Goal: Information Seeking & Learning: Learn about a topic

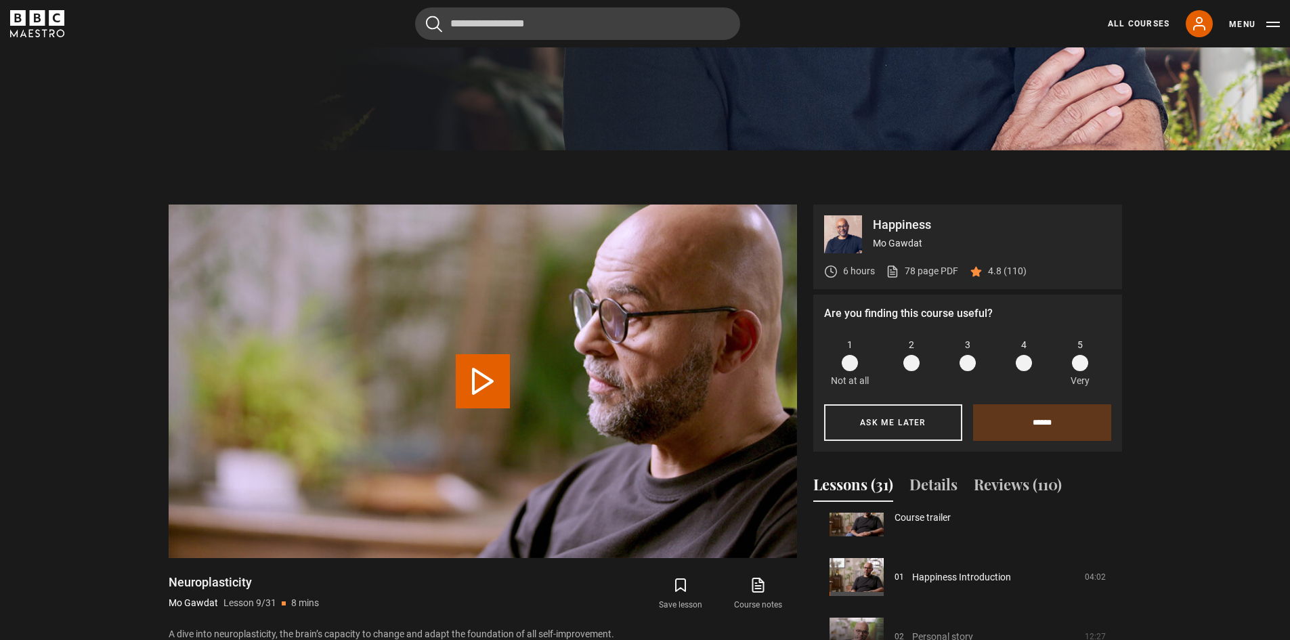
scroll to position [79, 0]
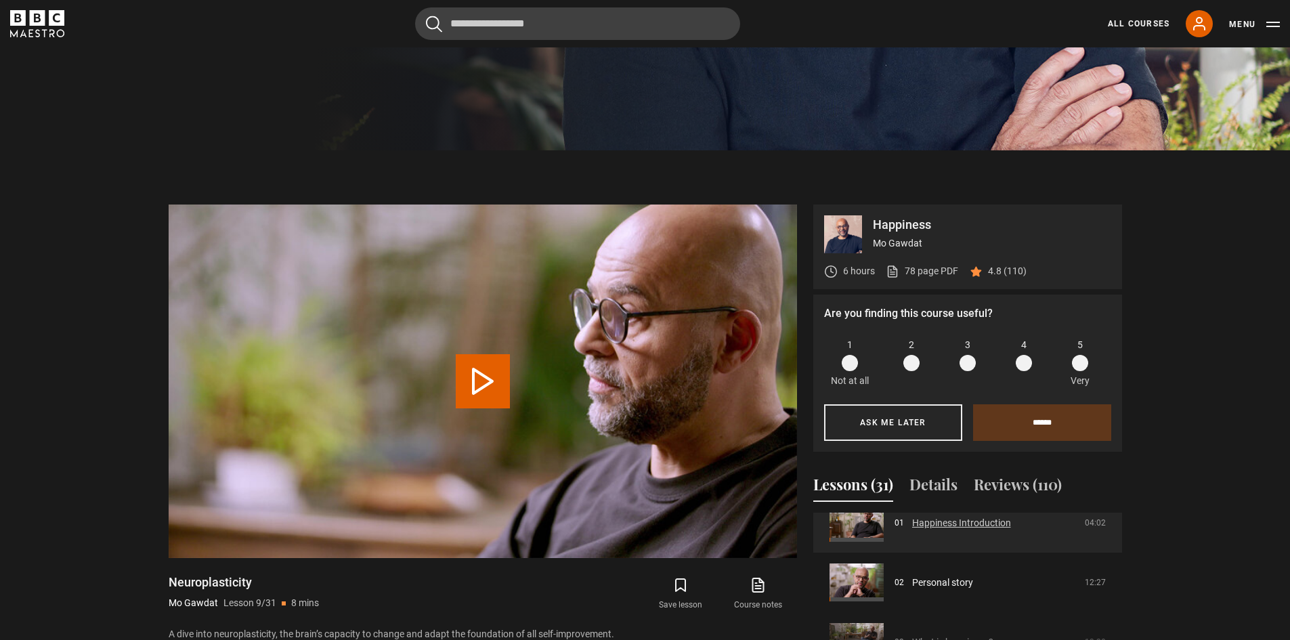
click at [1011, 528] on link "Happiness Introduction" at bounding box center [961, 523] width 99 height 14
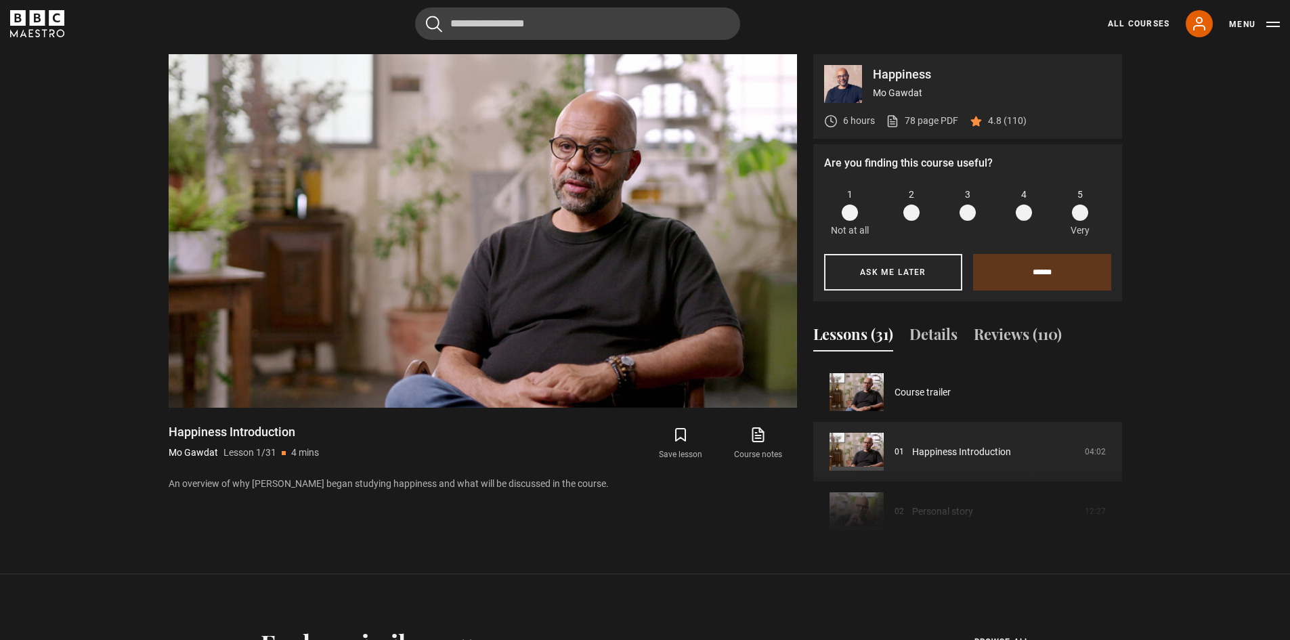
click at [994, 509] on div "Course trailer 01 Happiness Introduction 04:02 02 Personal story 12:27 03 What …" at bounding box center [967, 454] width 309 height 184
click at [960, 507] on div "Course trailer 01 Happiness Introduction 04:02 02 Personal story 12:27 03 What …" at bounding box center [967, 454] width 309 height 184
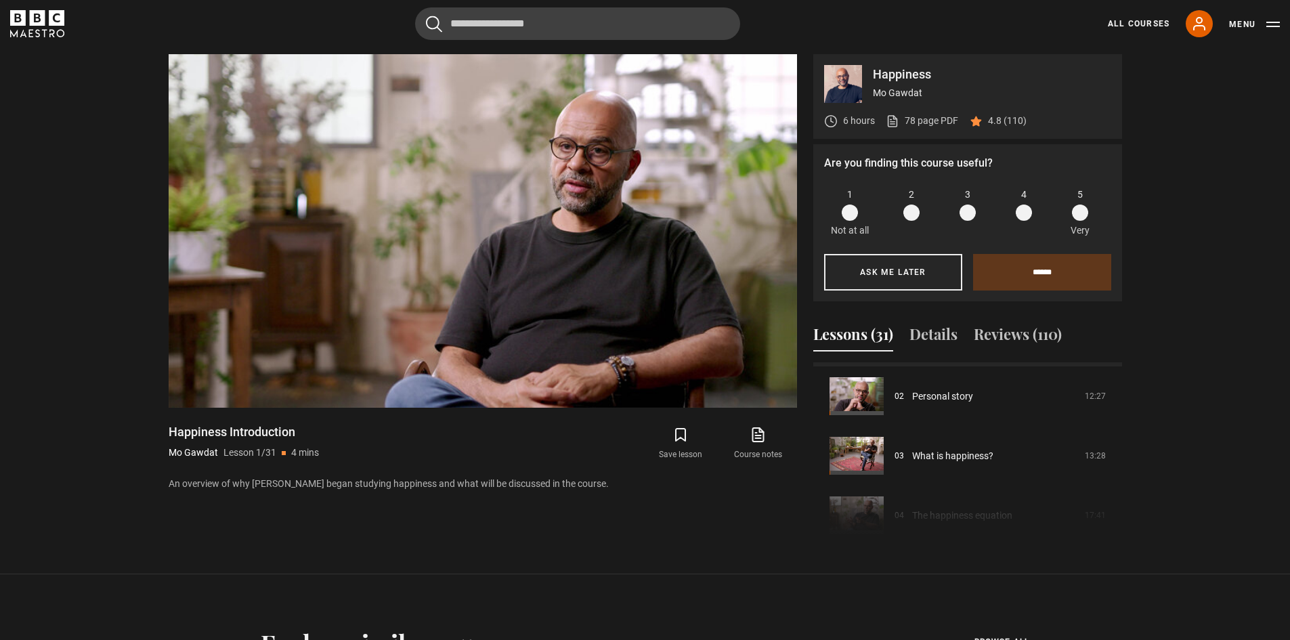
scroll to position [100, 0]
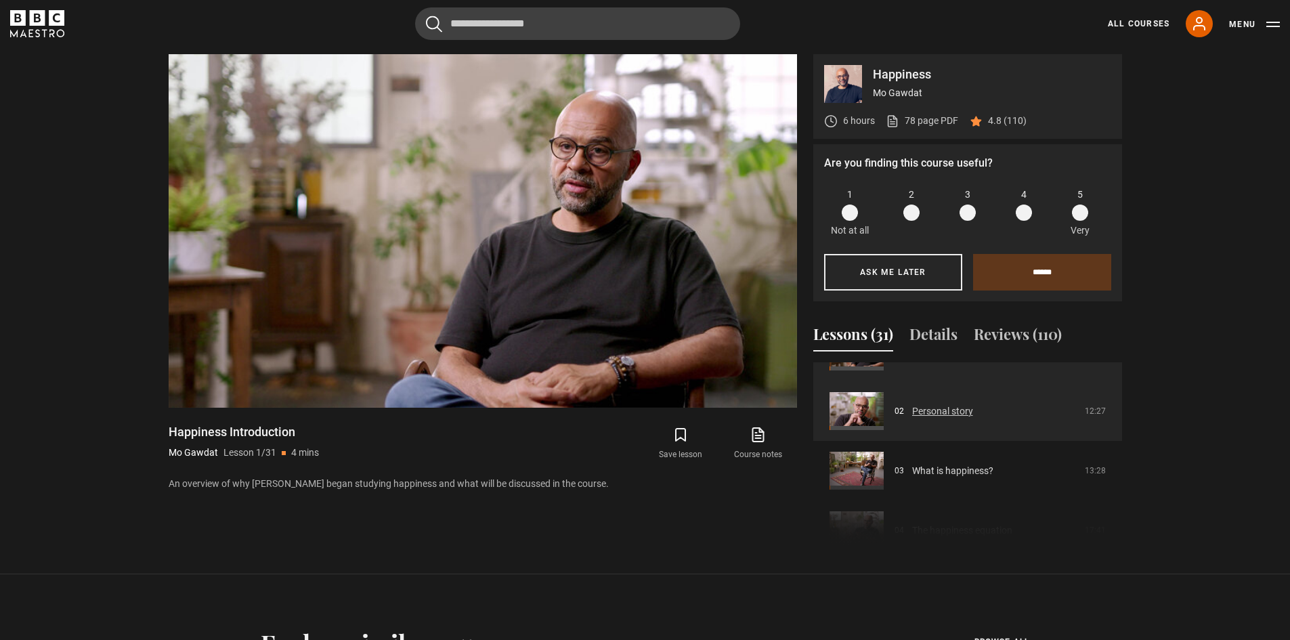
click at [962, 408] on link "Personal story" at bounding box center [942, 411] width 61 height 14
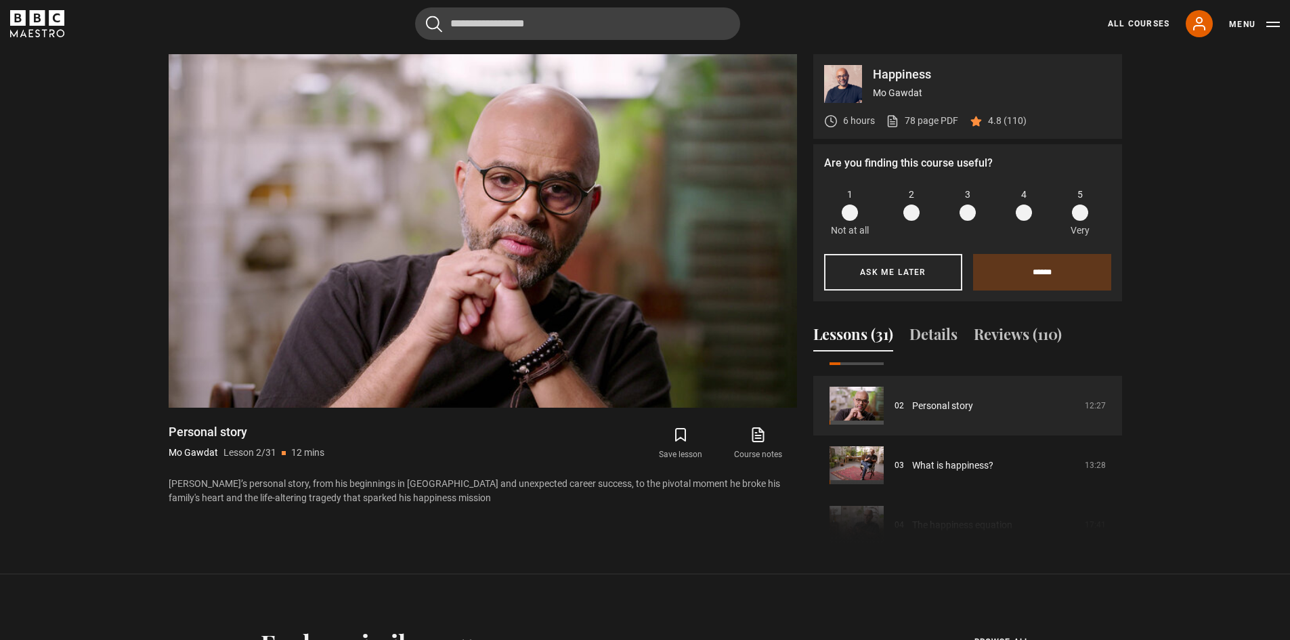
scroll to position [160, 0]
click at [991, 410] on link "What is happiness?" at bounding box center [952, 411] width 81 height 14
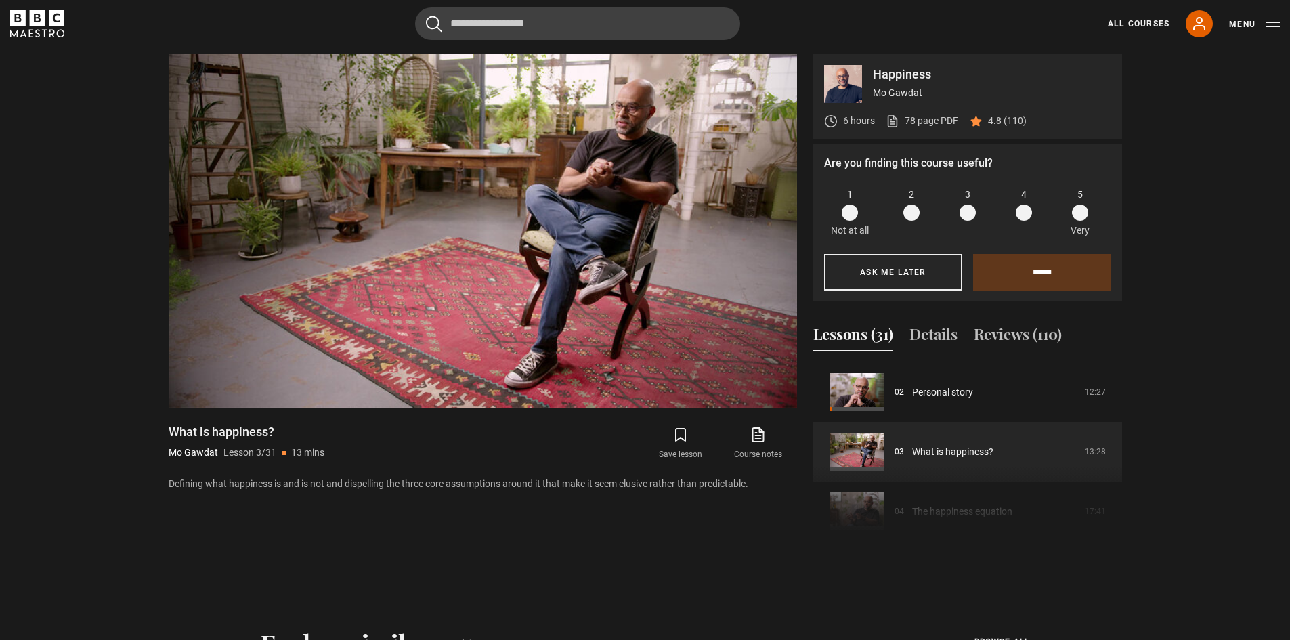
scroll to position [158, 0]
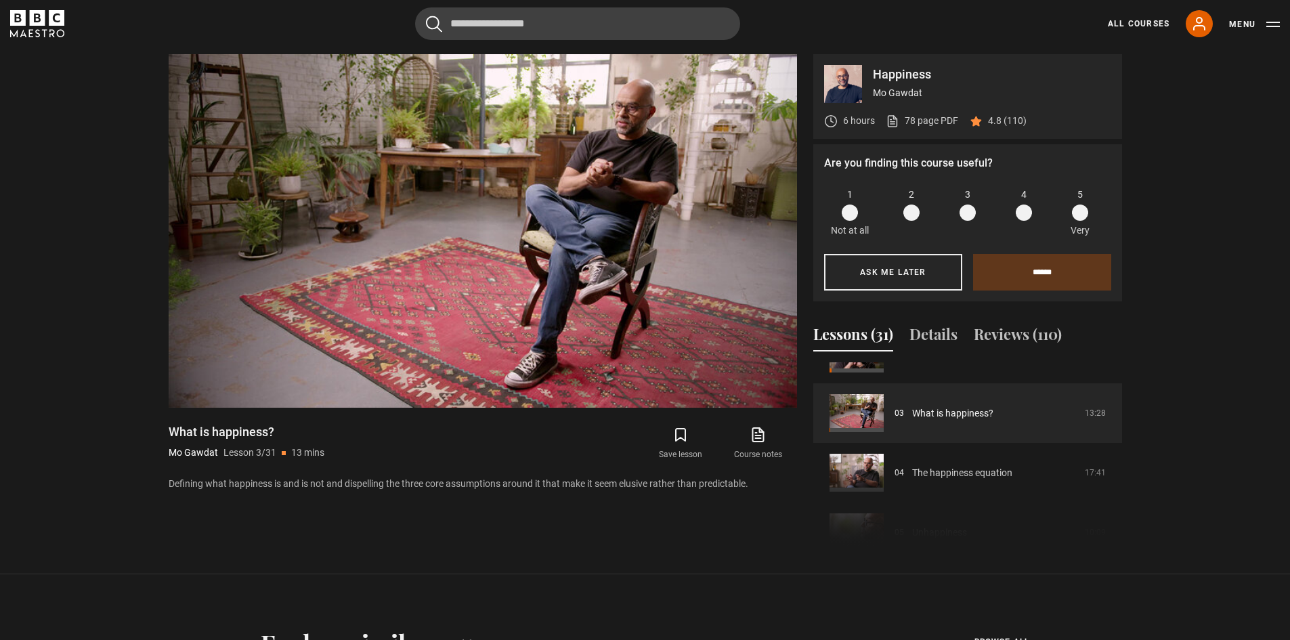
click at [1010, 466] on div "Course trailer 01 Happiness Introduction 04:02 02 Personal story 12:27 03 What …" at bounding box center [967, 454] width 309 height 184
click at [986, 469] on div "Course trailer 01 Happiness Introduction 04:02 02 Personal story 12:27 03 What …" at bounding box center [967, 454] width 309 height 184
click at [908, 269] on button "Ask me later" at bounding box center [893, 272] width 138 height 37
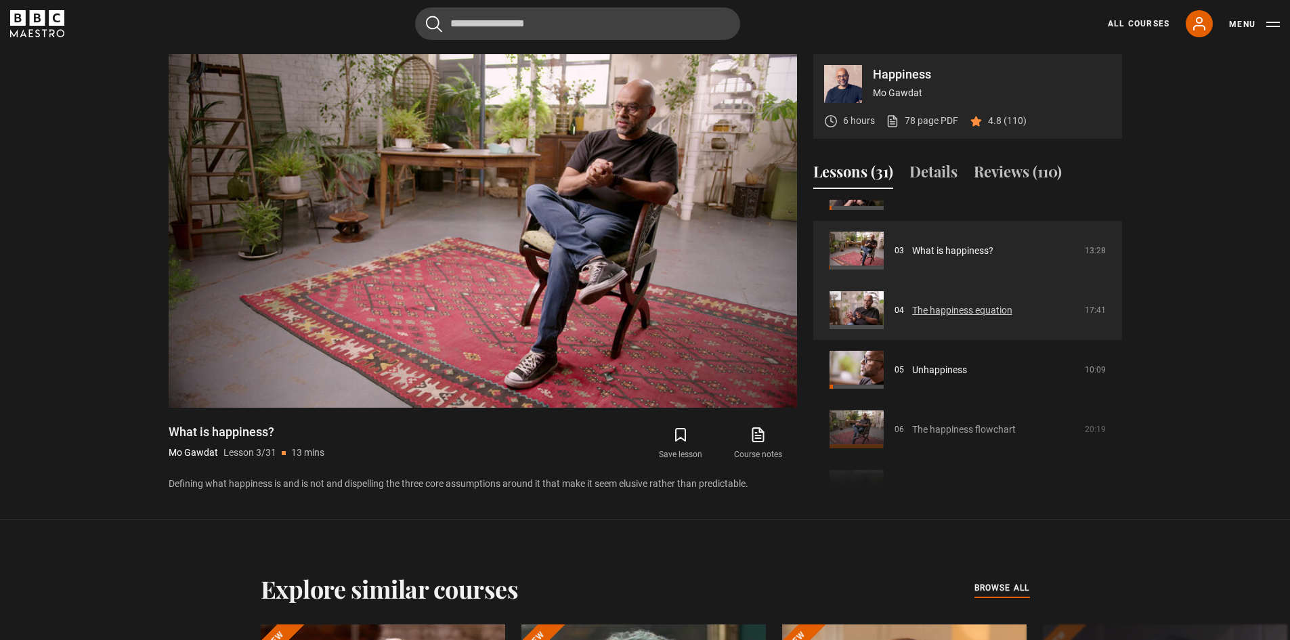
click at [939, 316] on link "The happiness equation" at bounding box center [962, 310] width 100 height 14
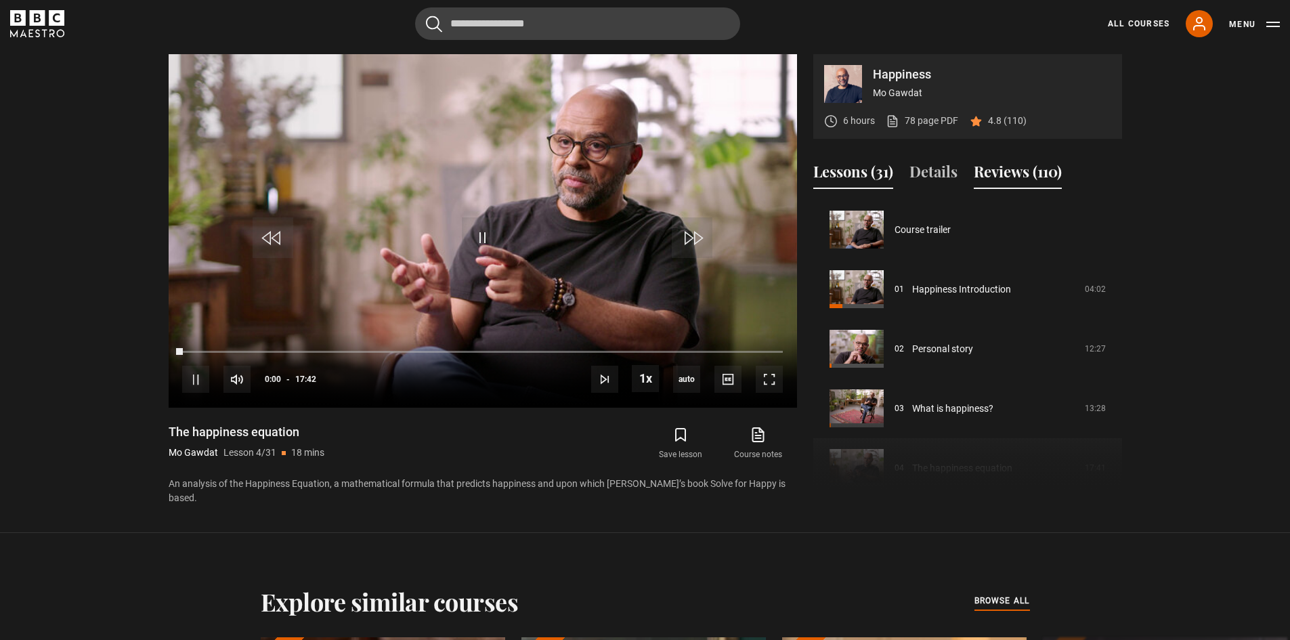
scroll to position [179, 0]
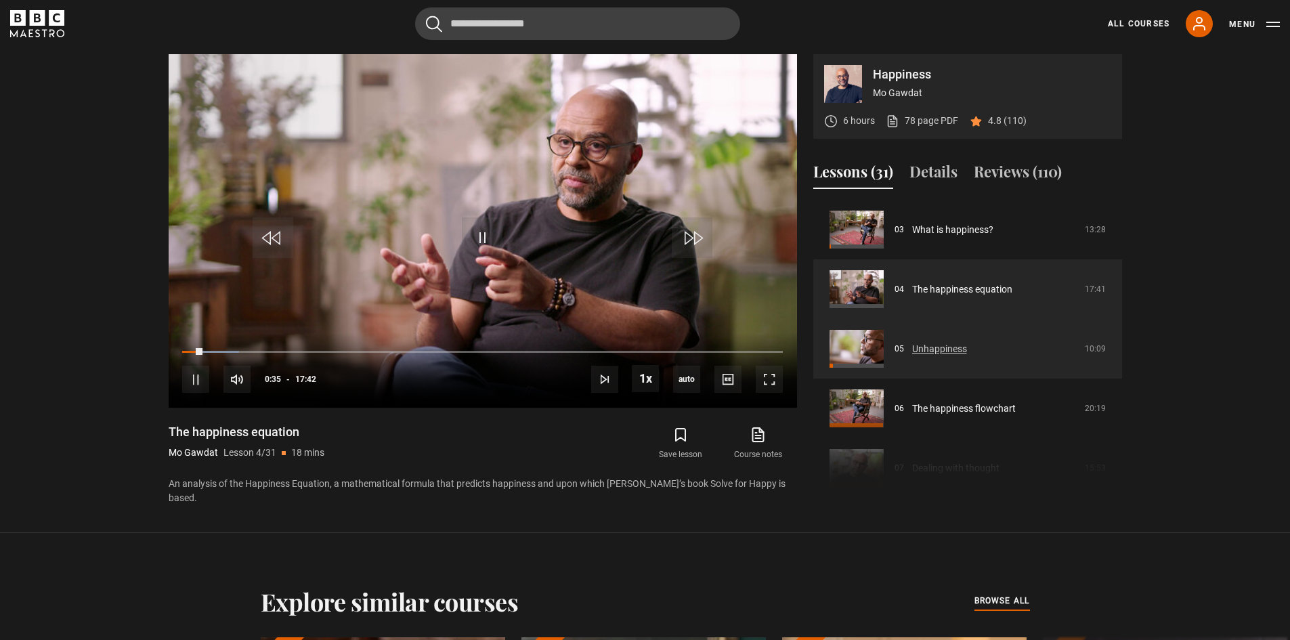
click at [934, 342] on link "Unhappiness" at bounding box center [939, 349] width 55 height 14
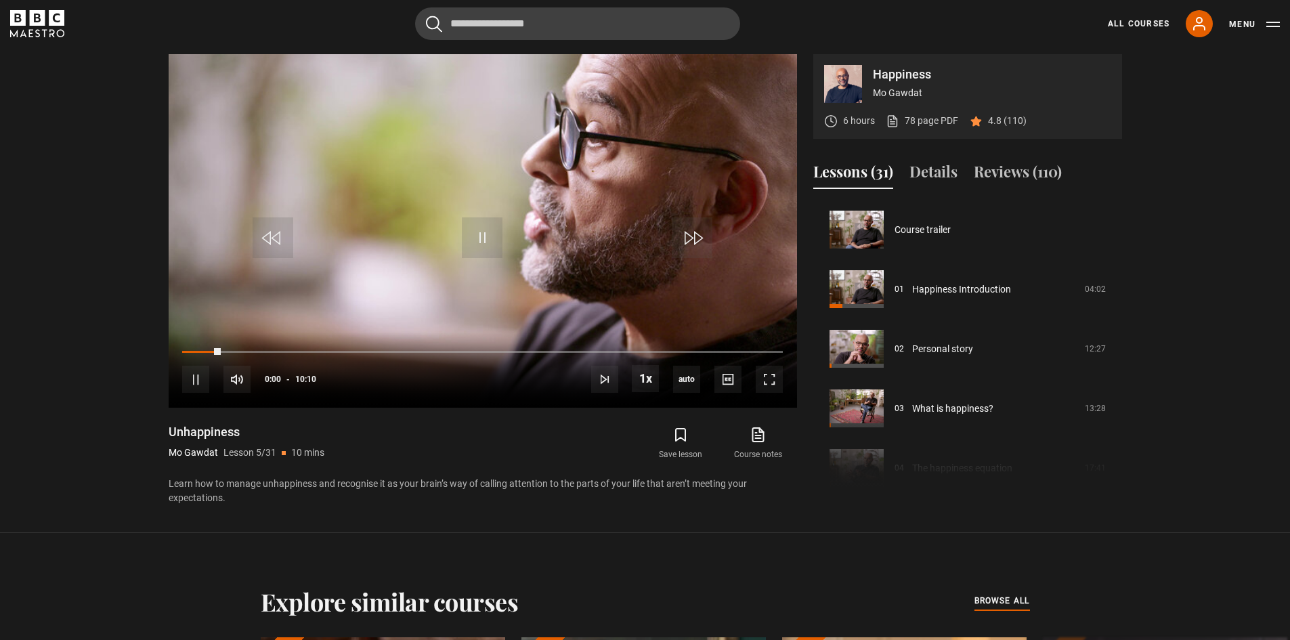
scroll to position [238, 0]
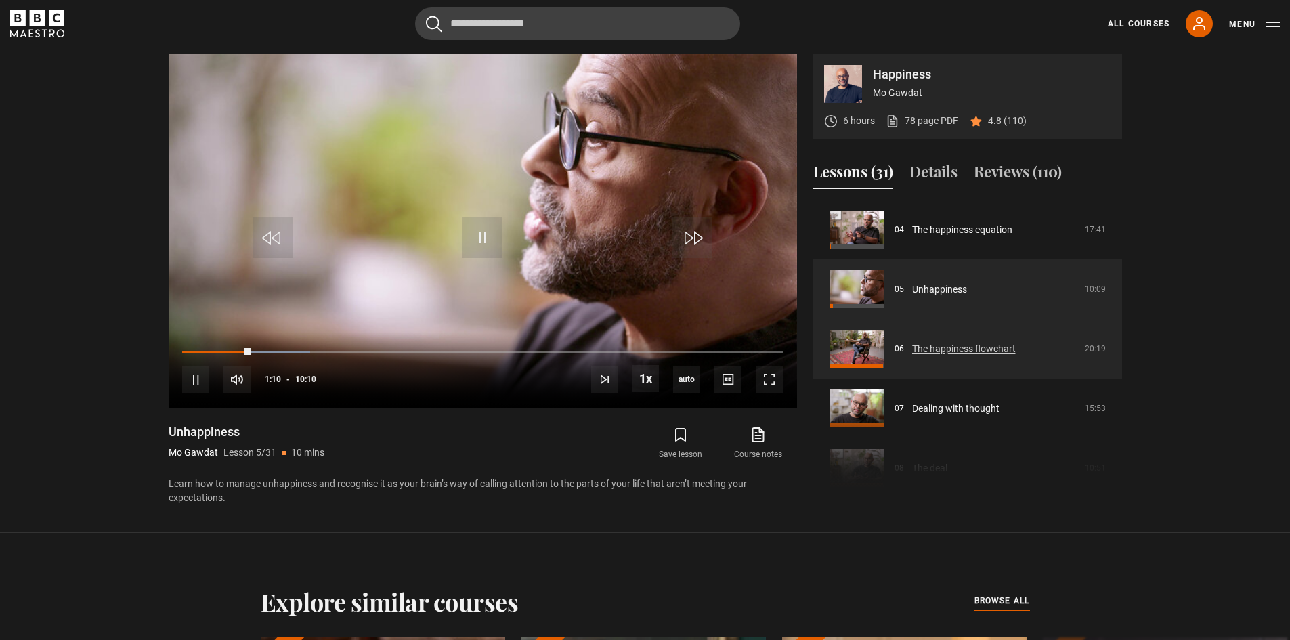
click at [956, 348] on link "The happiness flowchart" at bounding box center [964, 349] width 104 height 14
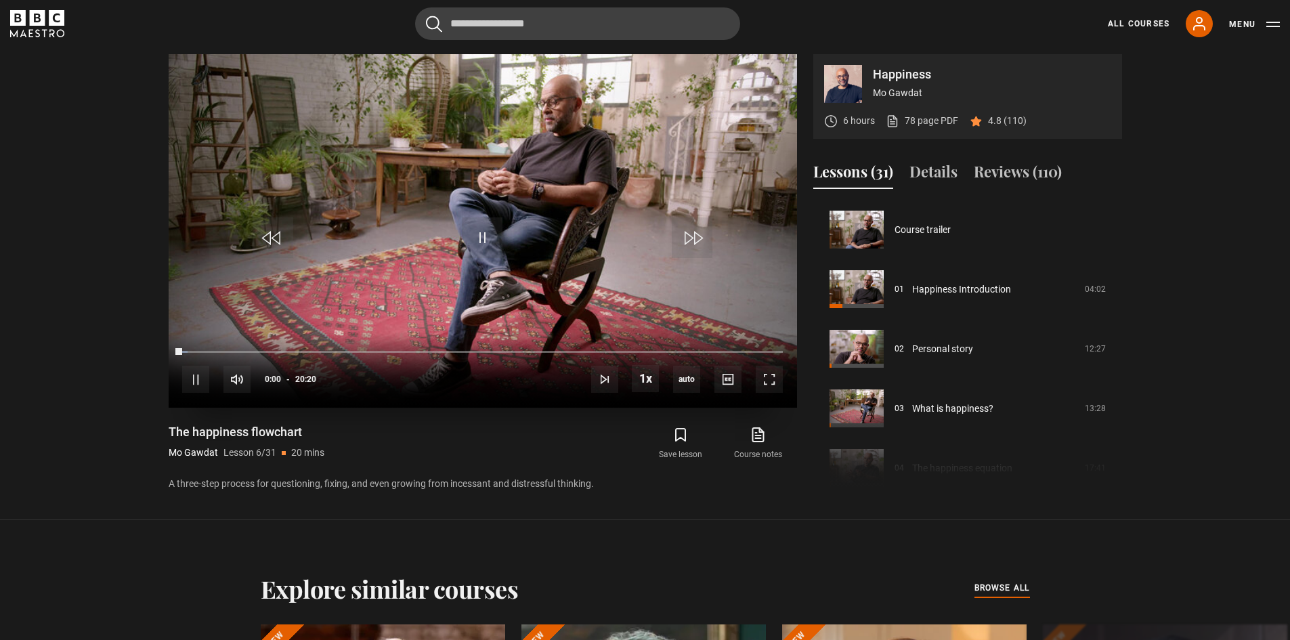
scroll to position [298, 0]
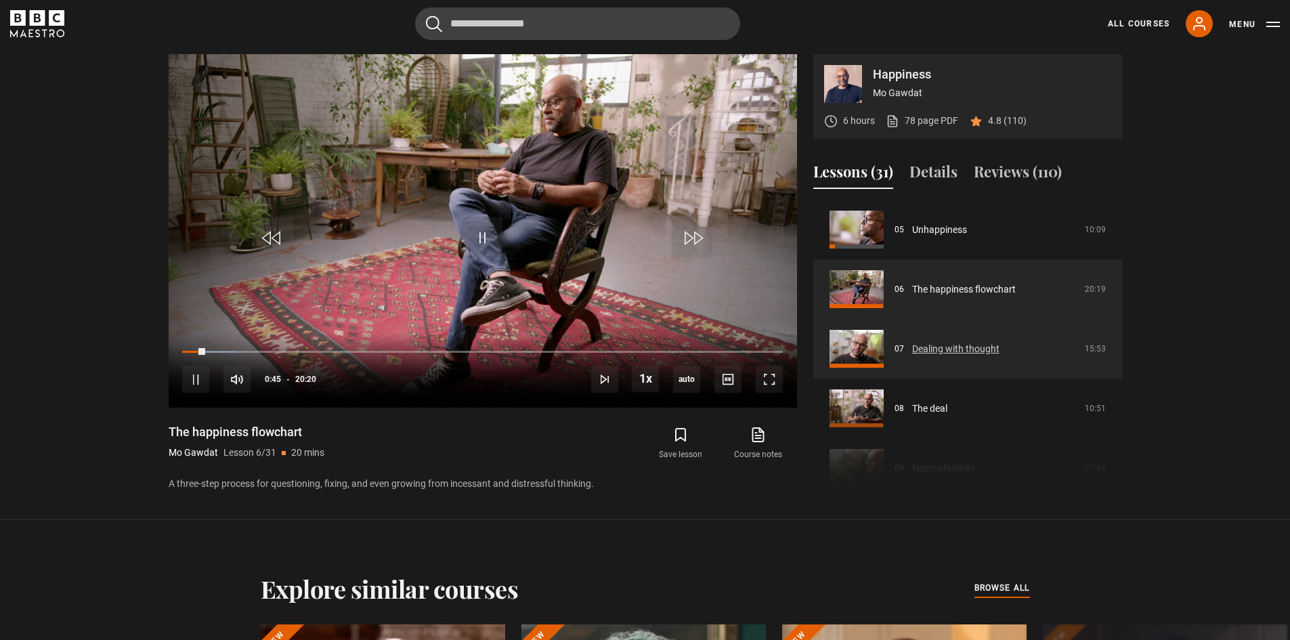
click at [962, 351] on link "Dealing with thought" at bounding box center [955, 349] width 87 height 14
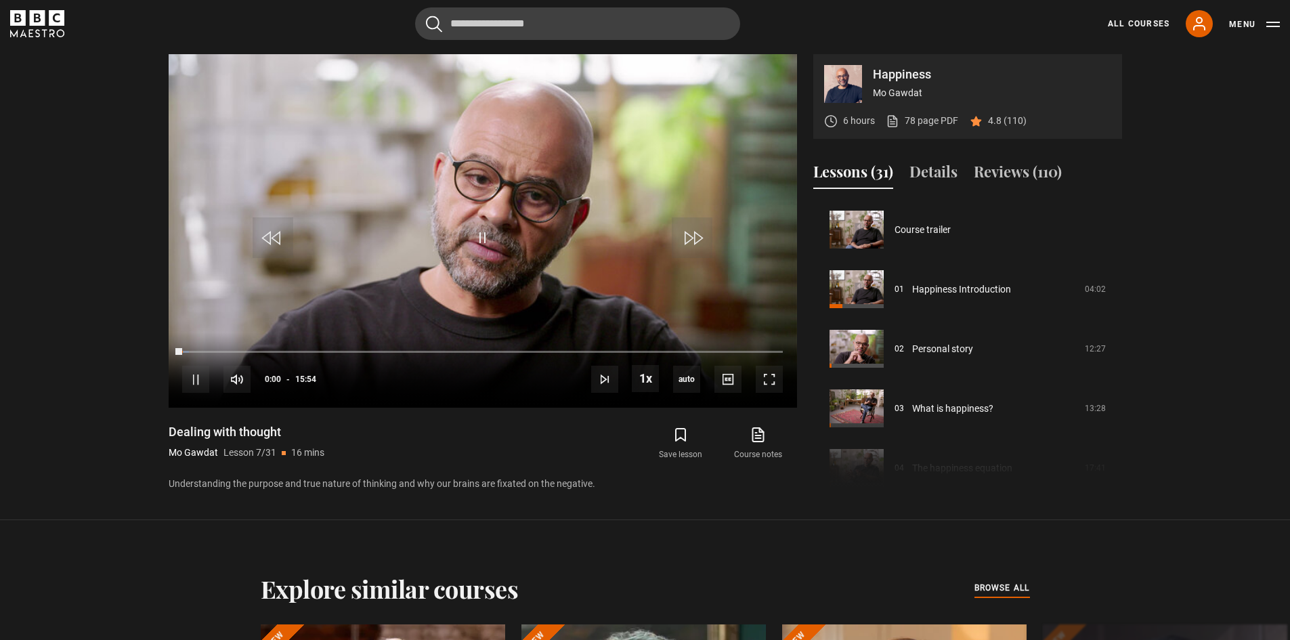
scroll to position [358, 0]
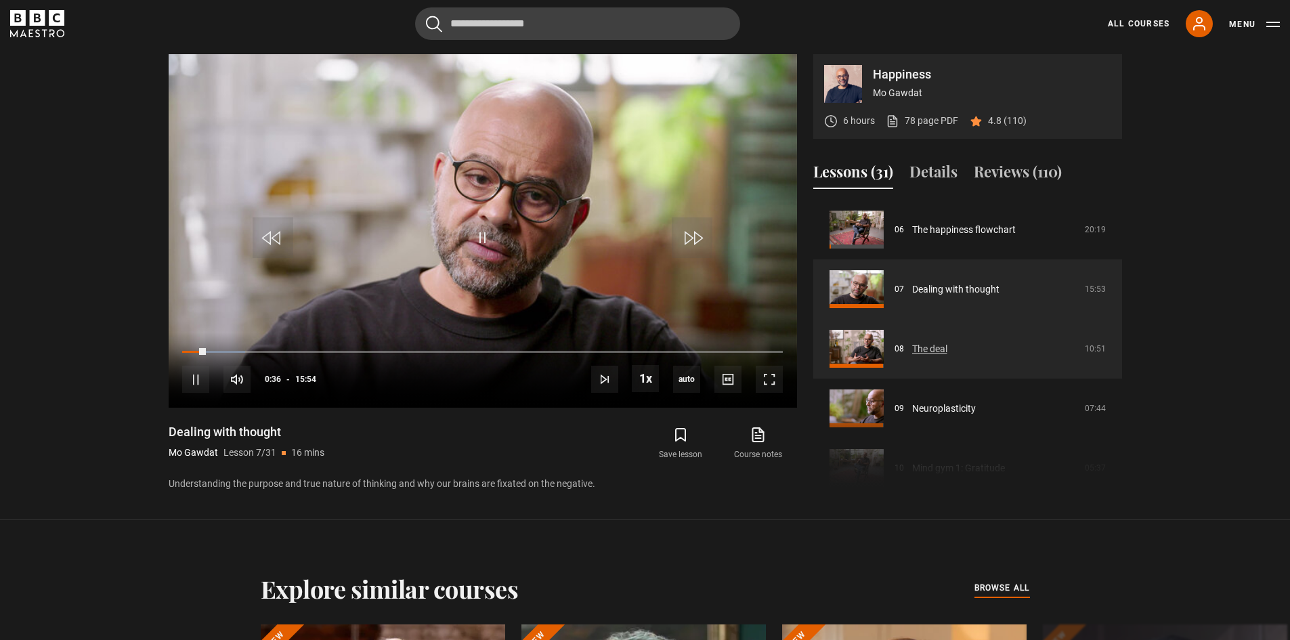
click at [943, 345] on link "The deal" at bounding box center [929, 349] width 35 height 14
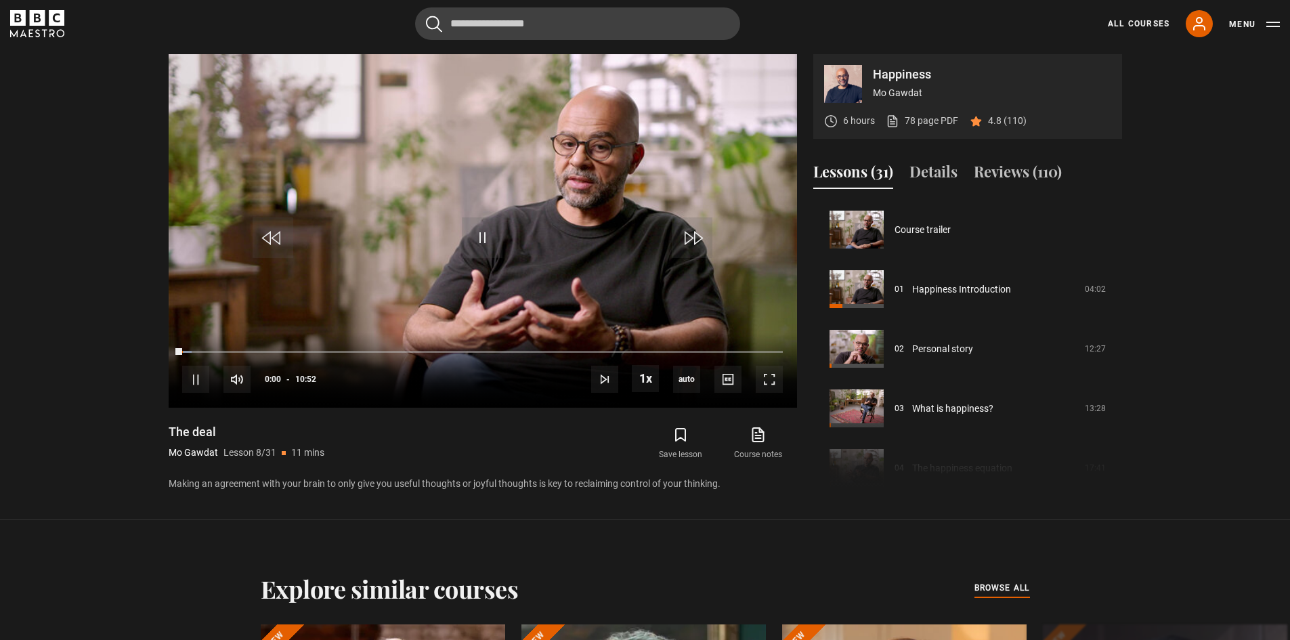
scroll to position [417, 0]
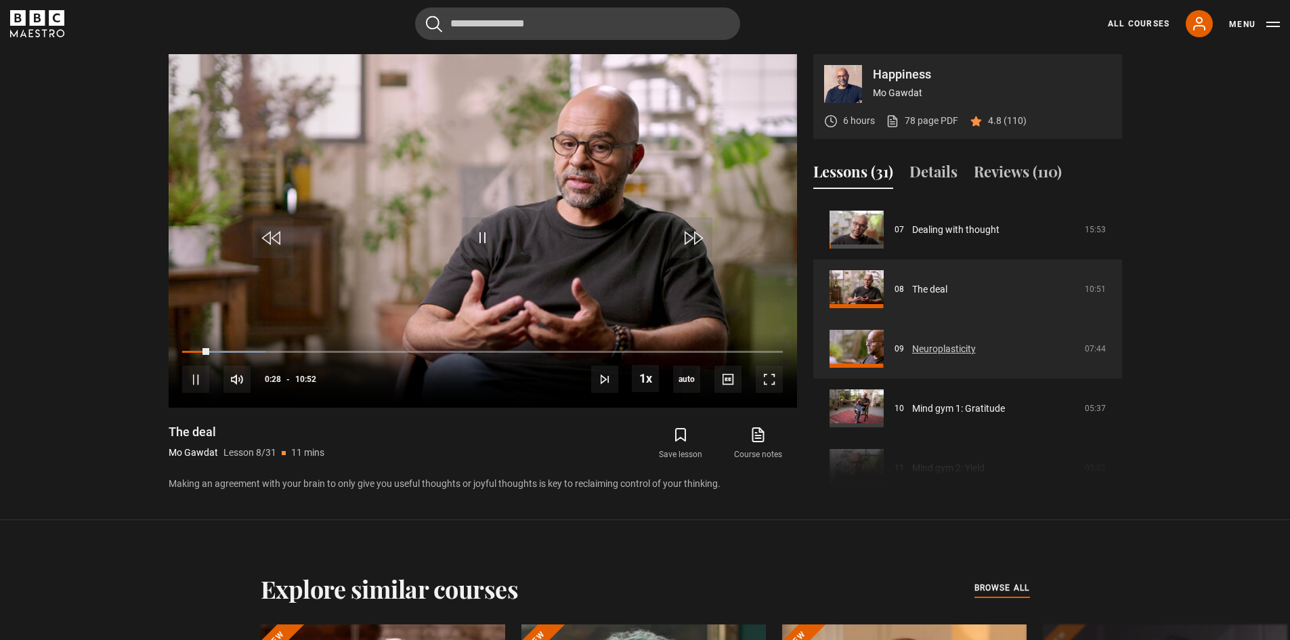
click at [976, 343] on link "Neuroplasticity" at bounding box center [944, 349] width 64 height 14
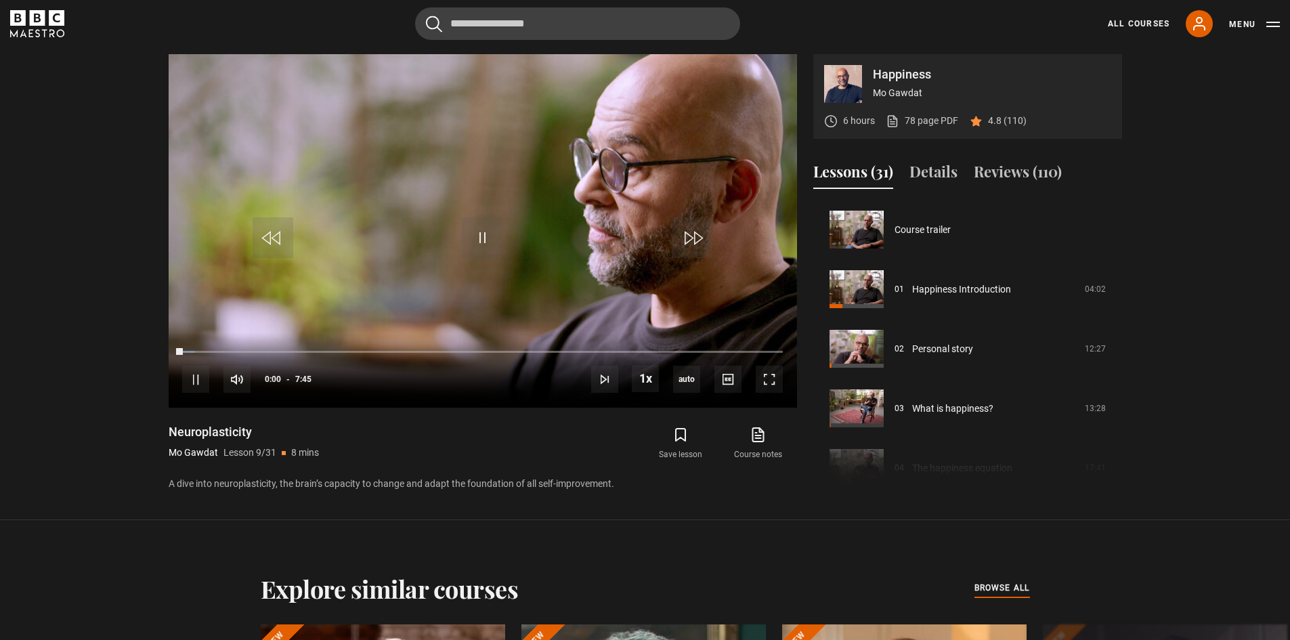
scroll to position [477, 0]
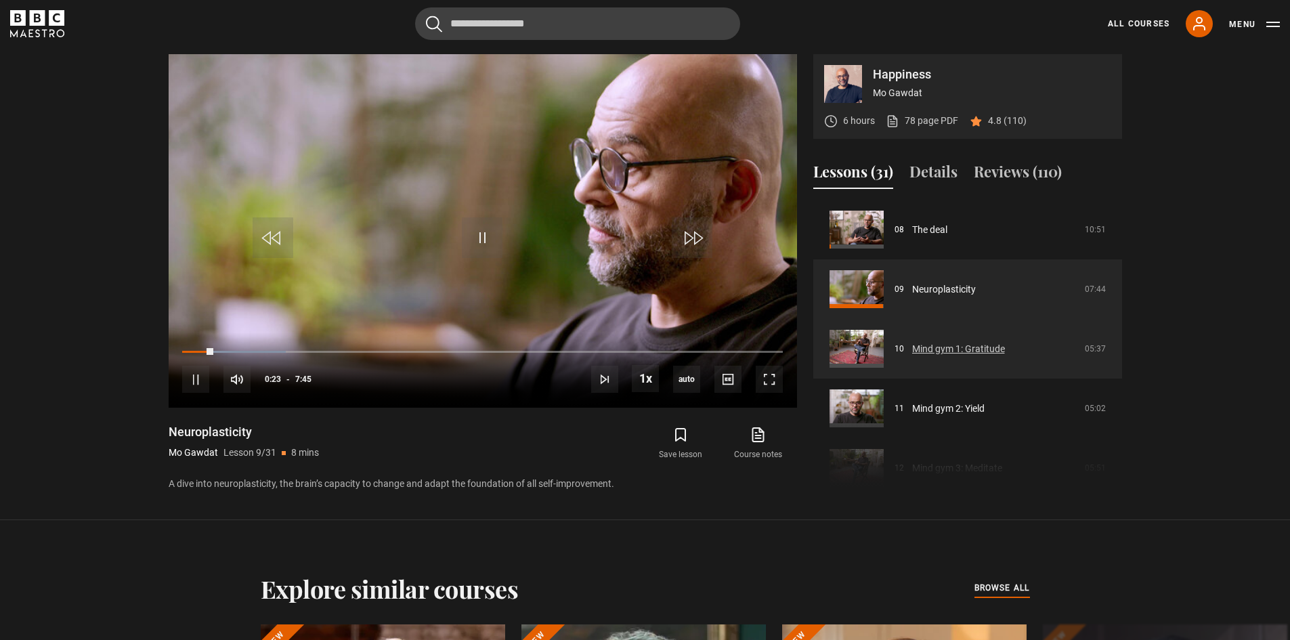
click at [928, 351] on link "Mind gym 1: Gratitude" at bounding box center [958, 349] width 93 height 14
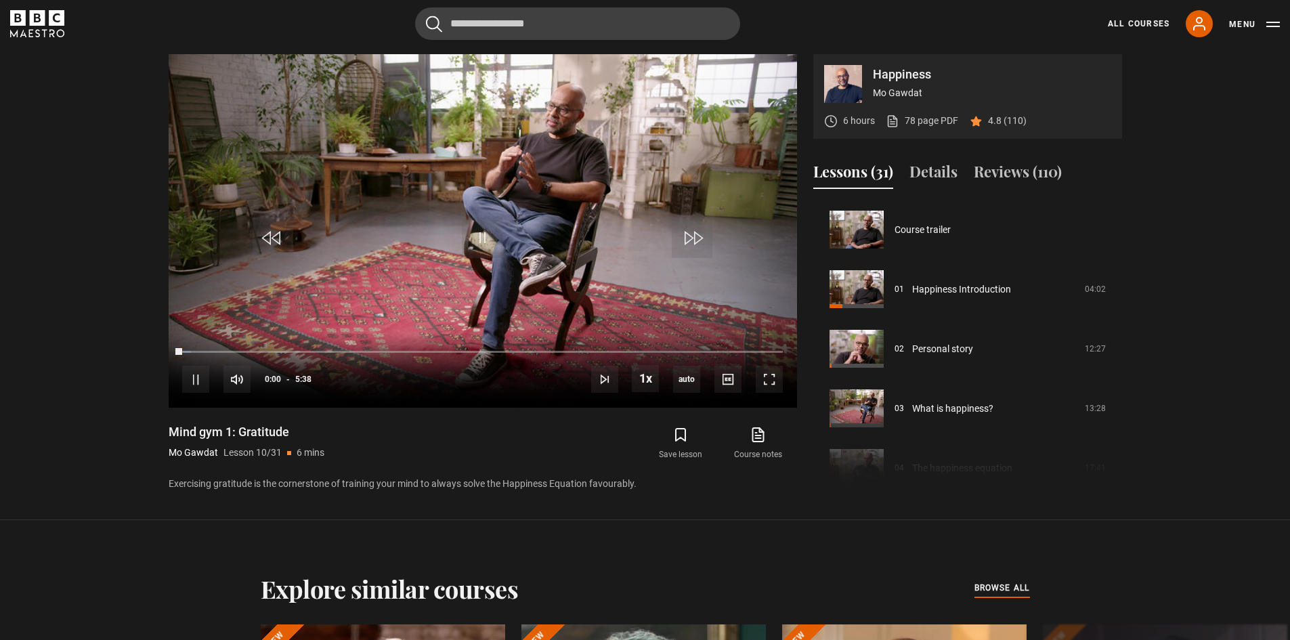
scroll to position [536, 0]
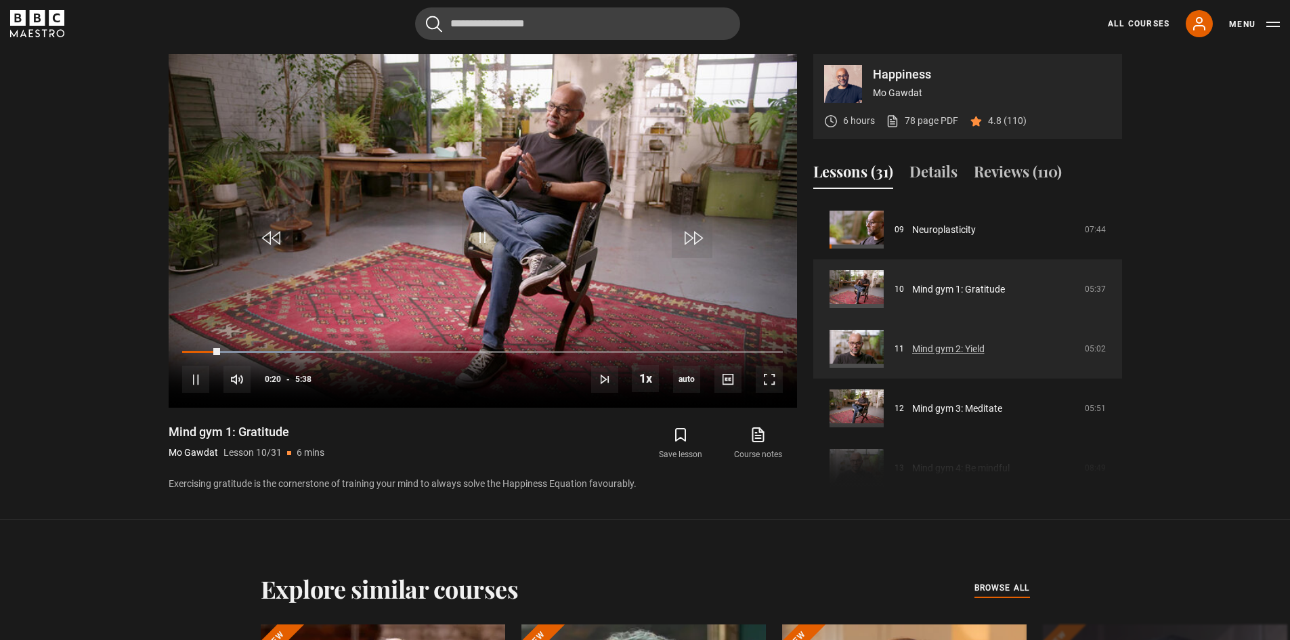
click at [958, 354] on link "Mind gym 2: Yield" at bounding box center [948, 349] width 72 height 14
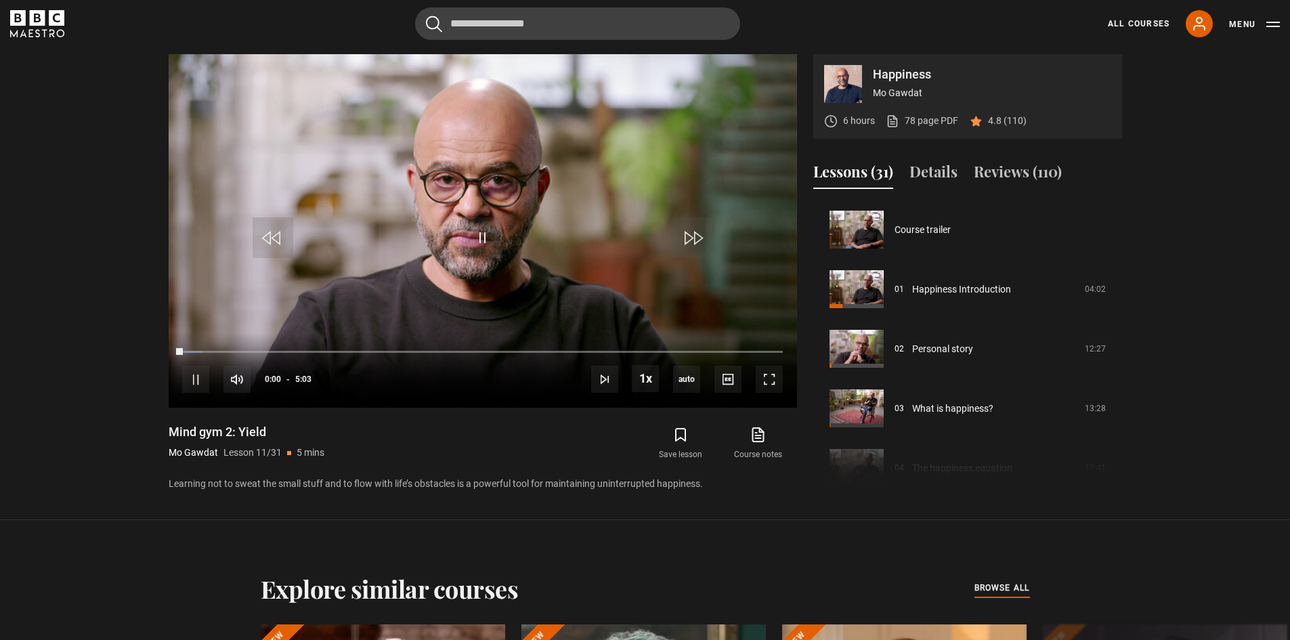
scroll to position [596, 0]
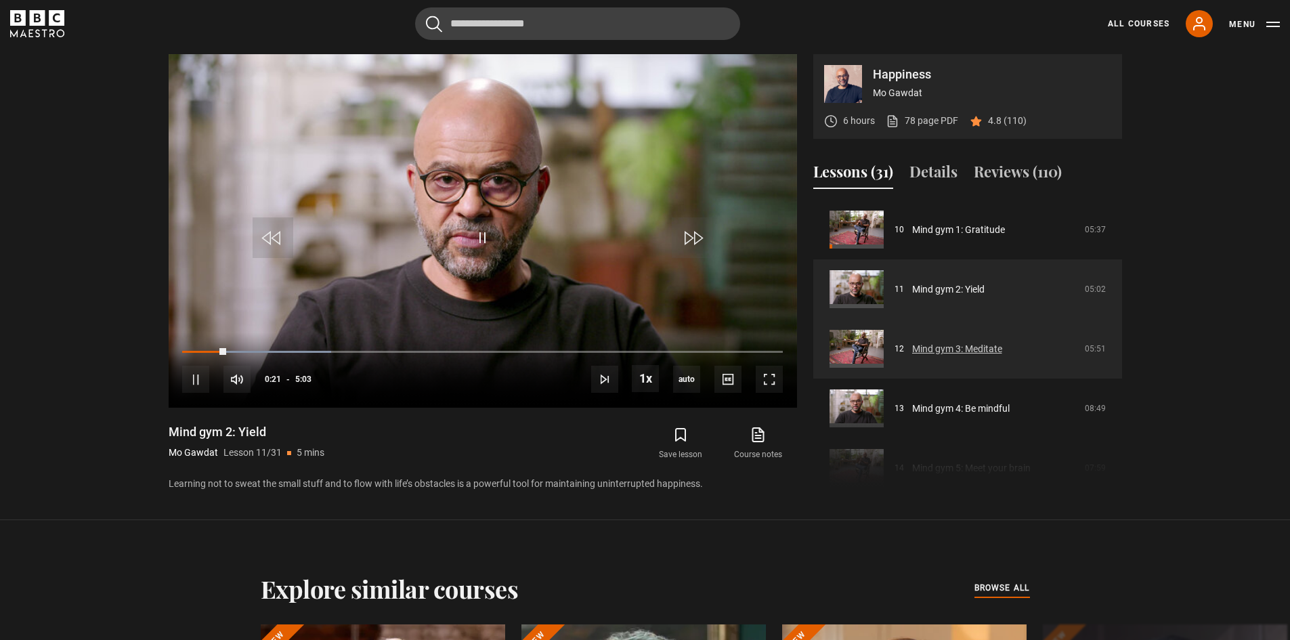
click at [979, 348] on link "Mind gym 3: Meditate" at bounding box center [957, 349] width 90 height 14
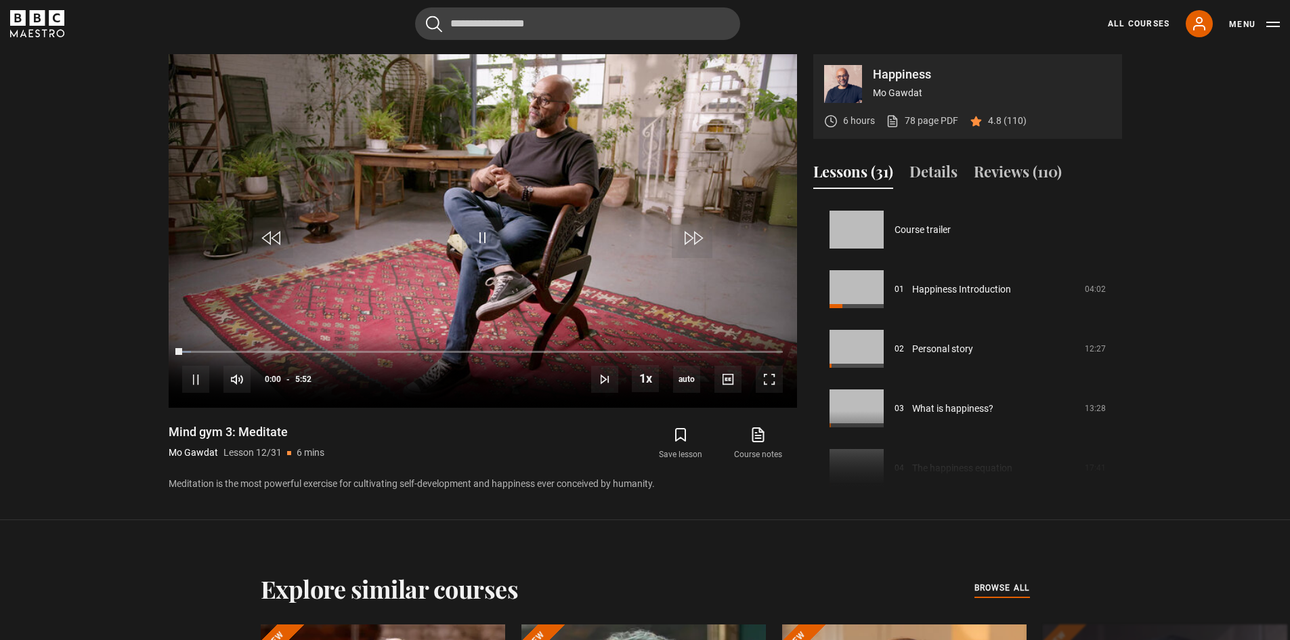
scroll to position [656, 0]
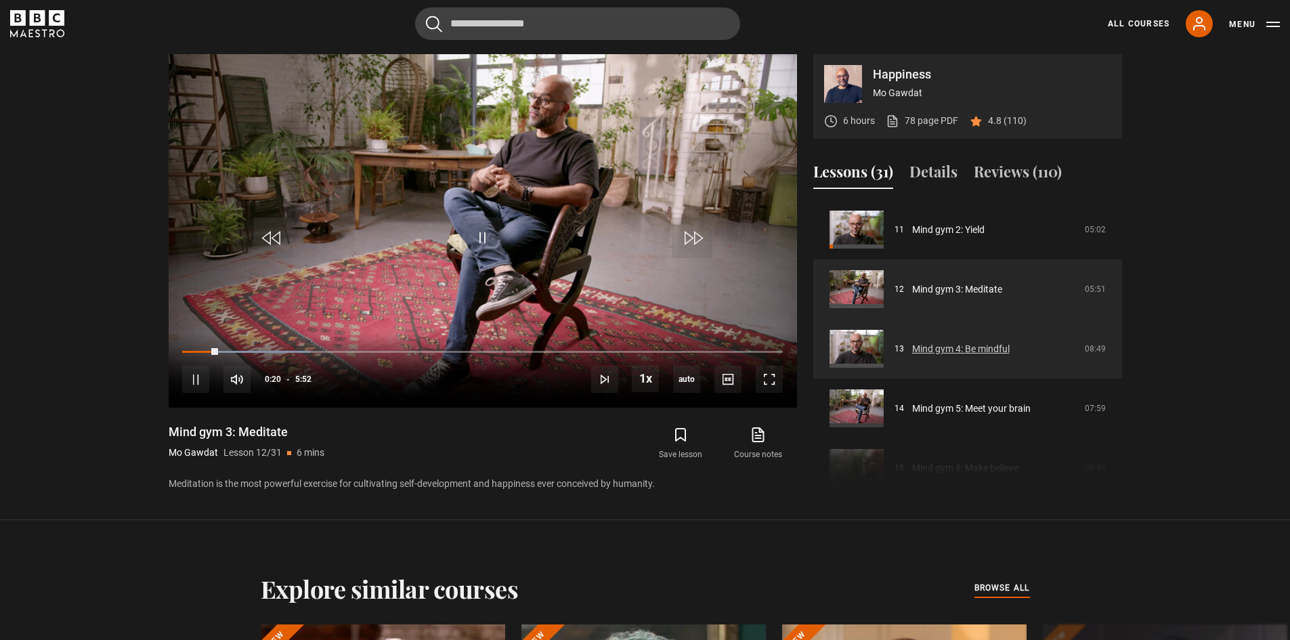
click at [1003, 347] on link "Mind gym 4: Be mindful" at bounding box center [961, 349] width 98 height 14
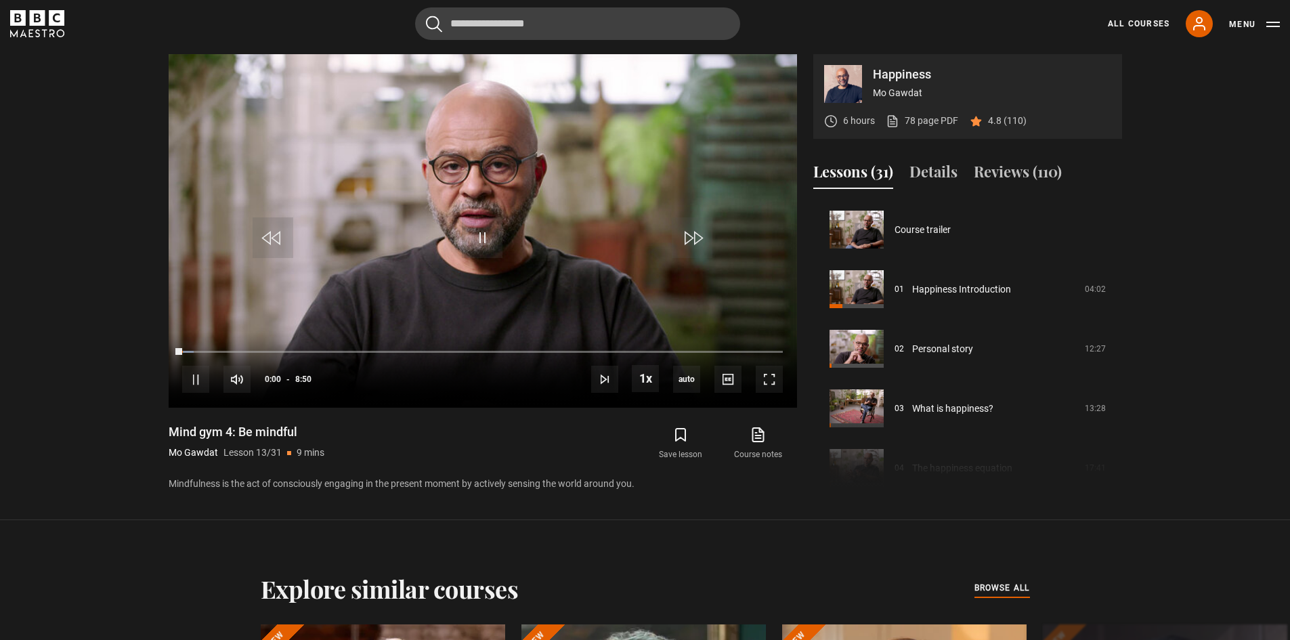
scroll to position [715, 0]
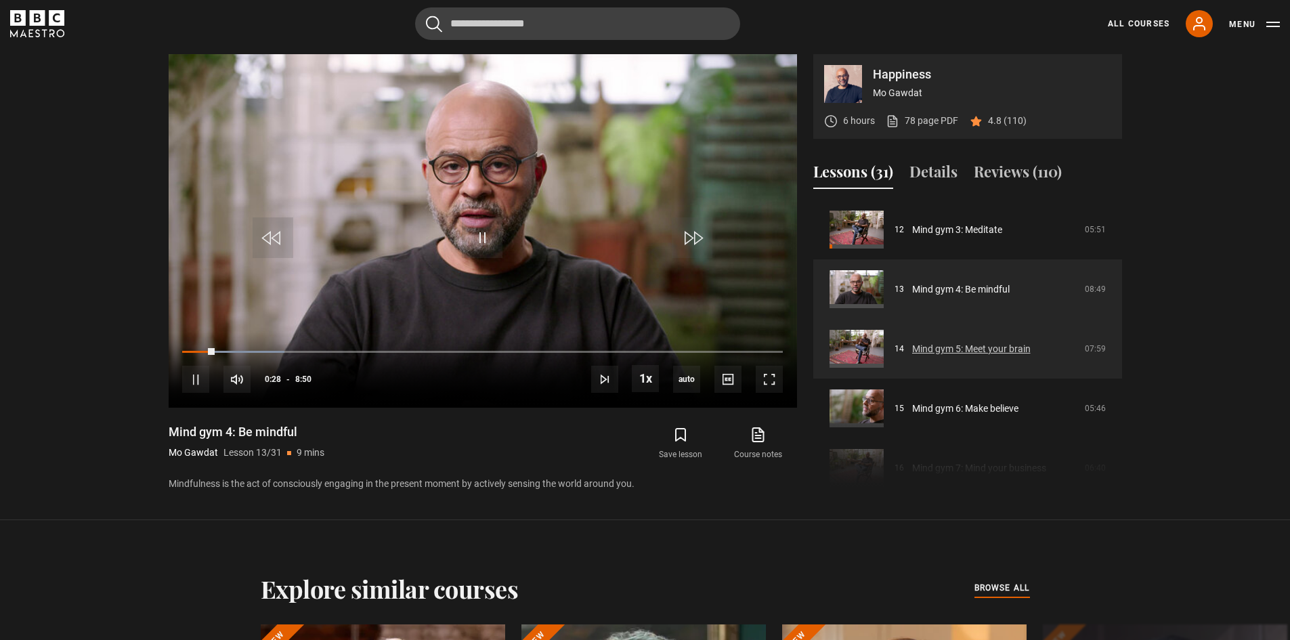
click at [976, 351] on link "Mind gym 5: Meet your brain" at bounding box center [971, 349] width 119 height 14
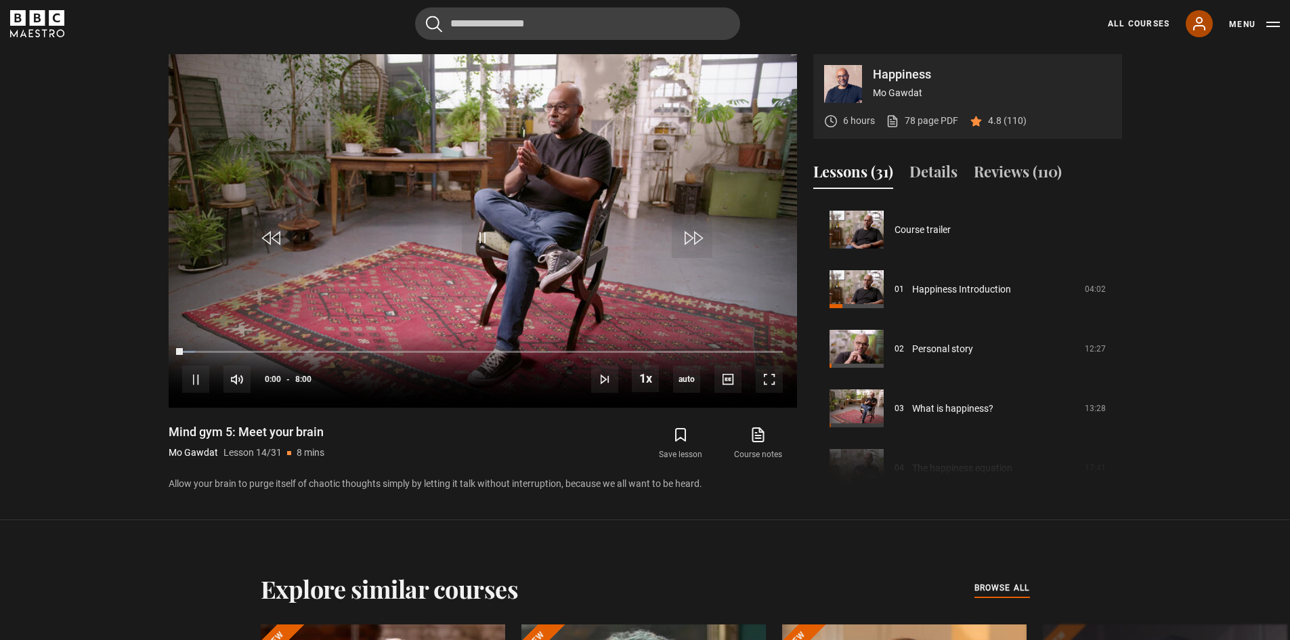
scroll to position [775, 0]
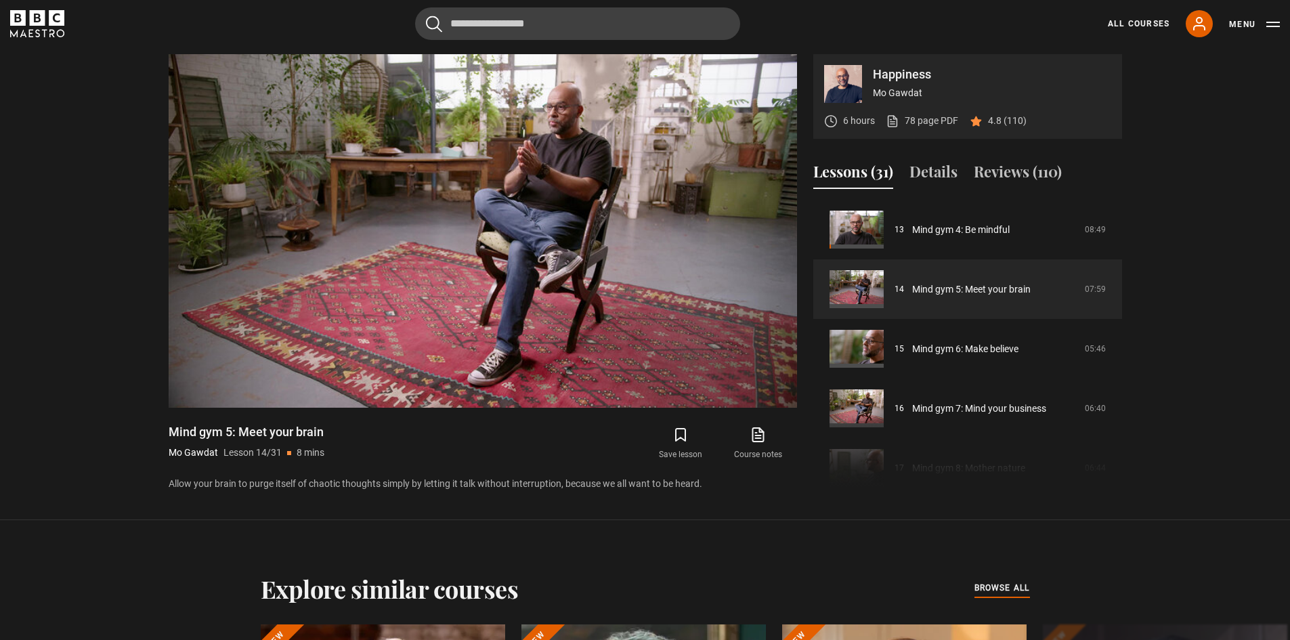
click at [1273, 91] on section "Happiness Mo Gawdat 6 hours 78 page PDF (opens in new tab) 4.8 (110) Video Play…" at bounding box center [645, 260] width 1290 height 520
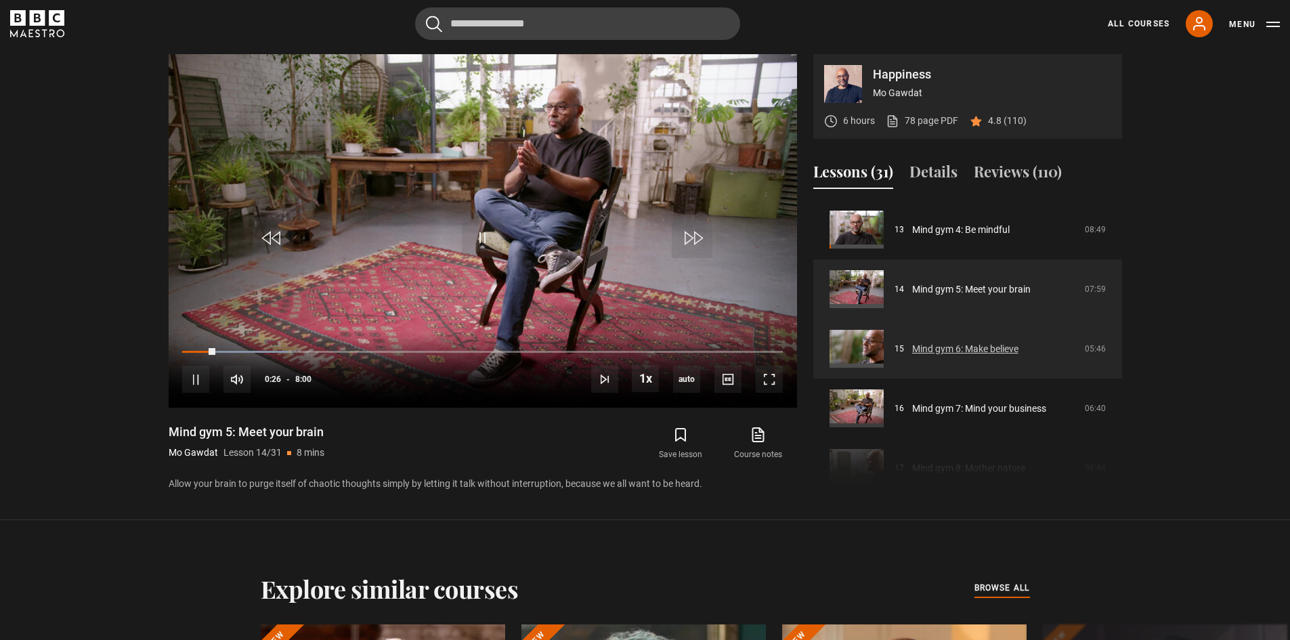
click at [981, 344] on link "Mind gym 6: Make believe" at bounding box center [965, 349] width 106 height 14
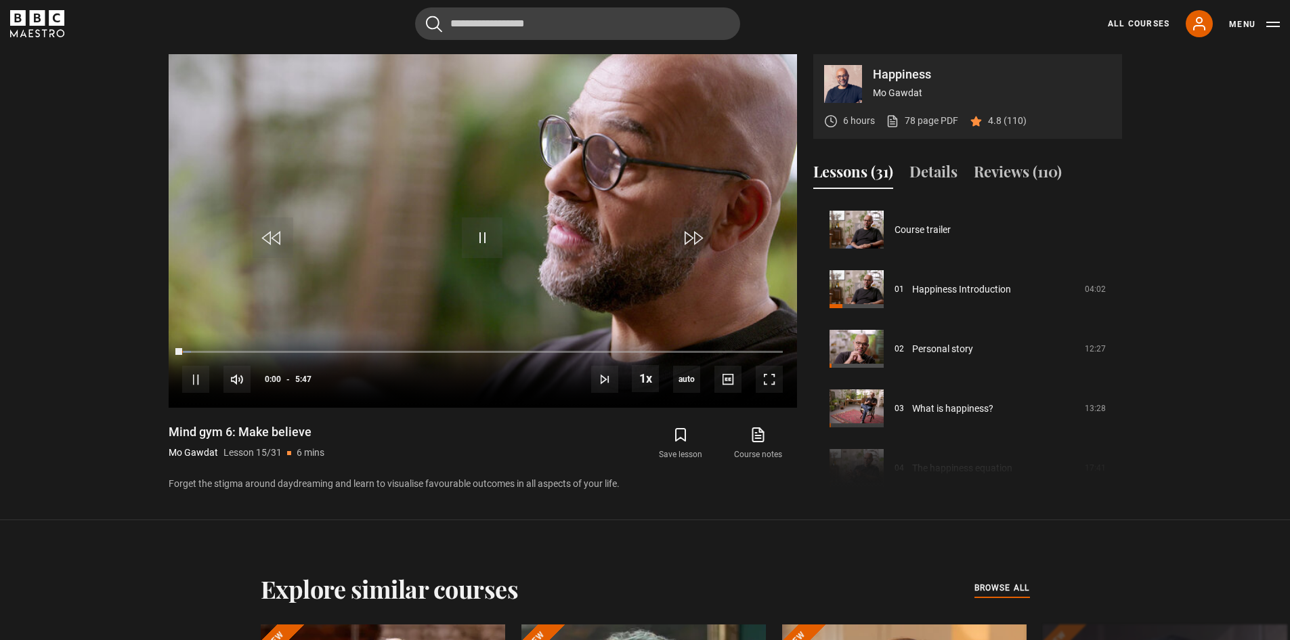
scroll to position [834, 0]
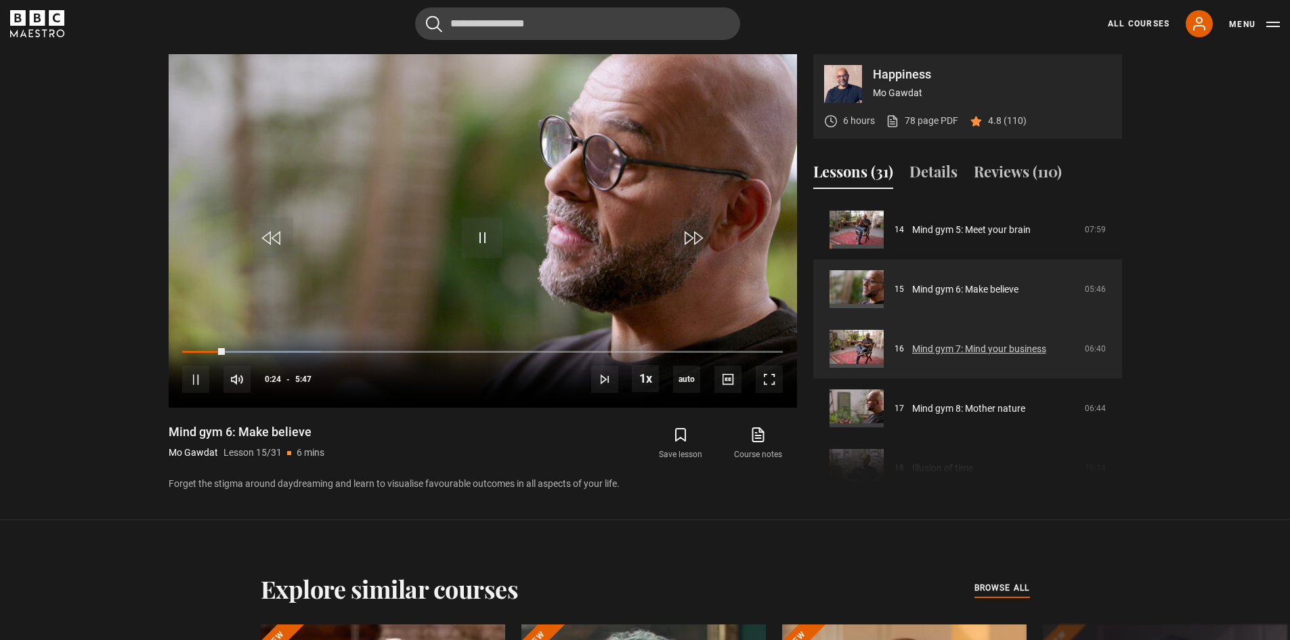
click at [960, 348] on link "Mind gym 7: Mind your business" at bounding box center [979, 349] width 134 height 14
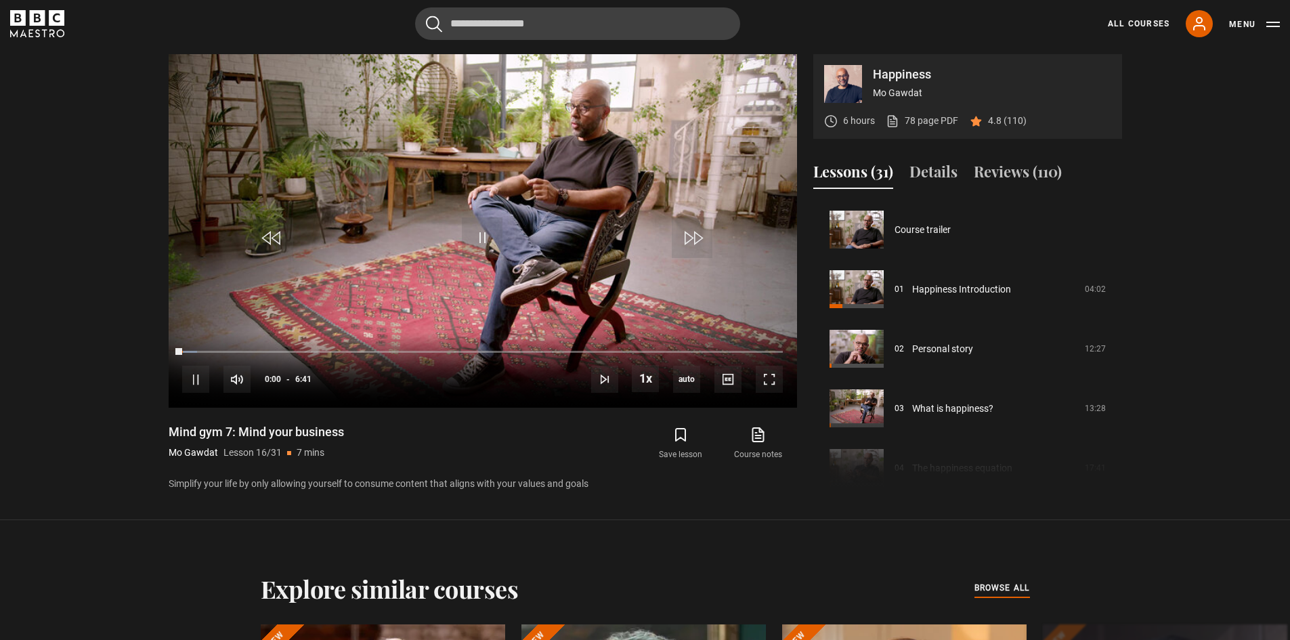
scroll to position [894, 0]
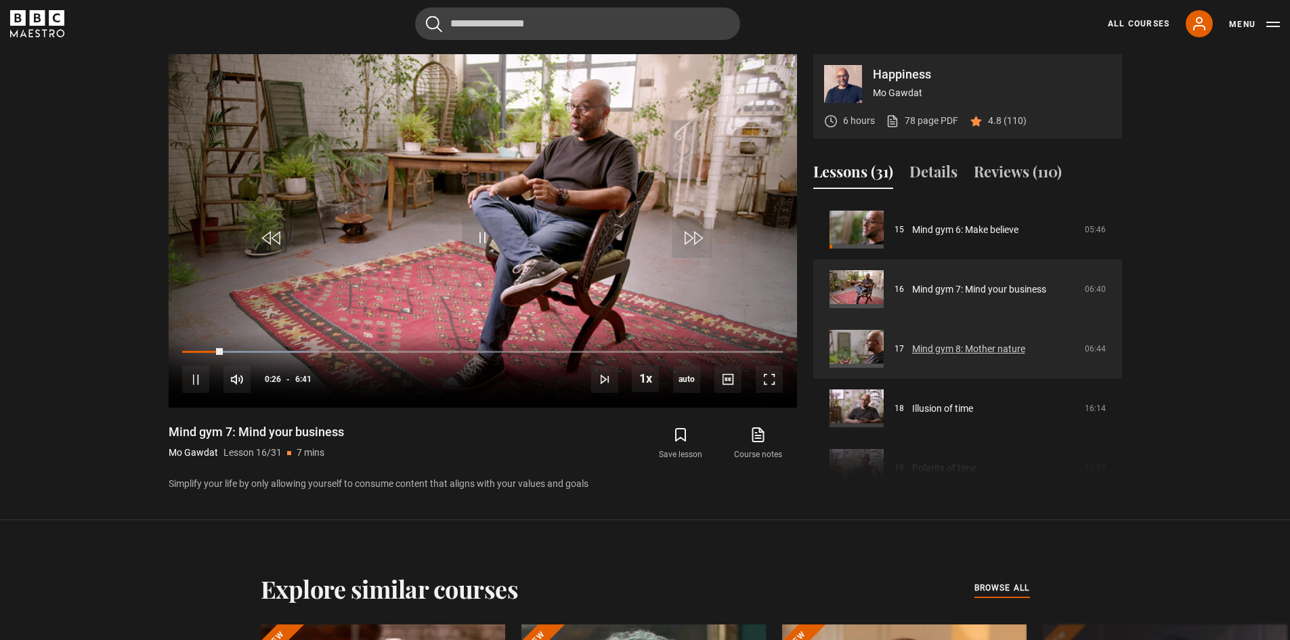
click at [933, 345] on link "Mind gym 8: Mother nature" at bounding box center [968, 349] width 113 height 14
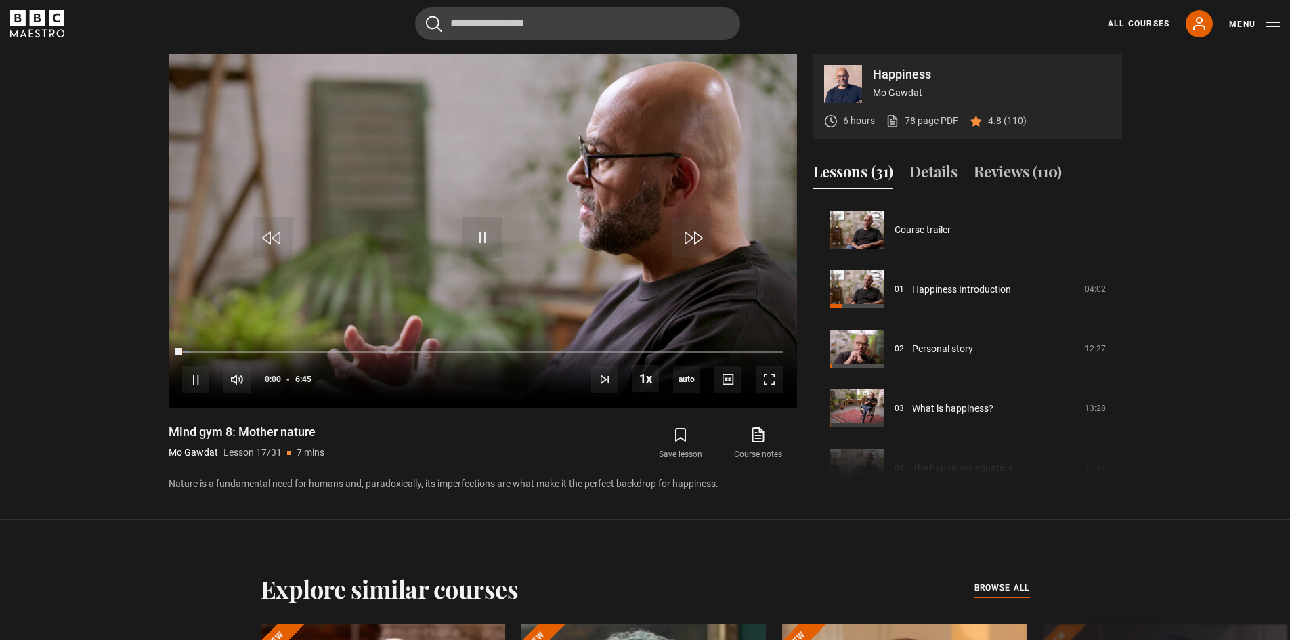
scroll to position [954, 0]
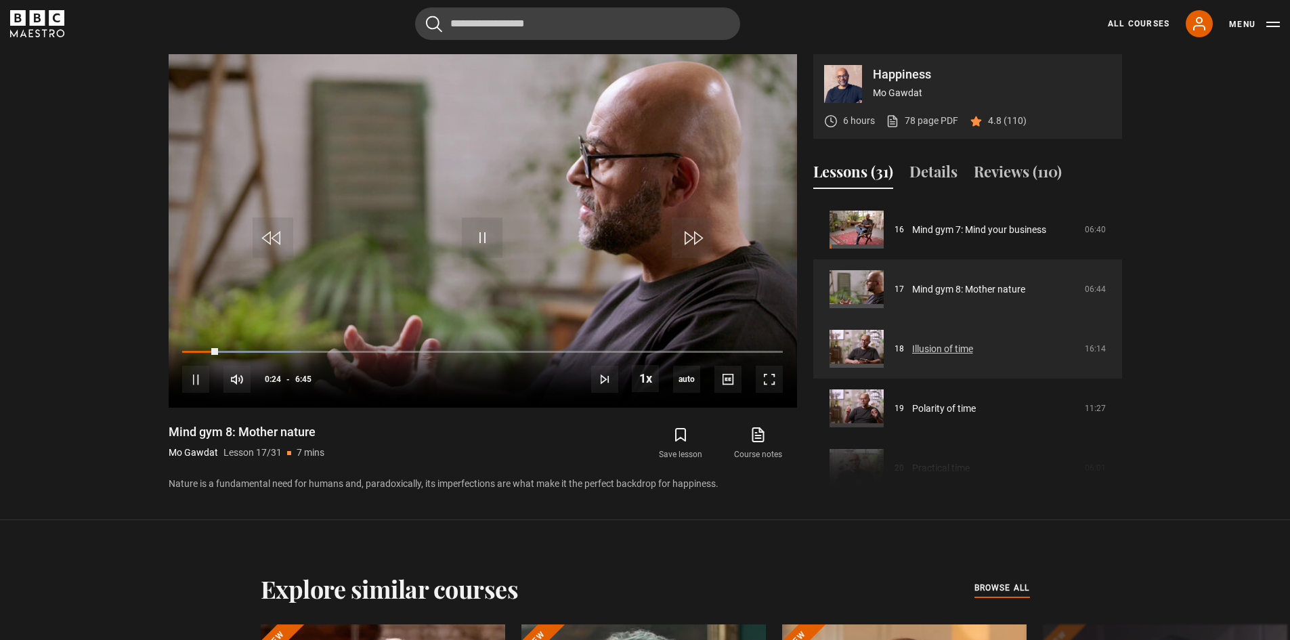
click at [947, 351] on link "Illusion of time" at bounding box center [942, 349] width 61 height 14
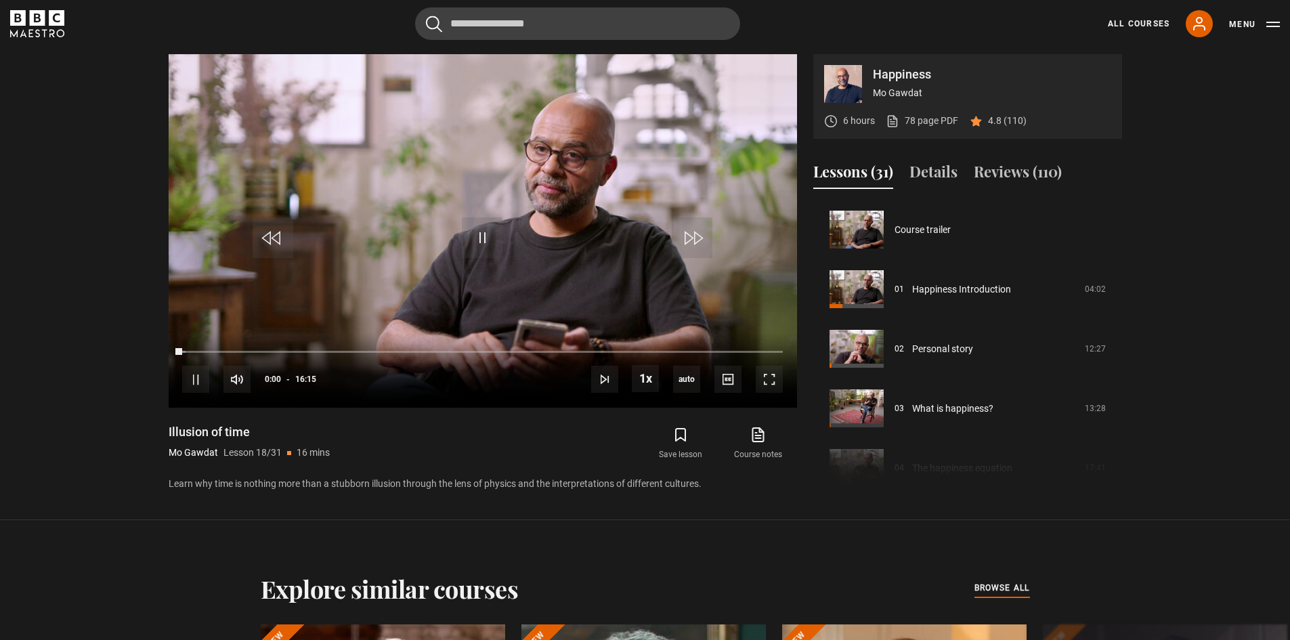
scroll to position [1013, 0]
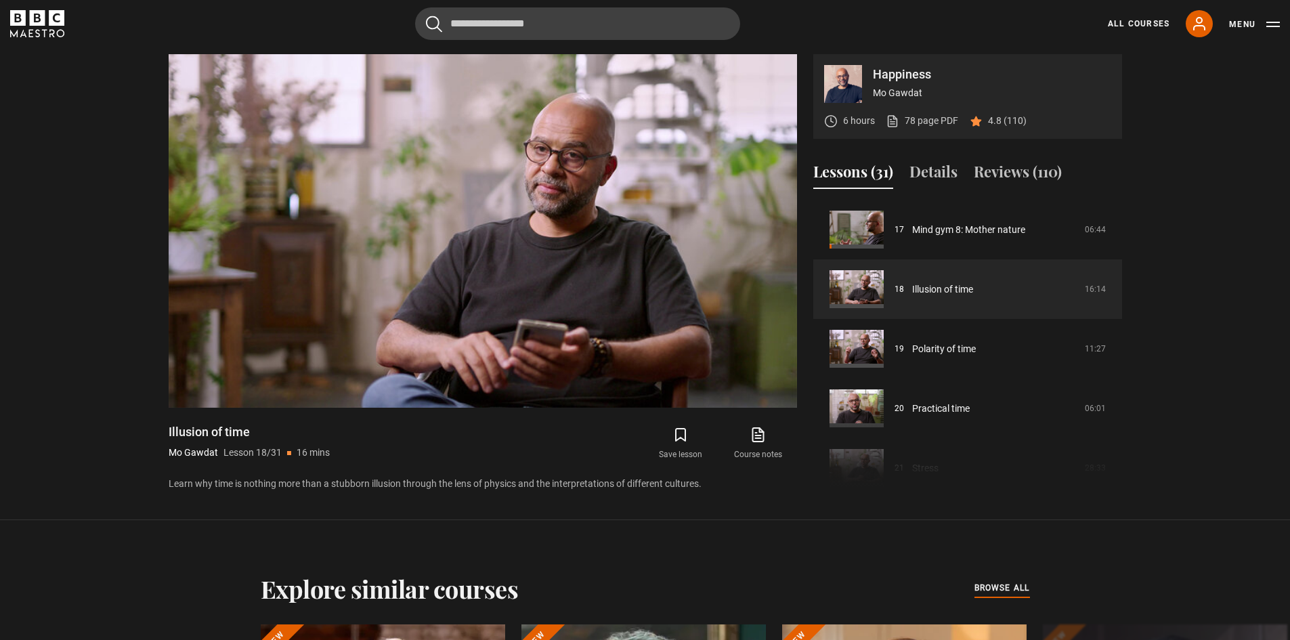
click at [1275, 324] on section "Happiness Mo Gawdat 6 hours 78 page PDF (opens in new tab) 4.8 (110) Video Play…" at bounding box center [645, 260] width 1290 height 520
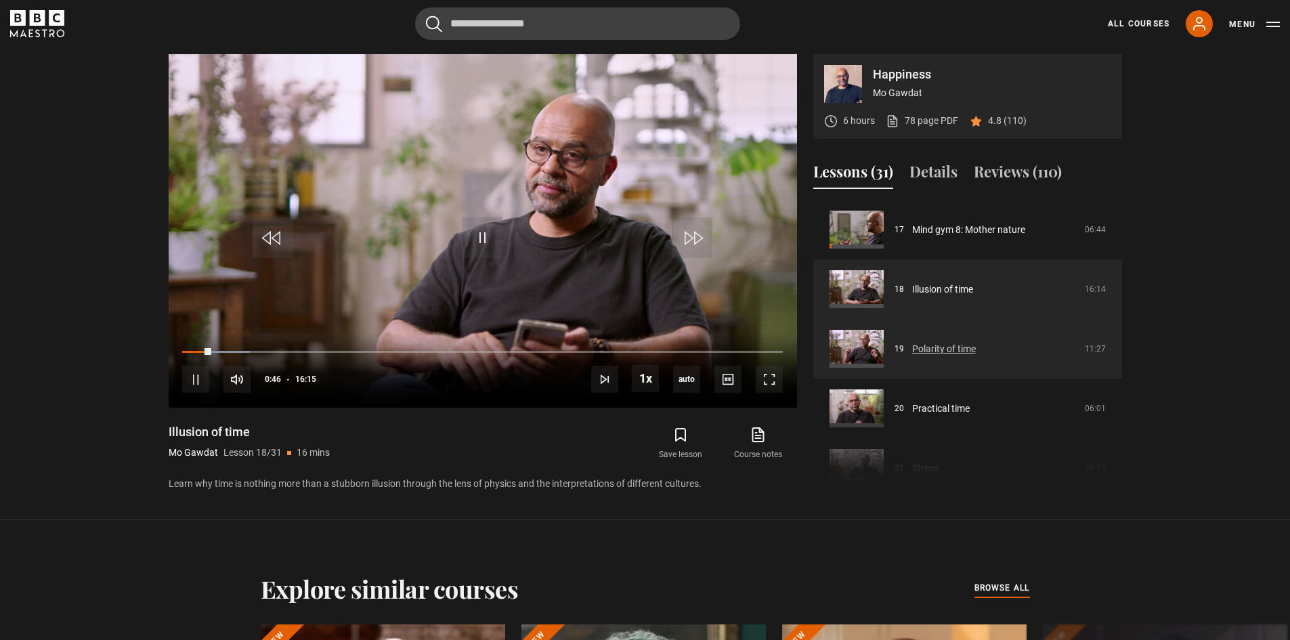
click at [953, 347] on link "Polarity of time" at bounding box center [944, 349] width 64 height 14
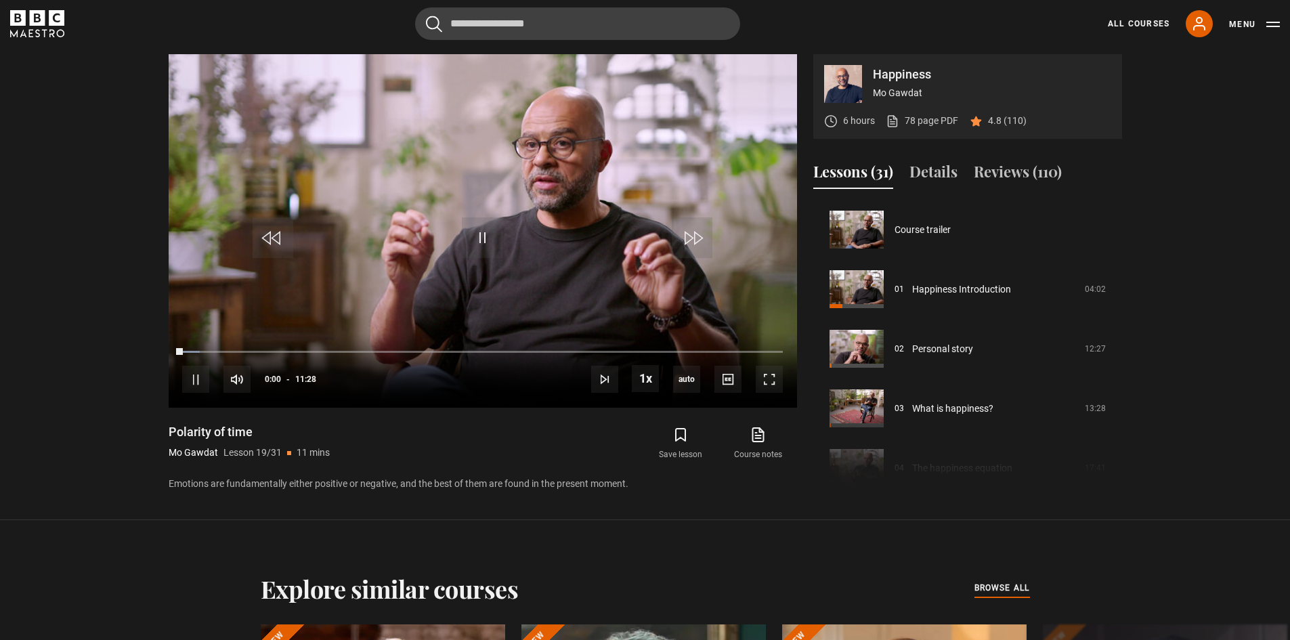
scroll to position [1073, 0]
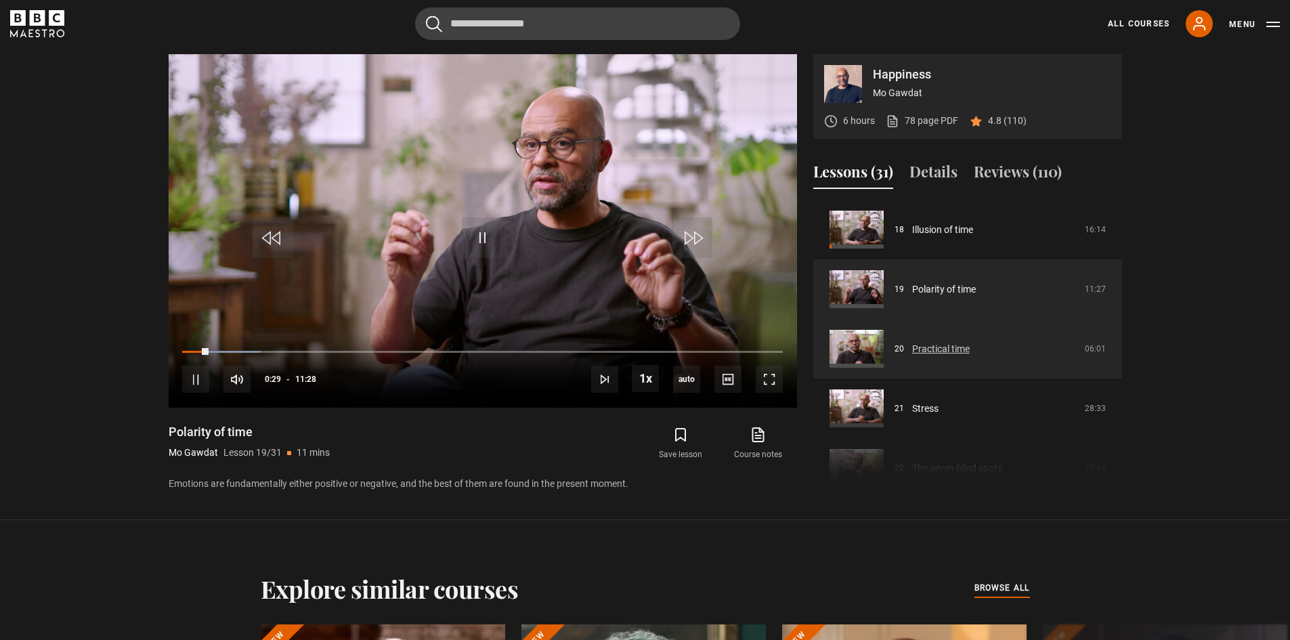
click at [952, 346] on link "Practical time" at bounding box center [941, 349] width 58 height 14
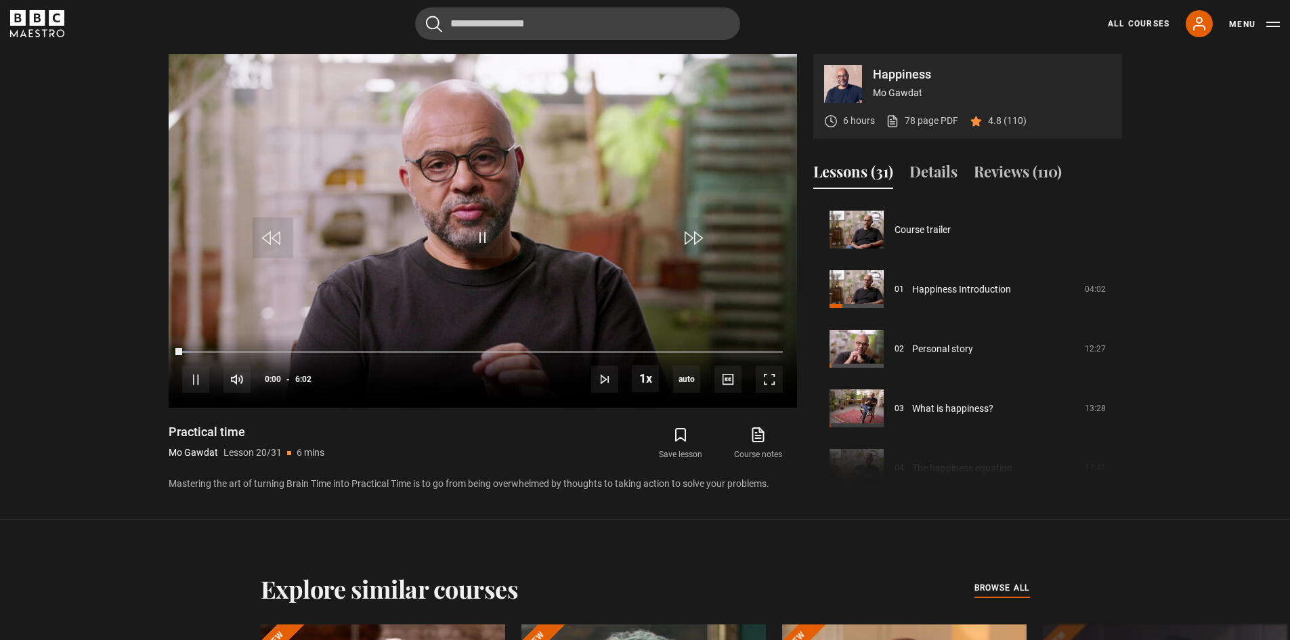
scroll to position [1132, 0]
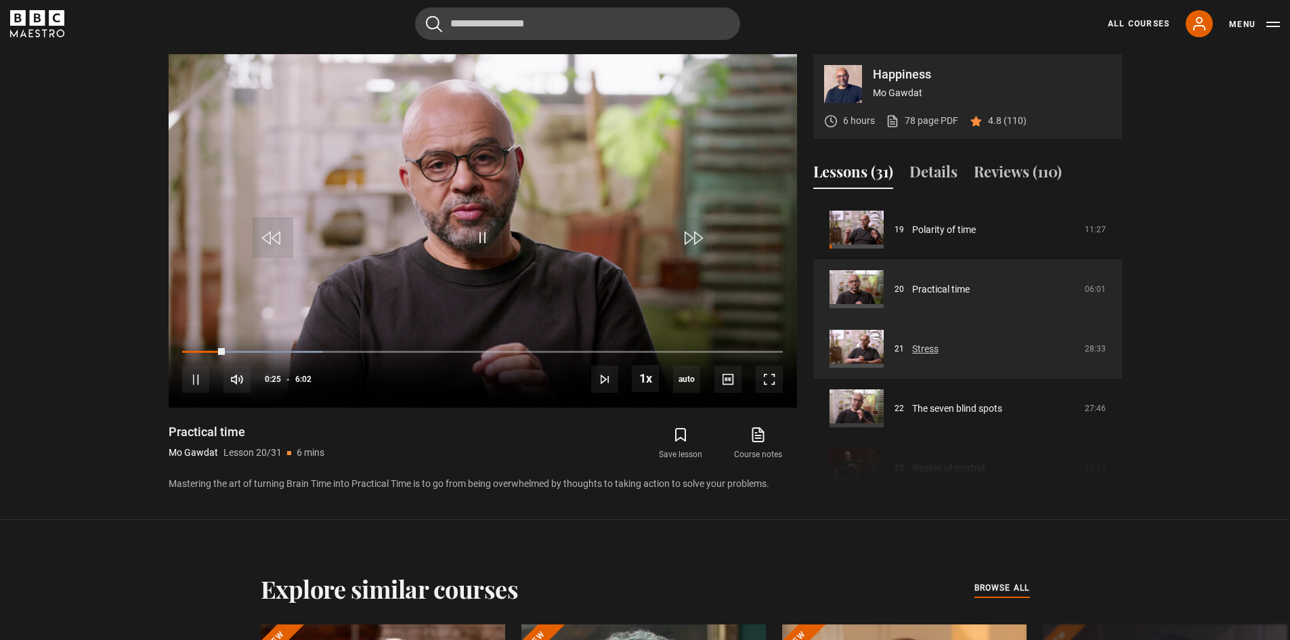
click at [939, 346] on link "Stress" at bounding box center [925, 349] width 26 height 14
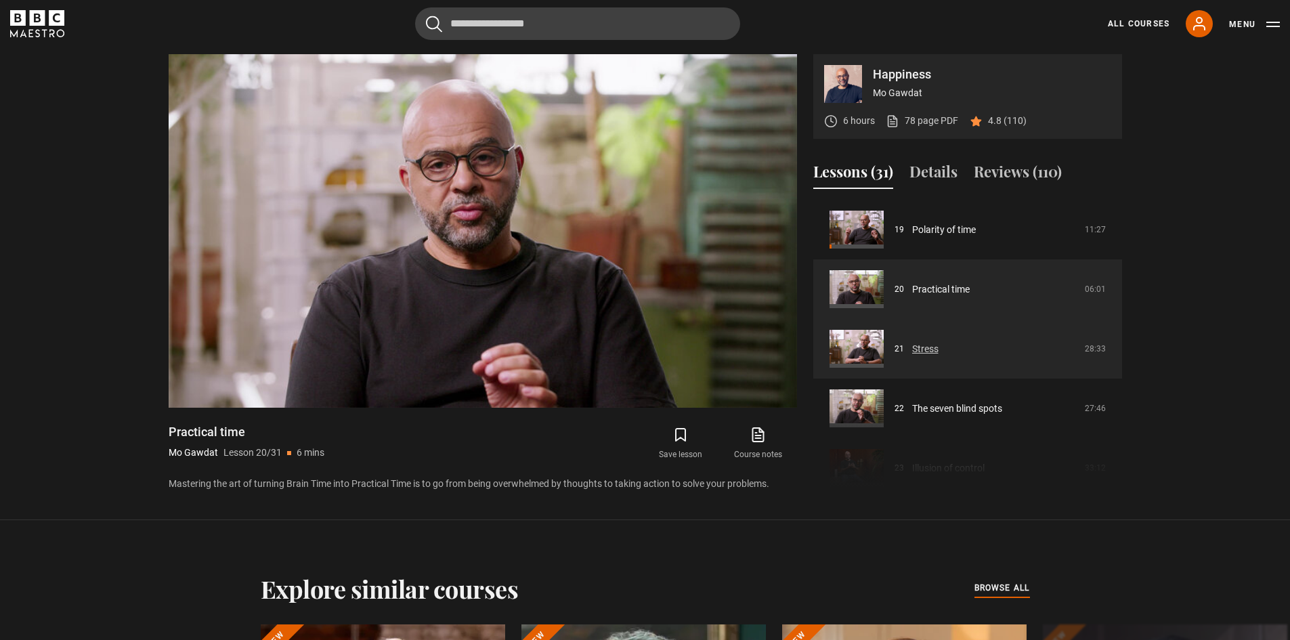
click at [935, 347] on link "Stress" at bounding box center [925, 349] width 26 height 14
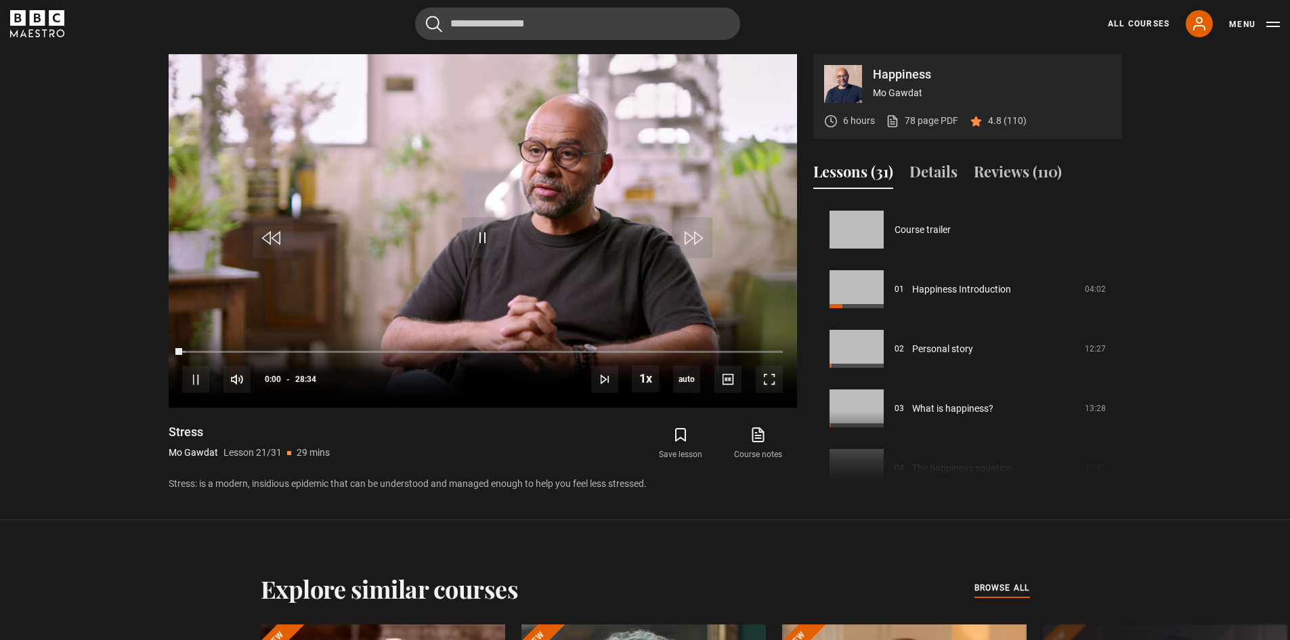
scroll to position [1192, 0]
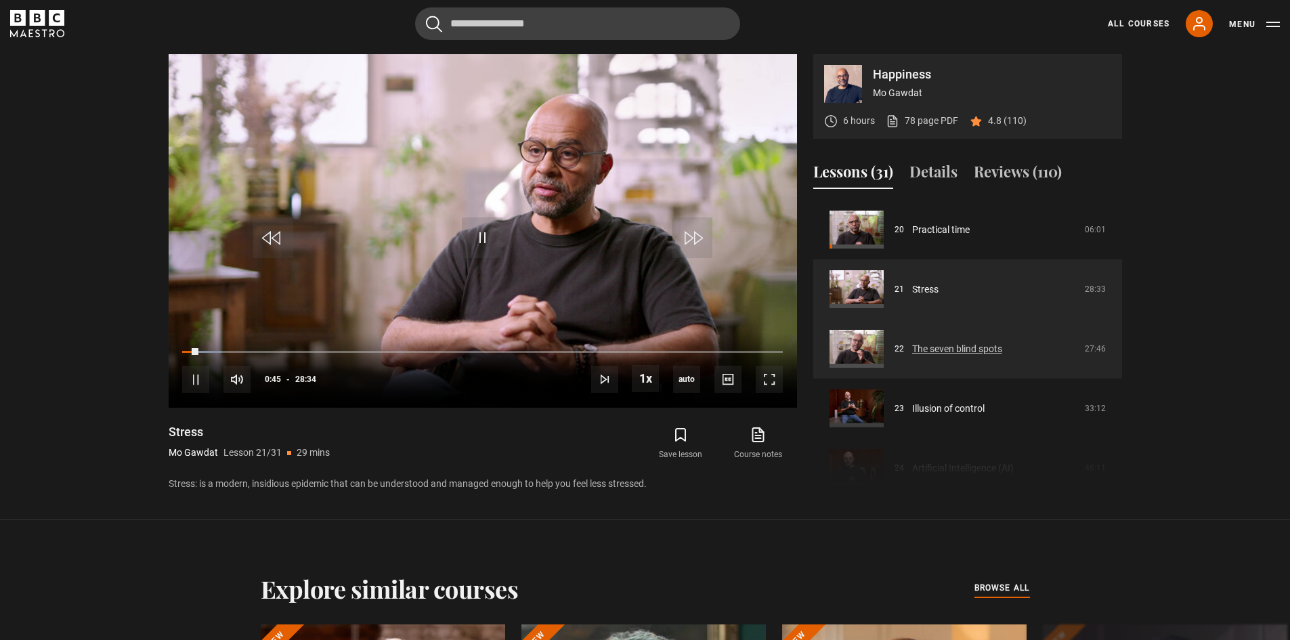
click at [977, 344] on link "The seven blind spots" at bounding box center [957, 349] width 90 height 14
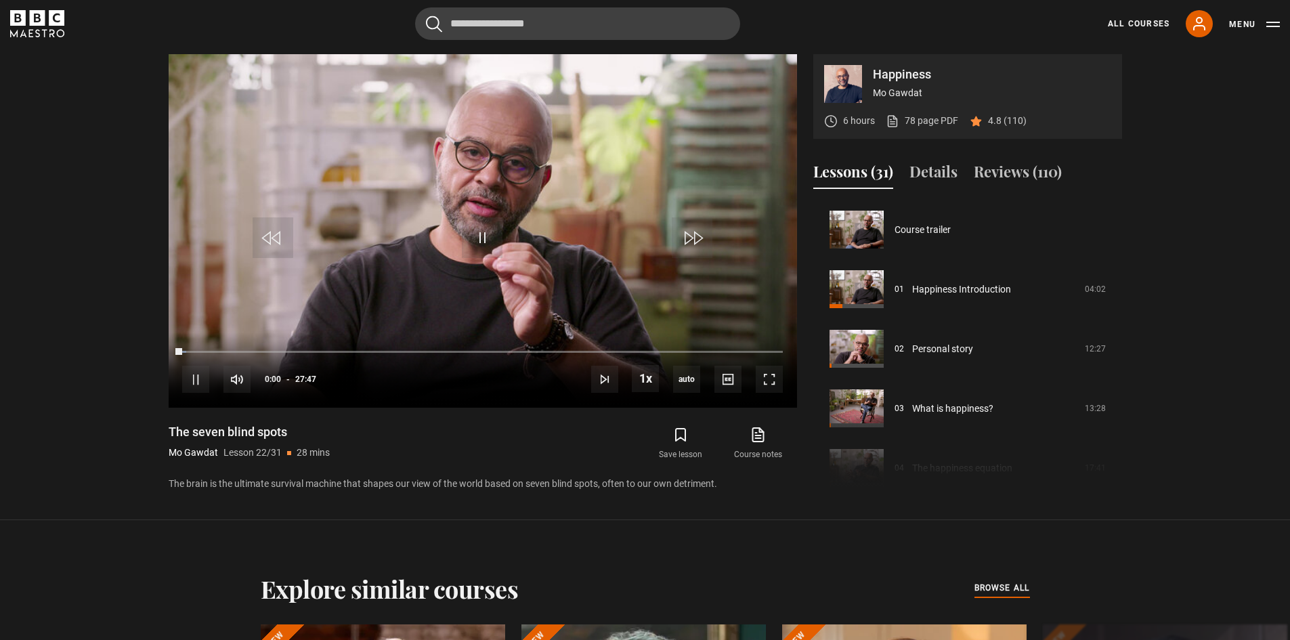
scroll to position [1252, 0]
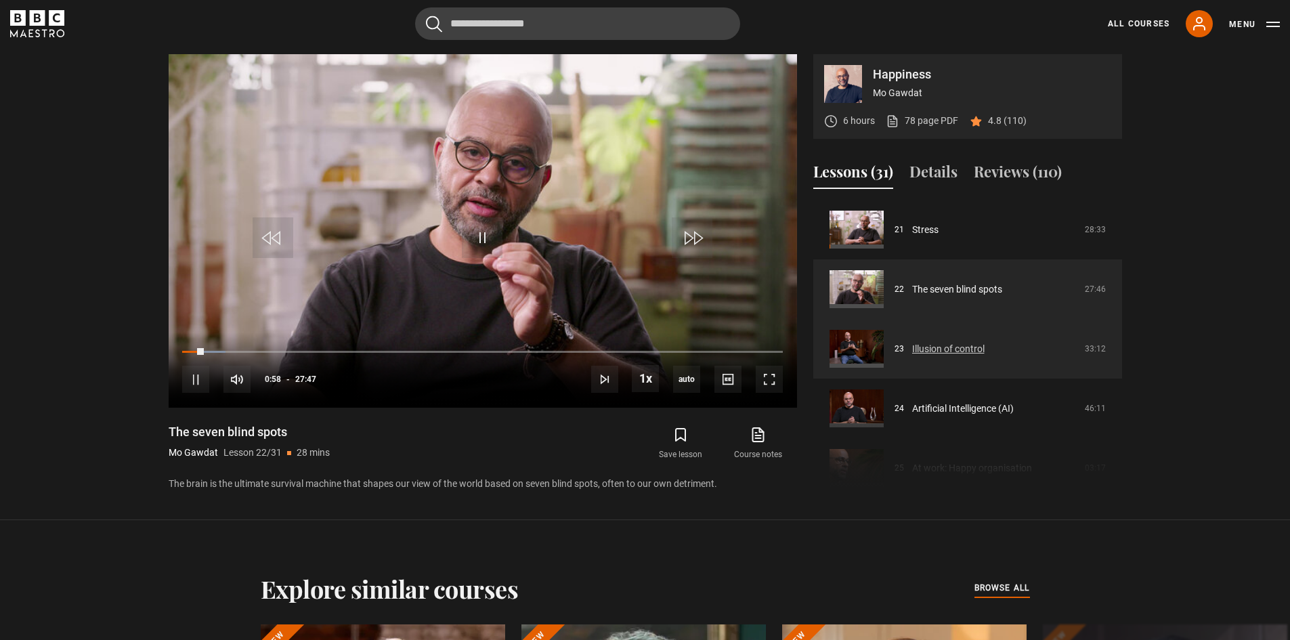
click at [943, 343] on link "Illusion of control" at bounding box center [948, 349] width 72 height 14
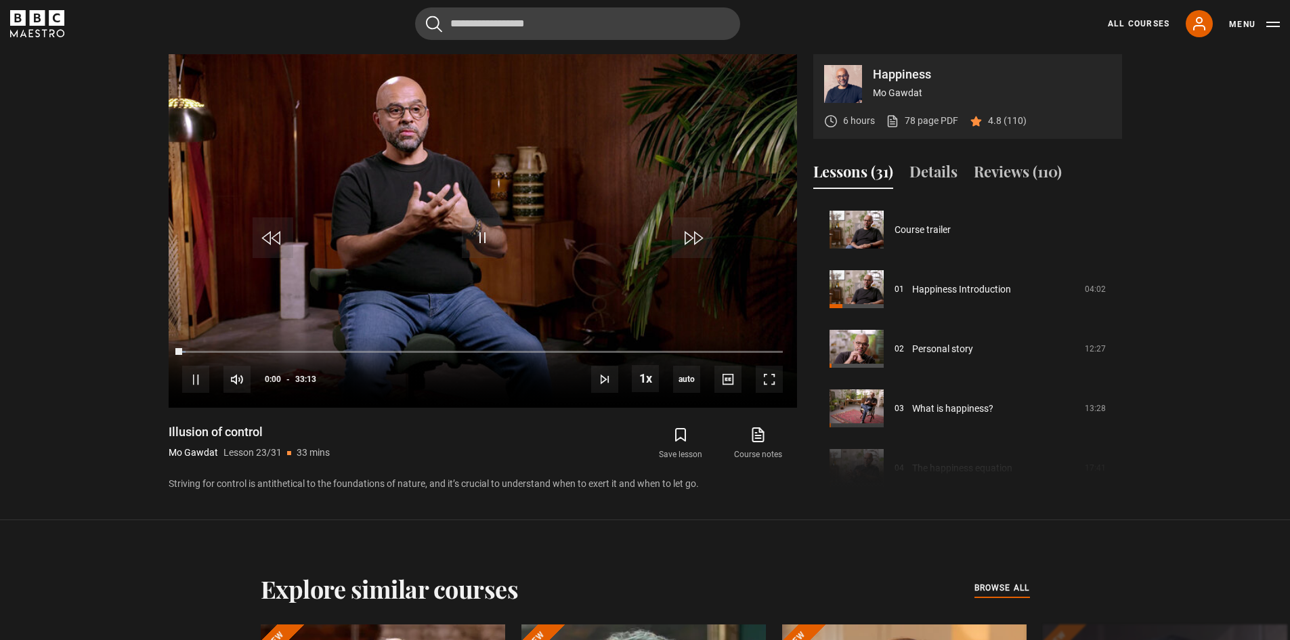
scroll to position [1311, 0]
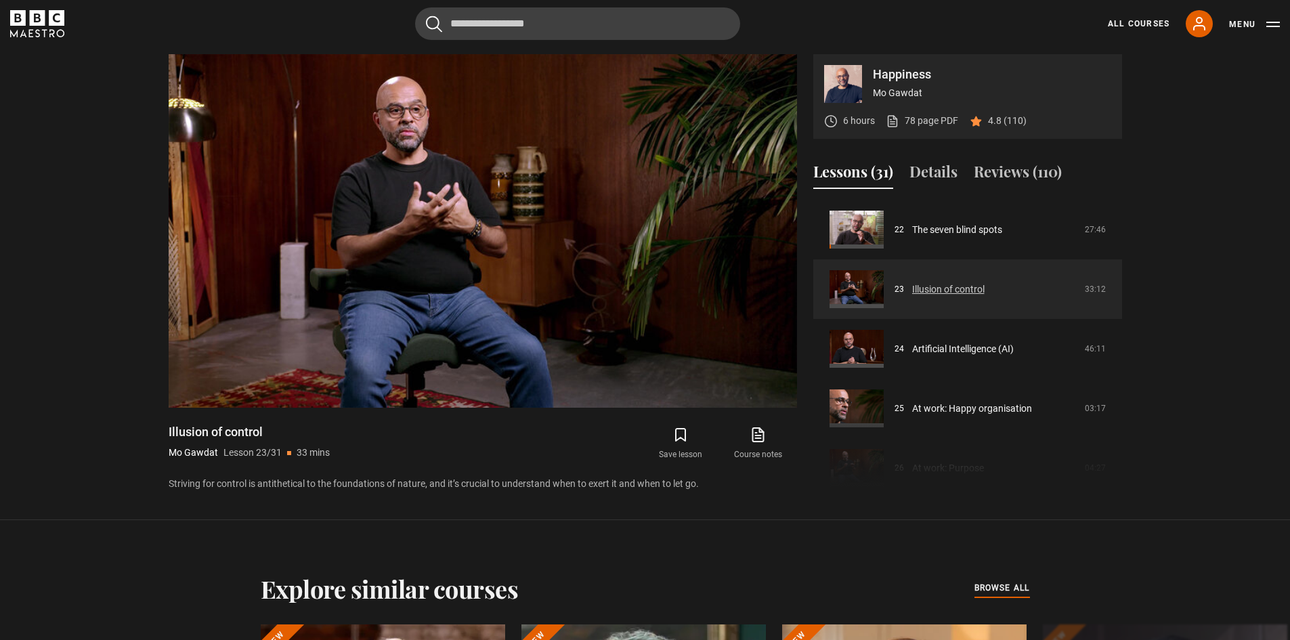
click at [977, 289] on link "Illusion of control" at bounding box center [948, 289] width 72 height 14
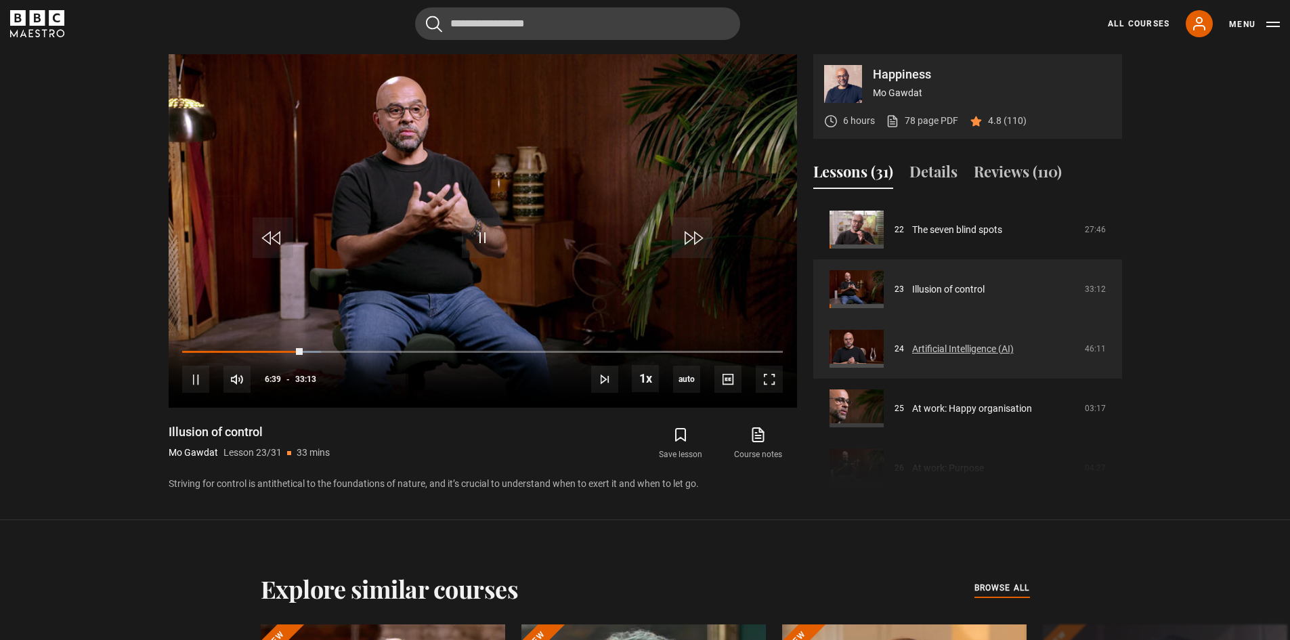
click at [968, 342] on link "Artificial Intelligence (AI)" at bounding box center [963, 349] width 102 height 14
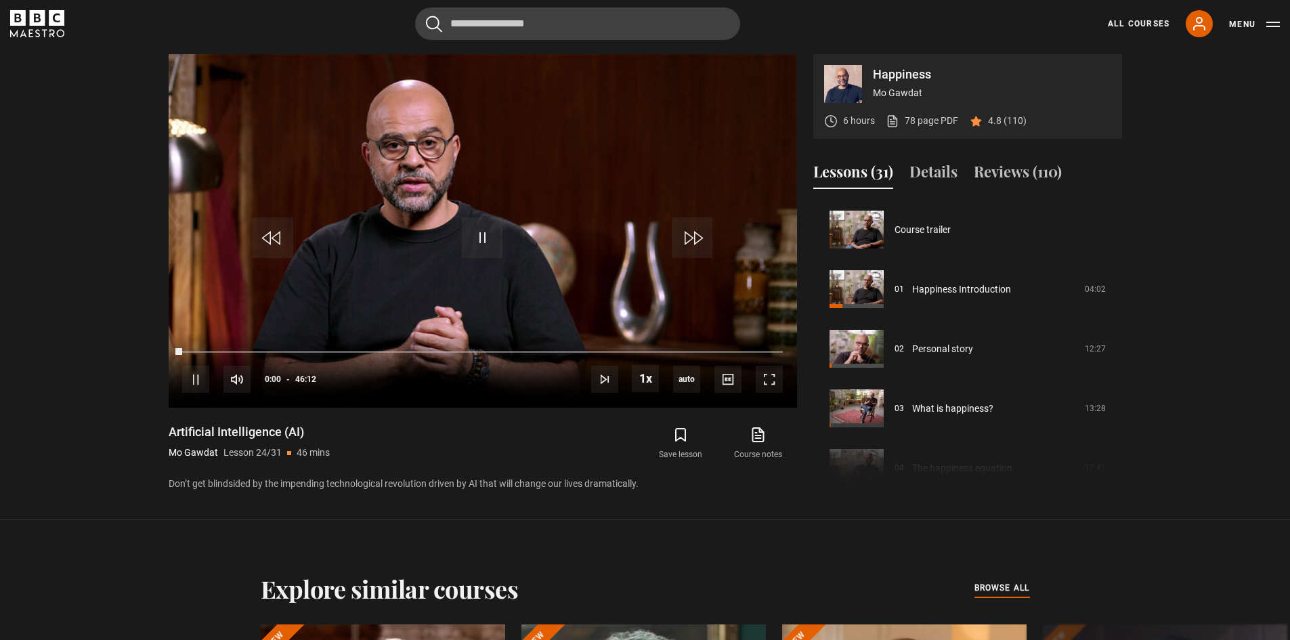
scroll to position [1371, 0]
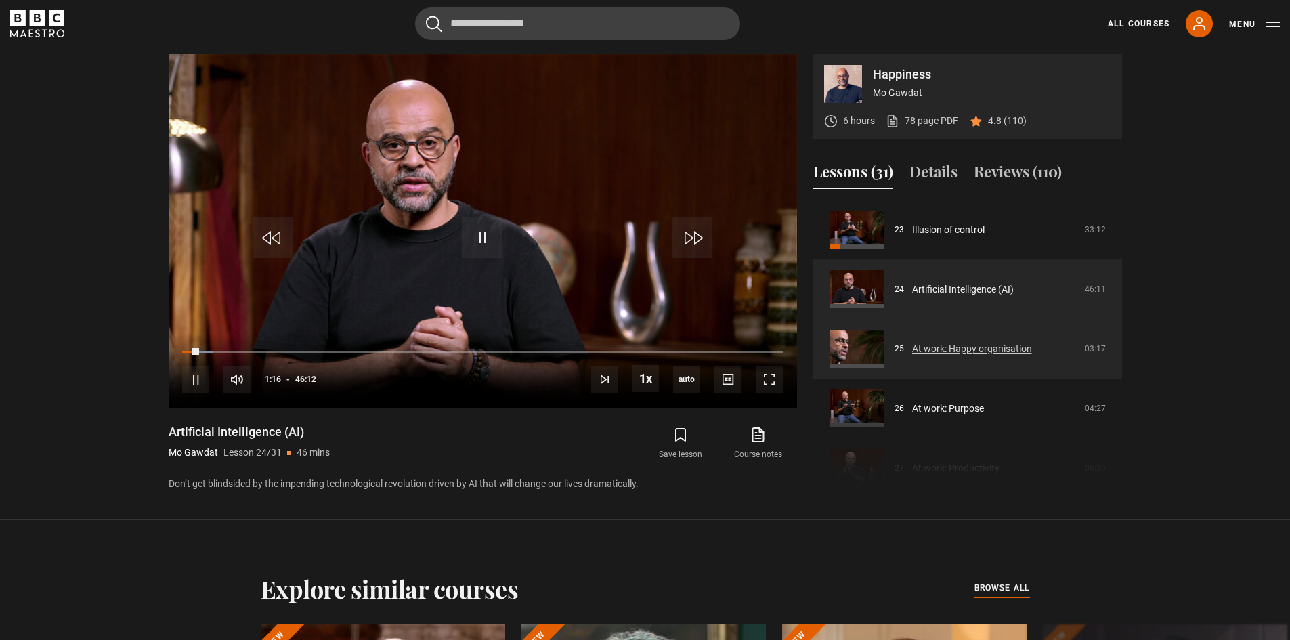
click at [976, 345] on link "At work: Happy organisation" at bounding box center [972, 349] width 120 height 14
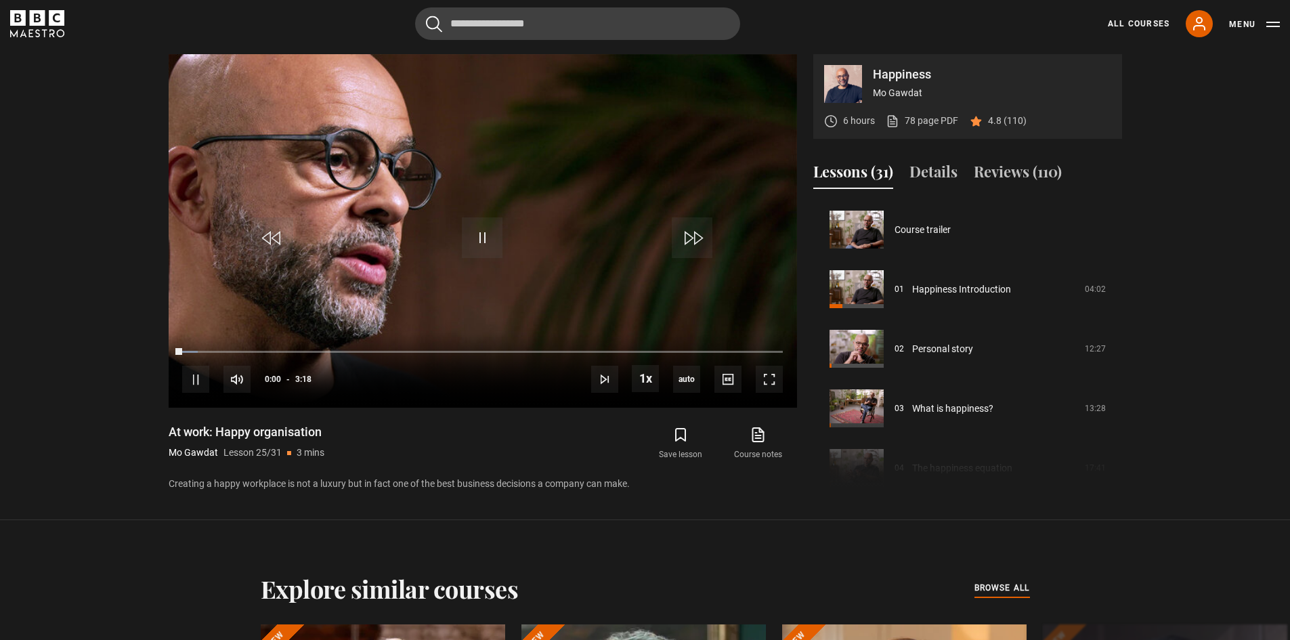
scroll to position [1430, 0]
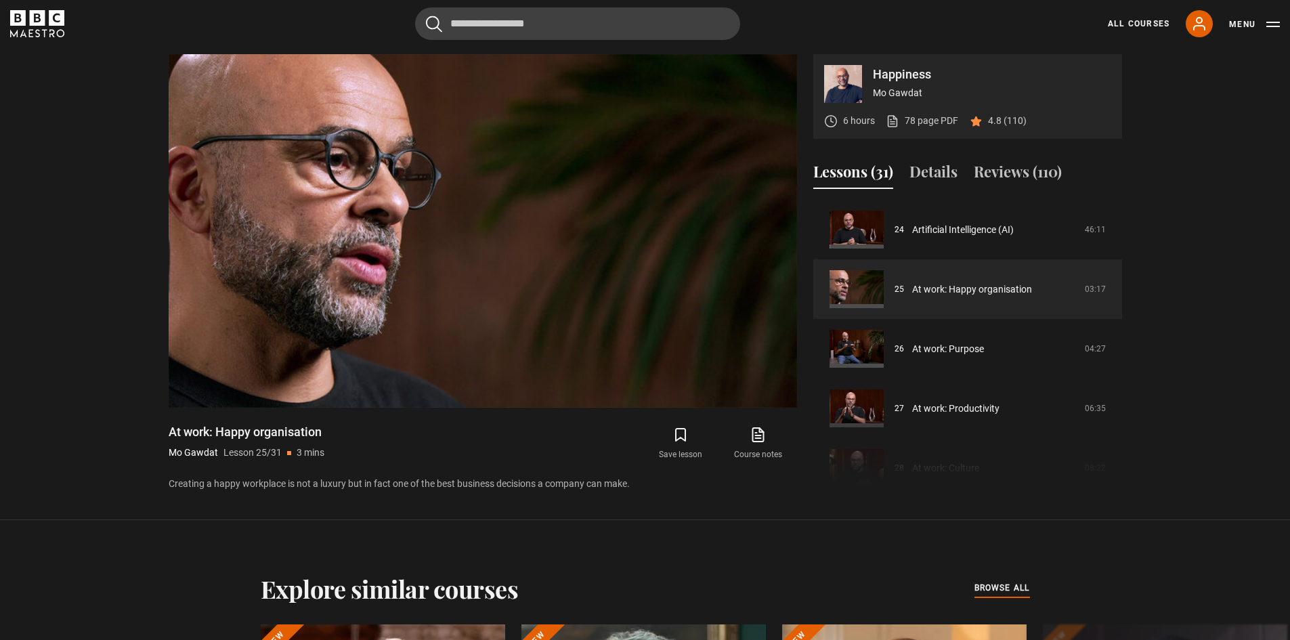
click at [1182, 213] on section "Happiness Mo Gawdat 6 hours 78 page PDF (opens in new tab) 4.8 (110) Video Play…" at bounding box center [645, 260] width 1290 height 520
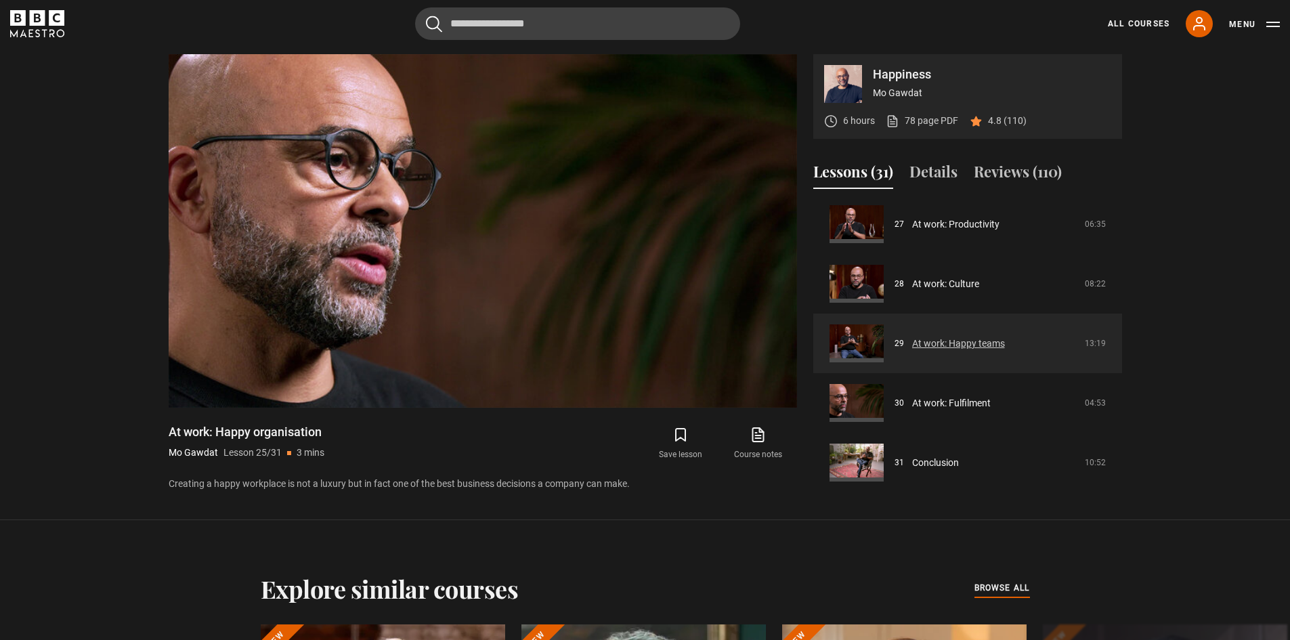
scroll to position [895, 0]
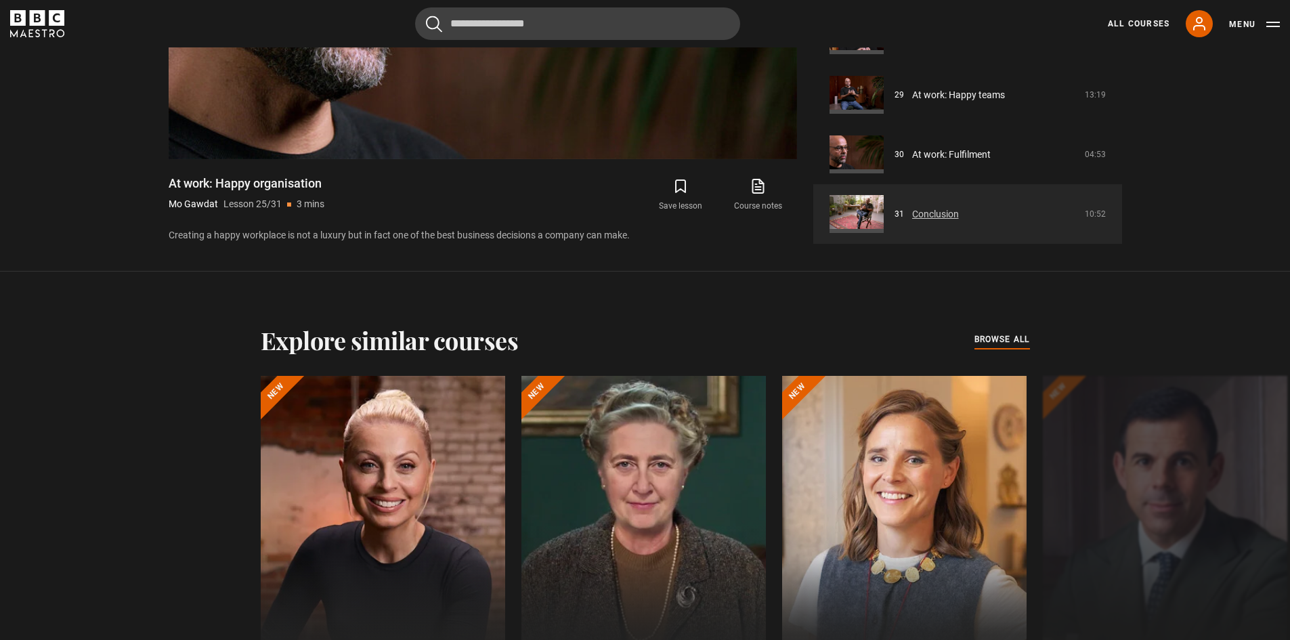
click at [958, 221] on link "Conclusion" at bounding box center [935, 214] width 47 height 14
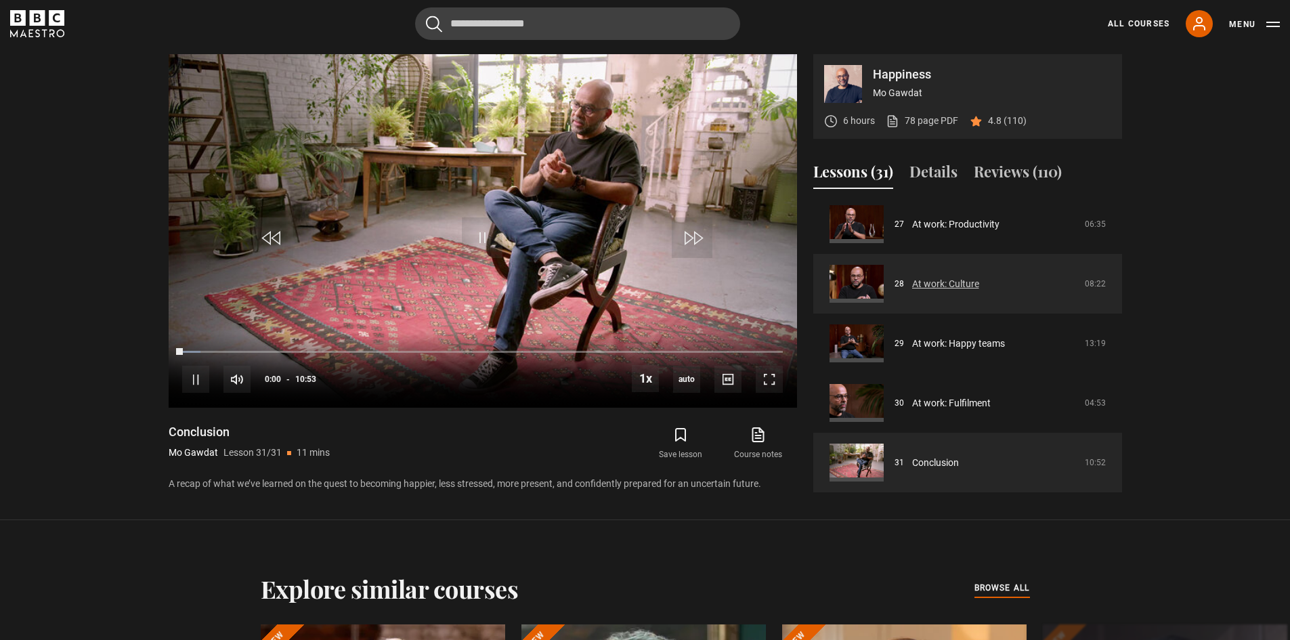
scroll to position [1366, 0]
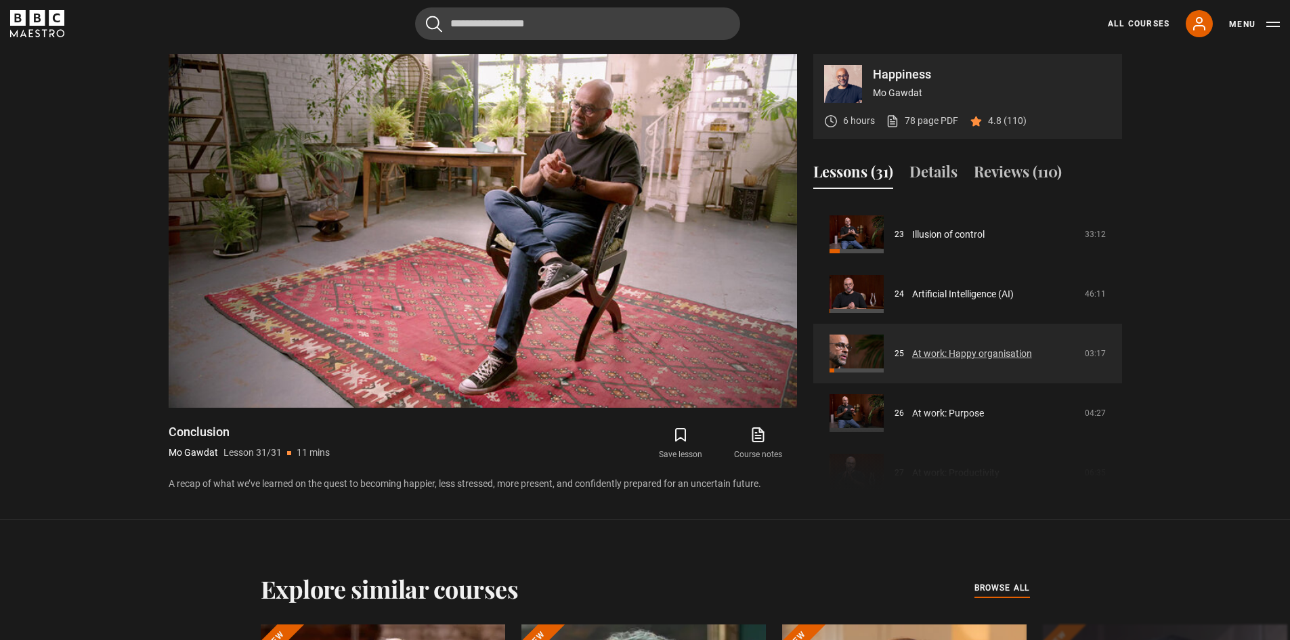
click at [1006, 349] on link "At work: Happy organisation" at bounding box center [972, 354] width 120 height 14
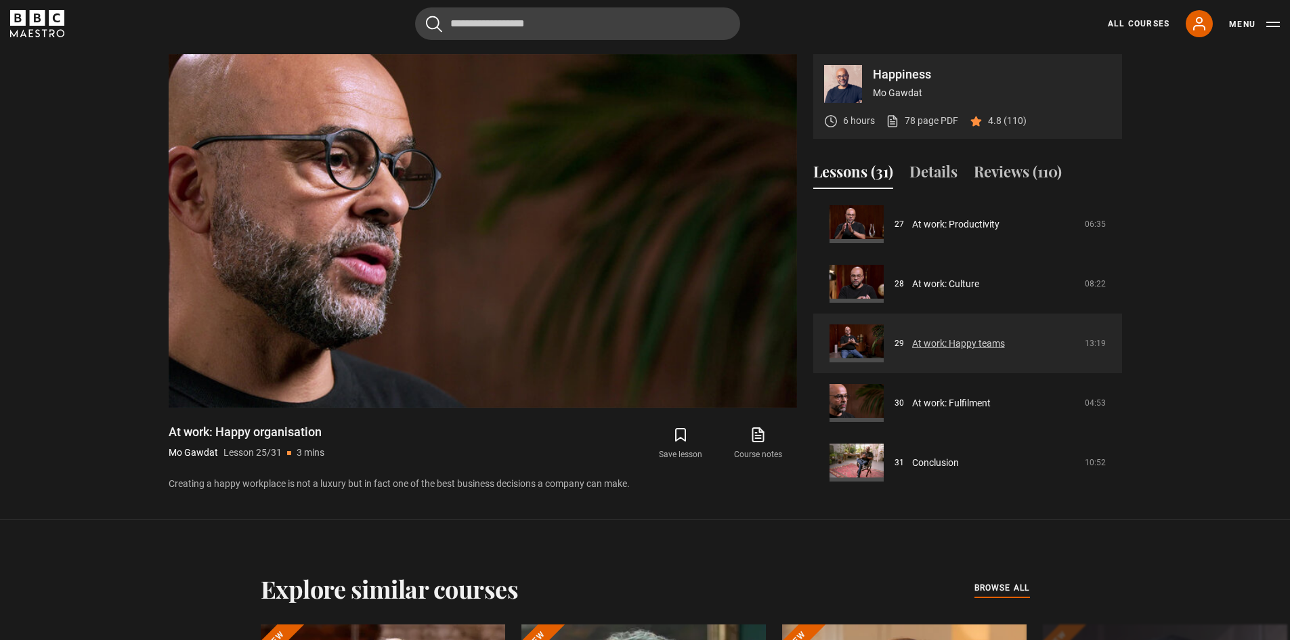
scroll to position [895, 0]
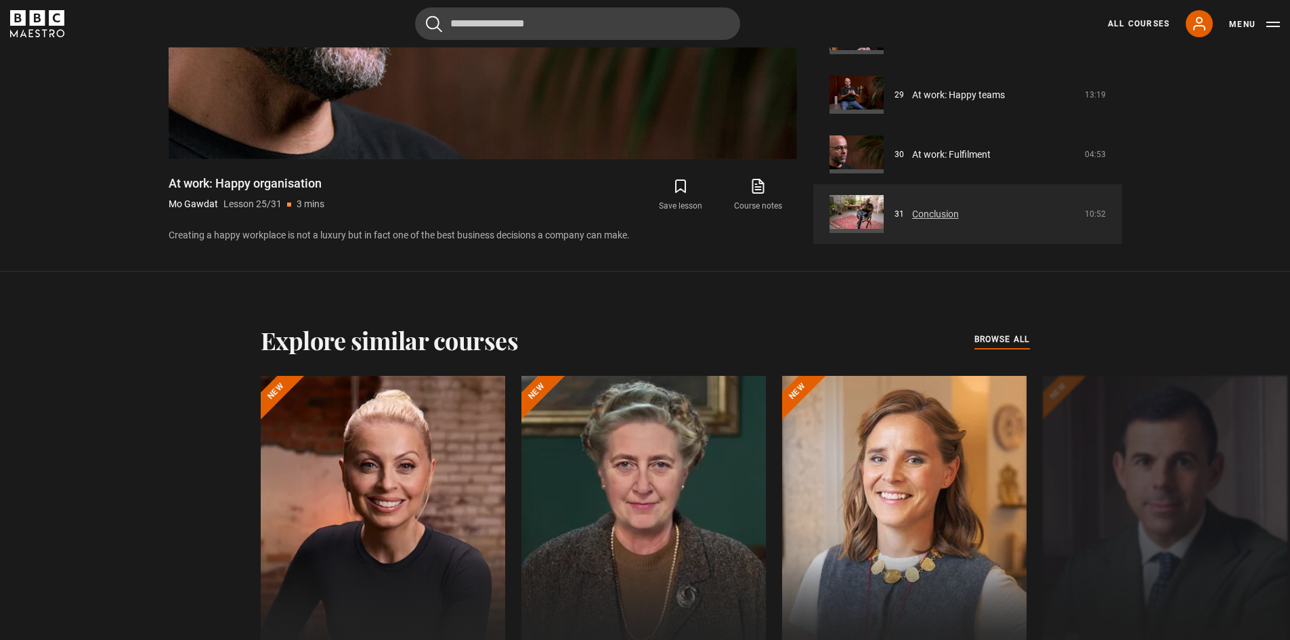
click at [953, 209] on link "Conclusion" at bounding box center [935, 214] width 47 height 14
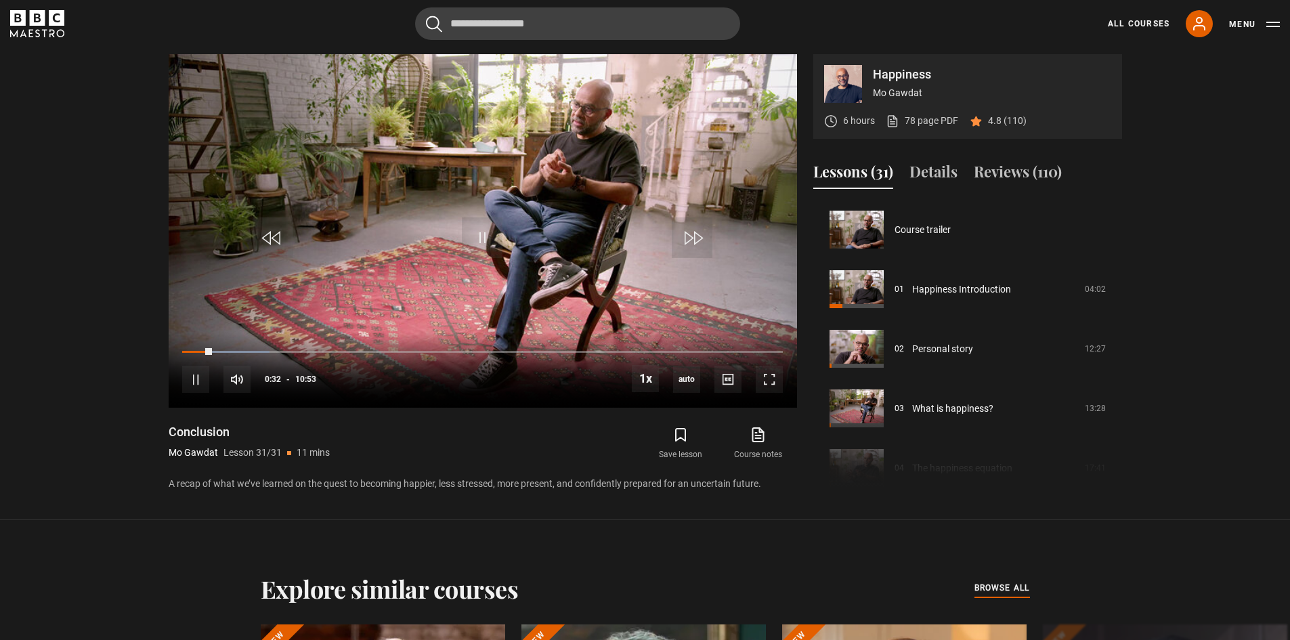
scroll to position [398, 0]
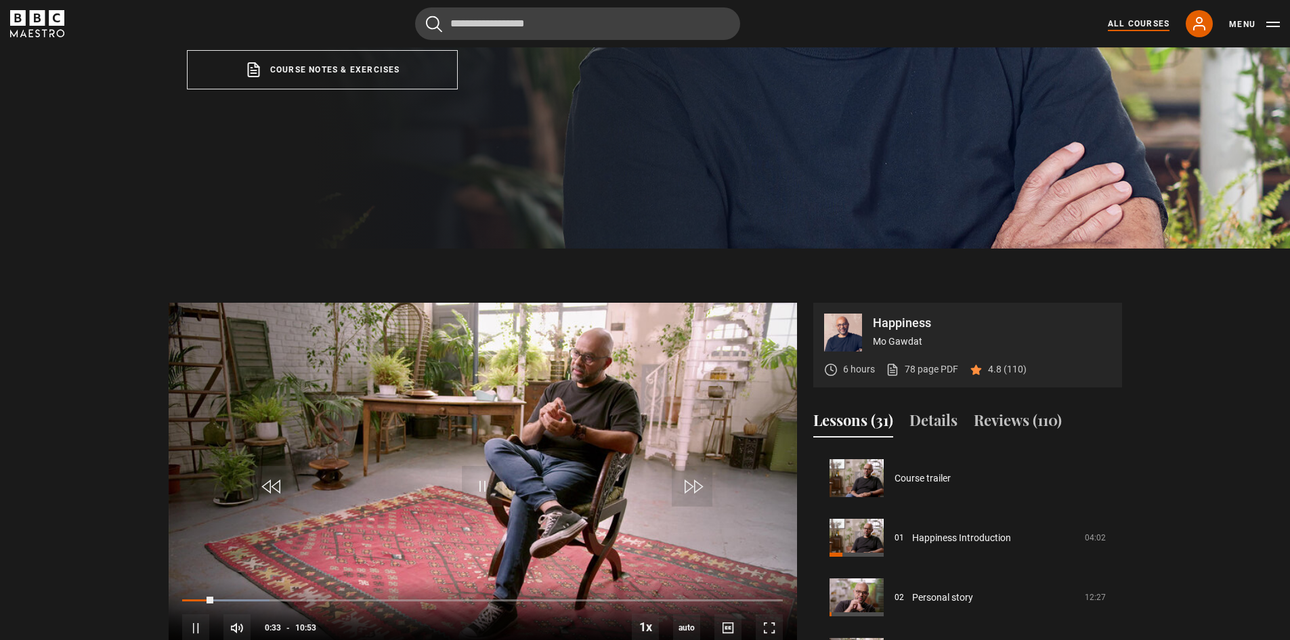
click at [1131, 18] on link "All Courses" at bounding box center [1139, 24] width 62 height 12
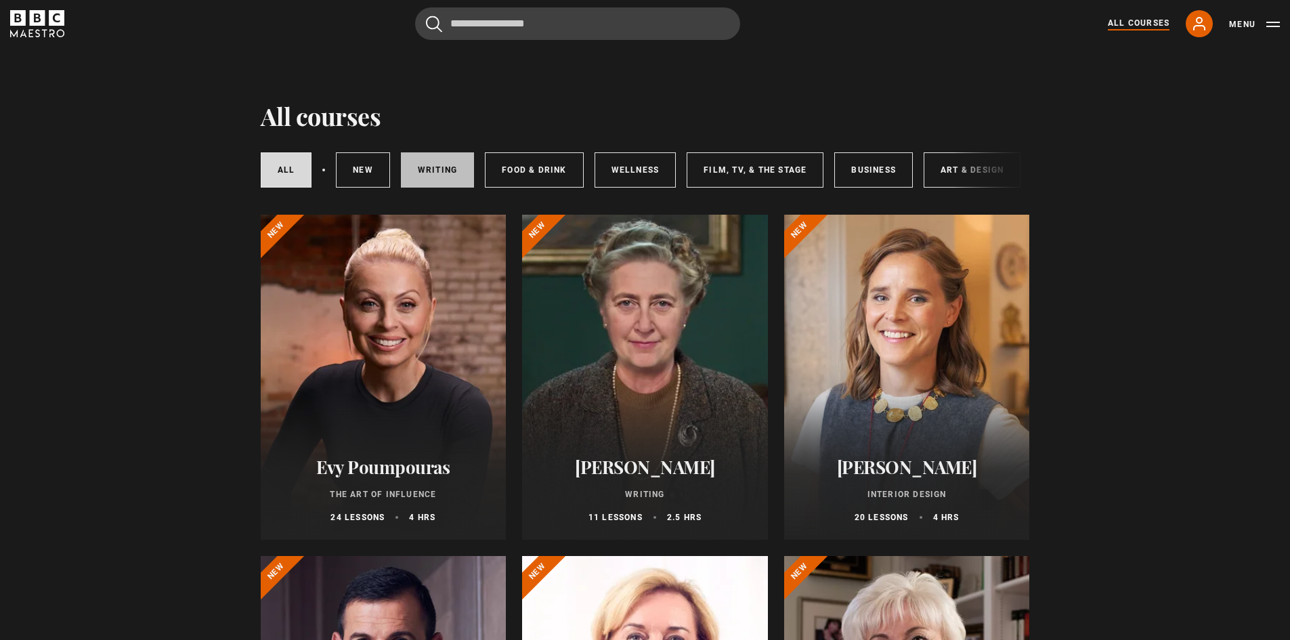
click at [444, 180] on link "Writing" at bounding box center [437, 169] width 73 height 35
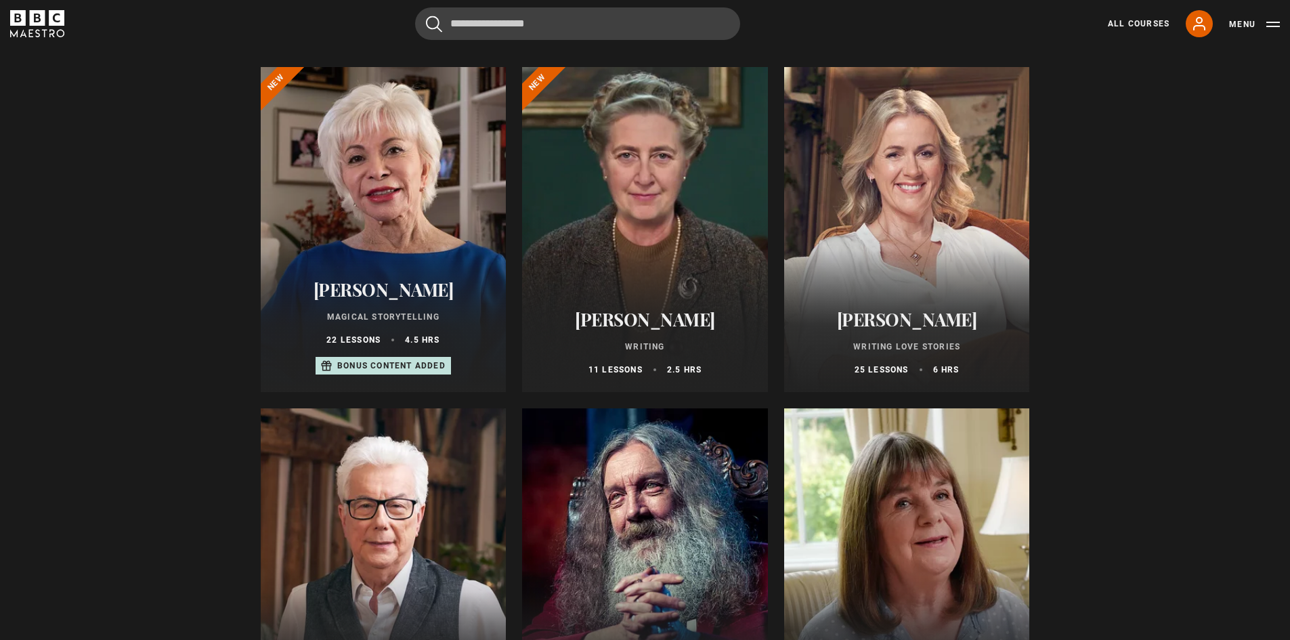
drag, startPoint x: 210, startPoint y: 286, endPoint x: 217, endPoint y: 311, distance: 26.0
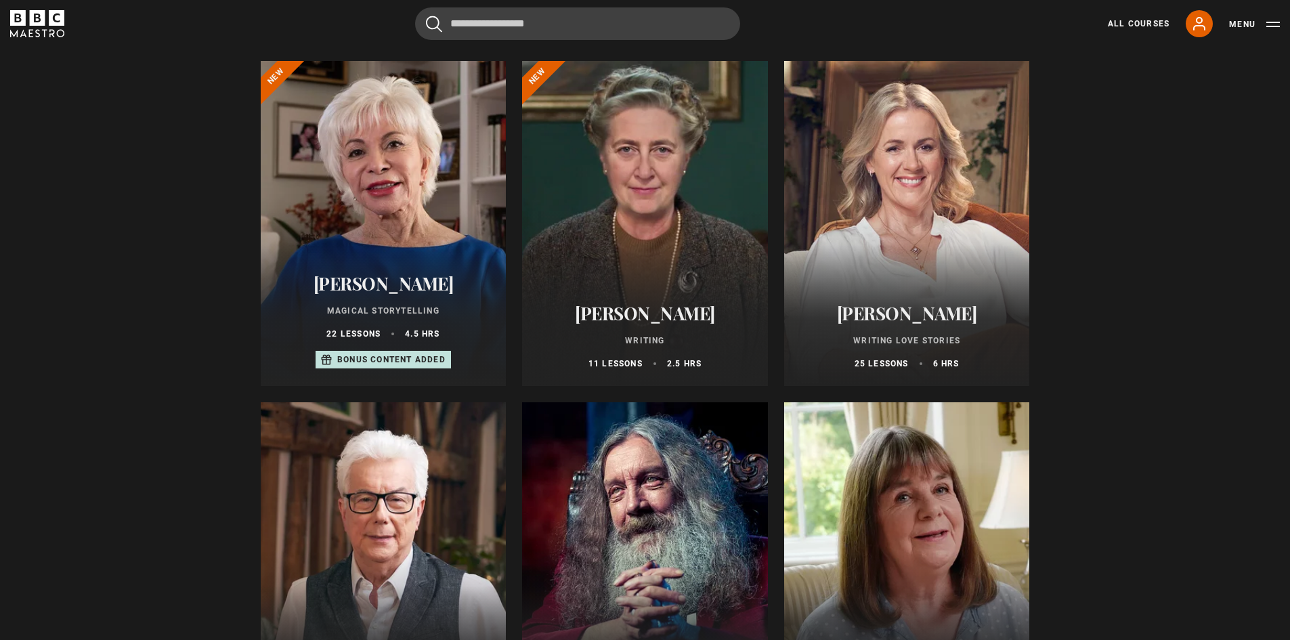
click at [880, 167] on div at bounding box center [907, 223] width 246 height 325
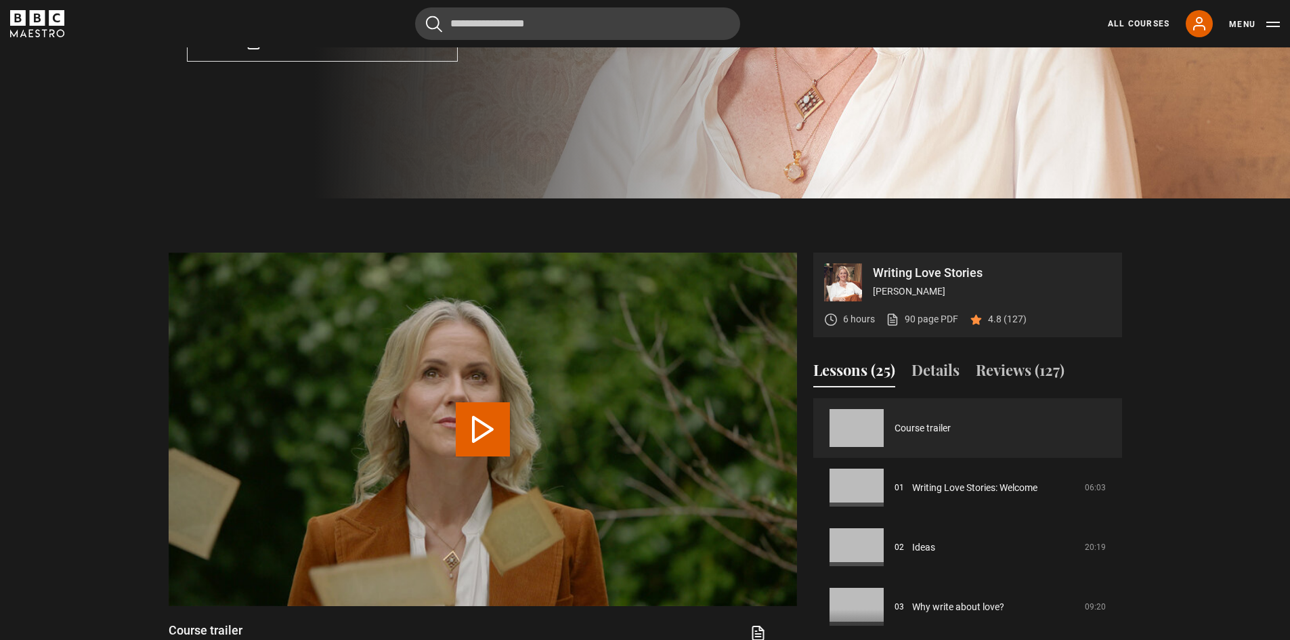
scroll to position [496, 0]
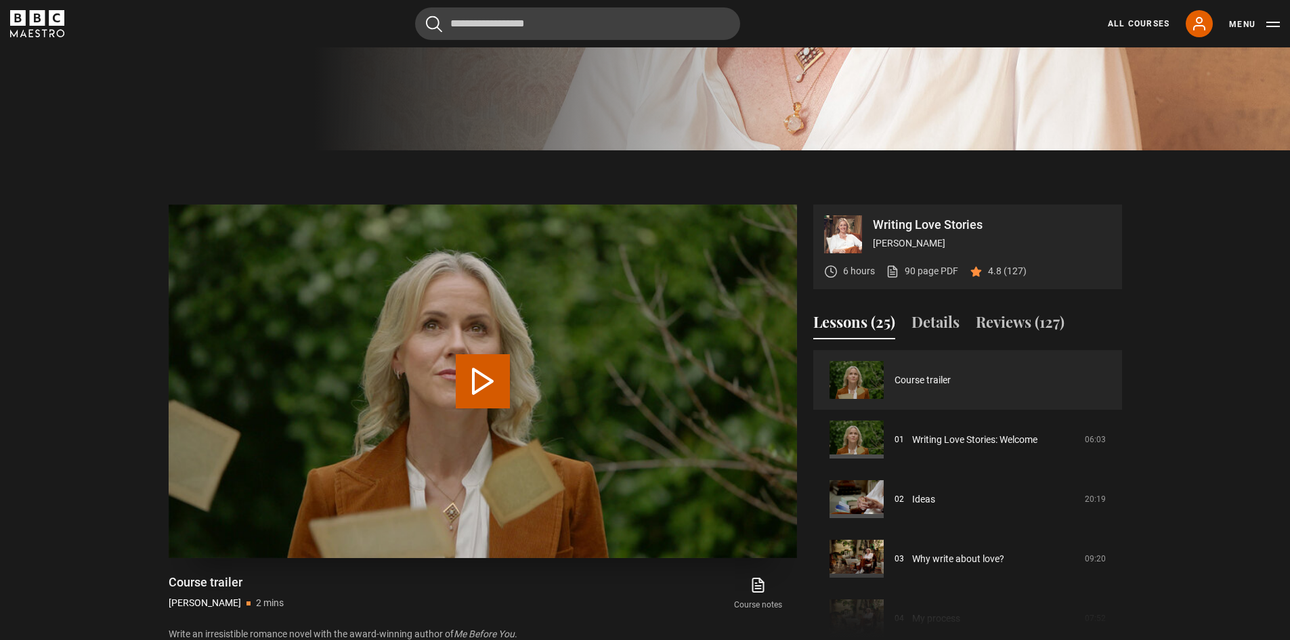
click at [497, 373] on button "Play Video" at bounding box center [483, 381] width 54 height 54
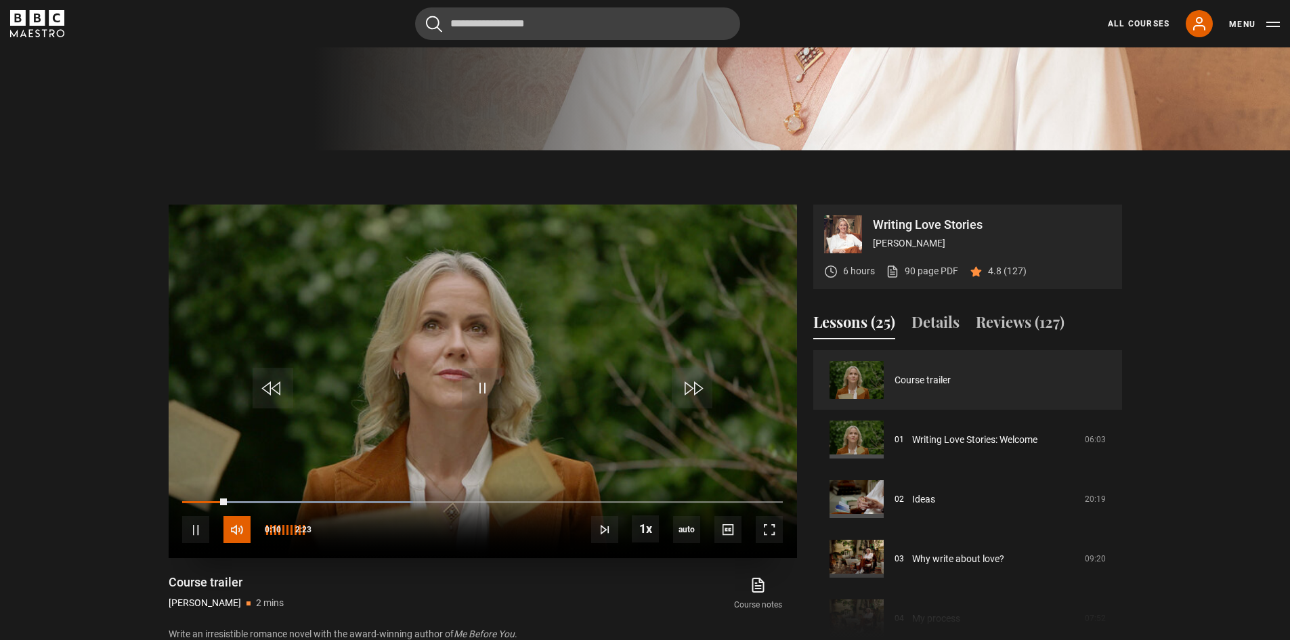
click at [232, 530] on span "Video Player" at bounding box center [236, 529] width 27 height 27
click at [234, 530] on span "Video Player" at bounding box center [236, 529] width 27 height 27
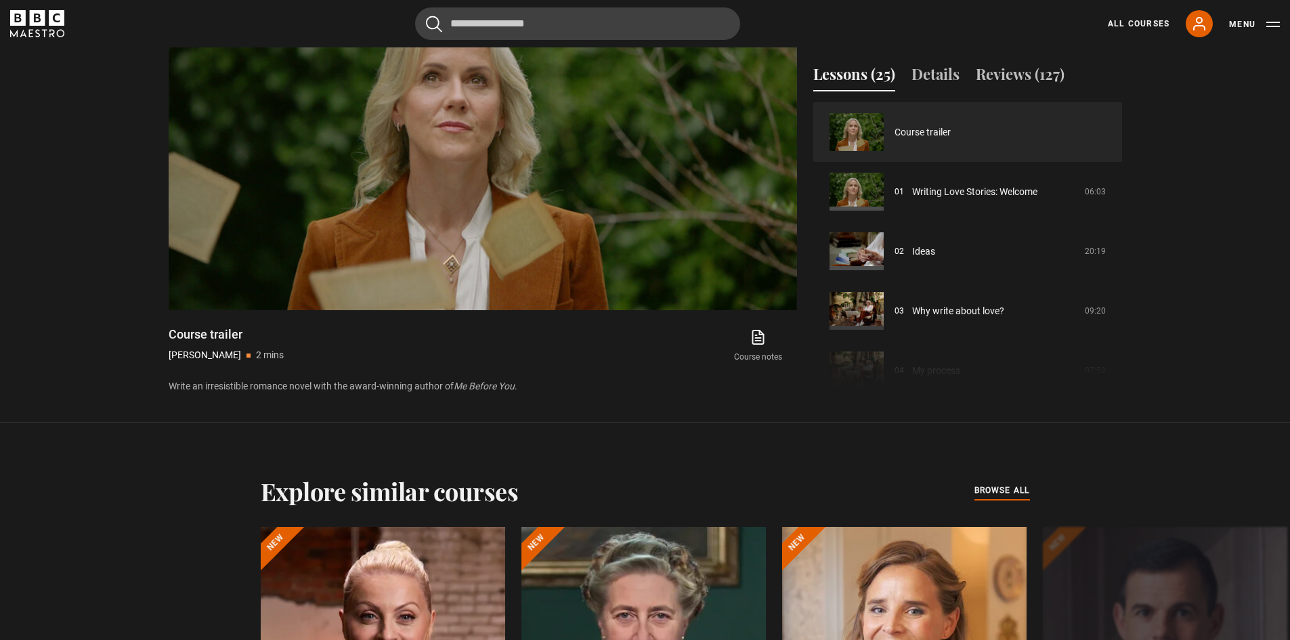
scroll to position [745, 0]
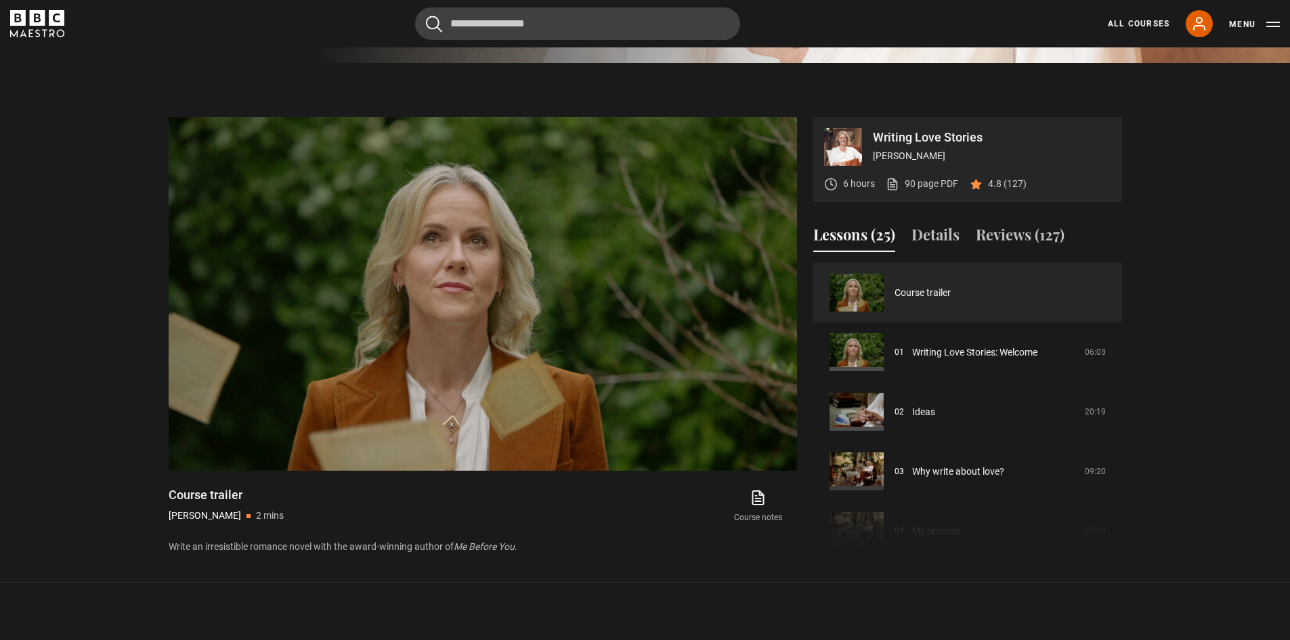
drag, startPoint x: 76, startPoint y: 233, endPoint x: 91, endPoint y: 213, distance: 24.7
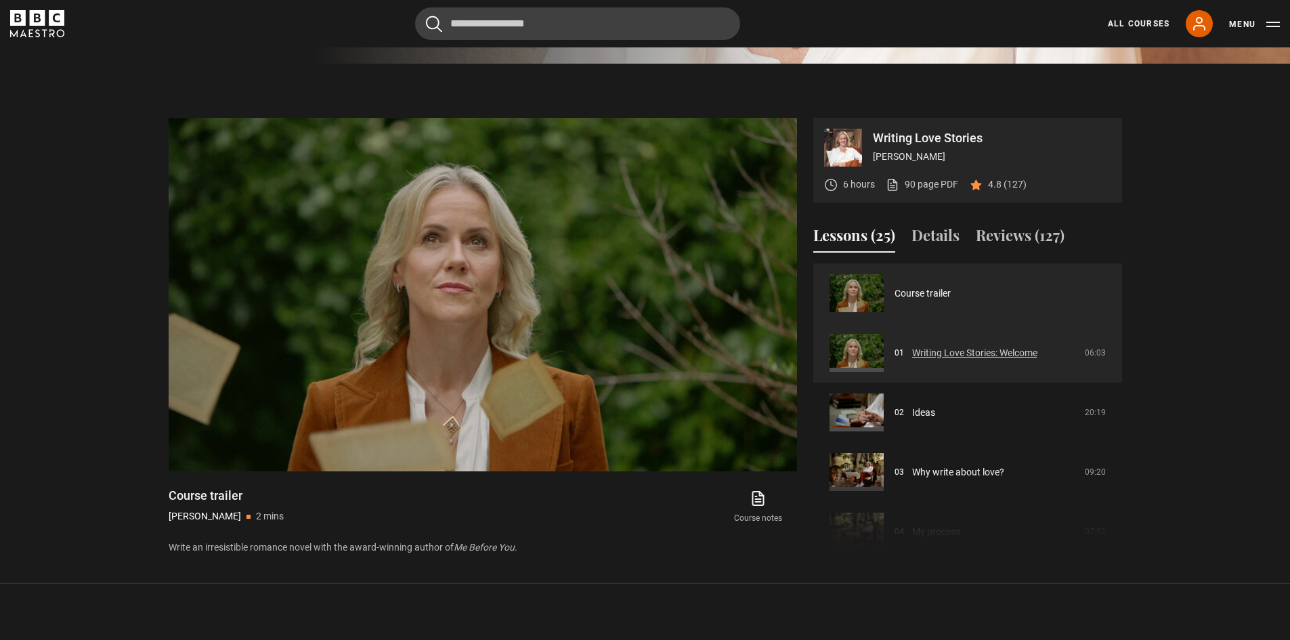
click at [1038, 359] on link "Writing Love Stories: Welcome" at bounding box center [974, 353] width 125 height 14
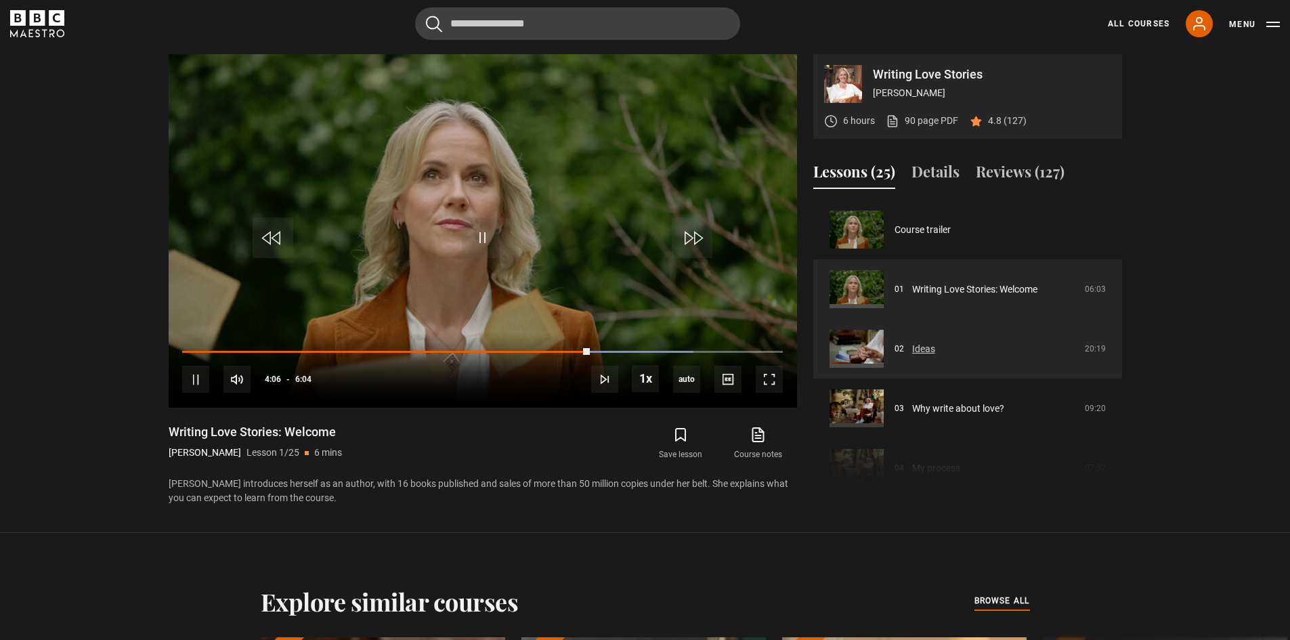
click at [920, 347] on link "Ideas" at bounding box center [923, 349] width 23 height 14
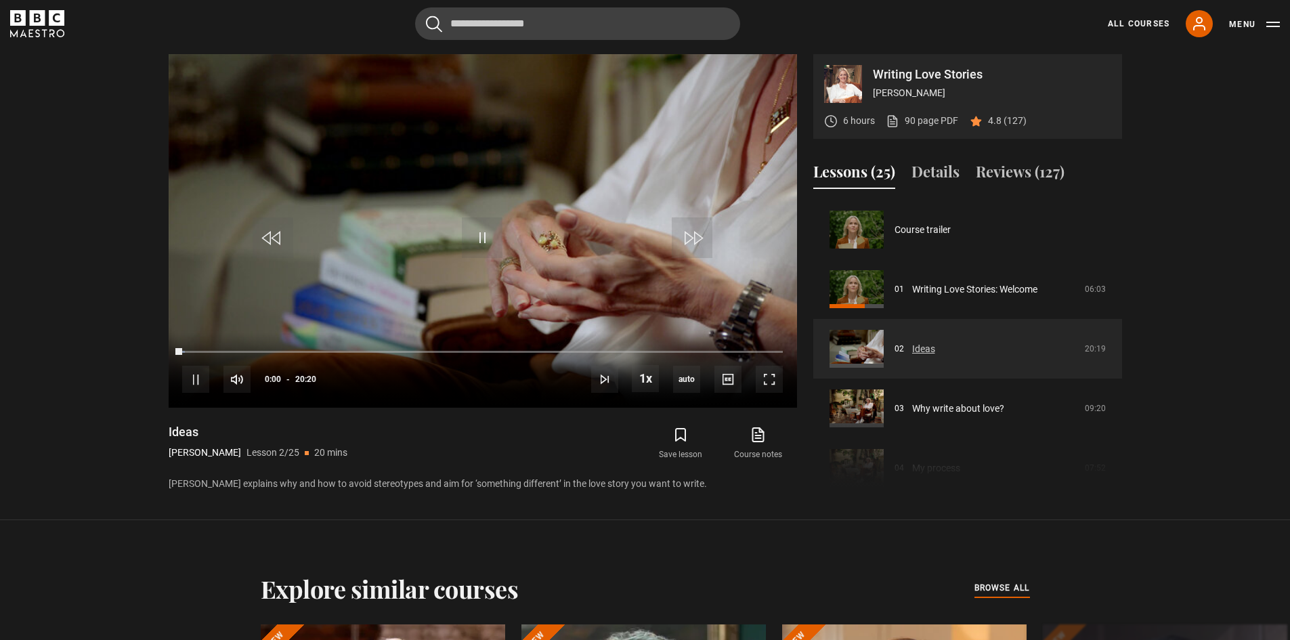
scroll to position [60, 0]
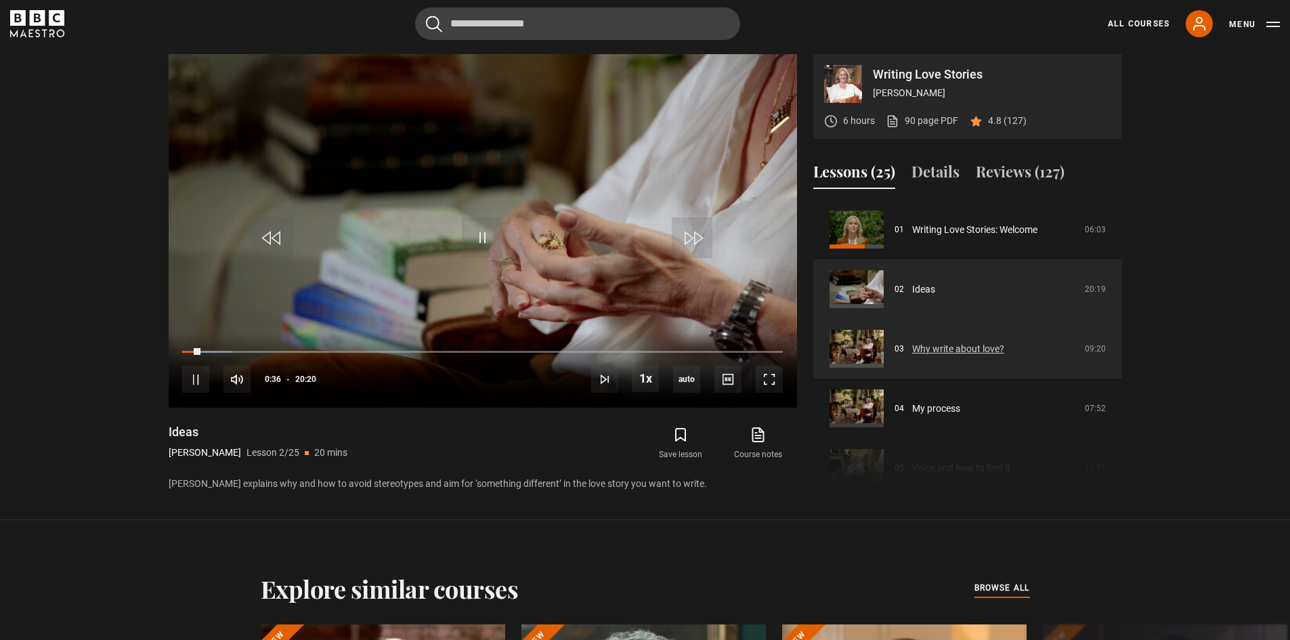
click at [935, 342] on link "Why write about love?" at bounding box center [958, 349] width 92 height 14
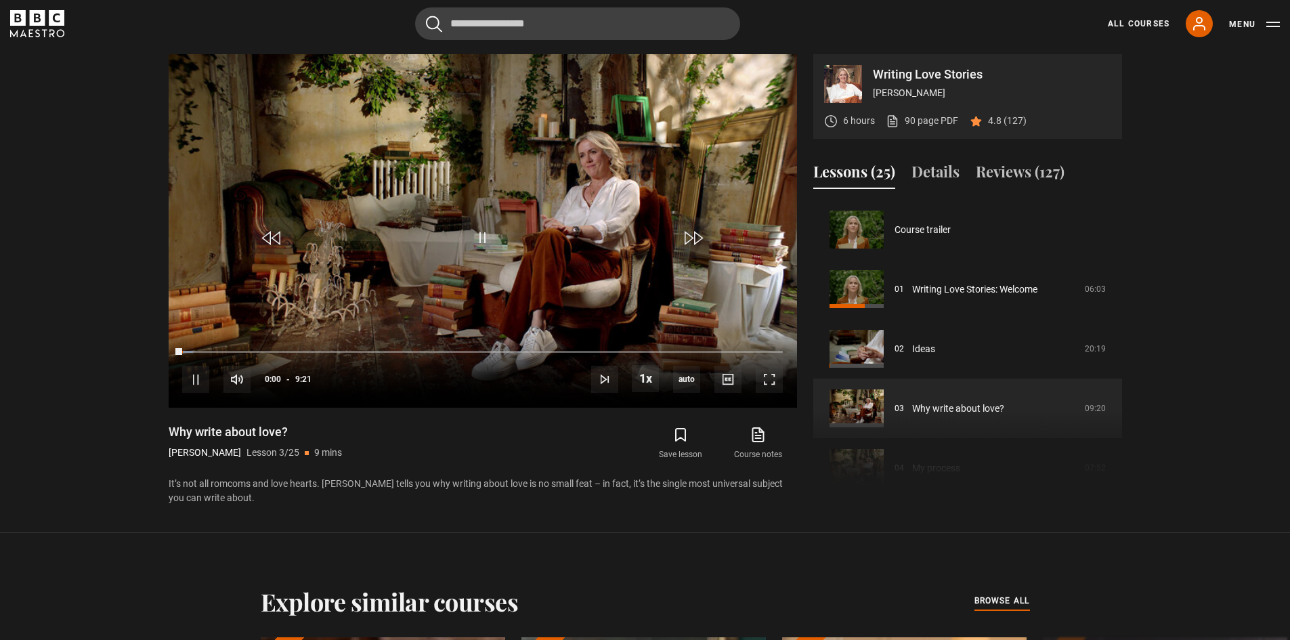
scroll to position [119, 0]
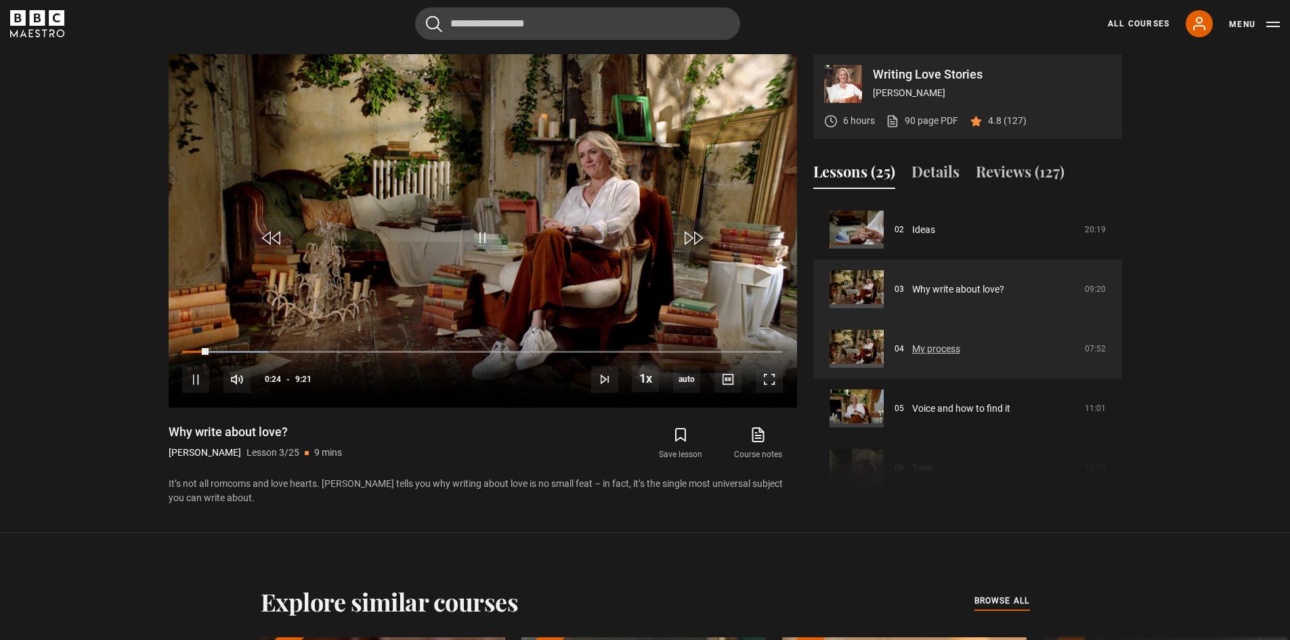
click at [929, 345] on link "My process" at bounding box center [936, 349] width 48 height 14
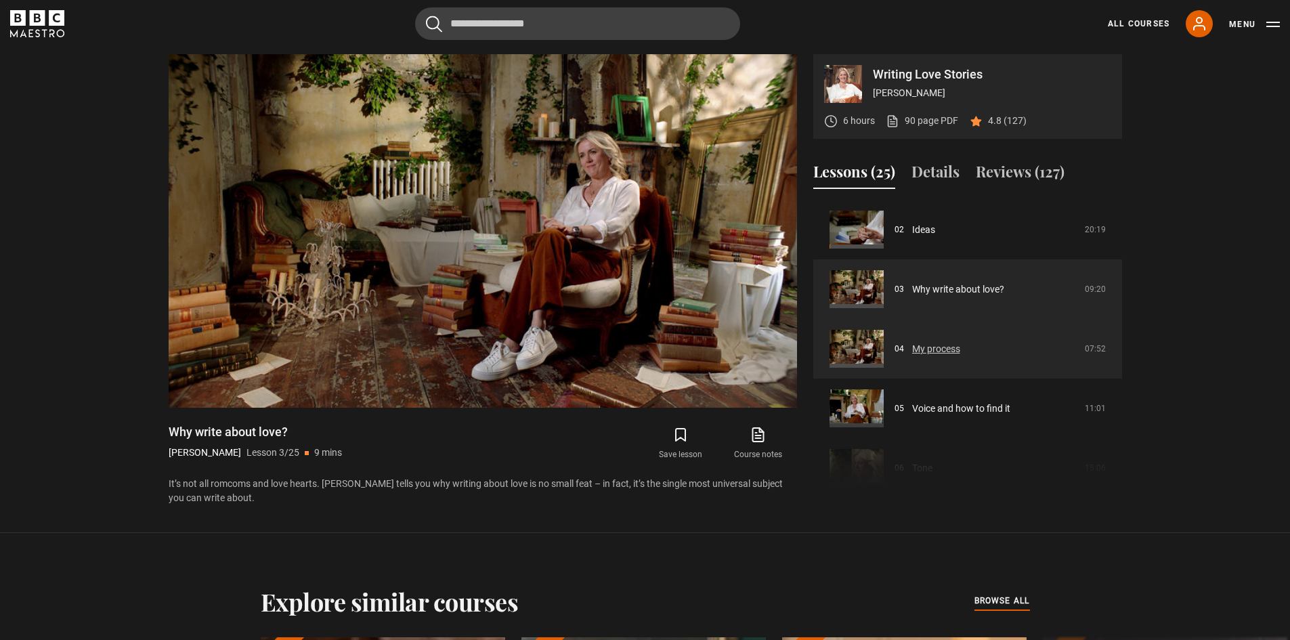
click at [930, 346] on link "My process" at bounding box center [936, 349] width 48 height 14
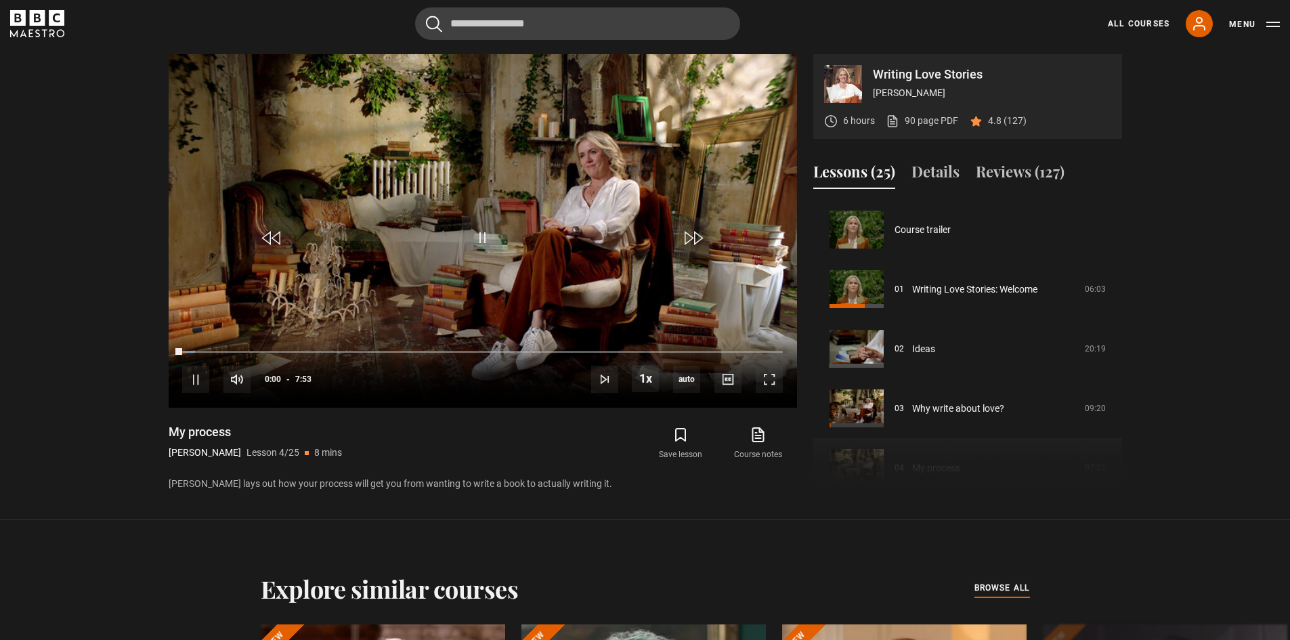
scroll to position [179, 0]
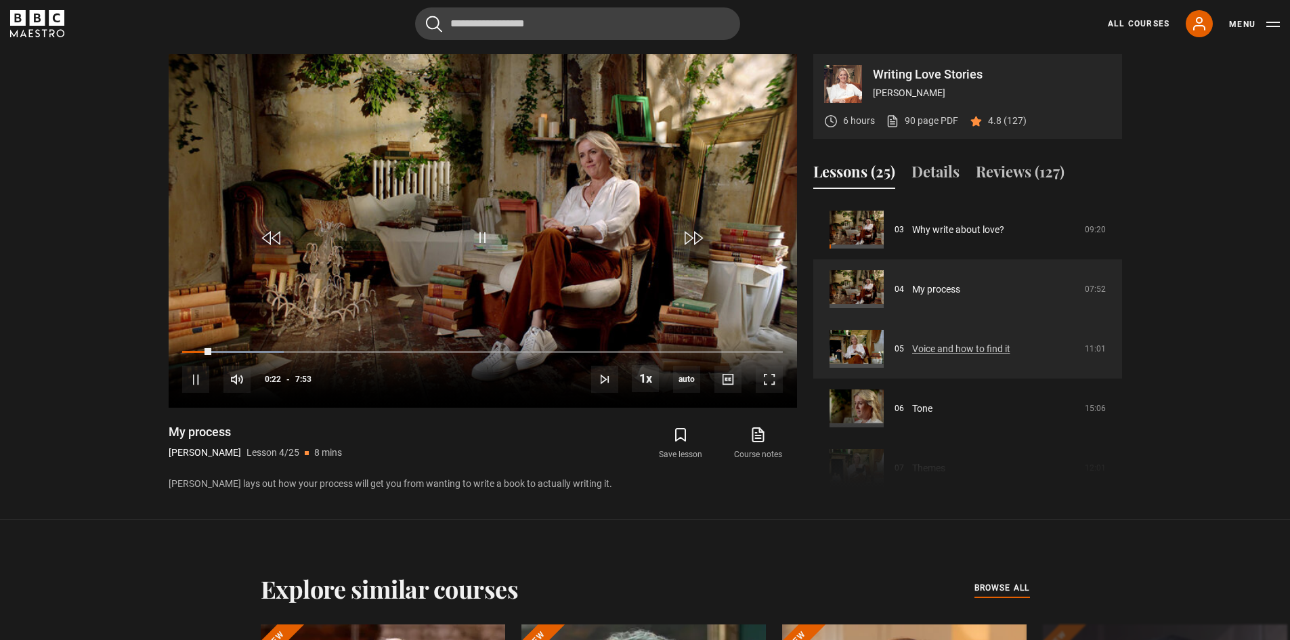
click at [928, 346] on link "Voice and how to find it" at bounding box center [961, 349] width 98 height 14
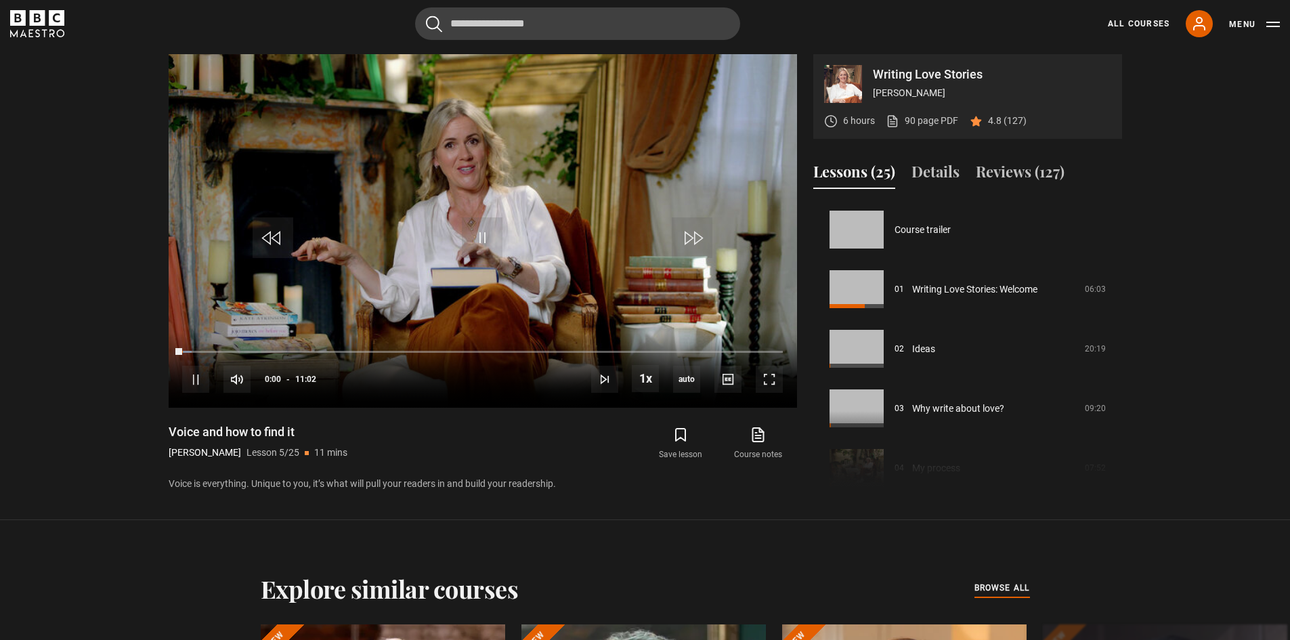
scroll to position [238, 0]
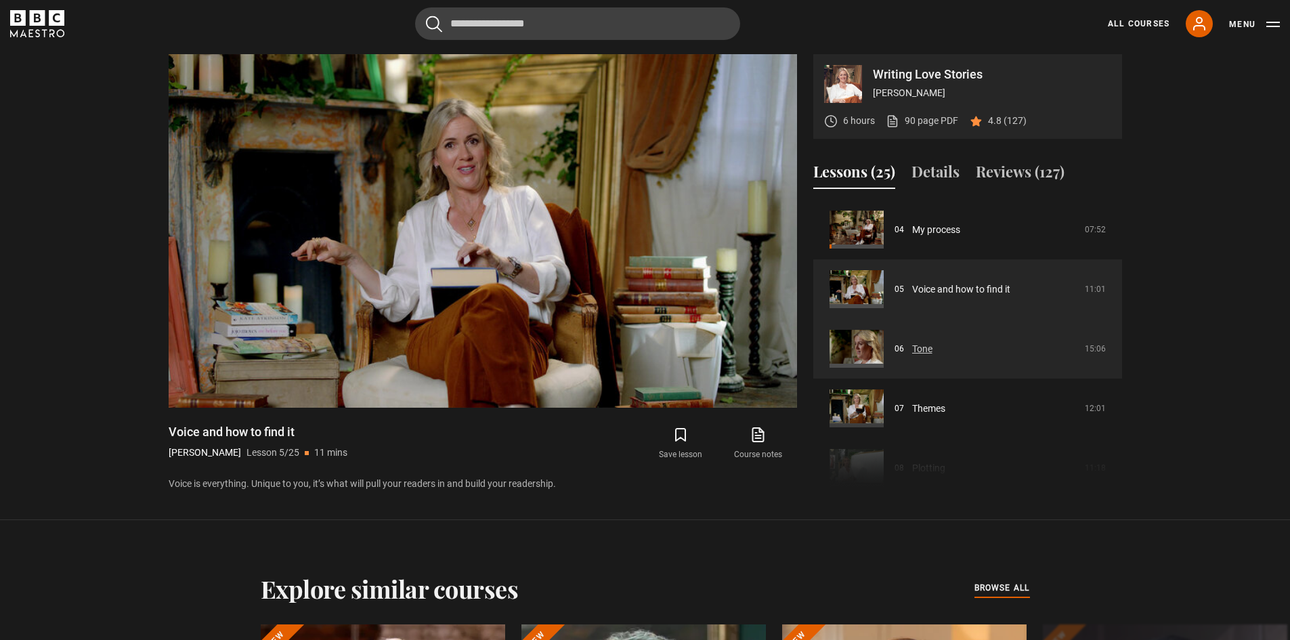
click at [925, 346] on link "Tone" at bounding box center [922, 349] width 20 height 14
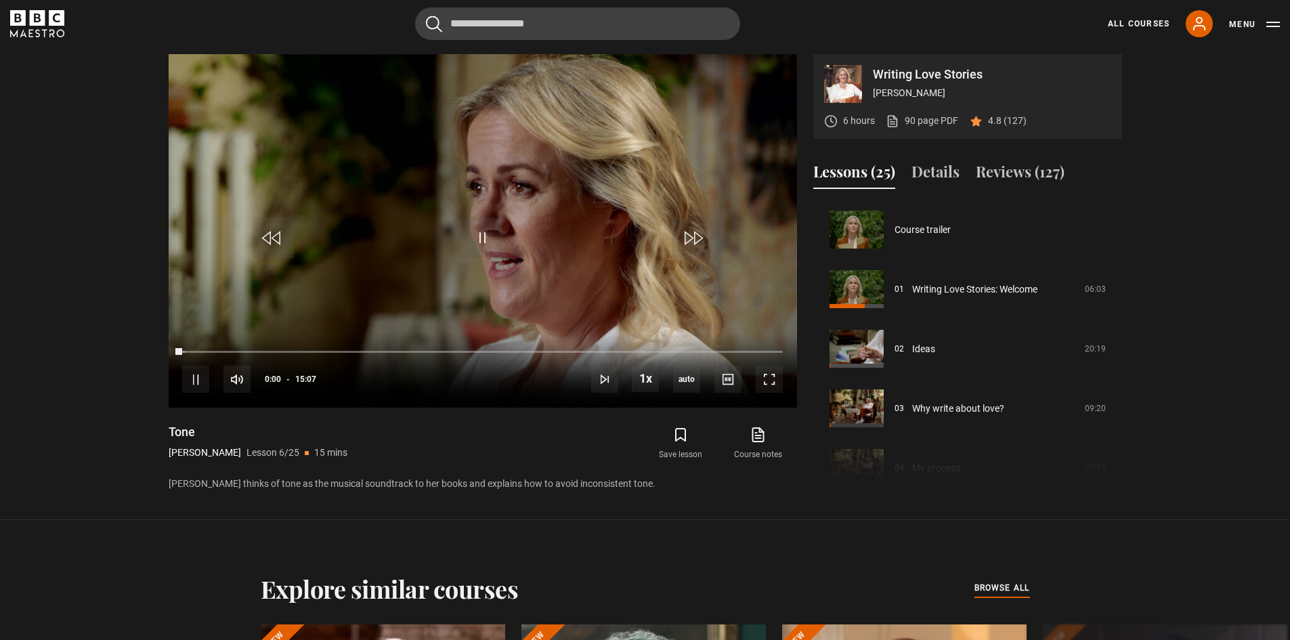
scroll to position [298, 0]
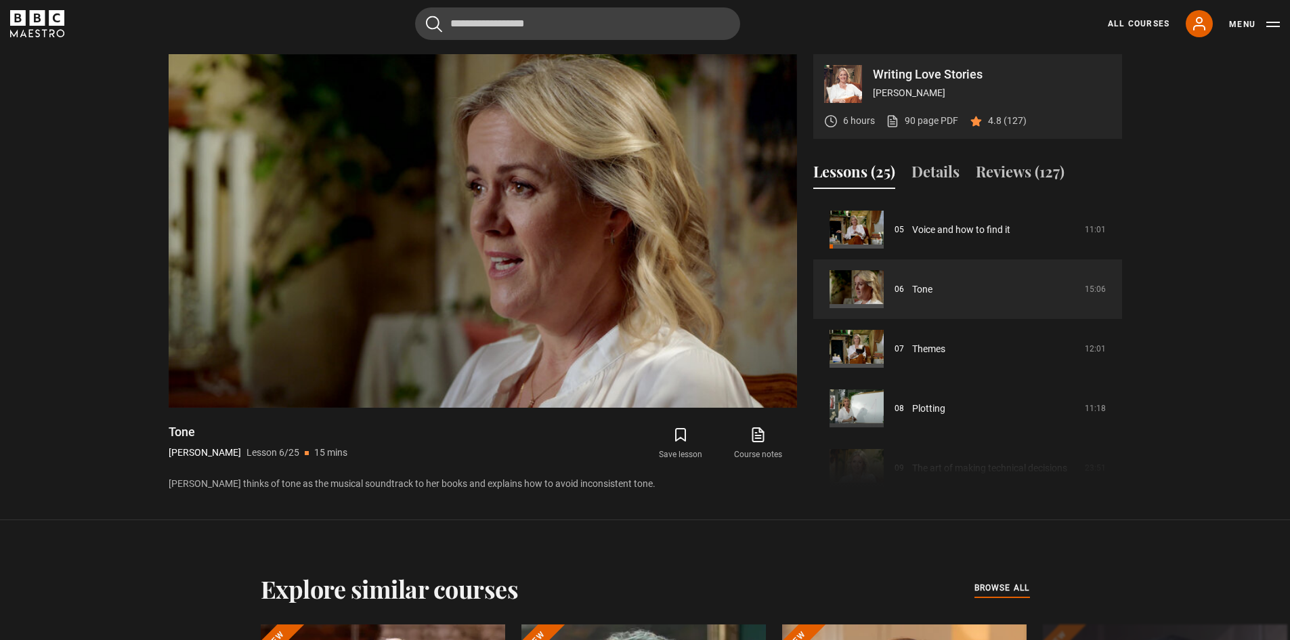
click at [1239, 79] on section "Writing Love Stories Jojo Moyes 6 hours 90 page PDF (opens in new tab) 4.8 (127…" at bounding box center [645, 260] width 1290 height 520
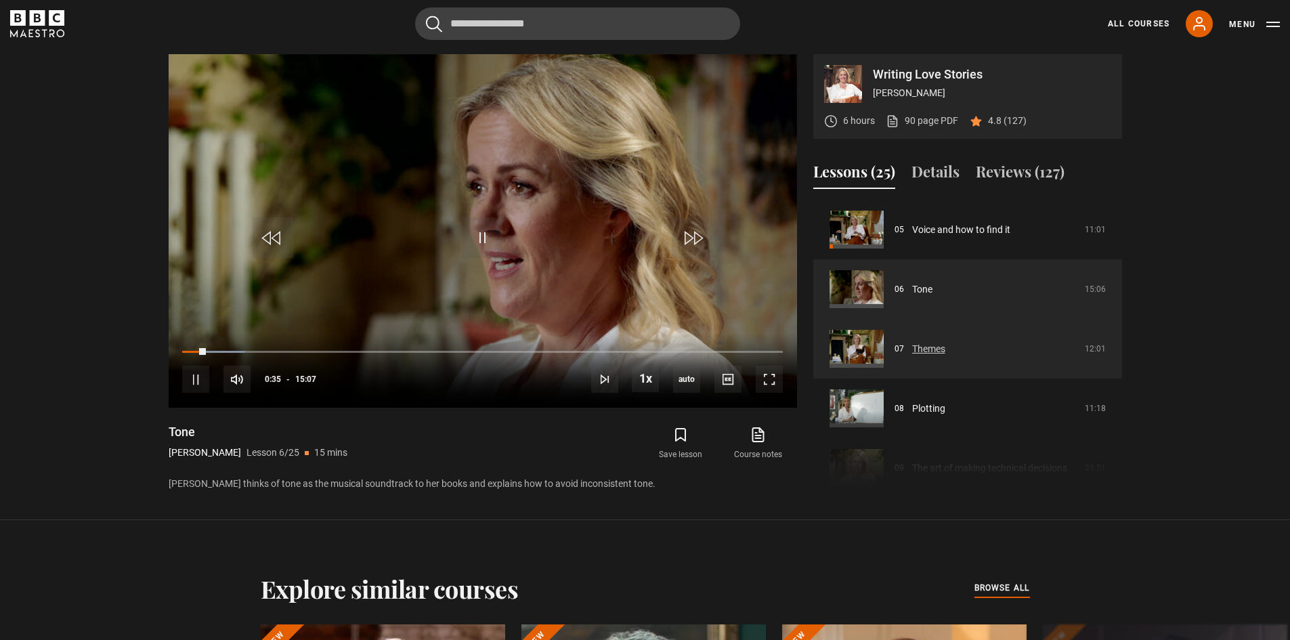
click at [924, 353] on link "Themes" at bounding box center [928, 349] width 33 height 14
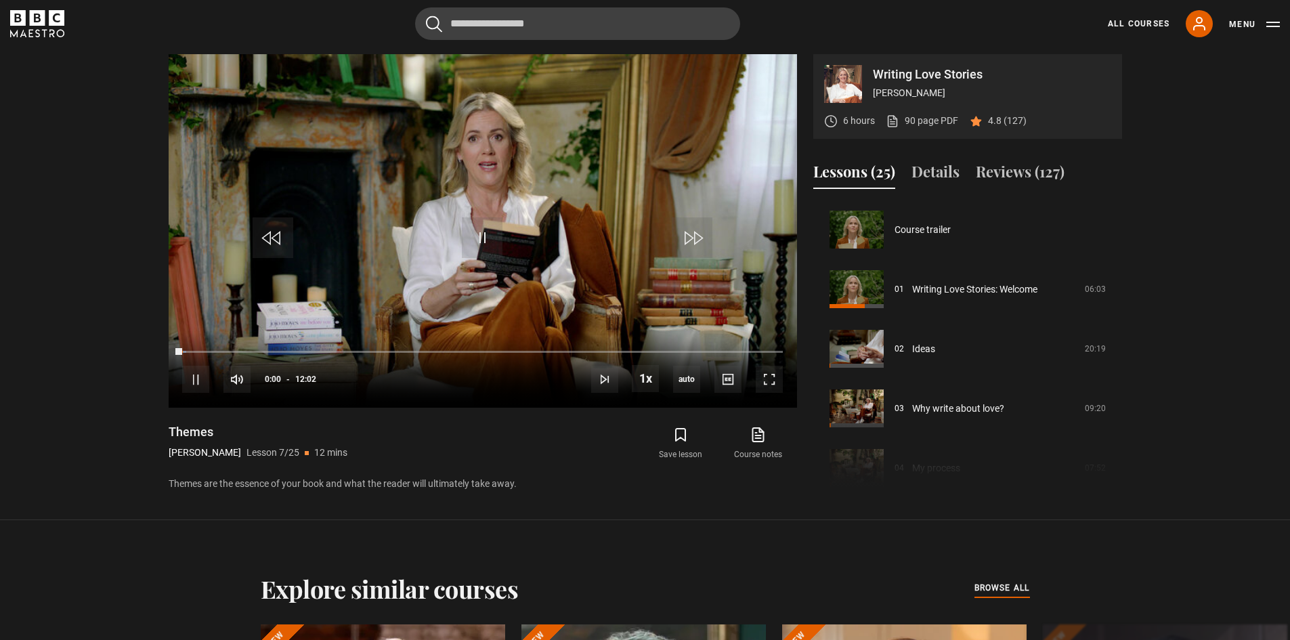
scroll to position [358, 0]
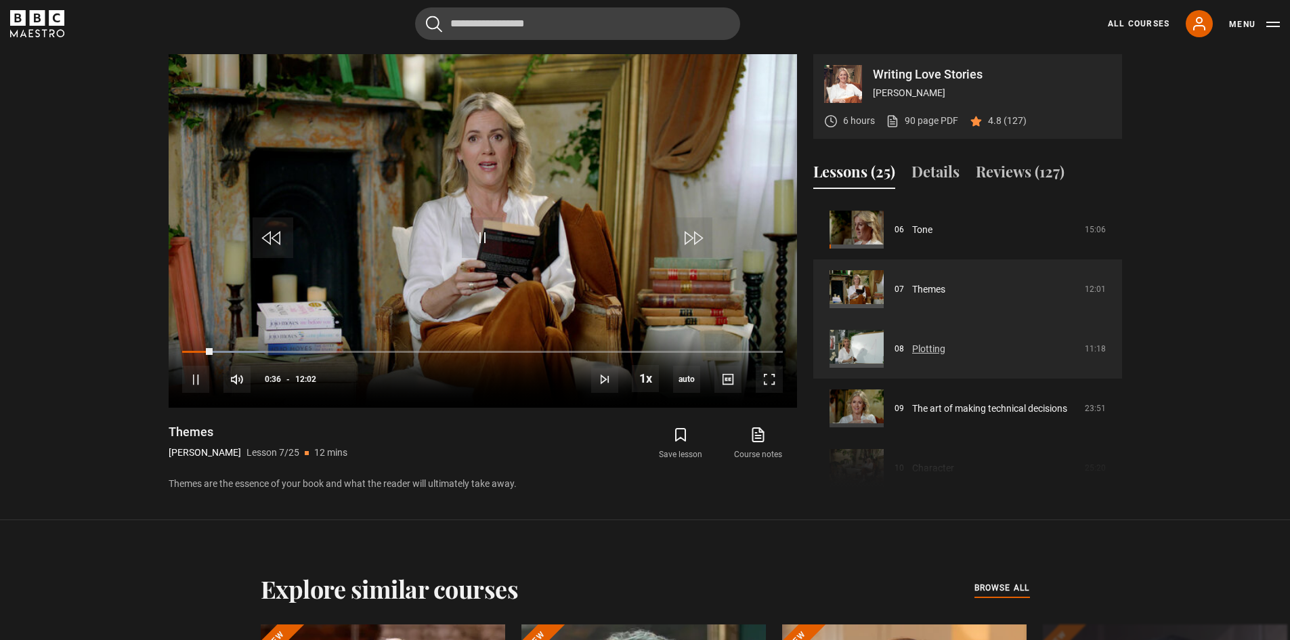
click at [923, 349] on link "Plotting" at bounding box center [928, 349] width 33 height 14
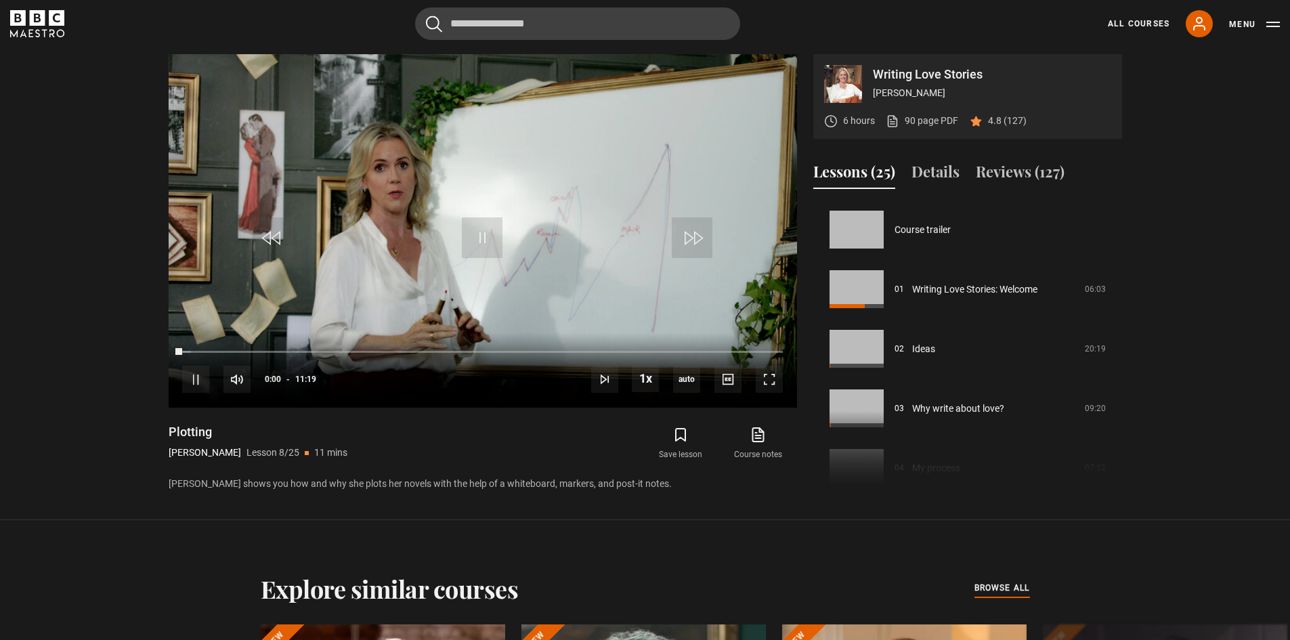
scroll to position [417, 0]
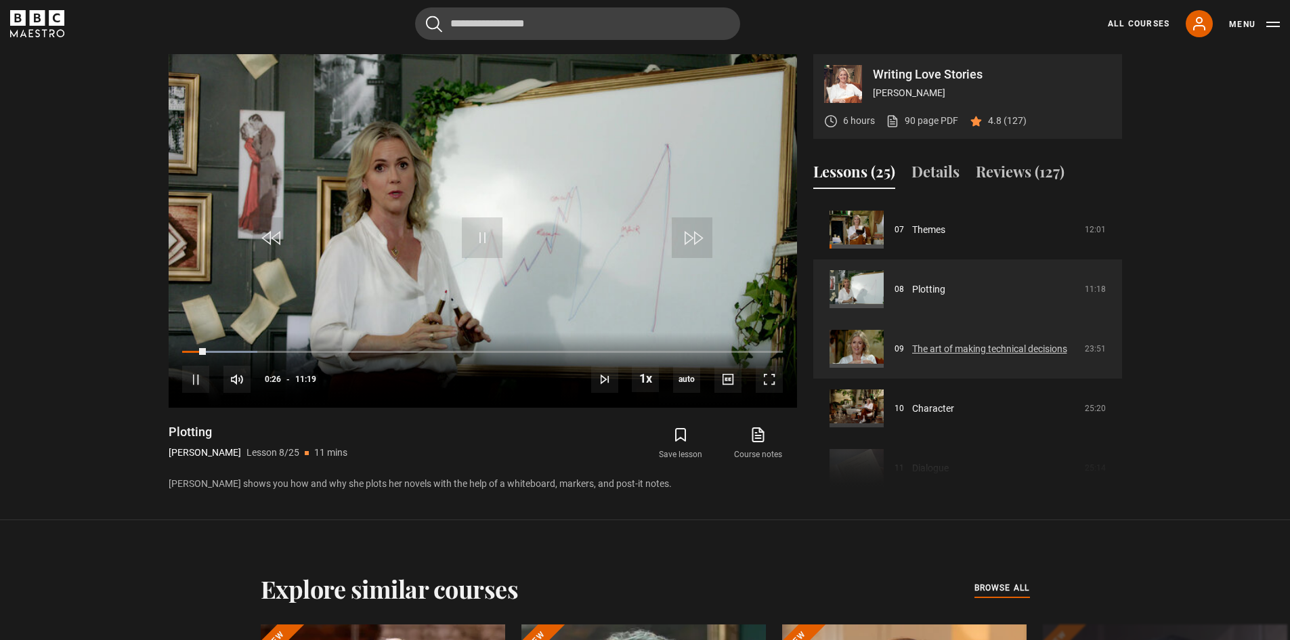
click at [953, 342] on link "The art of making technical decisions" at bounding box center [989, 349] width 155 height 14
click at [953, 345] on link "The art of making technical decisions" at bounding box center [989, 349] width 155 height 14
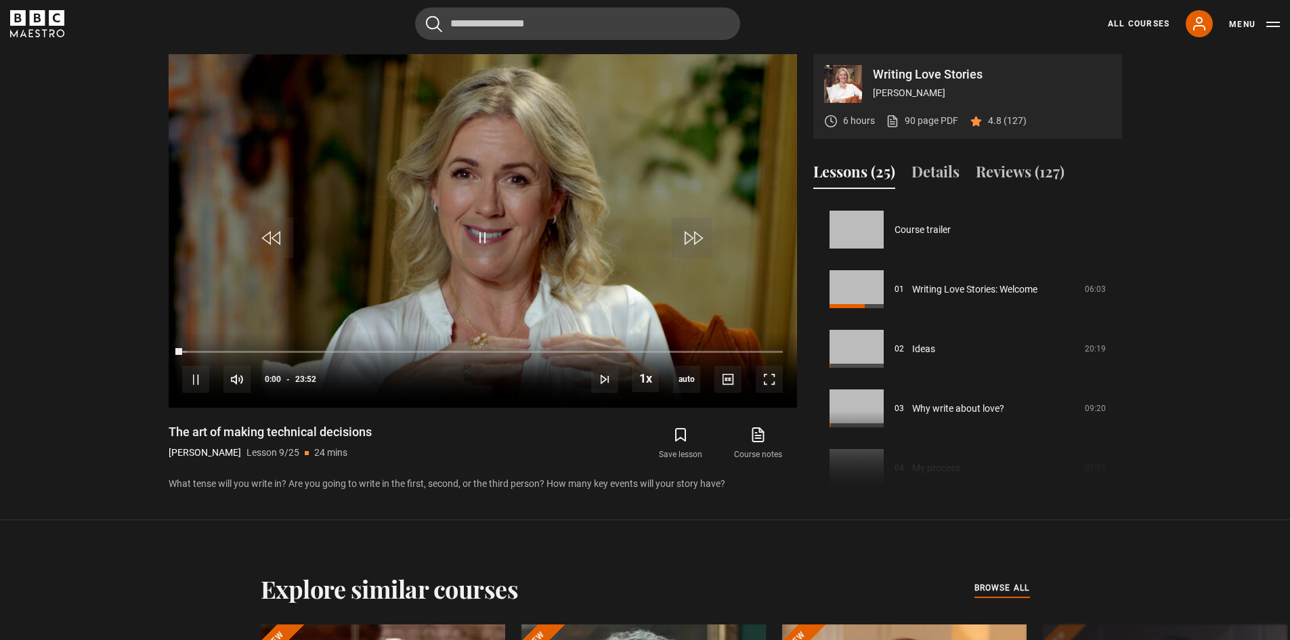
scroll to position [477, 0]
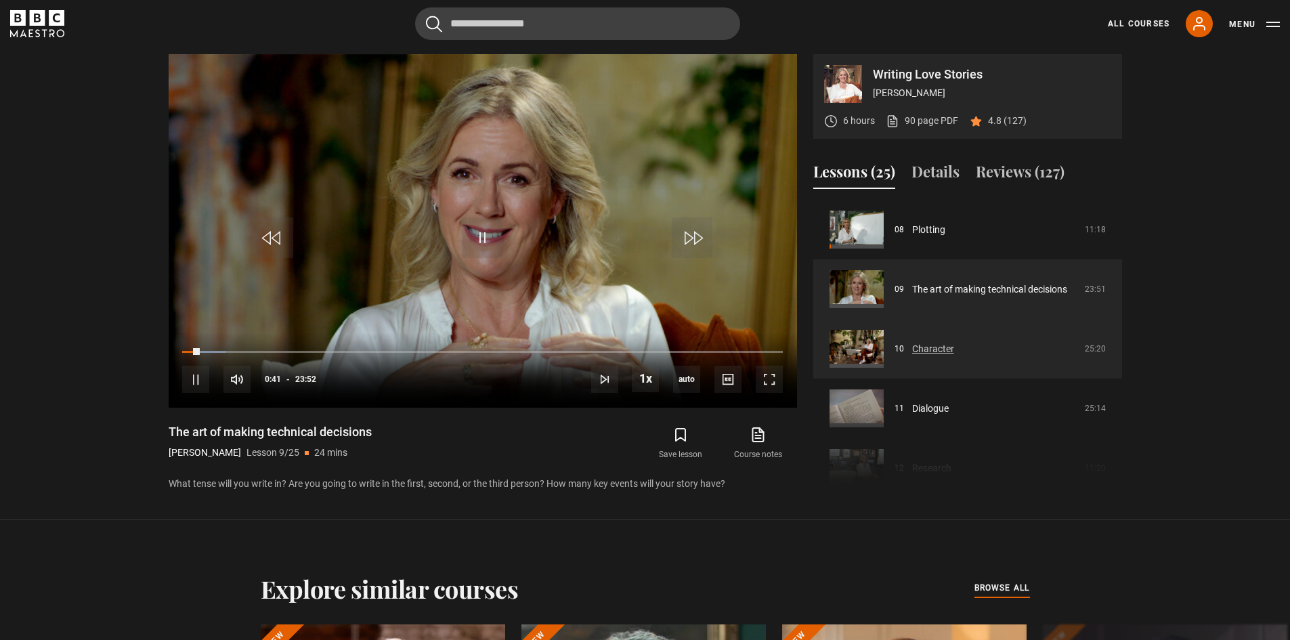
click at [945, 342] on link "Character" at bounding box center [933, 349] width 42 height 14
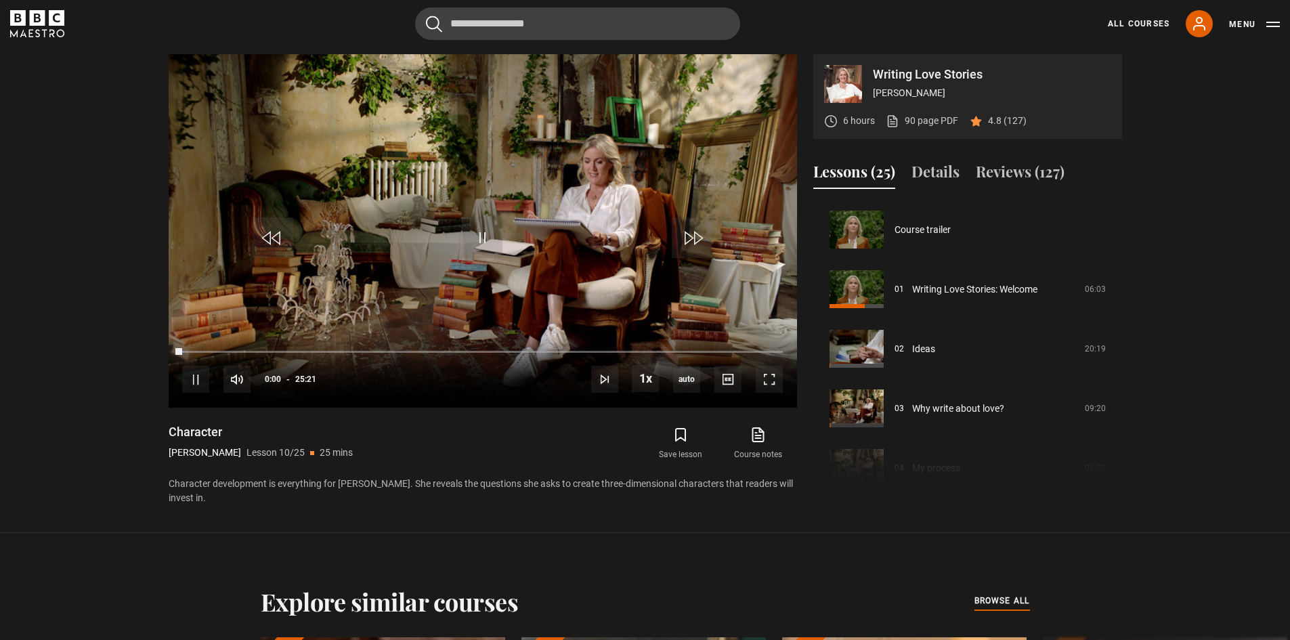
scroll to position [536, 0]
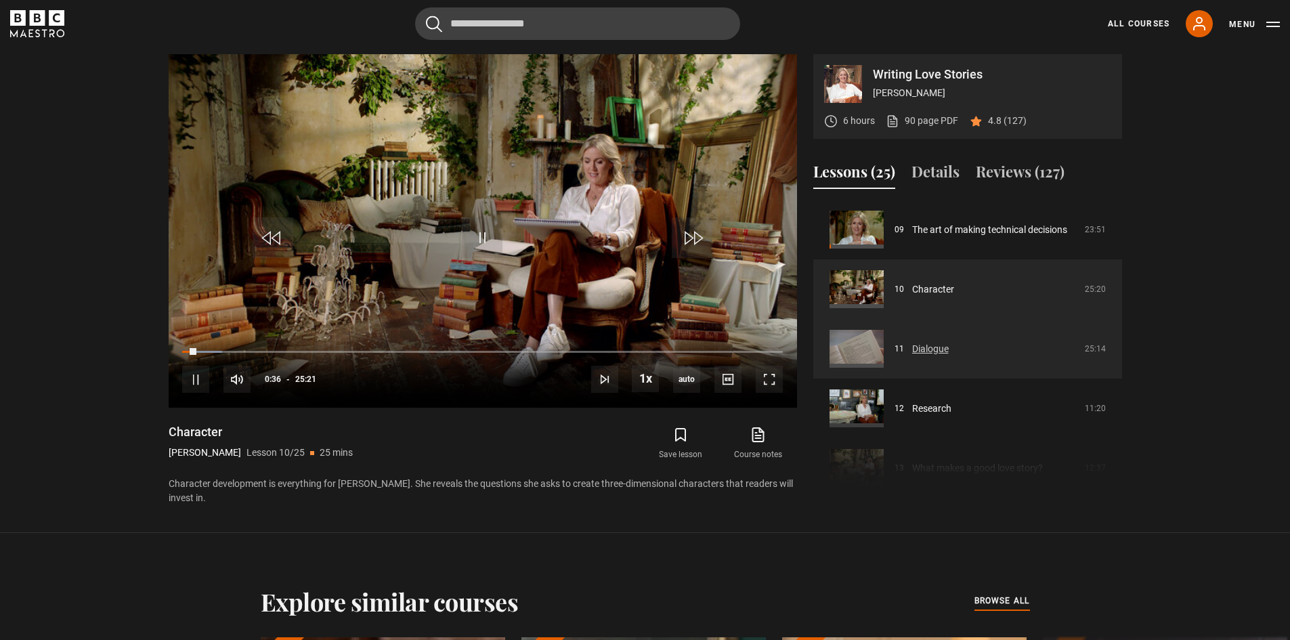
click at [940, 352] on link "Dialogue" at bounding box center [930, 349] width 37 height 14
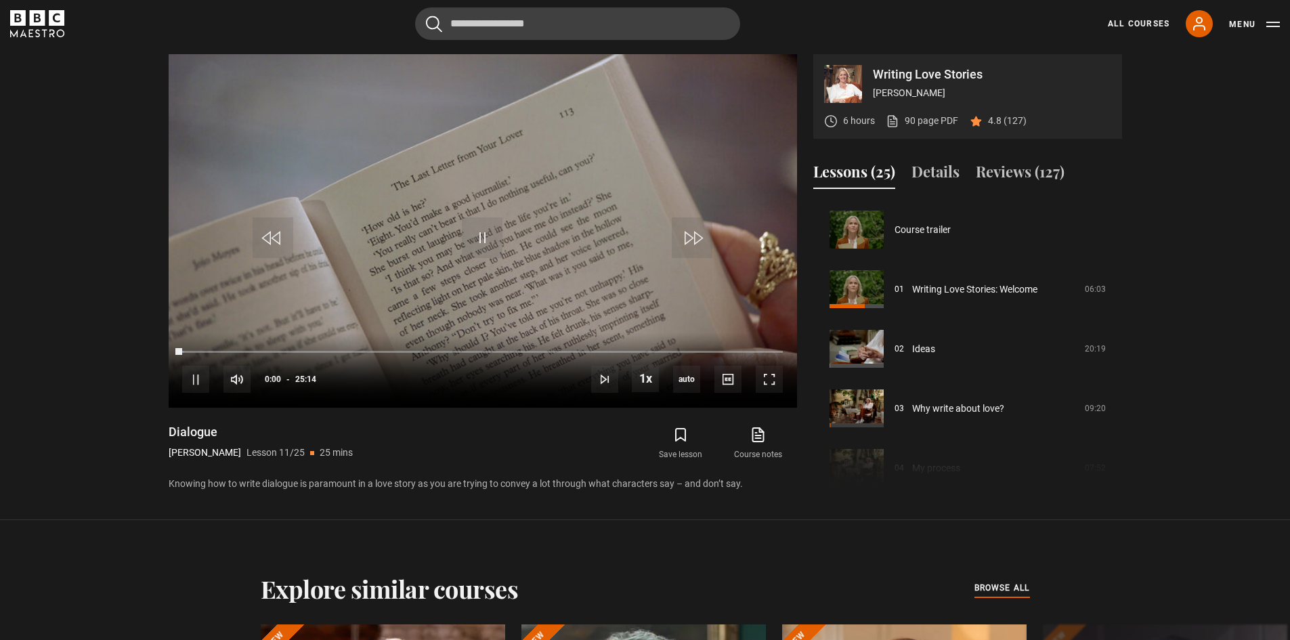
scroll to position [596, 0]
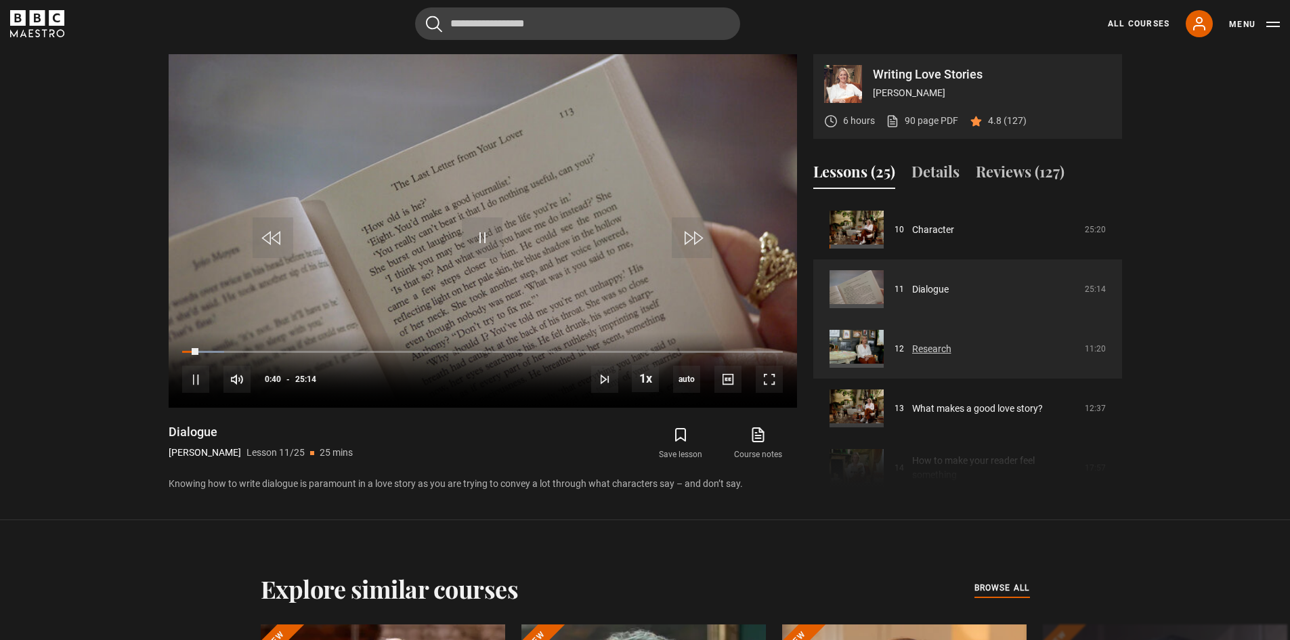
click at [939, 347] on link "Research" at bounding box center [931, 349] width 39 height 14
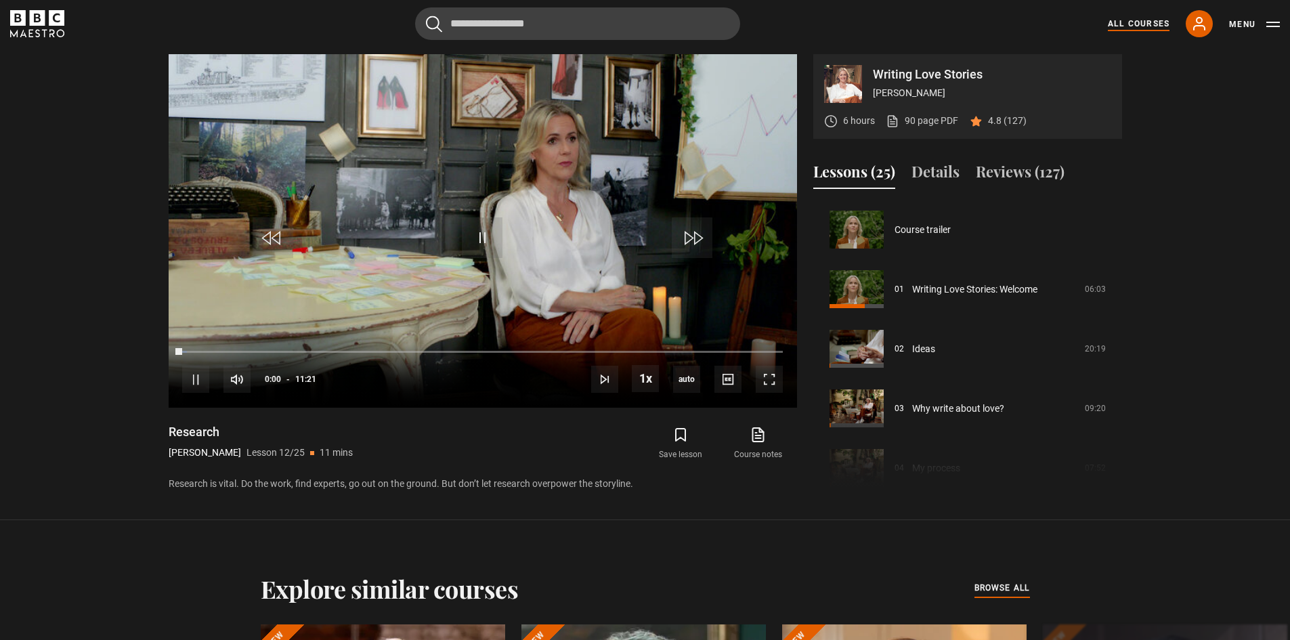
scroll to position [656, 0]
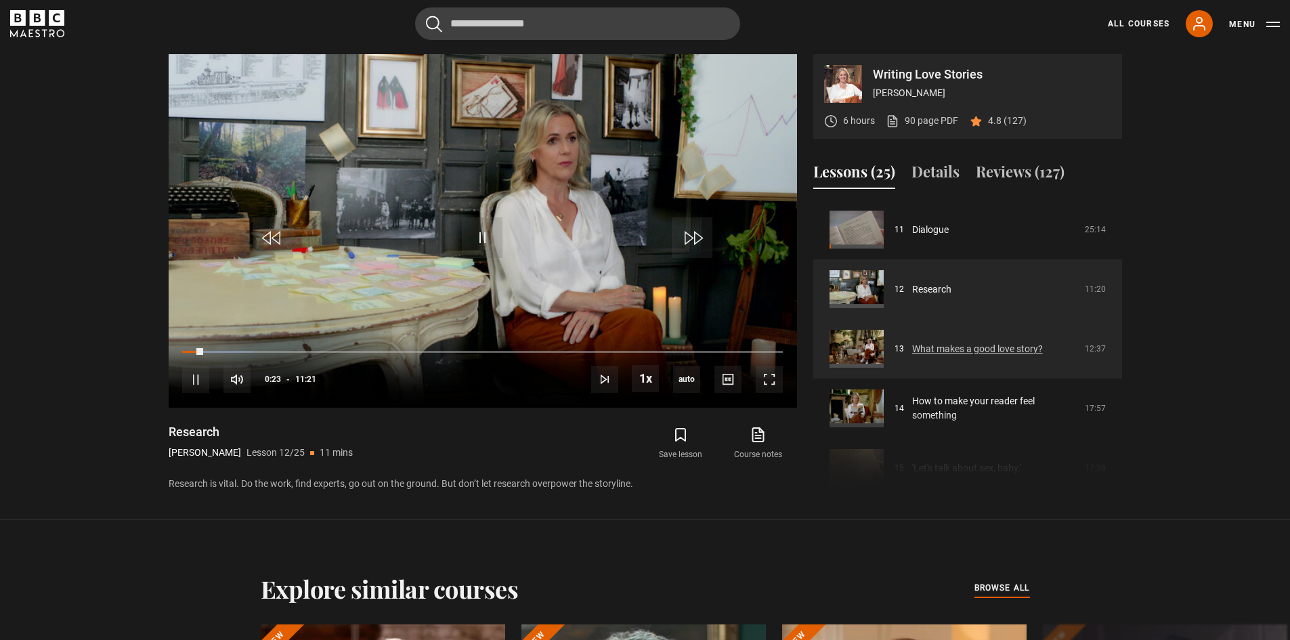
click at [992, 343] on link "What makes a good love story?" at bounding box center [977, 349] width 131 height 14
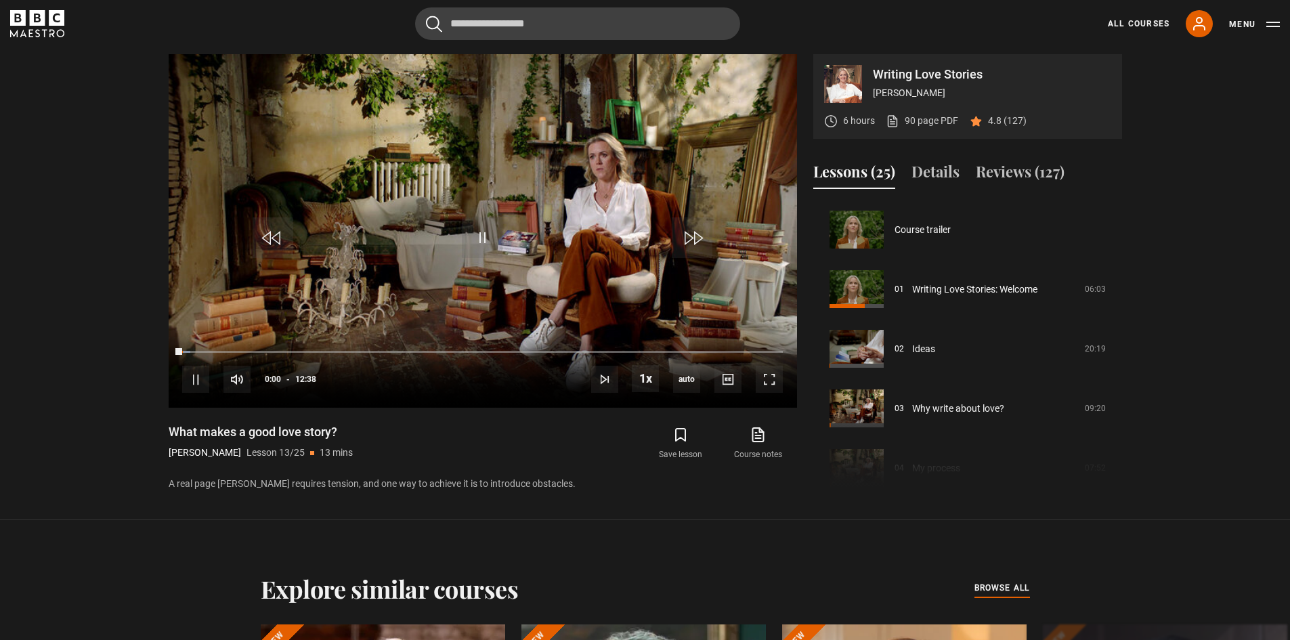
scroll to position [715, 0]
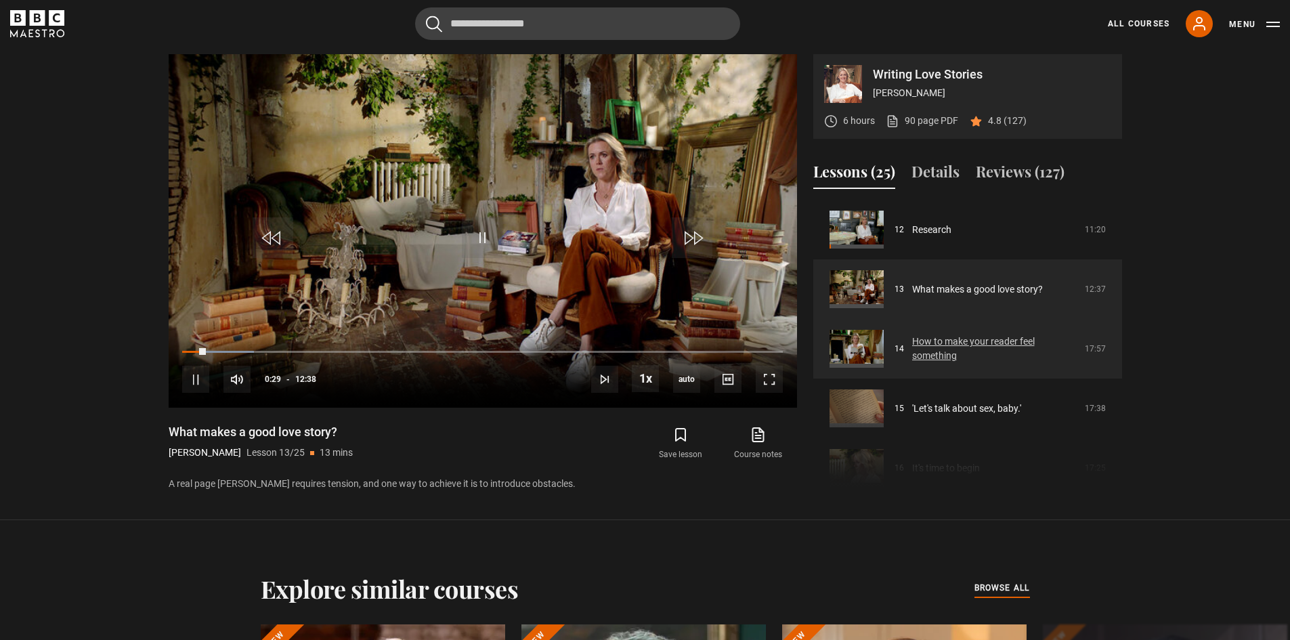
click at [979, 347] on link "How to make your reader feel something" at bounding box center [994, 349] width 165 height 28
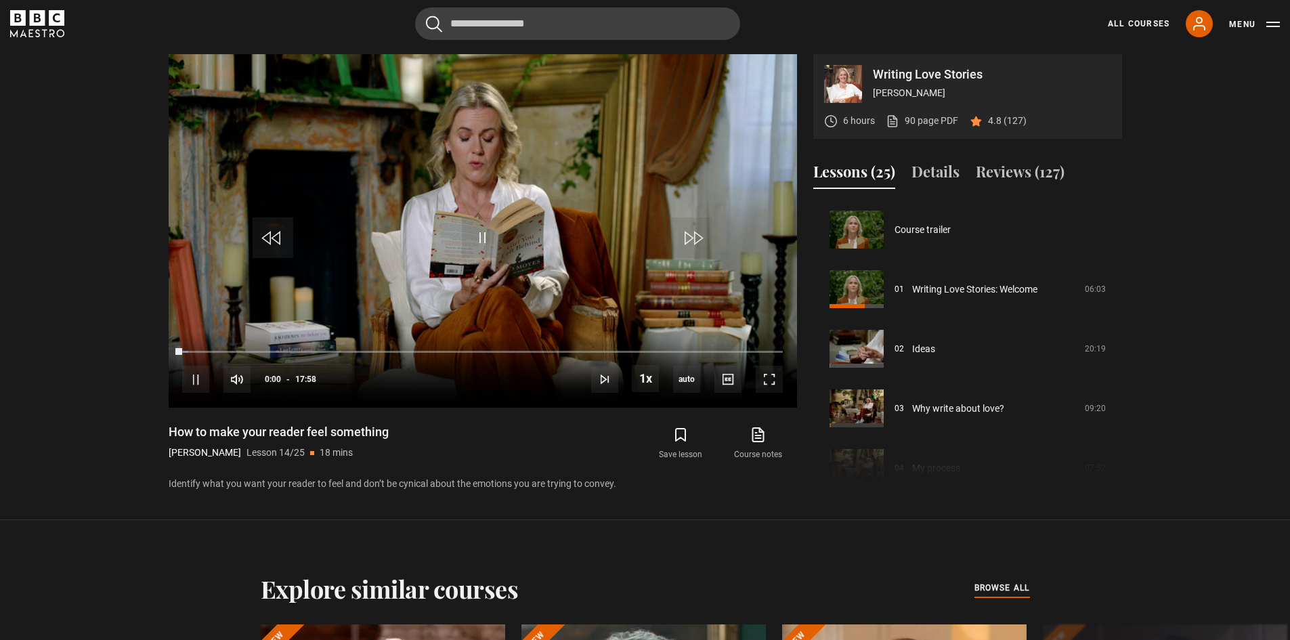
scroll to position [775, 0]
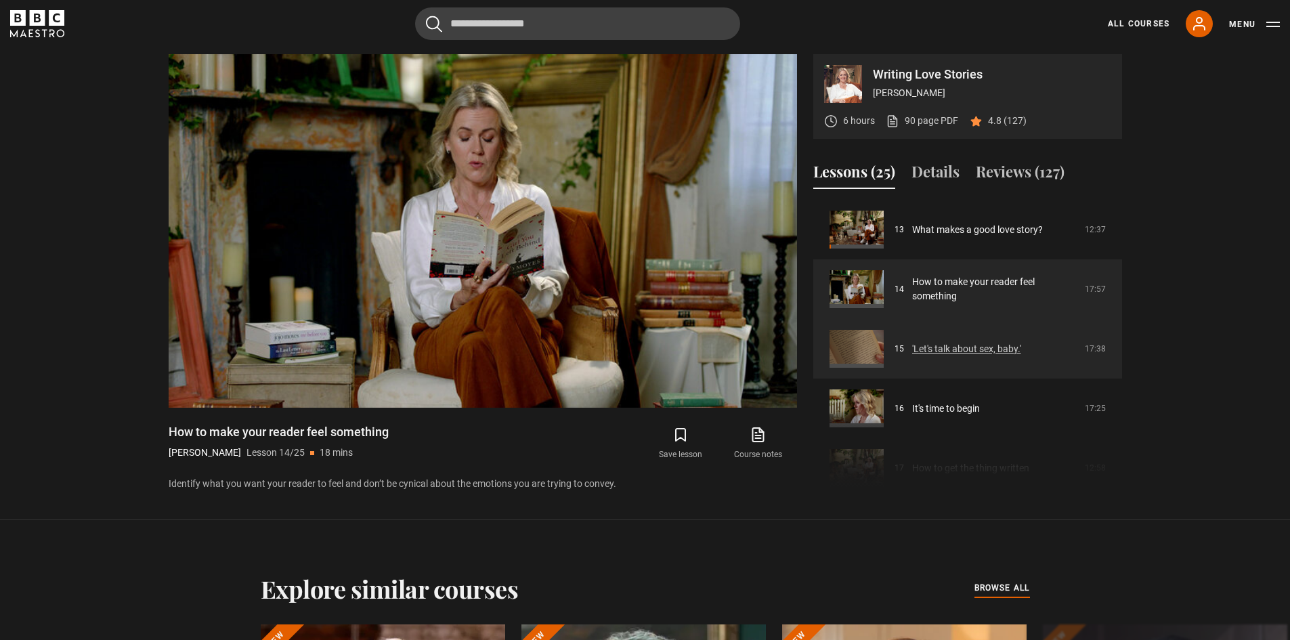
click at [954, 342] on link "'Let's talk about sex, baby.'" at bounding box center [966, 349] width 109 height 14
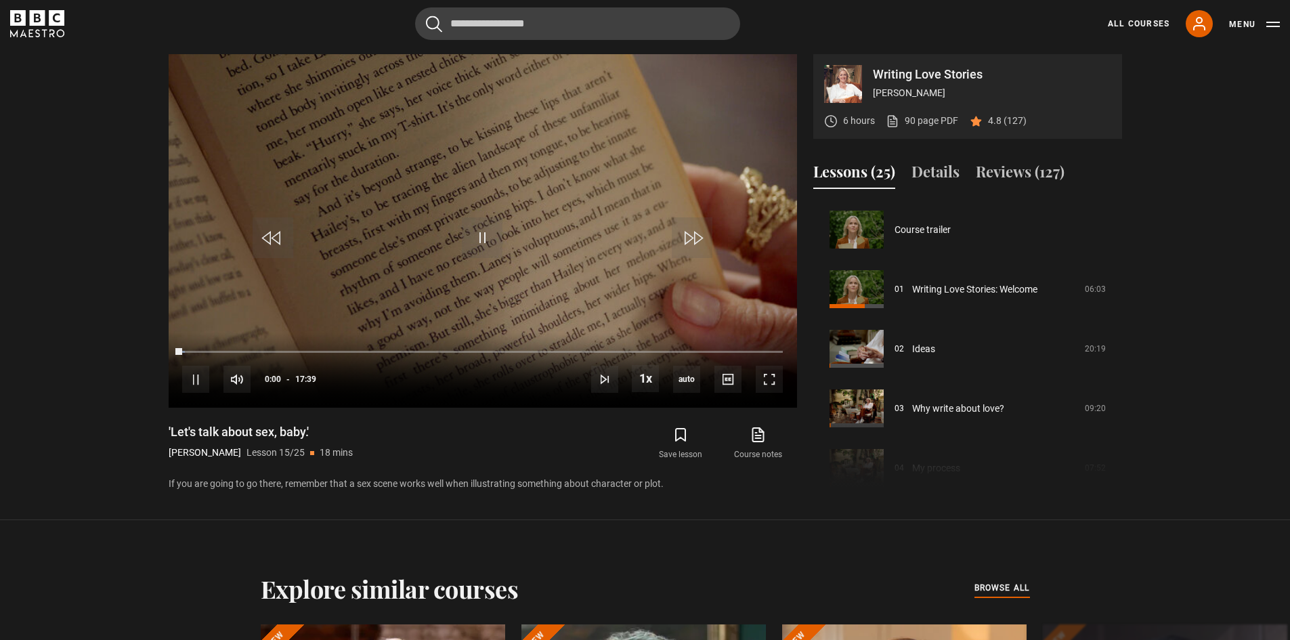
scroll to position [834, 0]
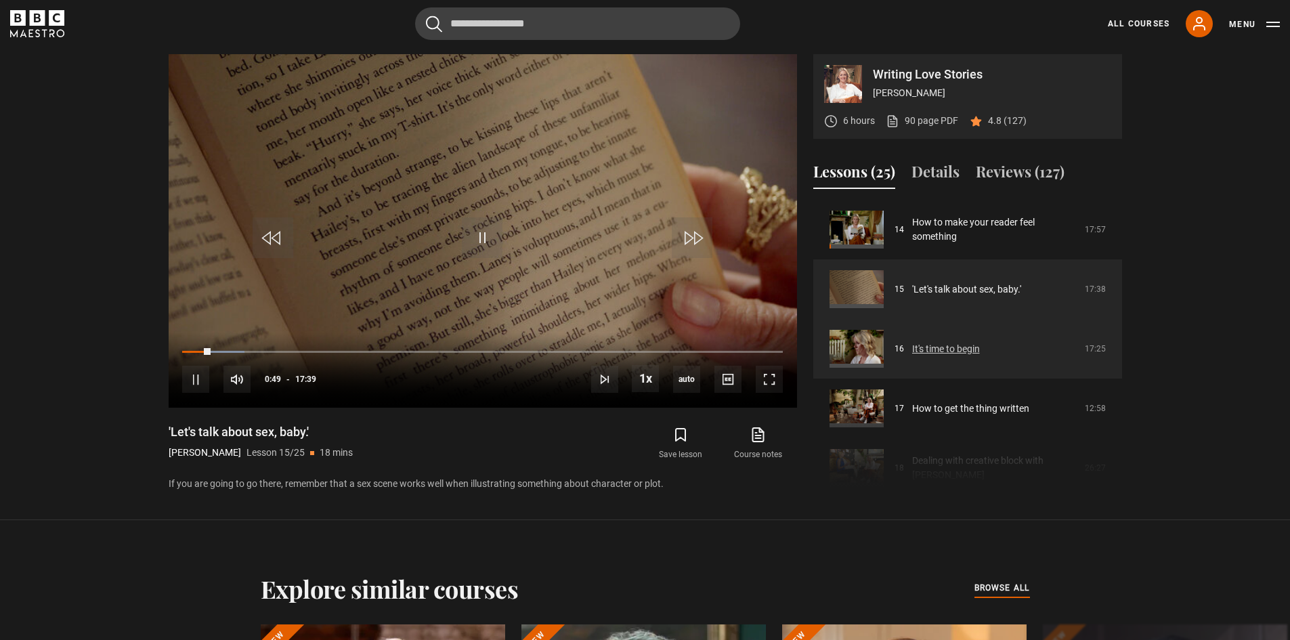
click at [938, 346] on link "It's time to begin" at bounding box center [946, 349] width 68 height 14
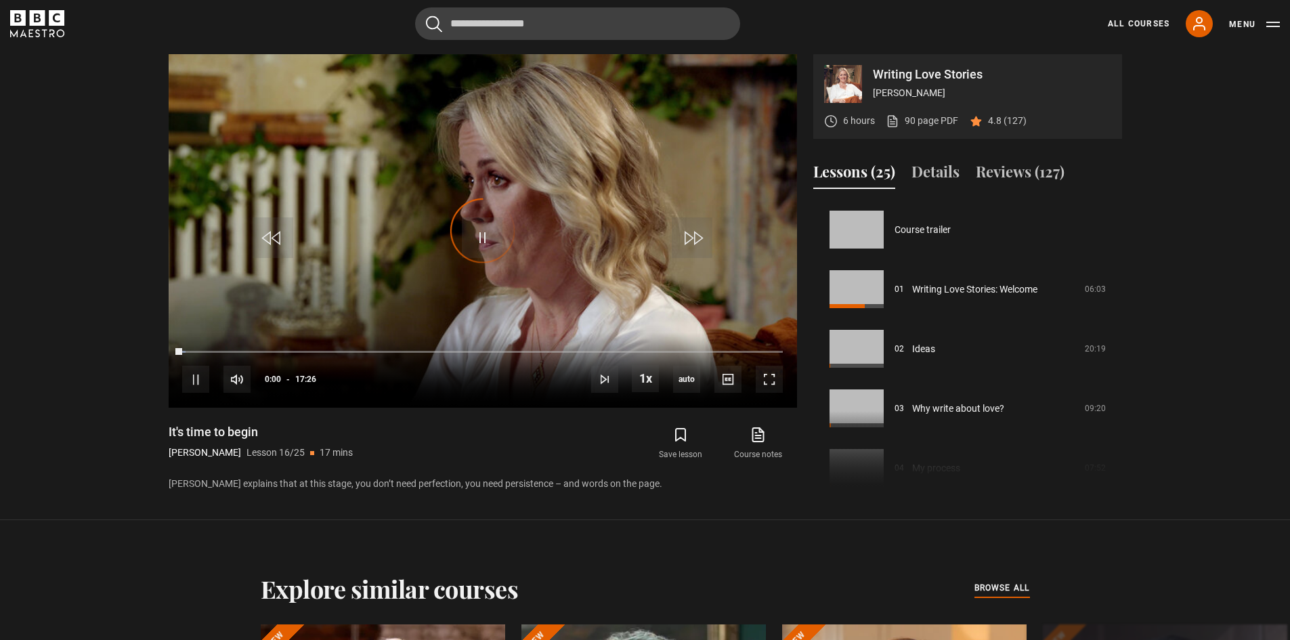
scroll to position [894, 0]
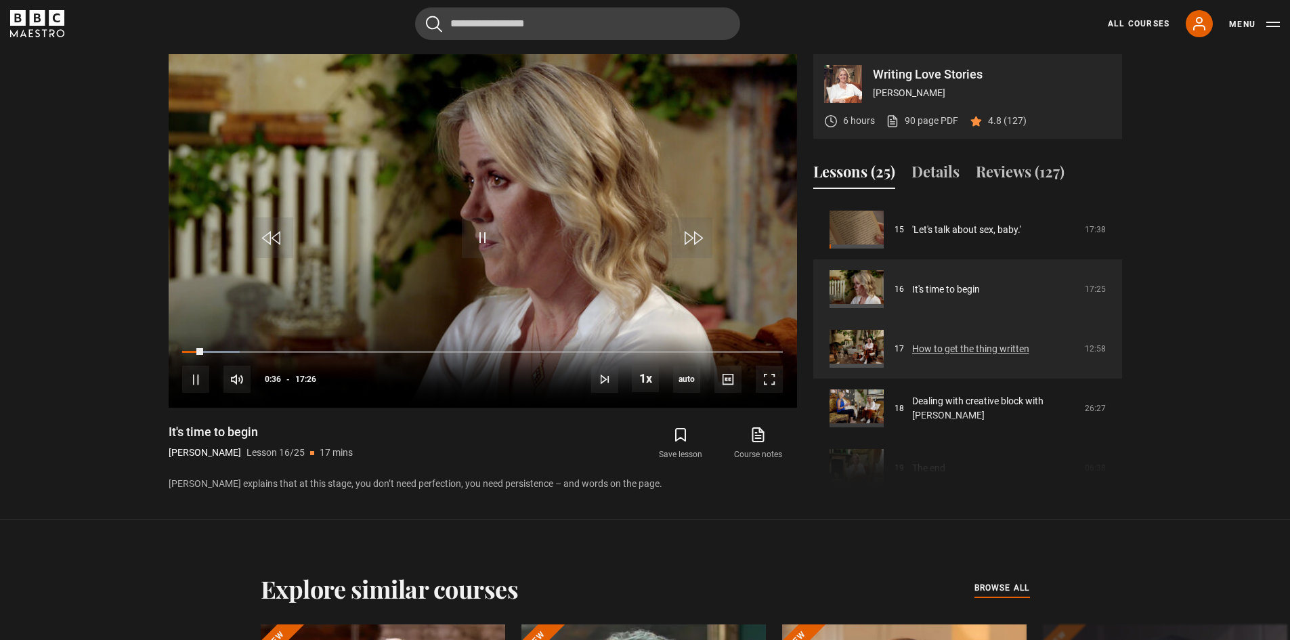
click at [962, 342] on link "How to get the thing written" at bounding box center [970, 349] width 117 height 14
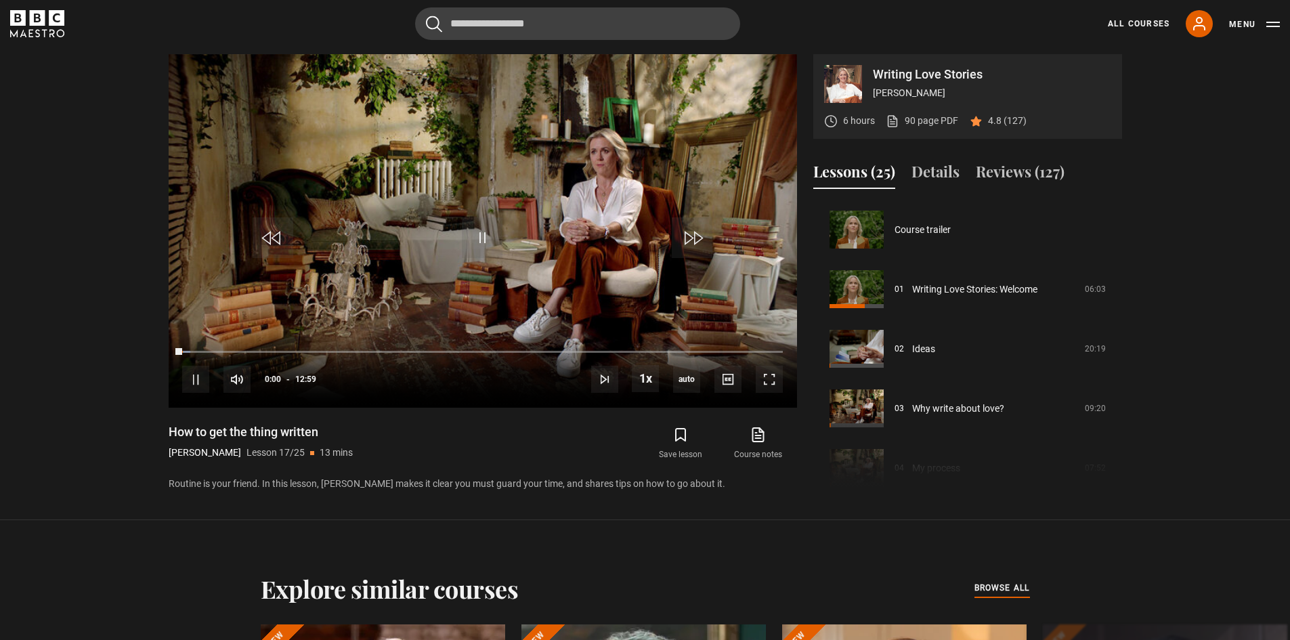
scroll to position [954, 0]
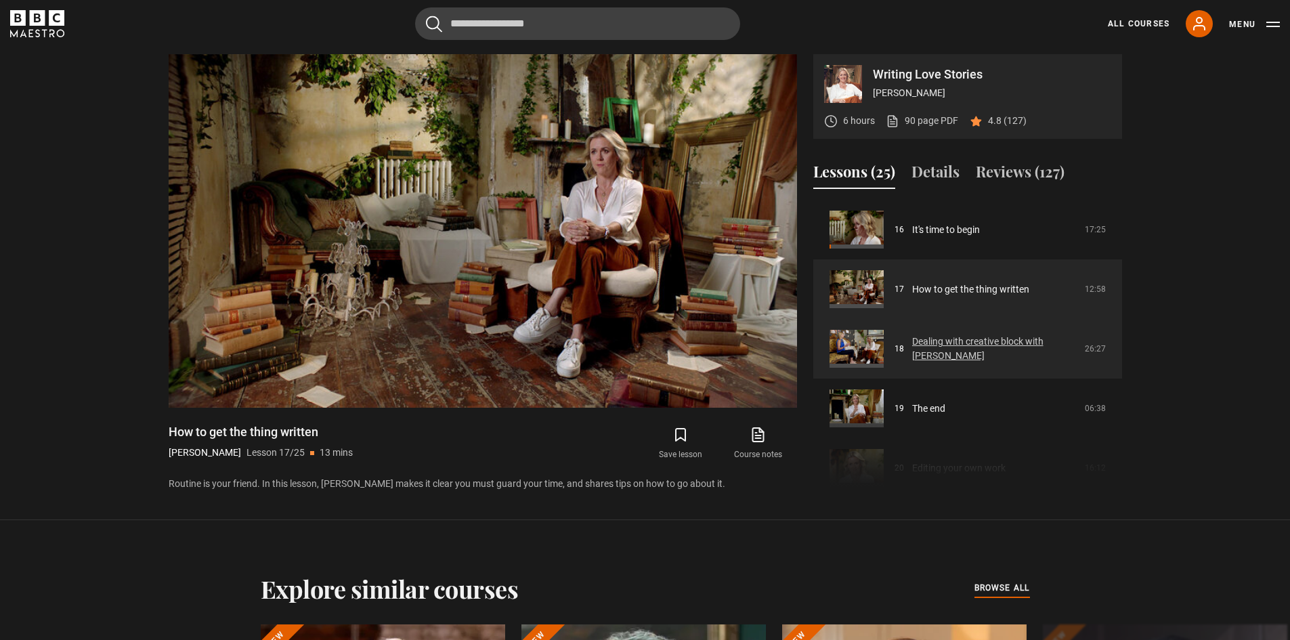
click at [946, 342] on link "Dealing with creative block with [PERSON_NAME]" at bounding box center [994, 349] width 165 height 28
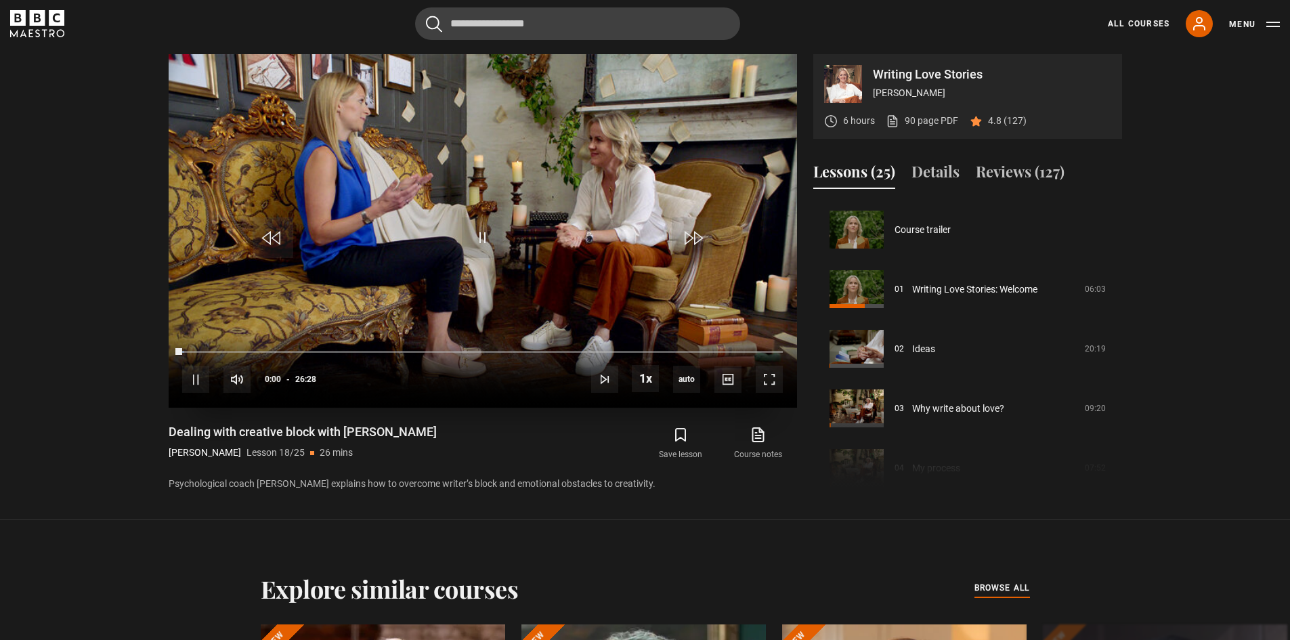
scroll to position [1013, 0]
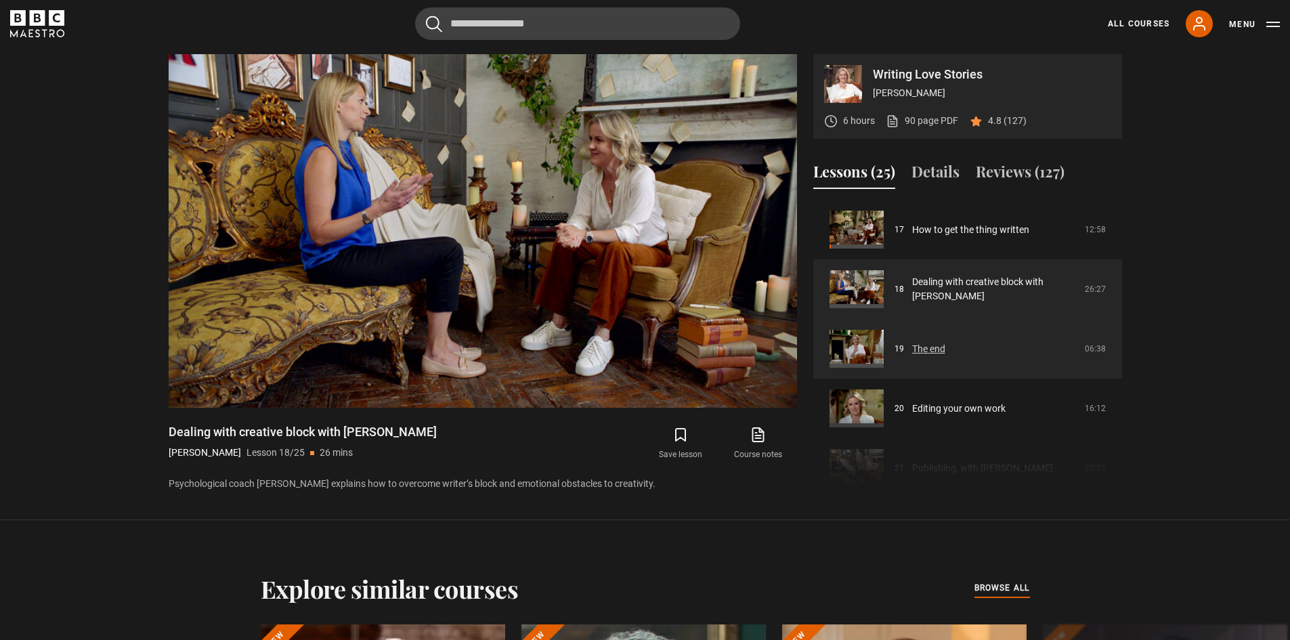
click at [940, 350] on link "The end" at bounding box center [928, 349] width 33 height 14
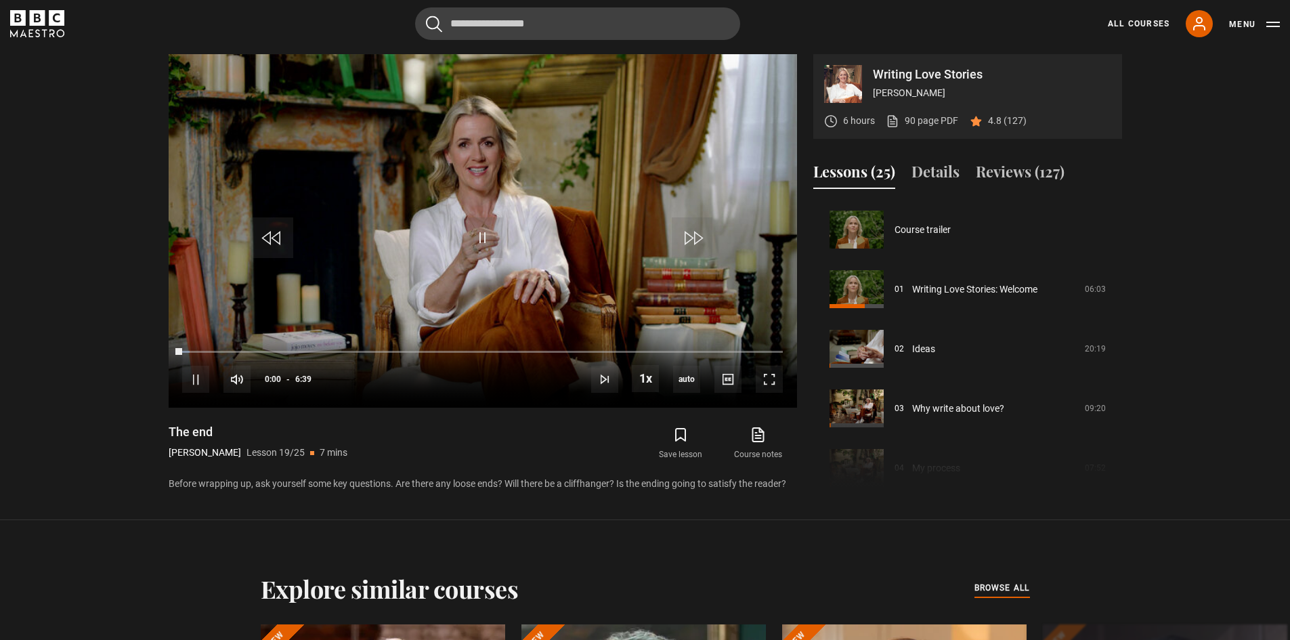
scroll to position [1073, 0]
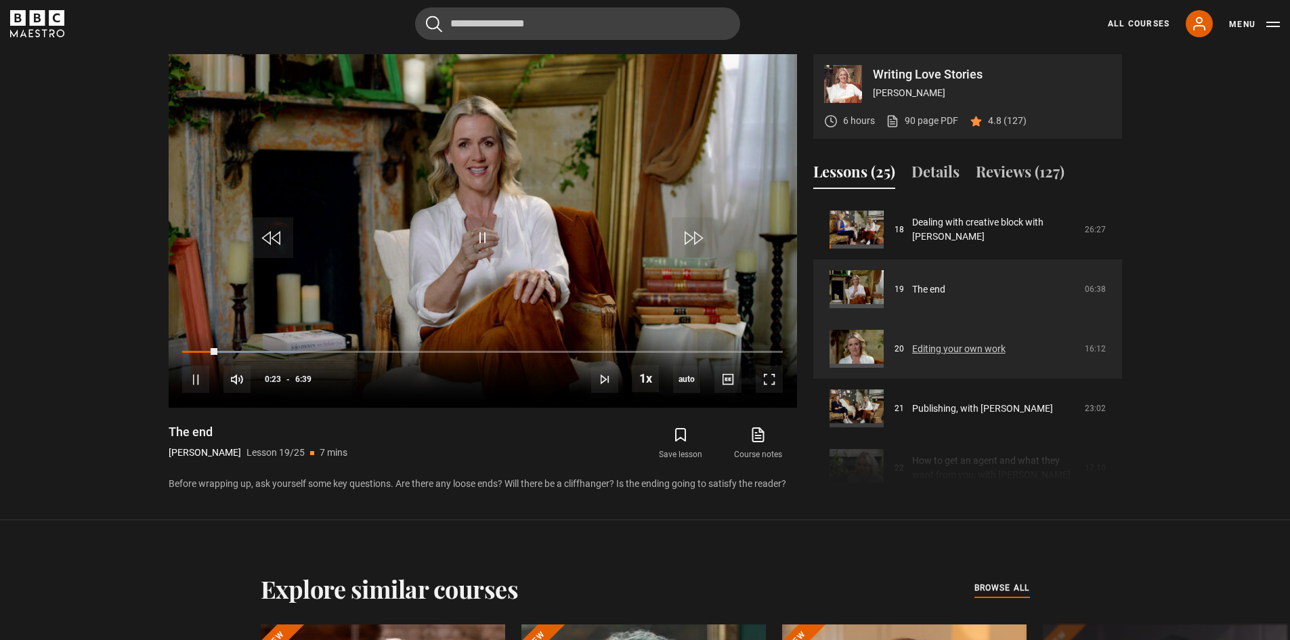
click at [967, 352] on link "Editing your own work" at bounding box center [958, 349] width 93 height 14
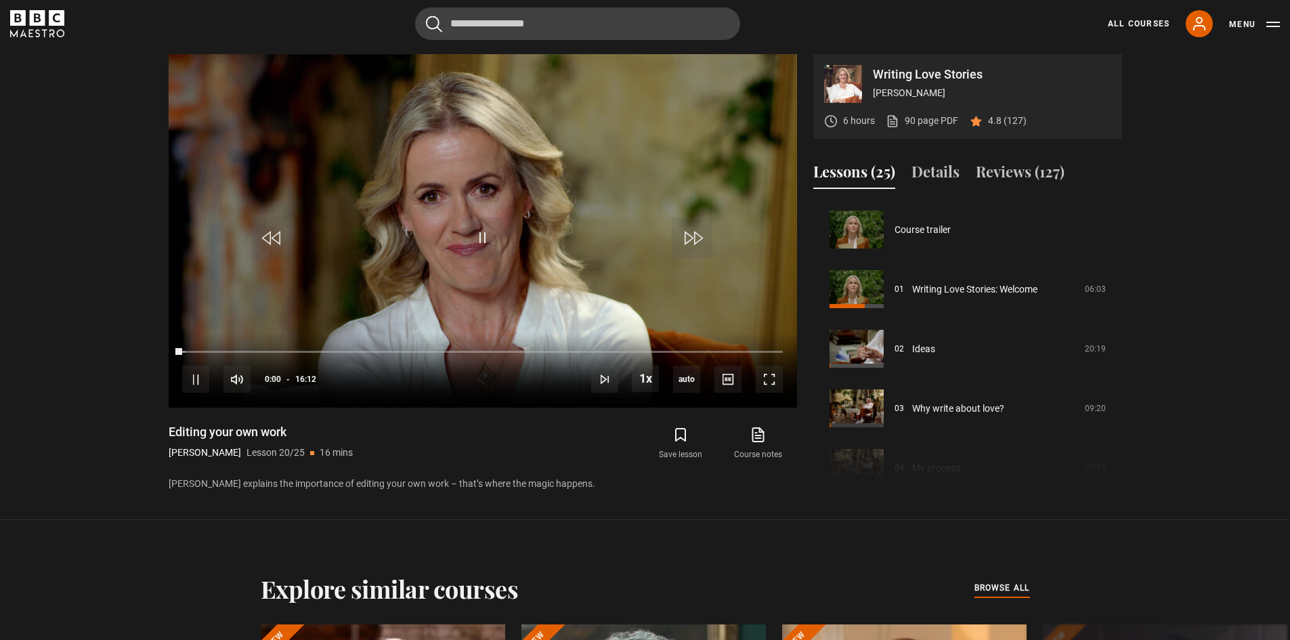
scroll to position [1132, 0]
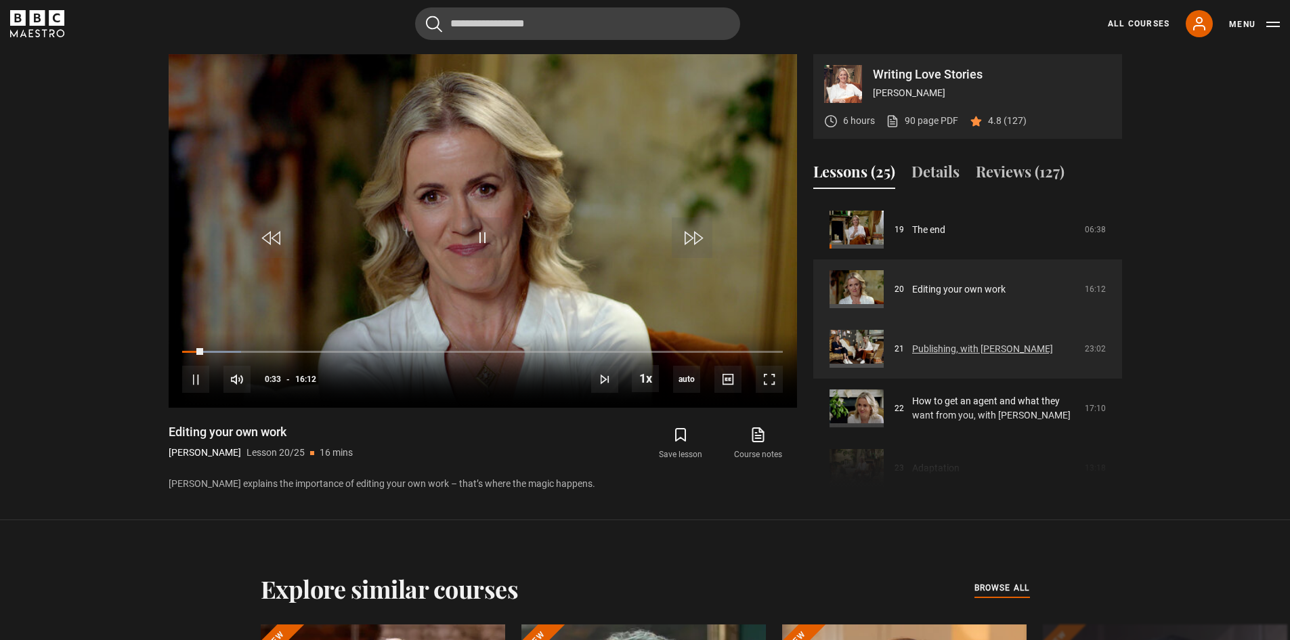
click at [971, 353] on link "Publishing, with Louise Moore" at bounding box center [982, 349] width 141 height 14
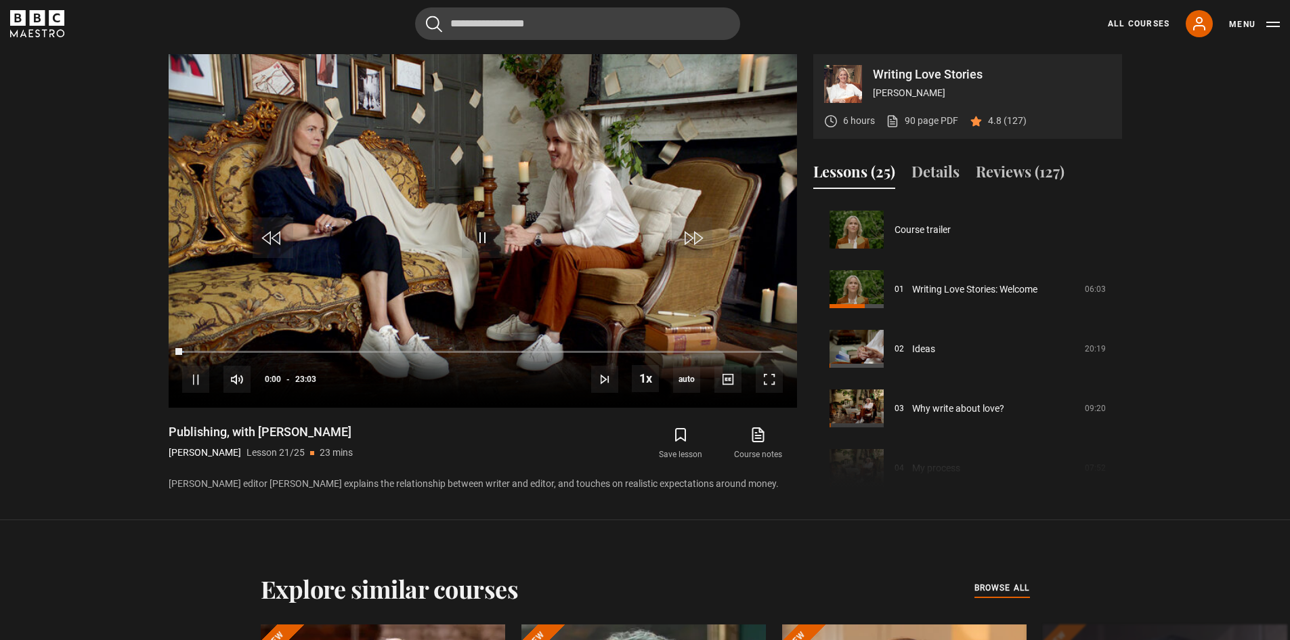
scroll to position [1192, 0]
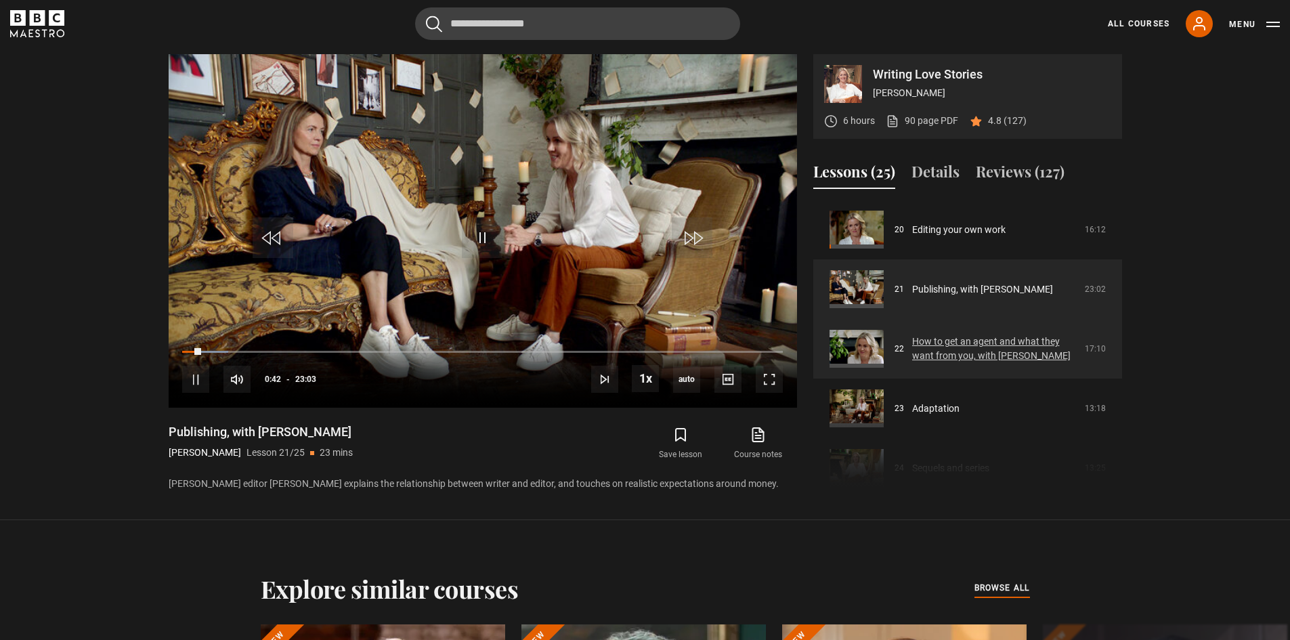
click at [988, 347] on link "How to get an agent and what they want from you, with [PERSON_NAME]" at bounding box center [994, 349] width 165 height 28
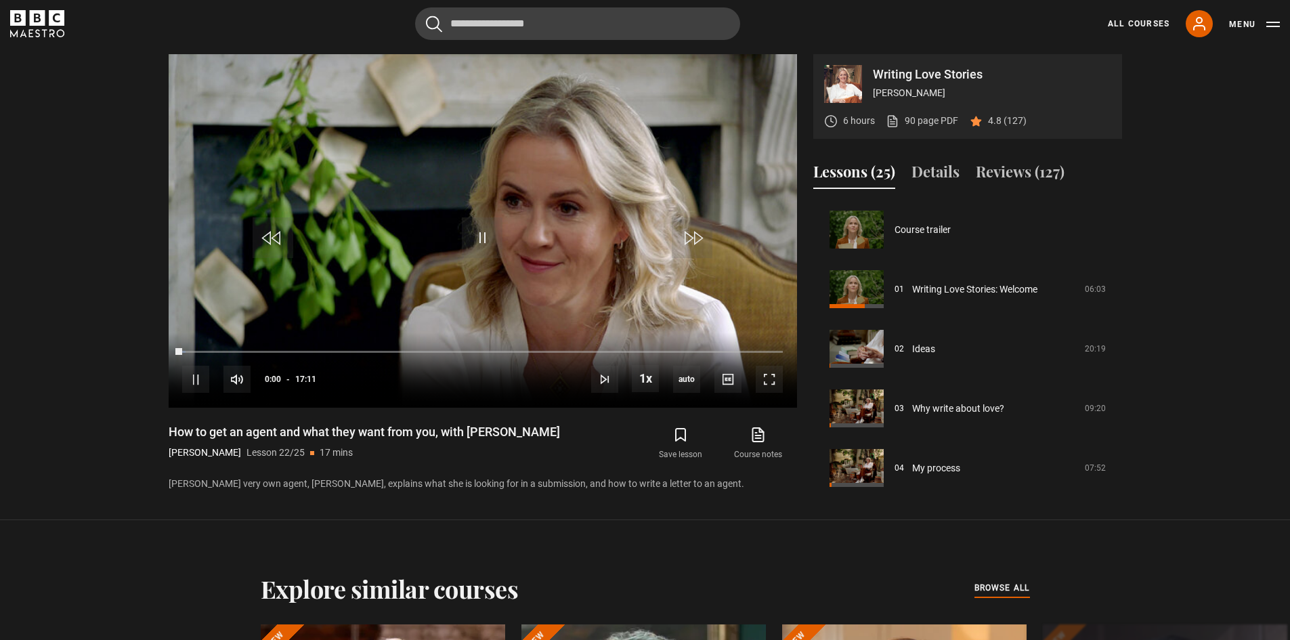
scroll to position [1252, 0]
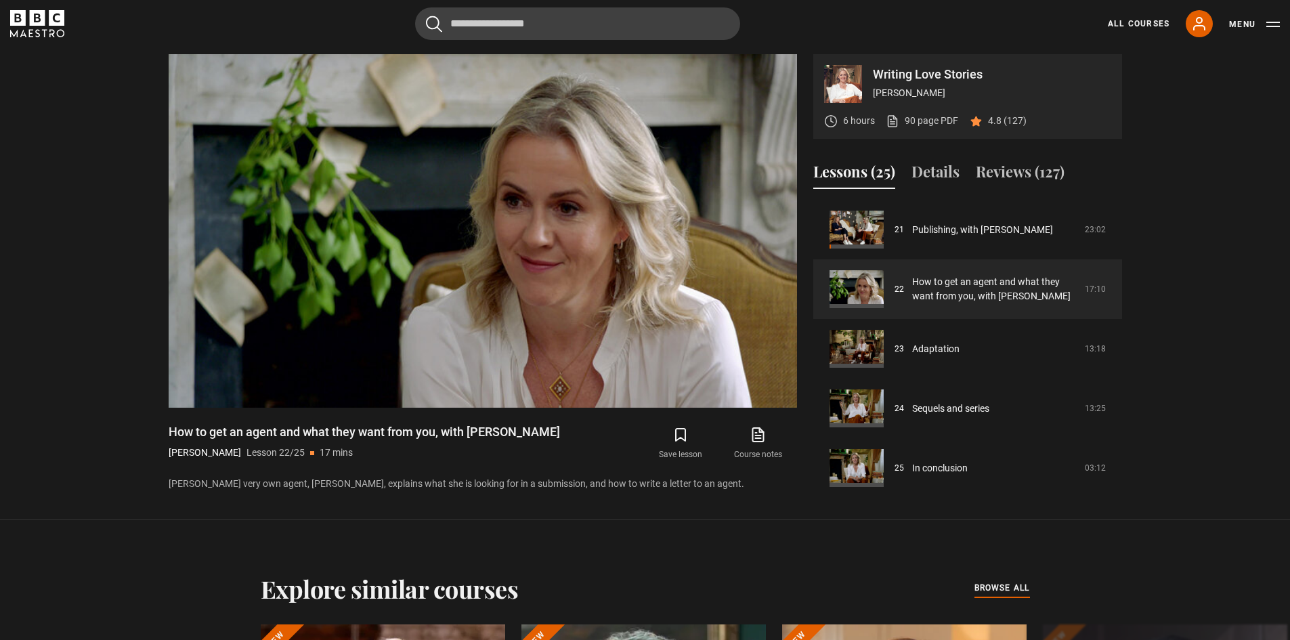
click at [791, 500] on section "Writing Love Stories Jojo Moyes 6 hours 90 page PDF (opens in new tab) 4.8 (127…" at bounding box center [645, 260] width 1290 height 520
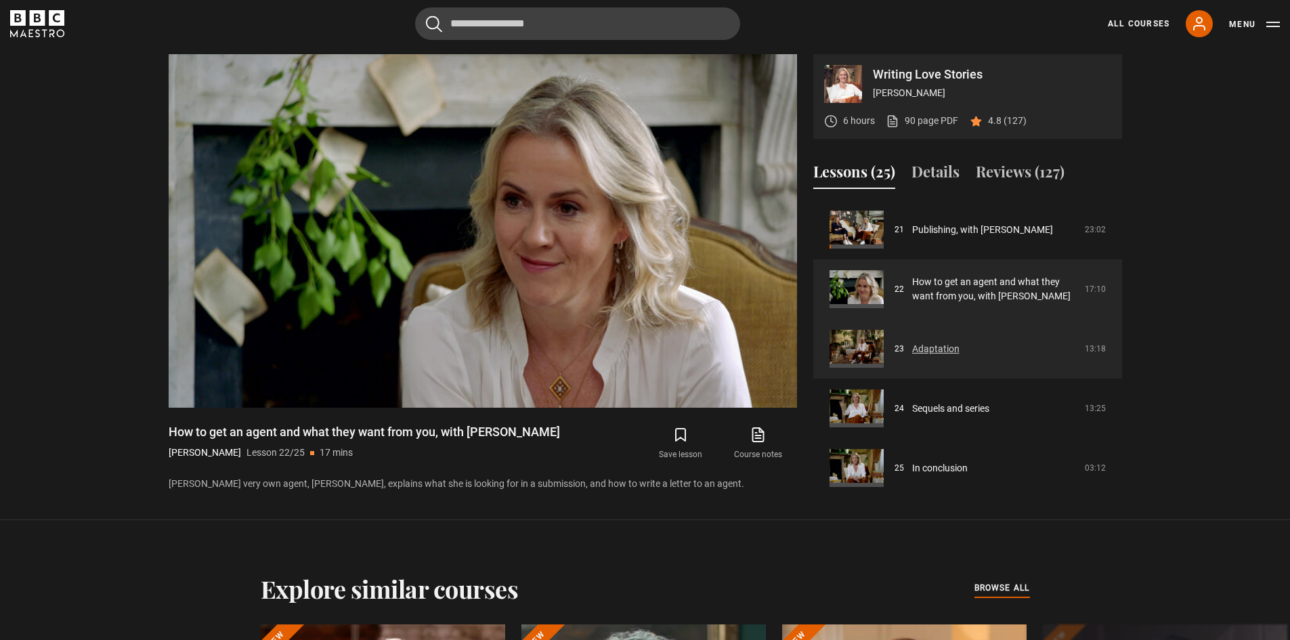
click at [945, 356] on link "Adaptation" at bounding box center [935, 349] width 47 height 14
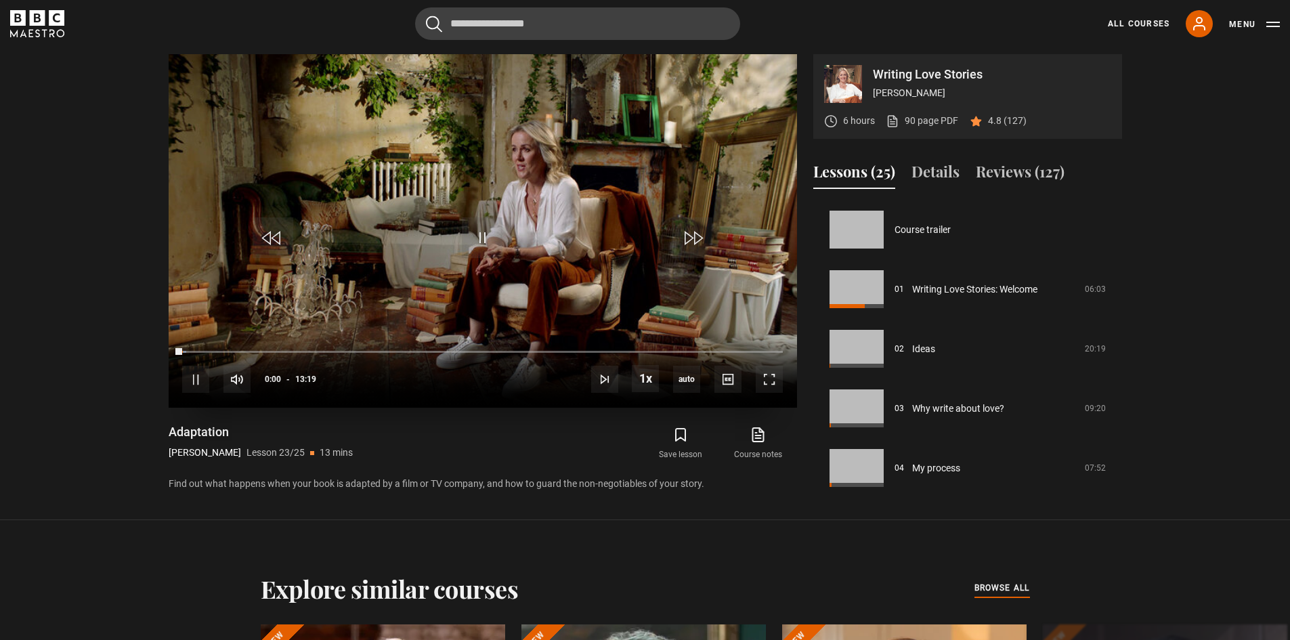
scroll to position [1257, 0]
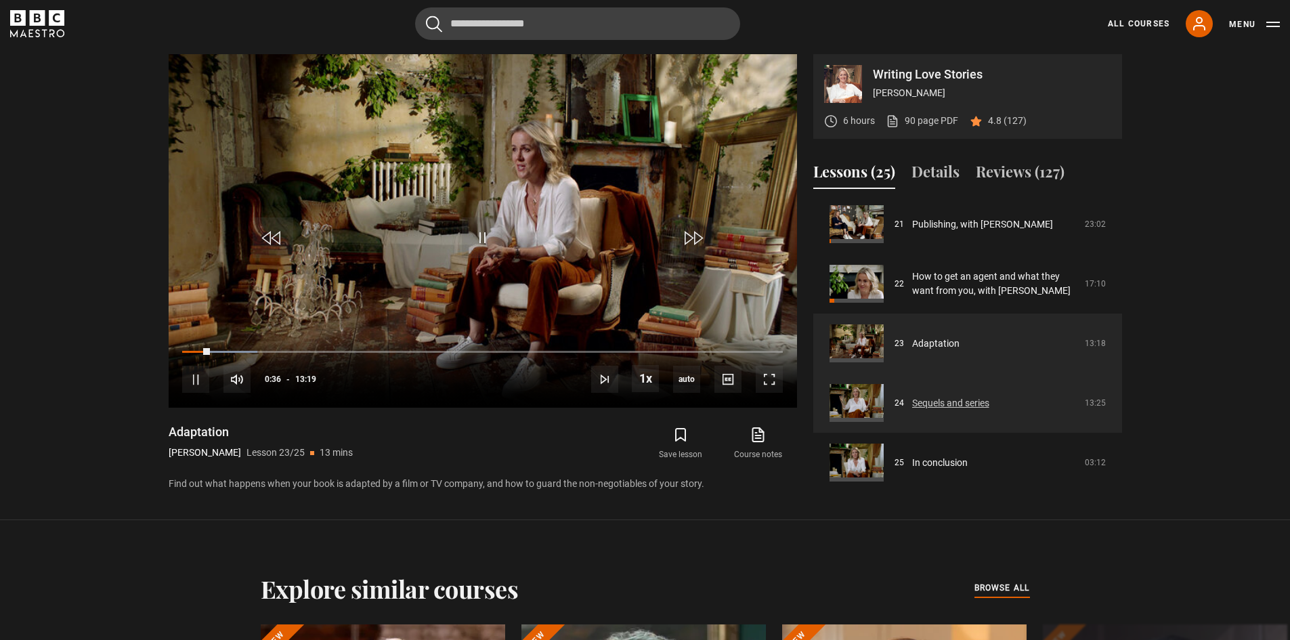
click at [963, 405] on link "Sequels and series" at bounding box center [950, 403] width 77 height 14
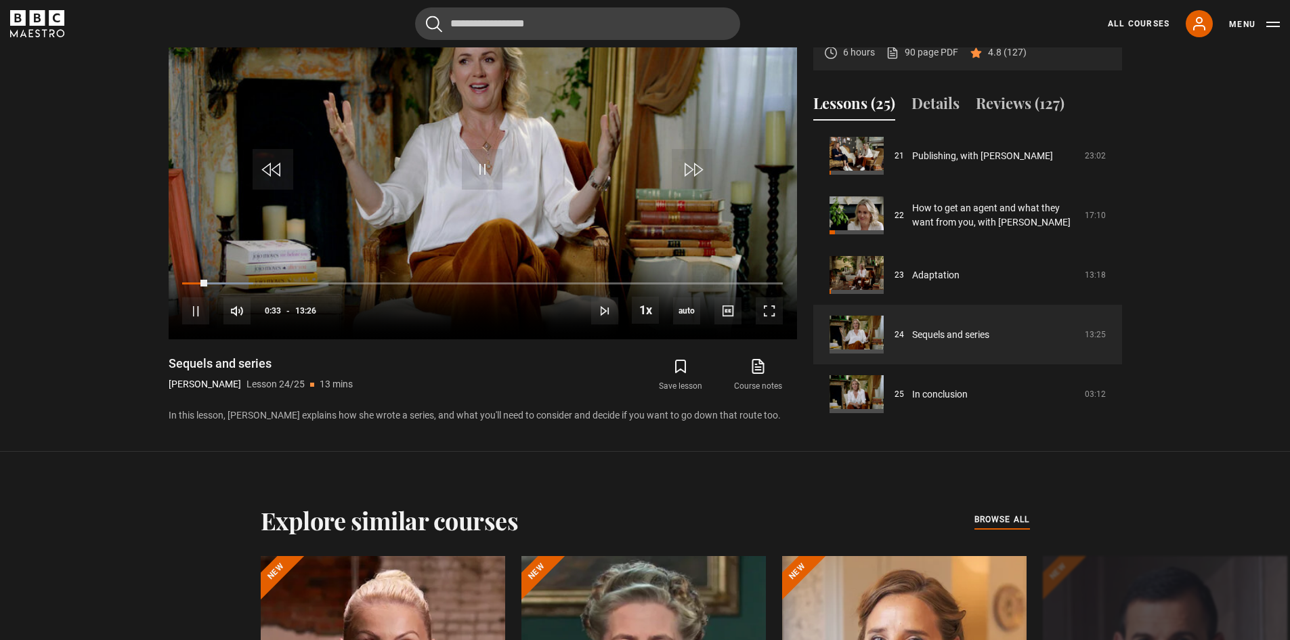
scroll to position [647, 0]
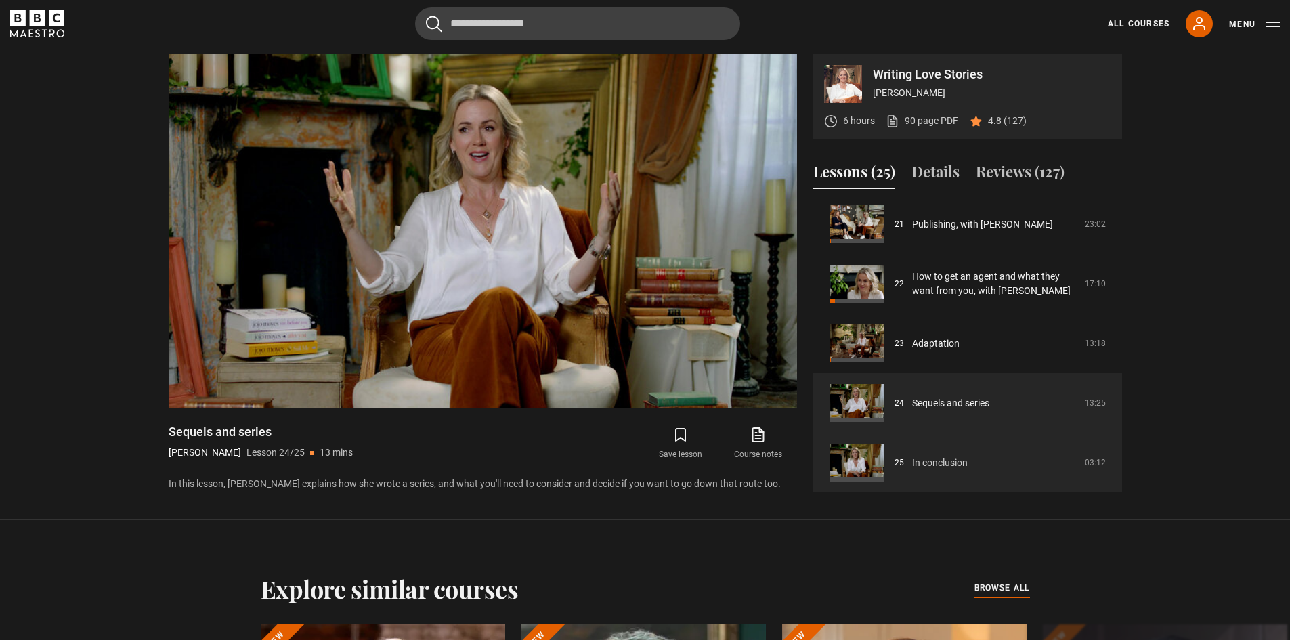
click at [953, 456] on link "In conclusion" at bounding box center [940, 463] width 56 height 14
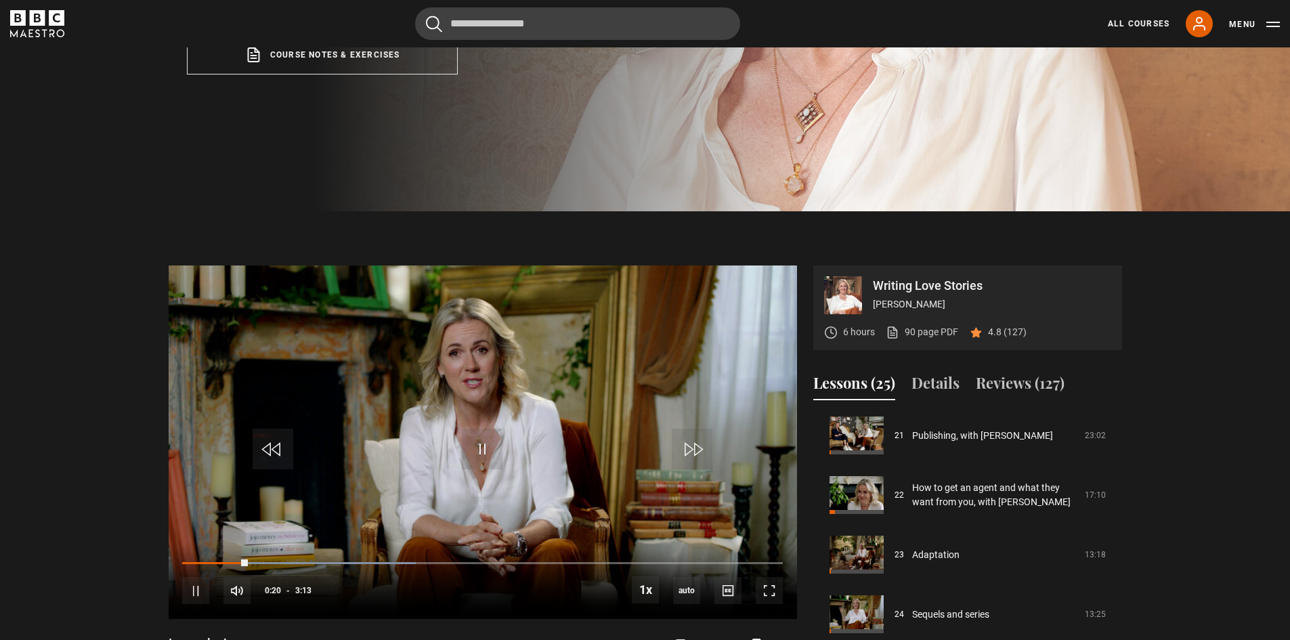
scroll to position [496, 0]
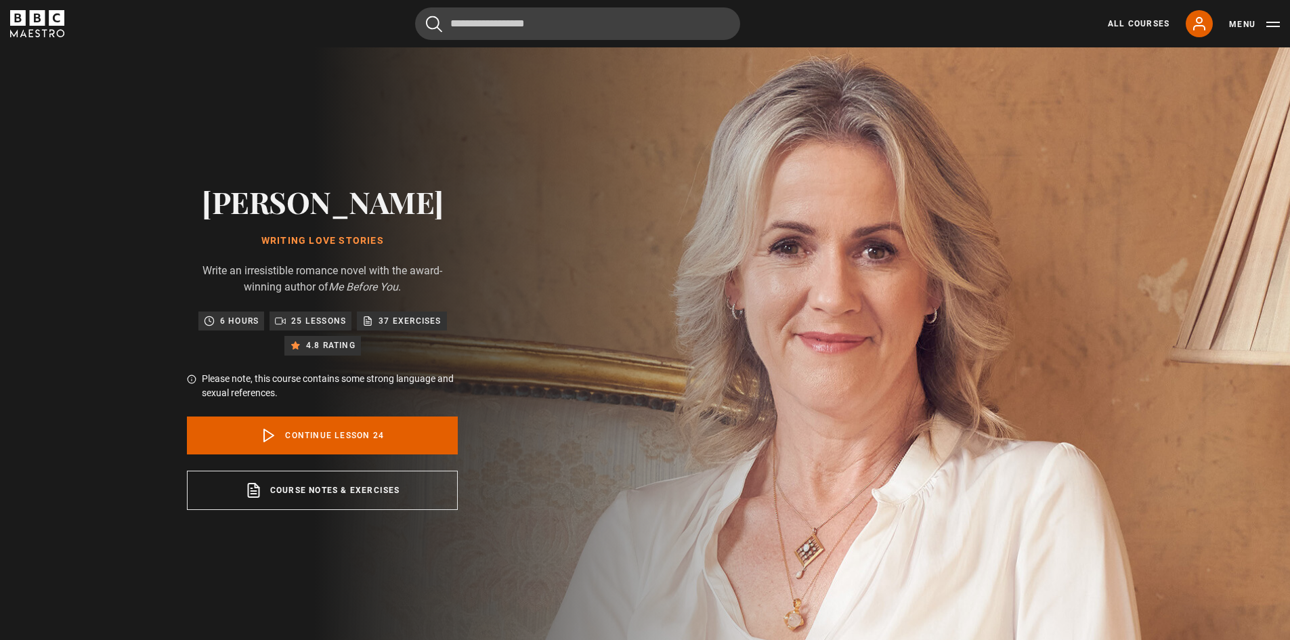
scroll to position [1257, 0]
click at [1123, 18] on link "All Courses" at bounding box center [1139, 24] width 62 height 12
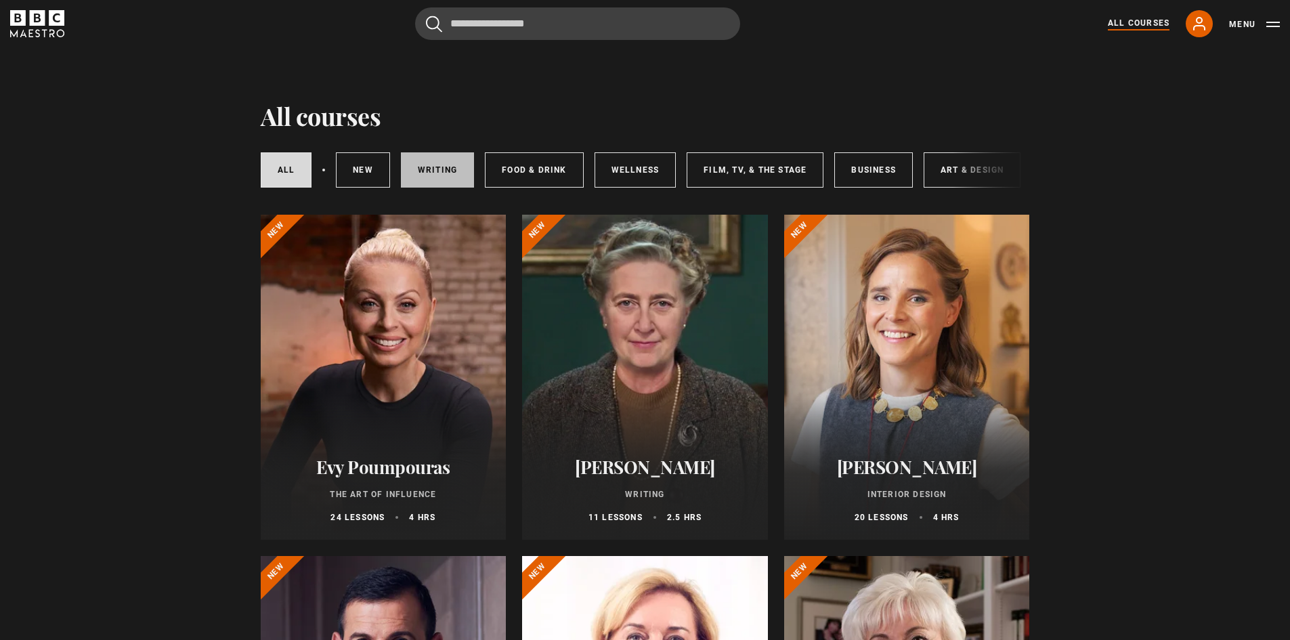
click at [448, 167] on link "Writing" at bounding box center [437, 169] width 73 height 35
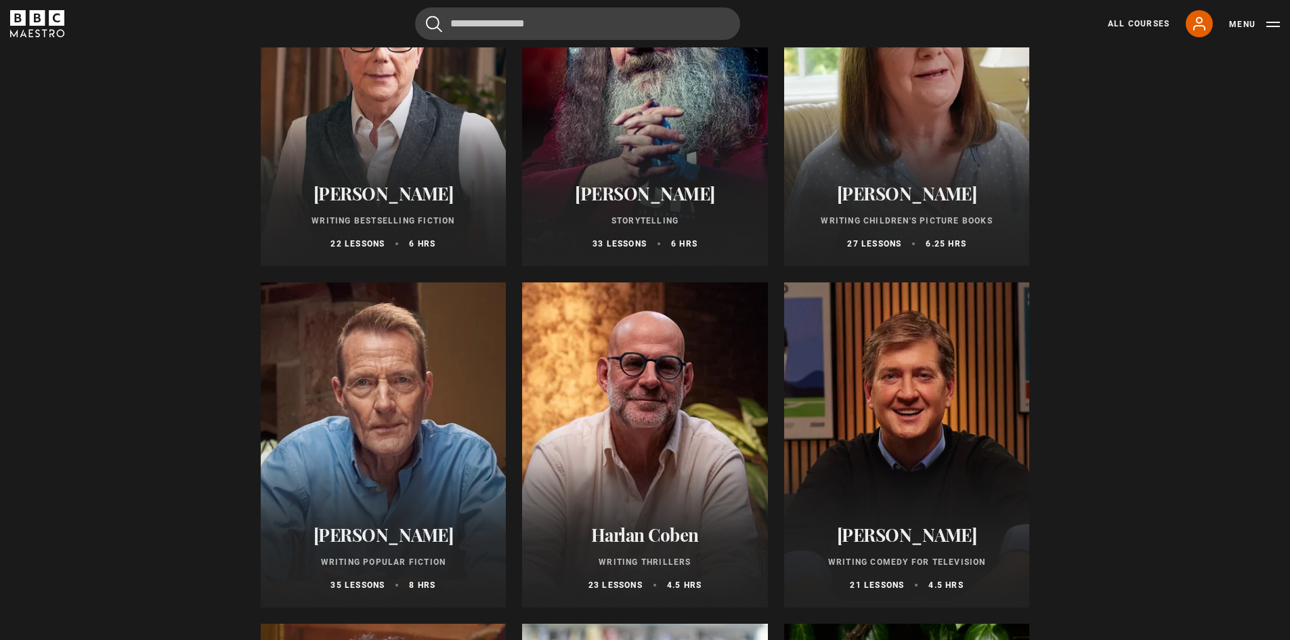
scroll to position [622, 0]
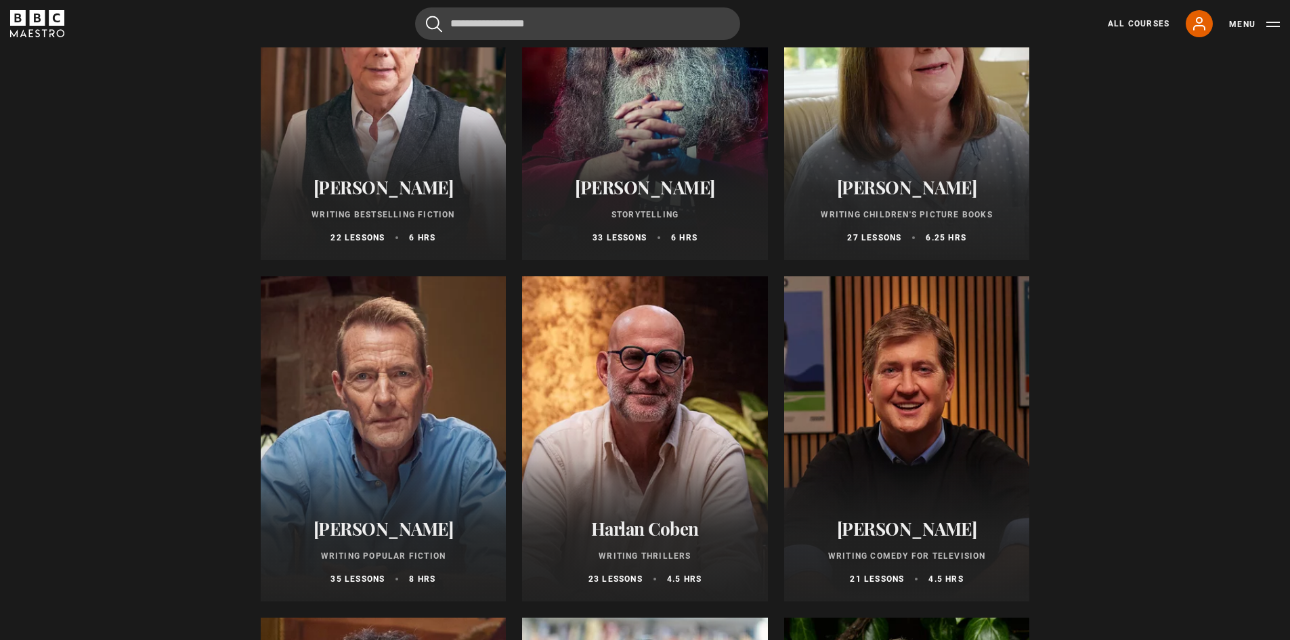
drag, startPoint x: 1169, startPoint y: 210, endPoint x: 1140, endPoint y: 232, distance: 35.8
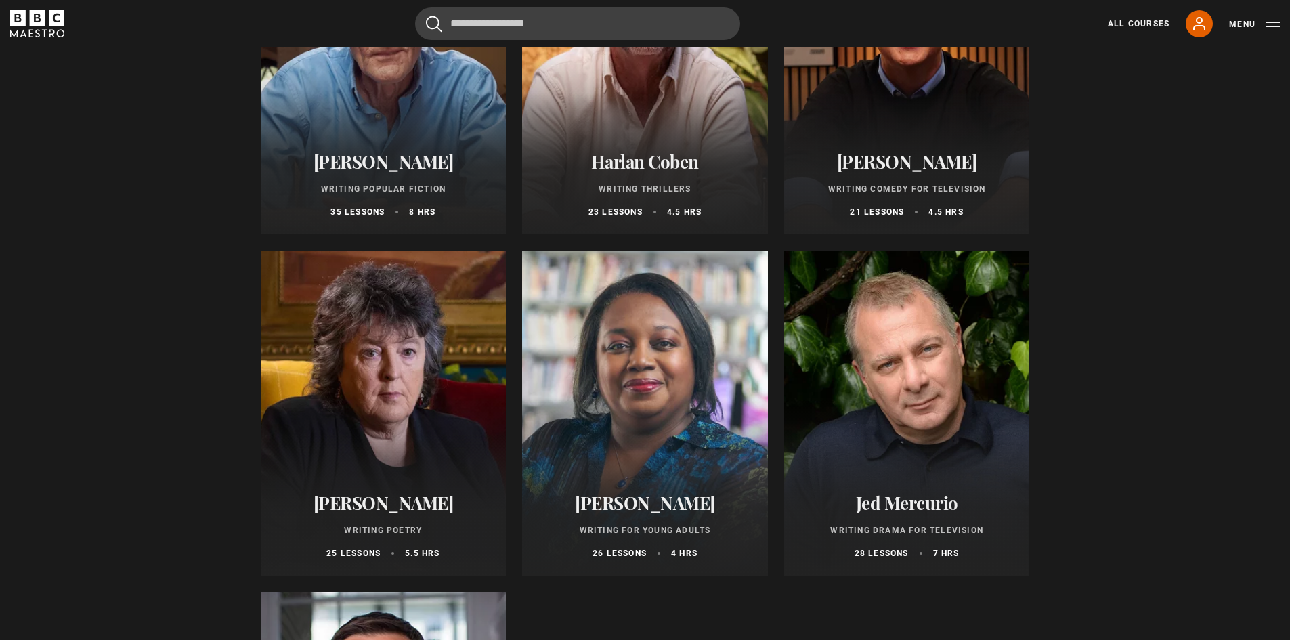
scroll to position [977, 0]
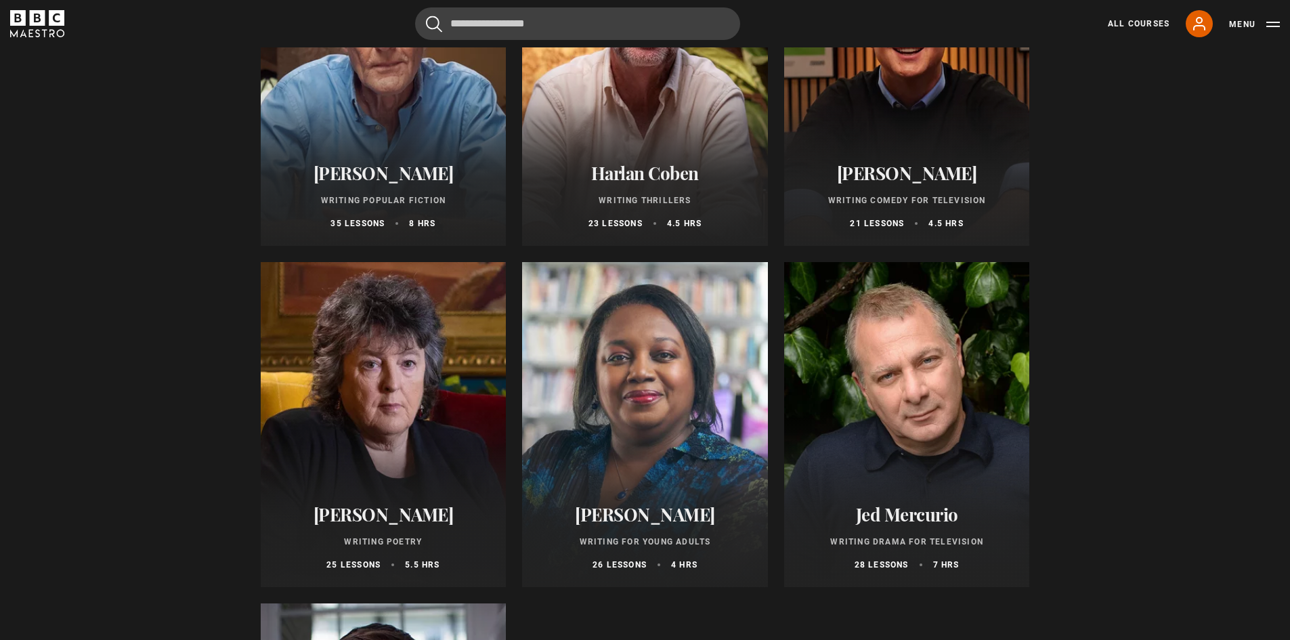
drag, startPoint x: 1122, startPoint y: 242, endPoint x: 1095, endPoint y: 229, distance: 30.3
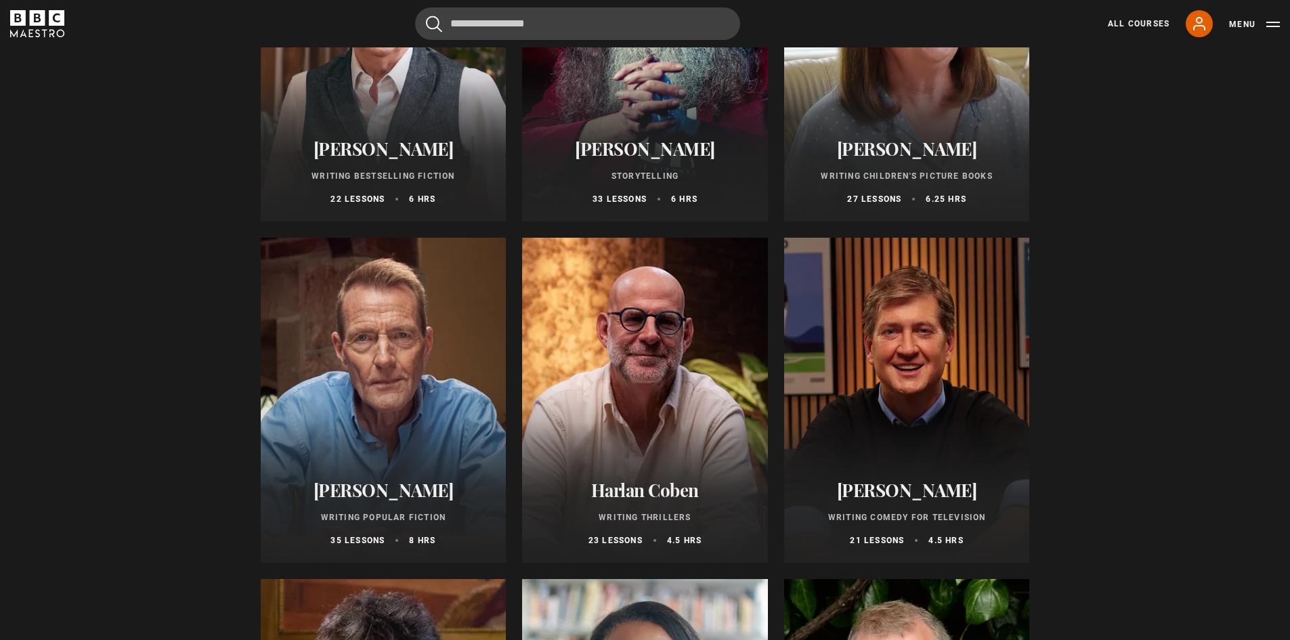
scroll to position [728, 0]
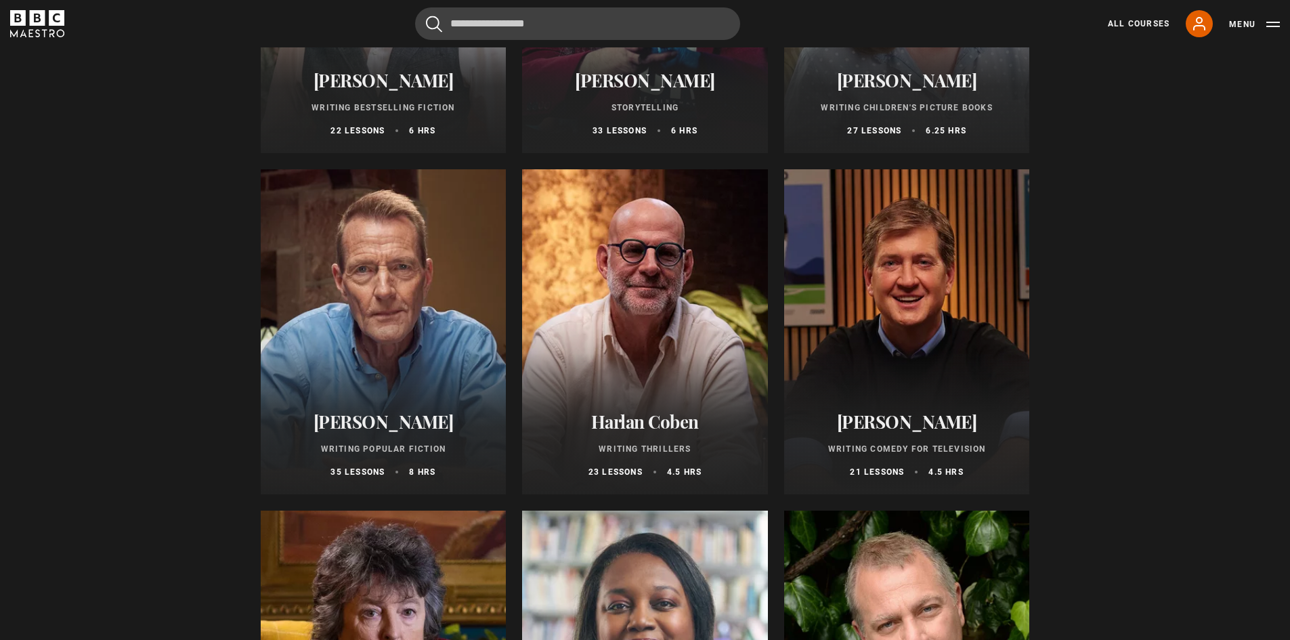
click at [435, 347] on div at bounding box center [384, 331] width 246 height 325
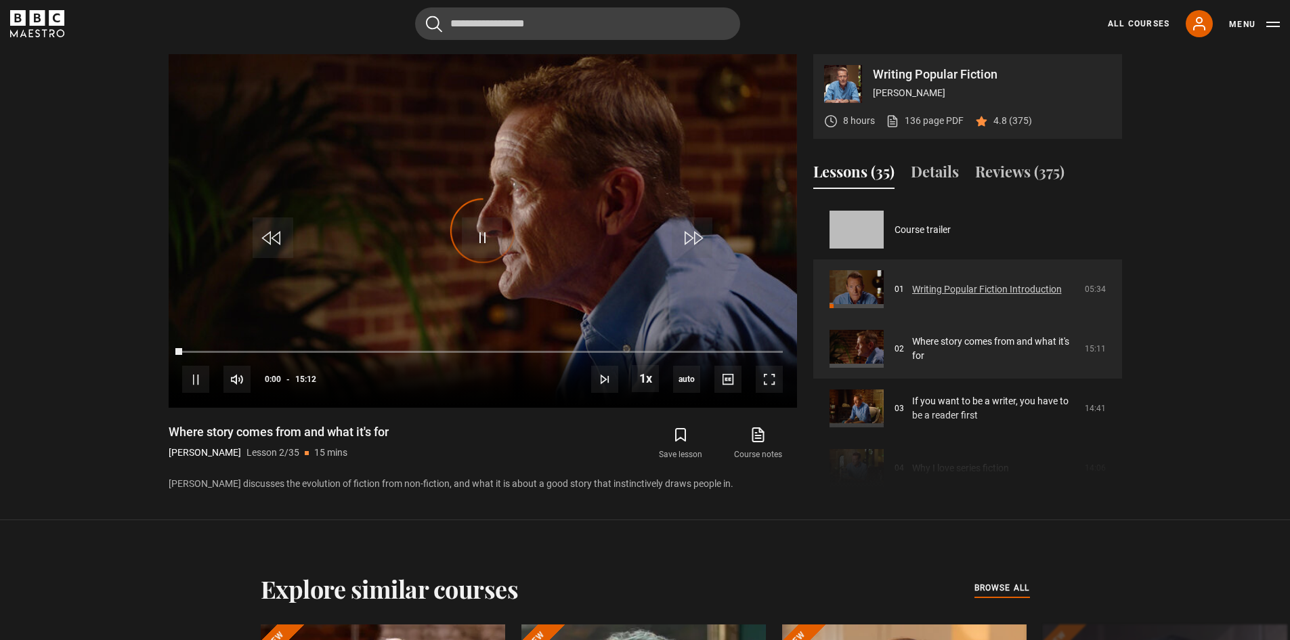
scroll to position [60, 0]
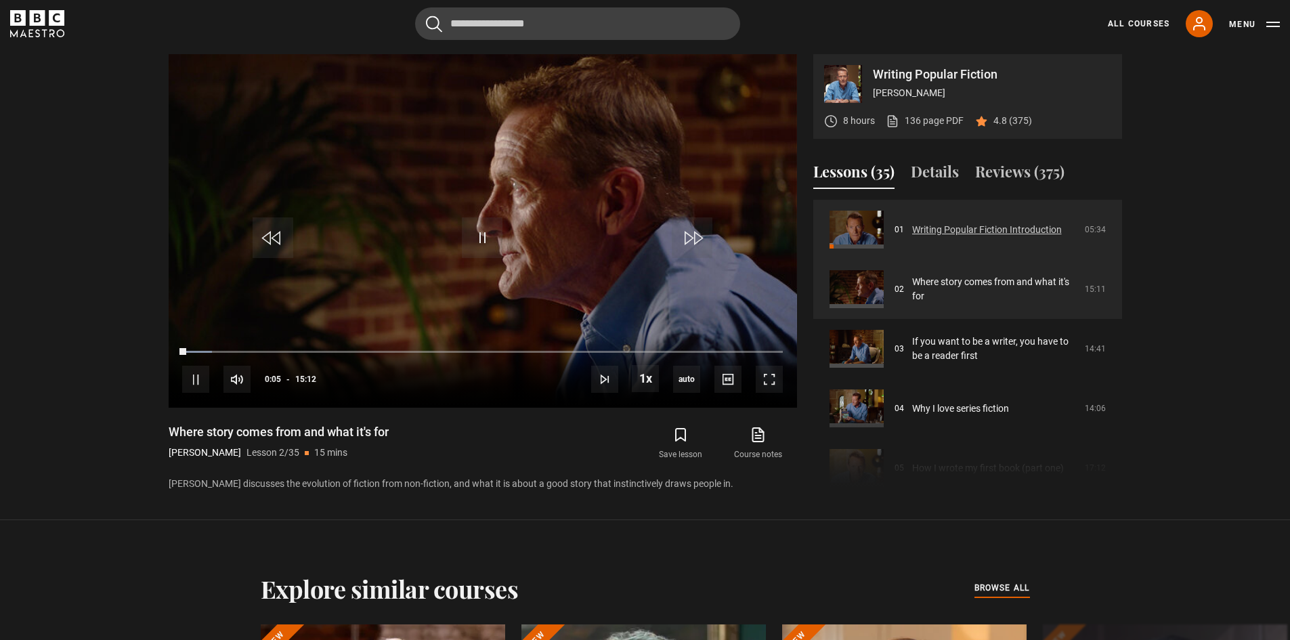
click at [950, 223] on link "Writing Popular Fiction Introduction" at bounding box center [987, 230] width 150 height 14
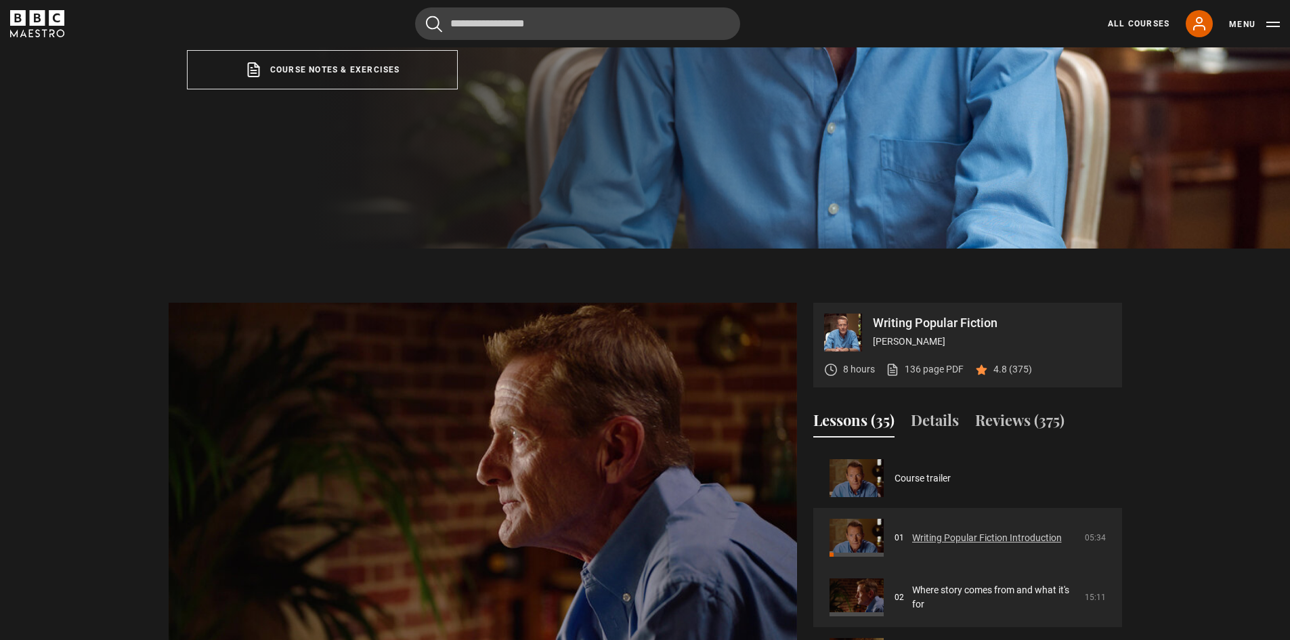
scroll to position [579, 0]
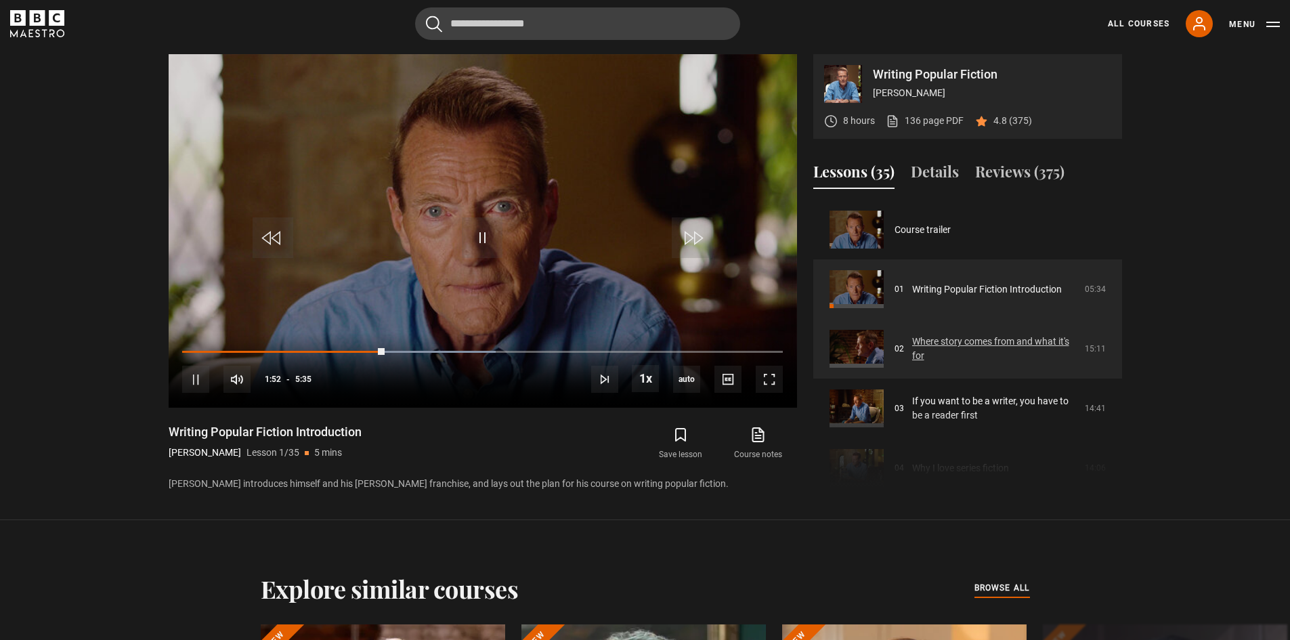
click at [955, 341] on link "Where story comes from and what it's for" at bounding box center [994, 349] width 165 height 28
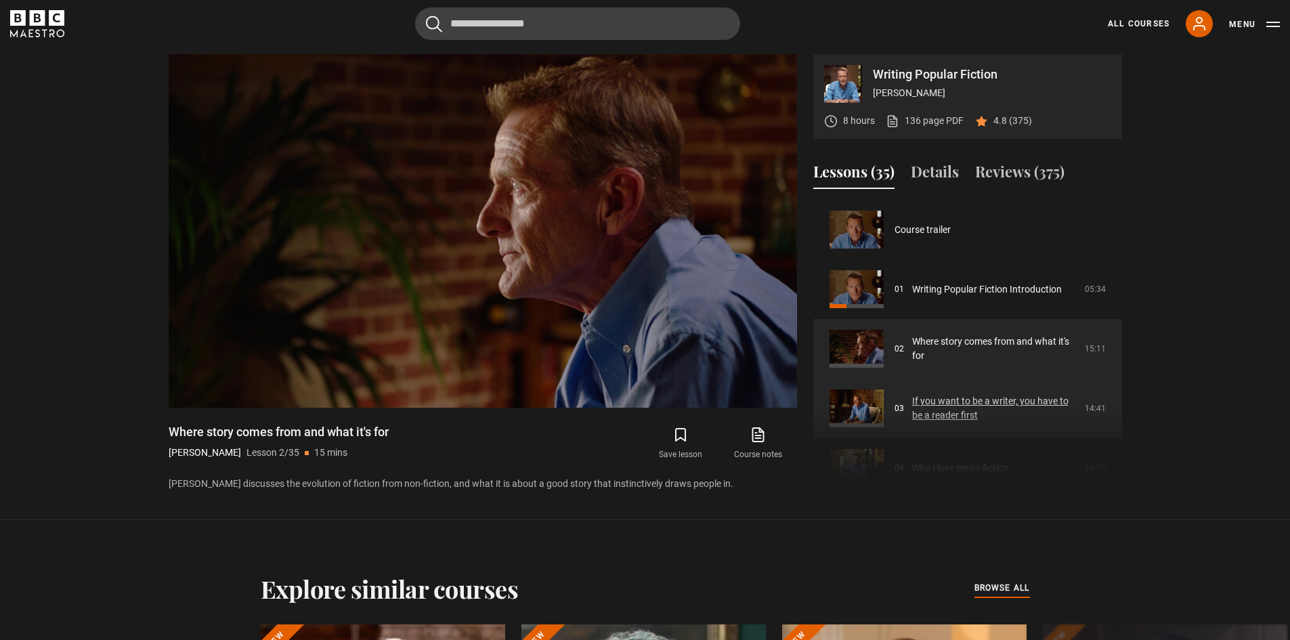
click at [965, 403] on link "If you want to be a writer, you have to be a reader first" at bounding box center [994, 408] width 165 height 28
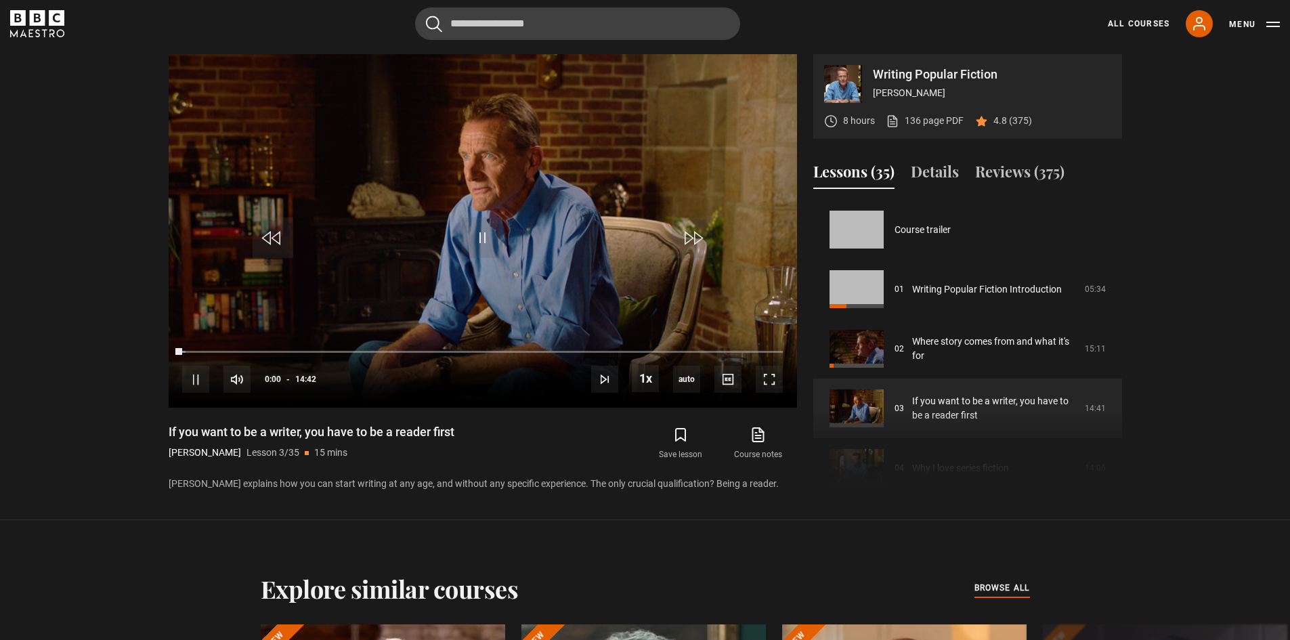
scroll to position [119, 0]
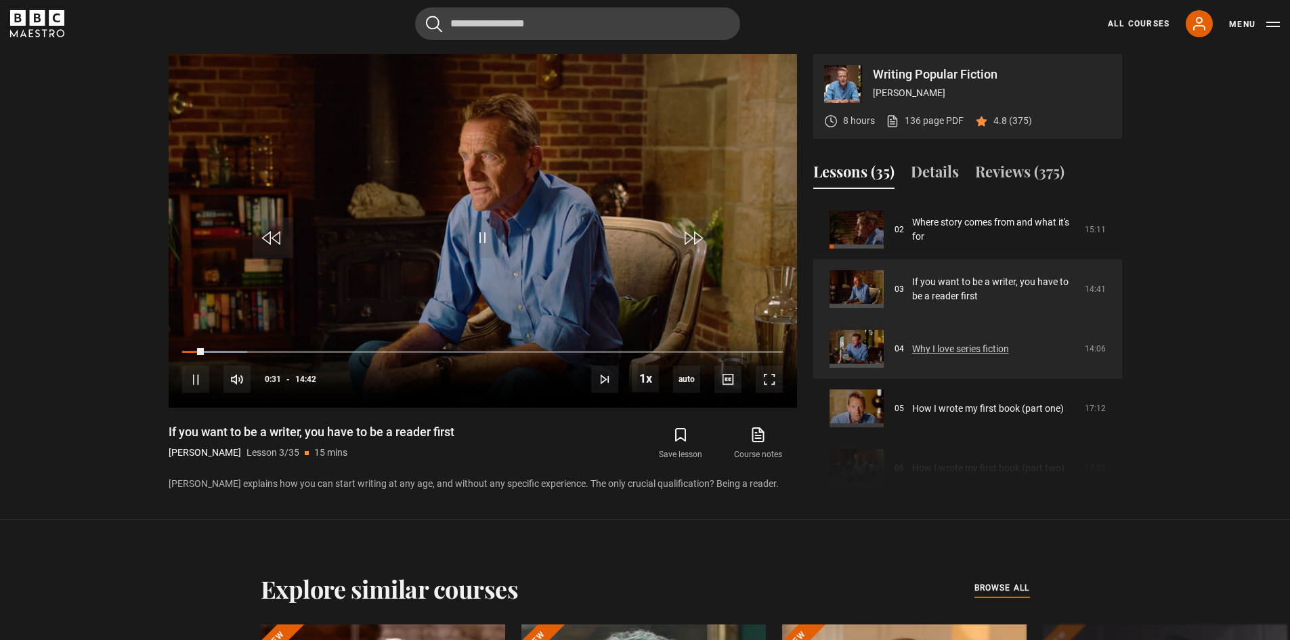
click at [938, 343] on link "Why I love series fiction" at bounding box center [960, 349] width 97 height 14
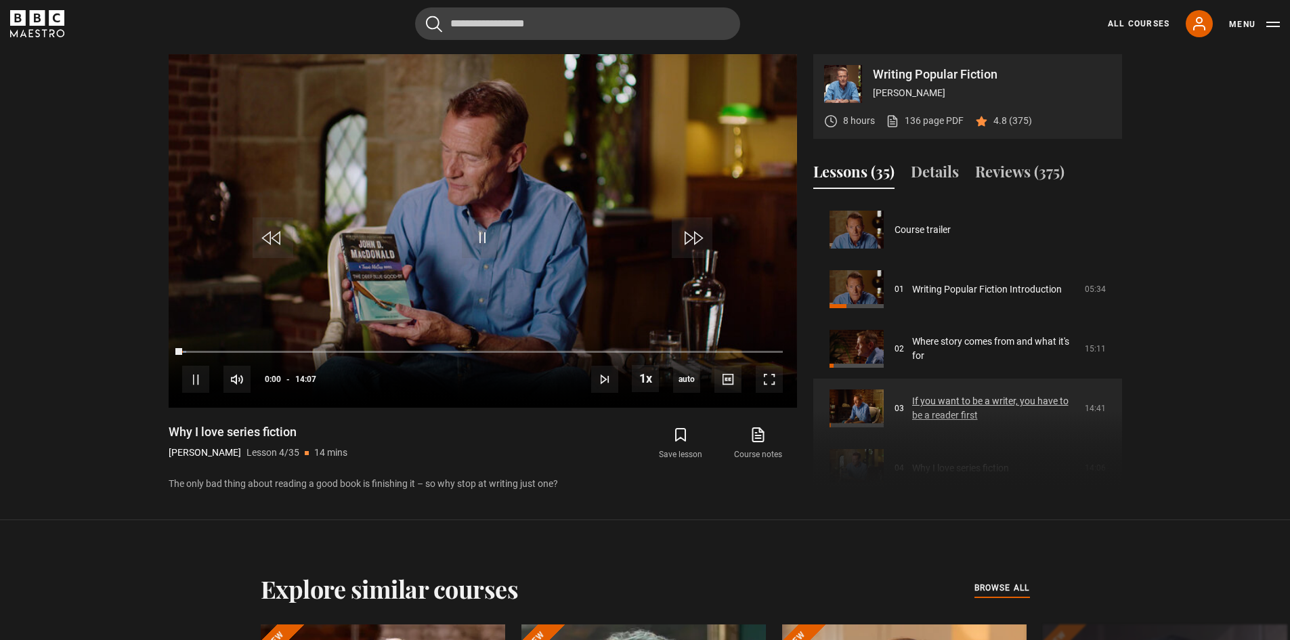
scroll to position [179, 0]
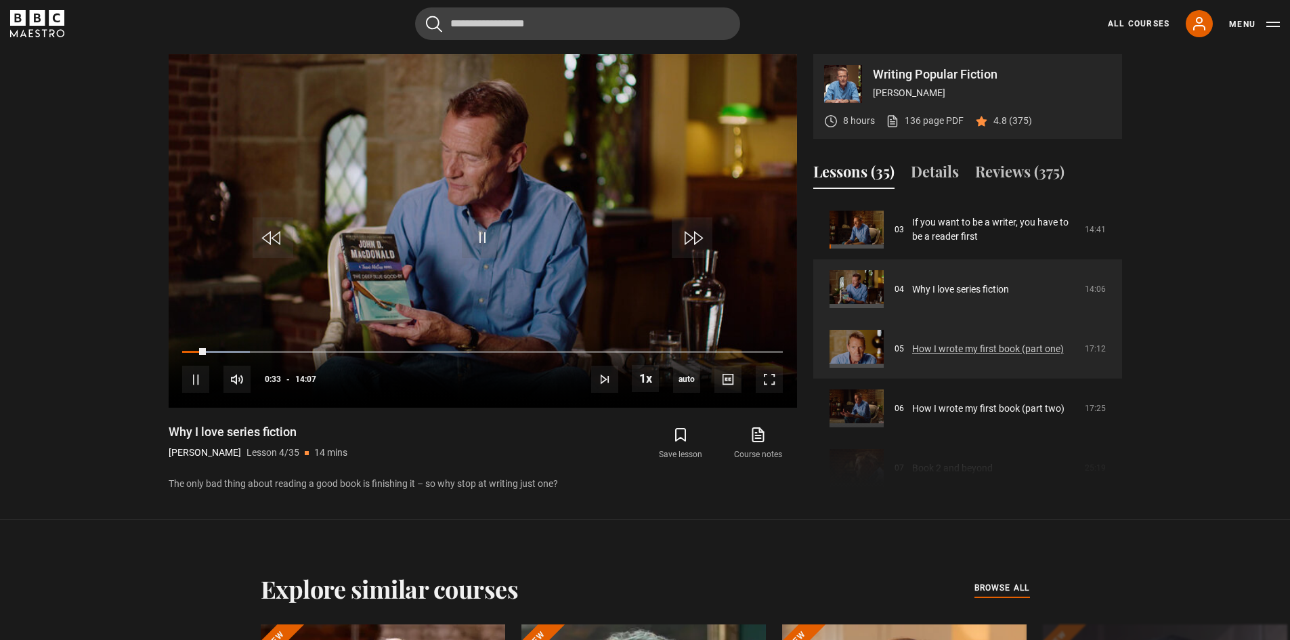
click at [921, 343] on link "How I wrote my first book (part one)" at bounding box center [988, 349] width 152 height 14
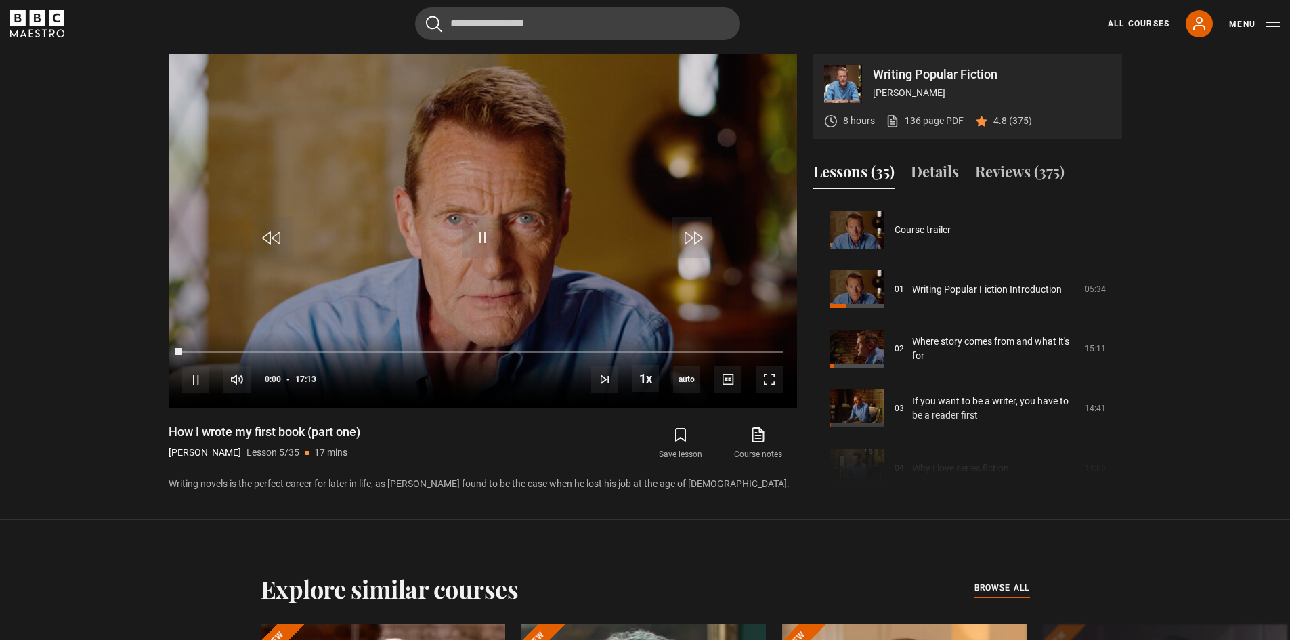
scroll to position [238, 0]
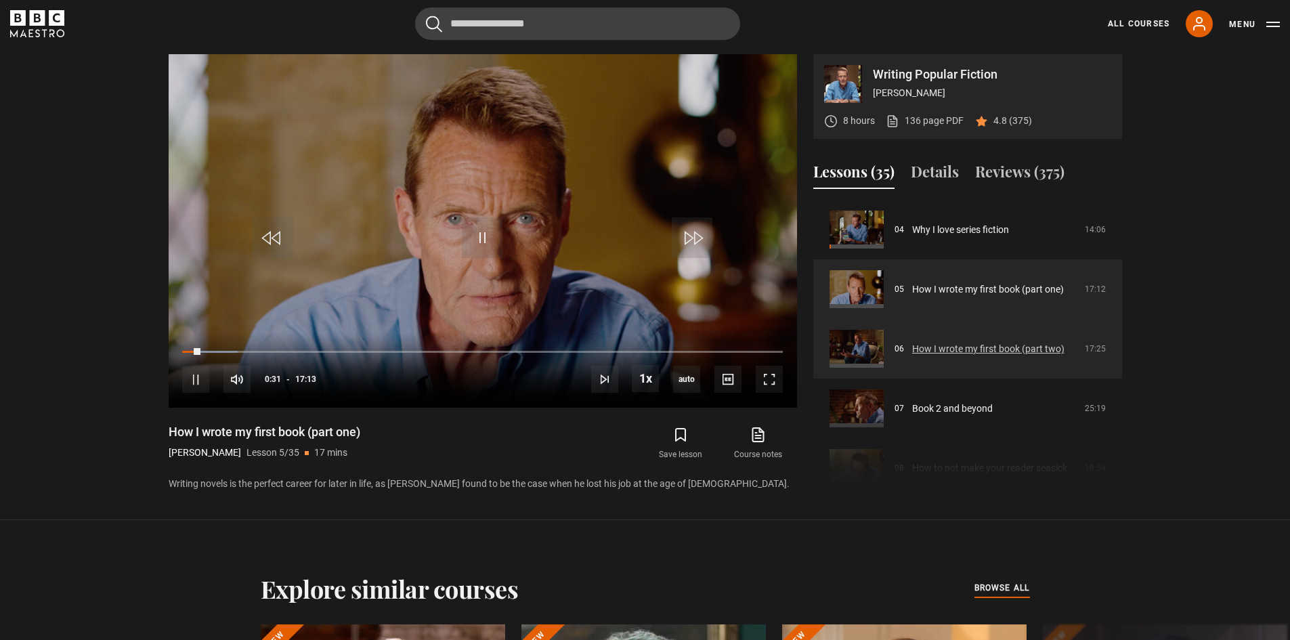
click at [987, 352] on link "How I wrote my first book (part two)" at bounding box center [988, 349] width 152 height 14
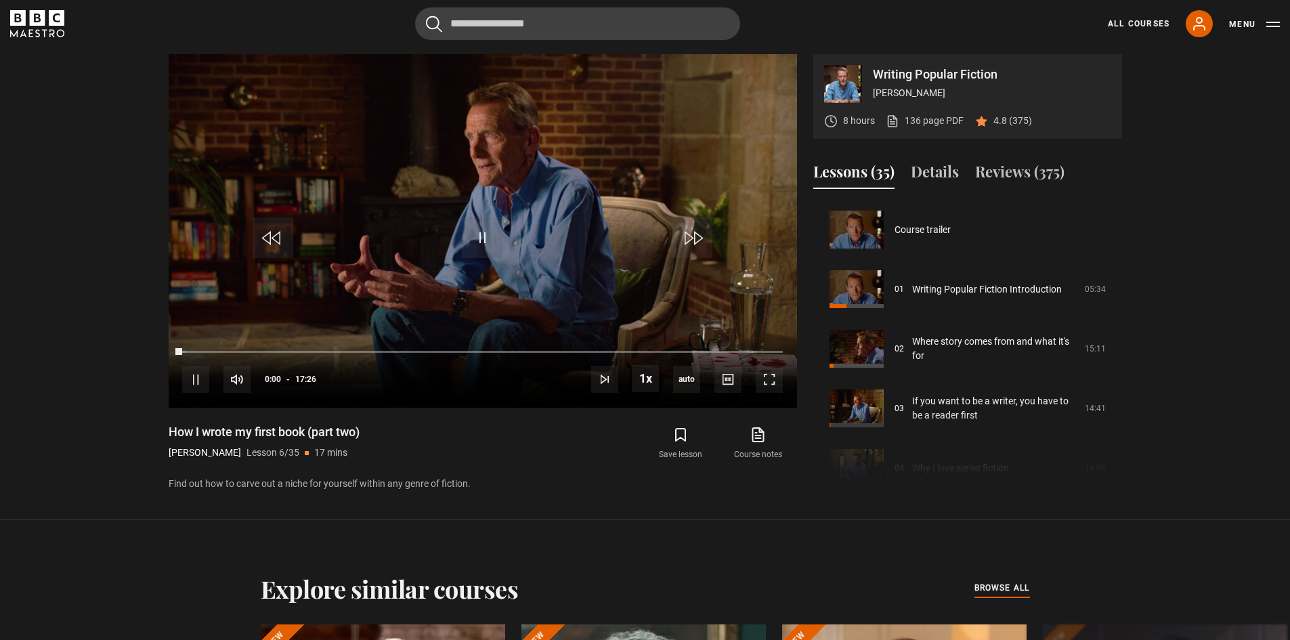
scroll to position [298, 0]
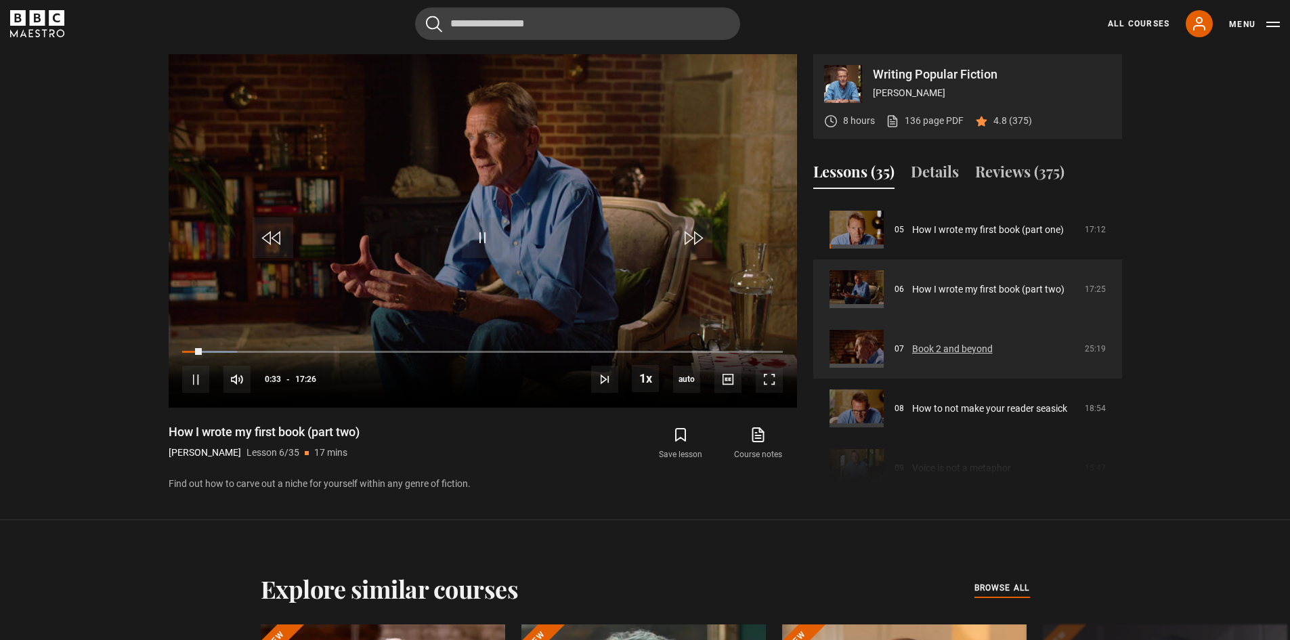
click at [952, 349] on link "Book 2 and beyond" at bounding box center [952, 349] width 81 height 14
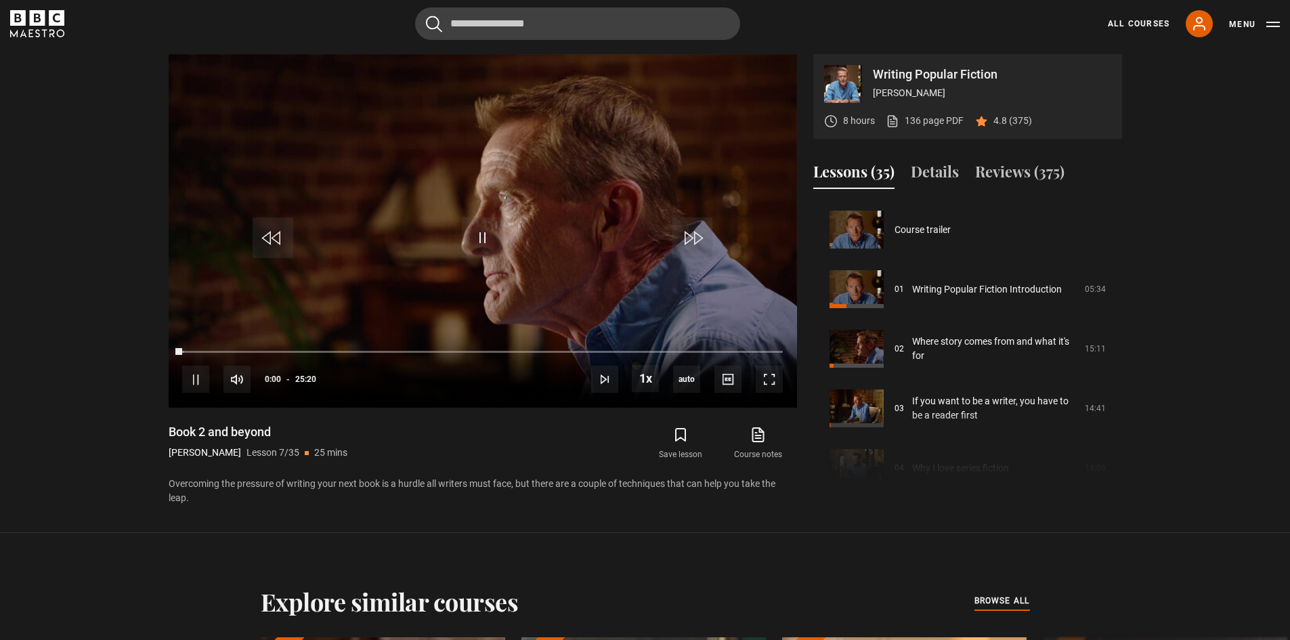
scroll to position [358, 0]
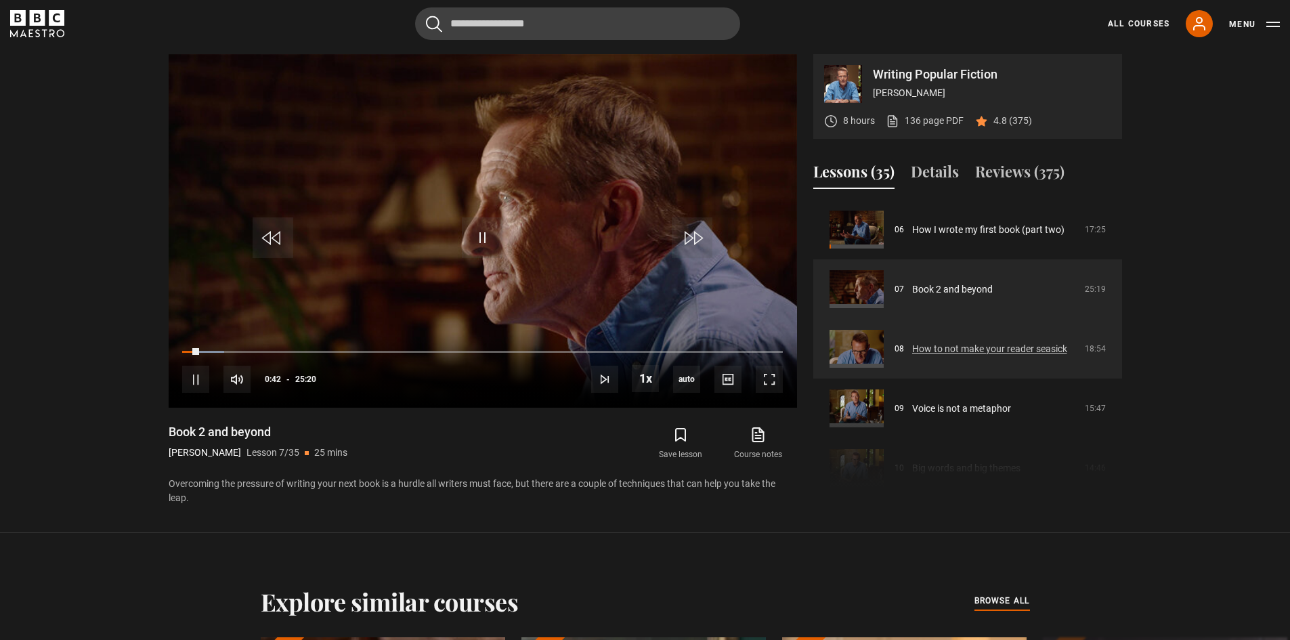
click at [972, 351] on link "How to not make your reader seasick" at bounding box center [989, 349] width 155 height 14
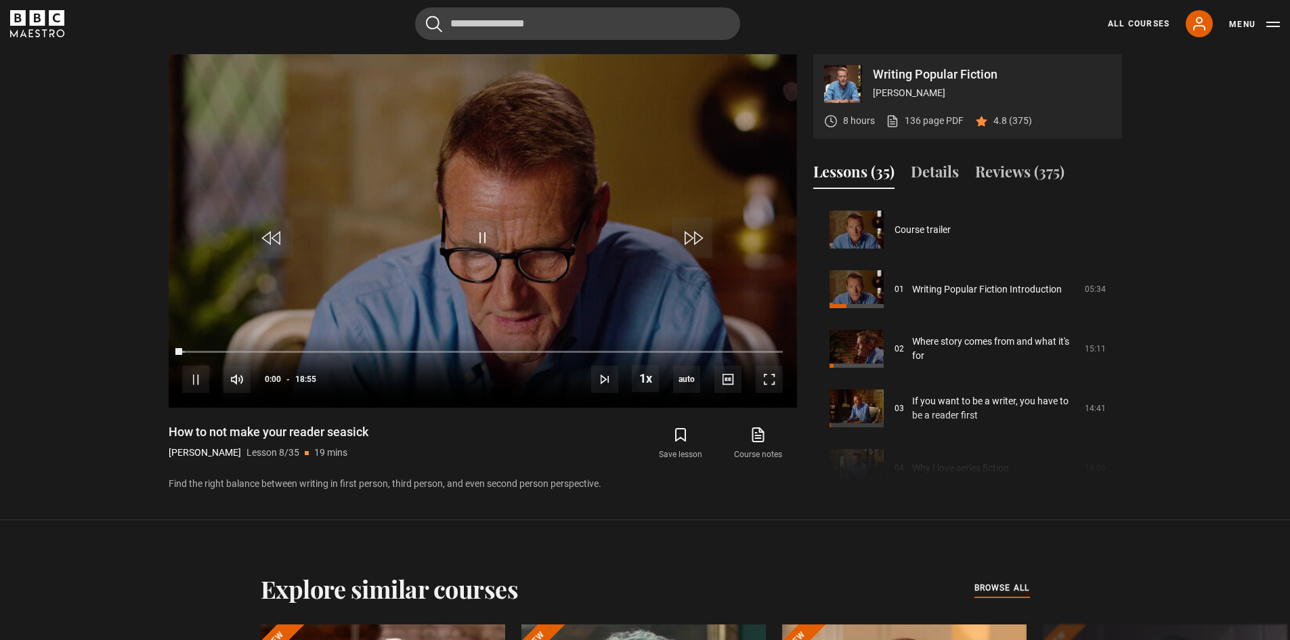
scroll to position [417, 0]
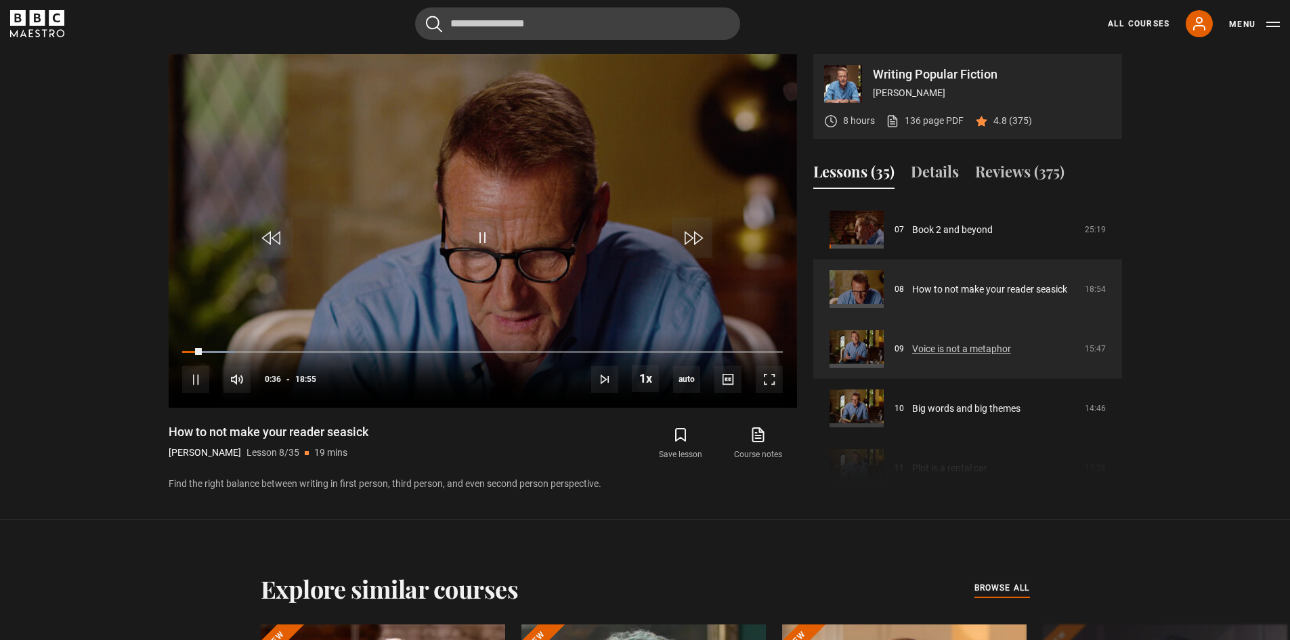
click at [977, 345] on link "Voice is not a metaphor" at bounding box center [961, 349] width 99 height 14
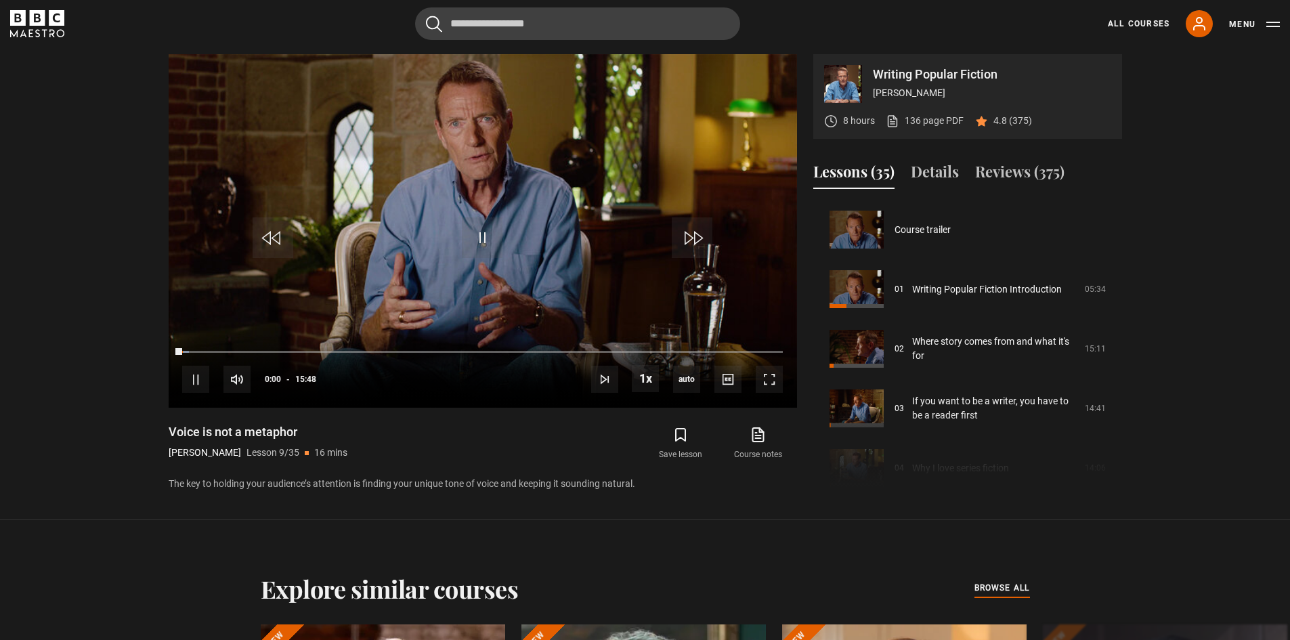
scroll to position [477, 0]
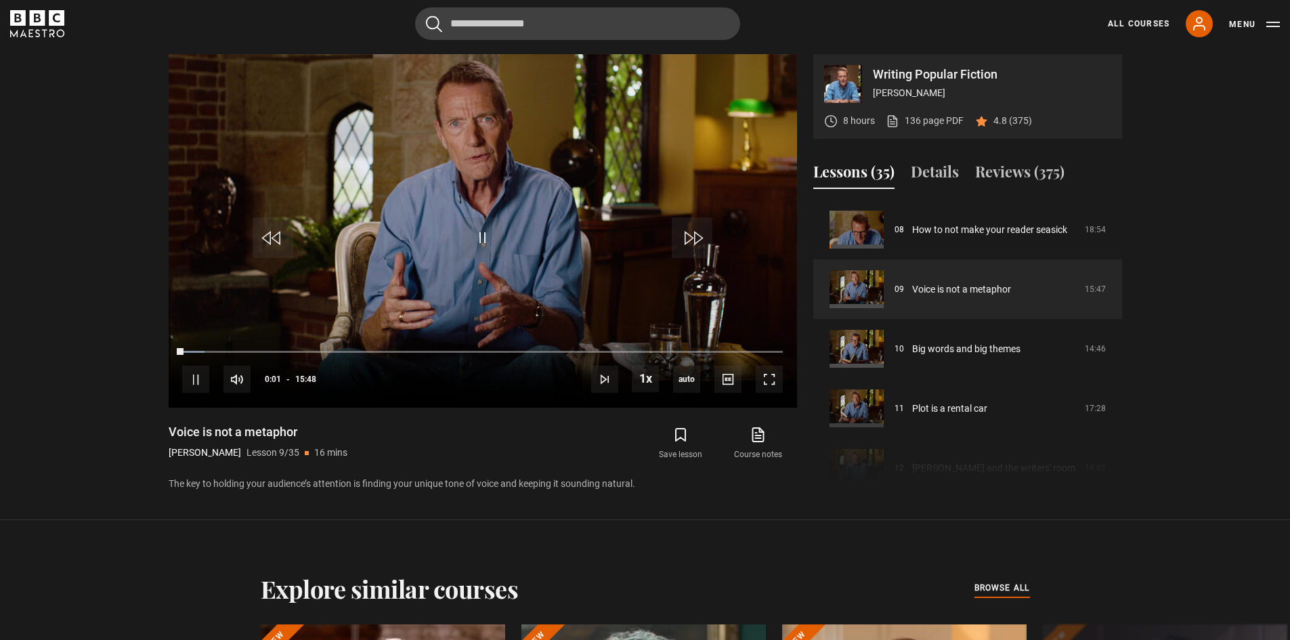
click at [1139, 35] on div "All Courses My Account Search Menu" at bounding box center [1186, 23] width 188 height 27
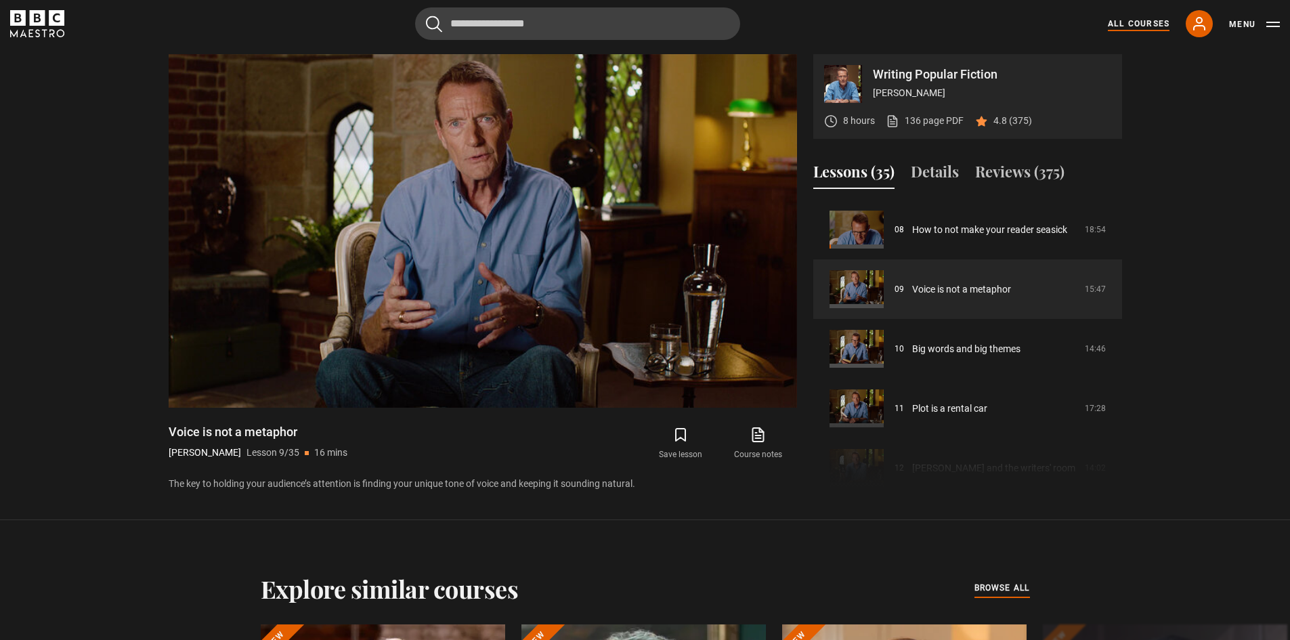
click at [1140, 20] on link "All Courses" at bounding box center [1139, 24] width 62 height 12
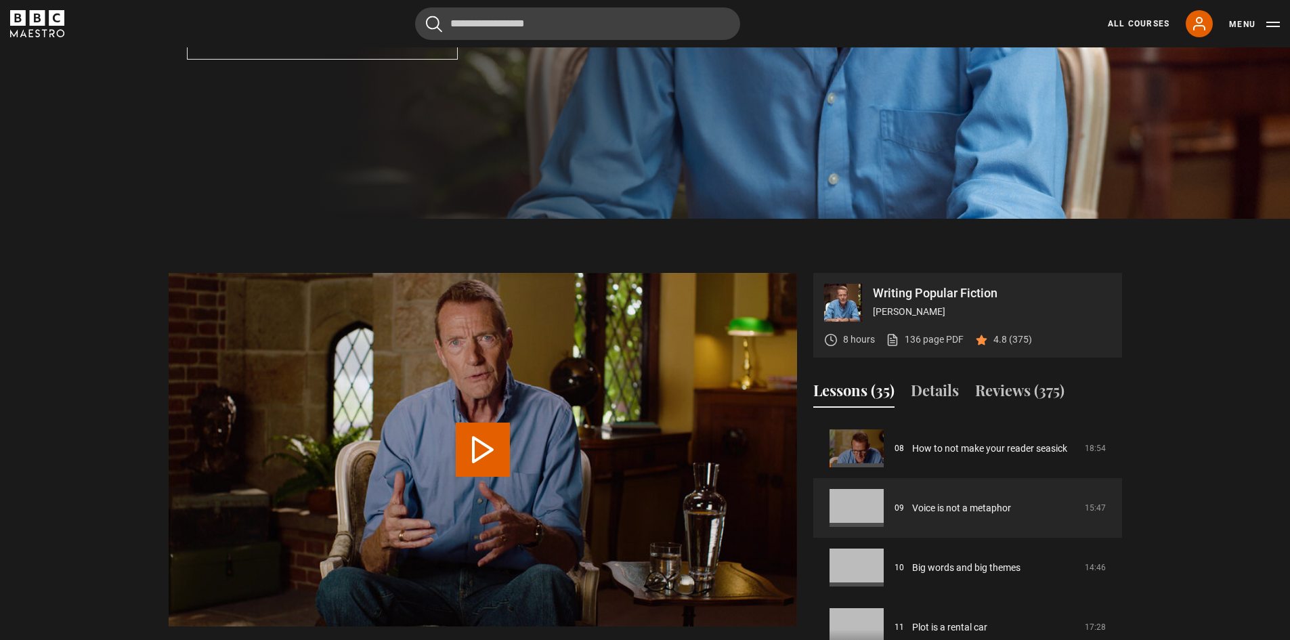
scroll to position [496, 0]
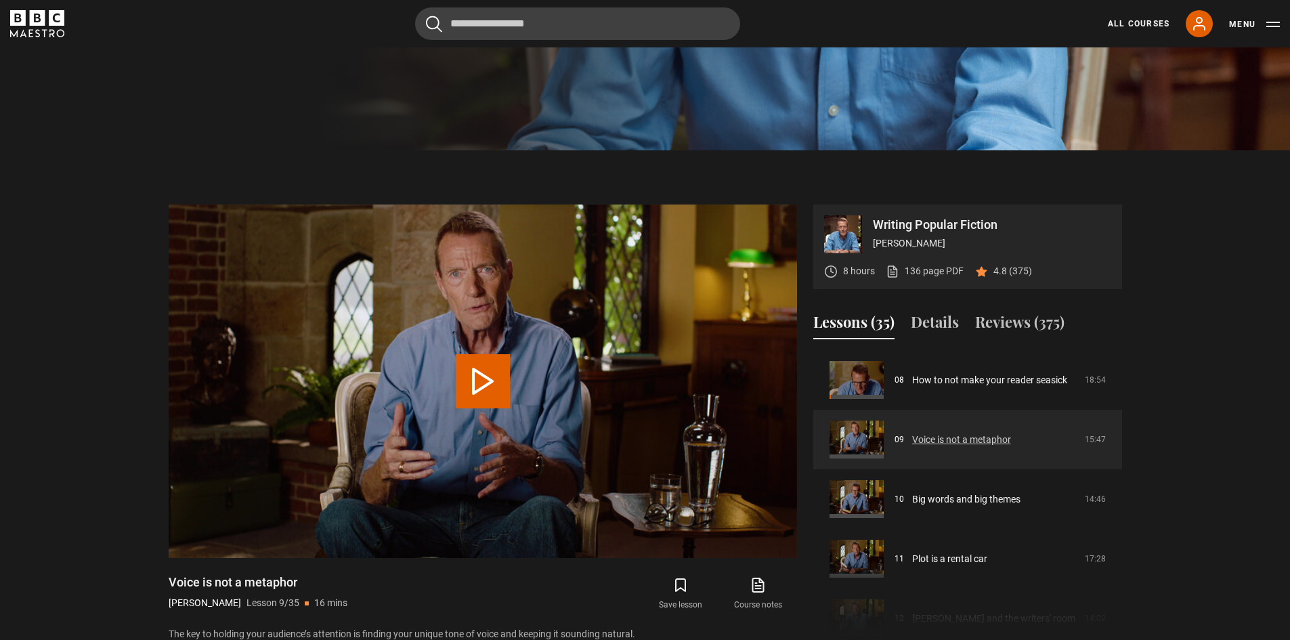
click at [940, 444] on link "Voice is not a metaphor" at bounding box center [961, 440] width 99 height 14
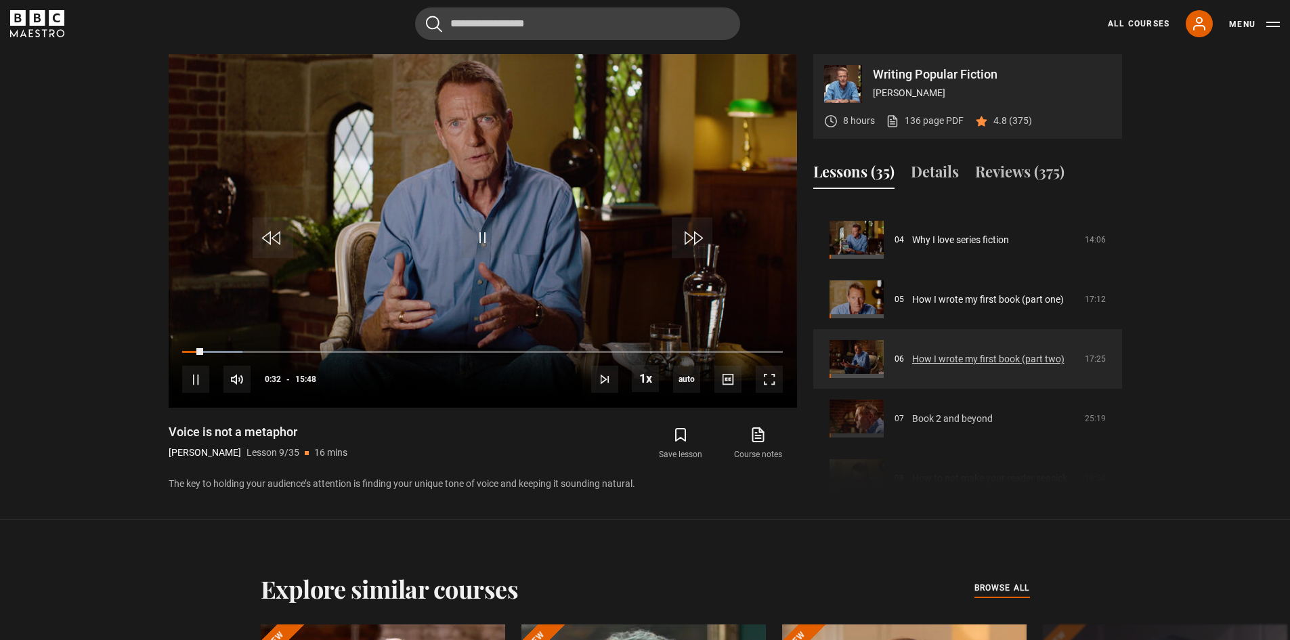
scroll to position [477, 0]
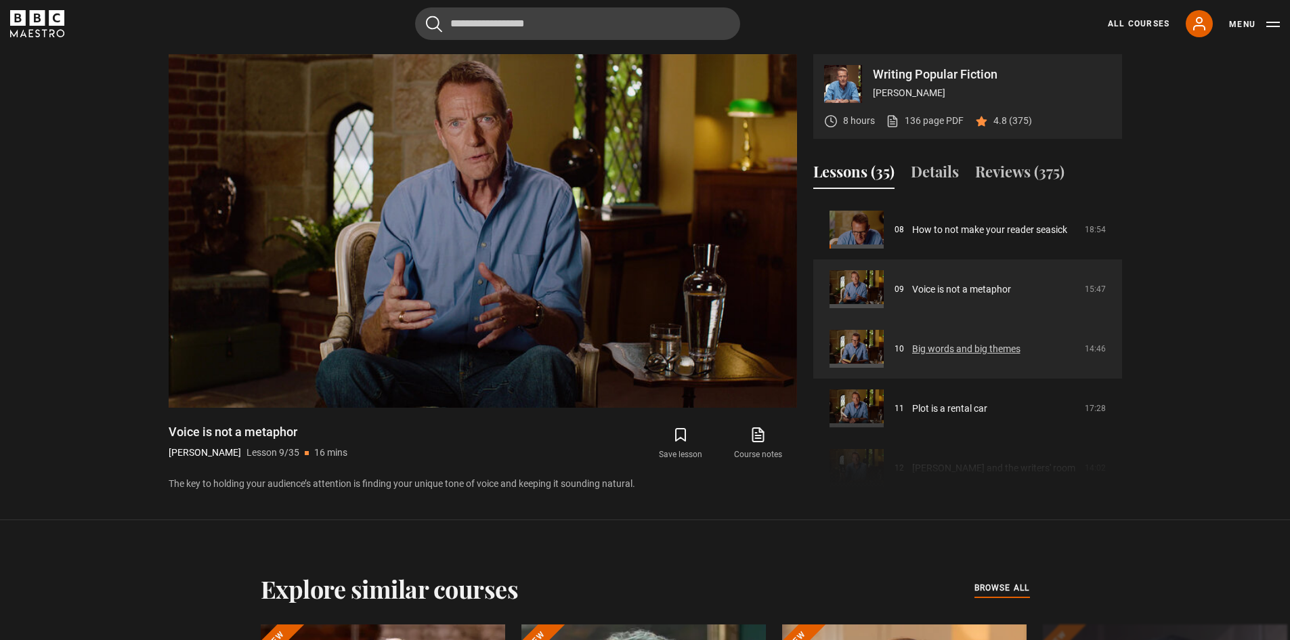
click at [1001, 350] on link "Big words and big themes" at bounding box center [966, 349] width 108 height 14
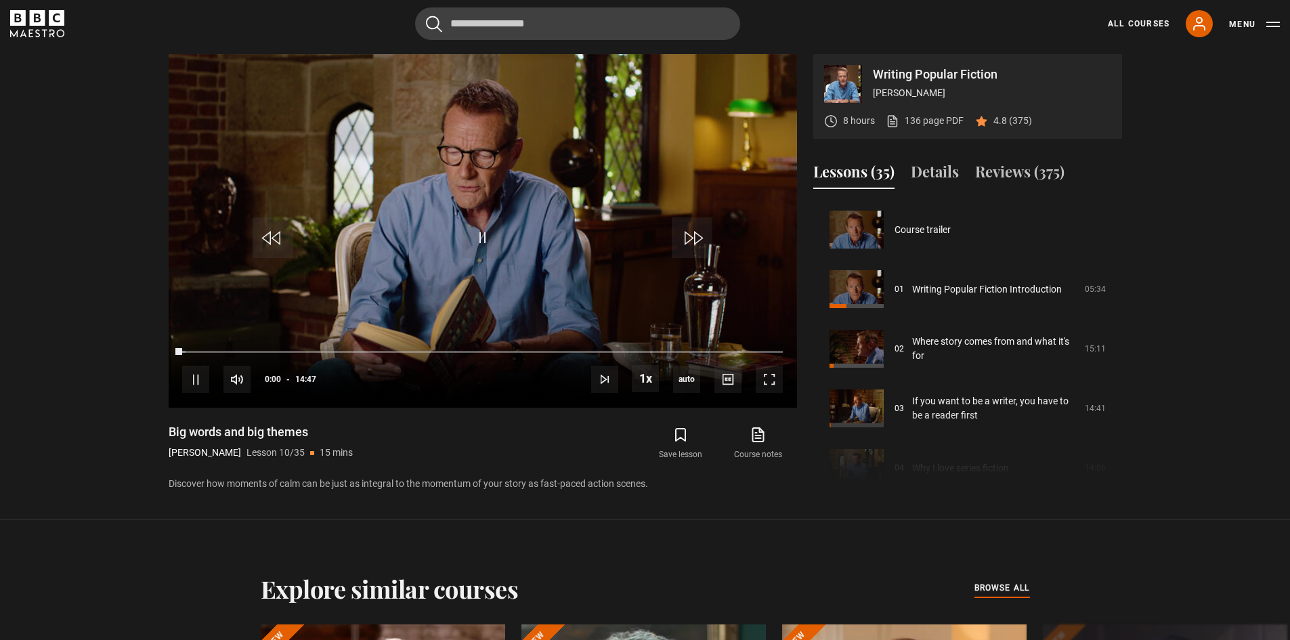
scroll to position [536, 0]
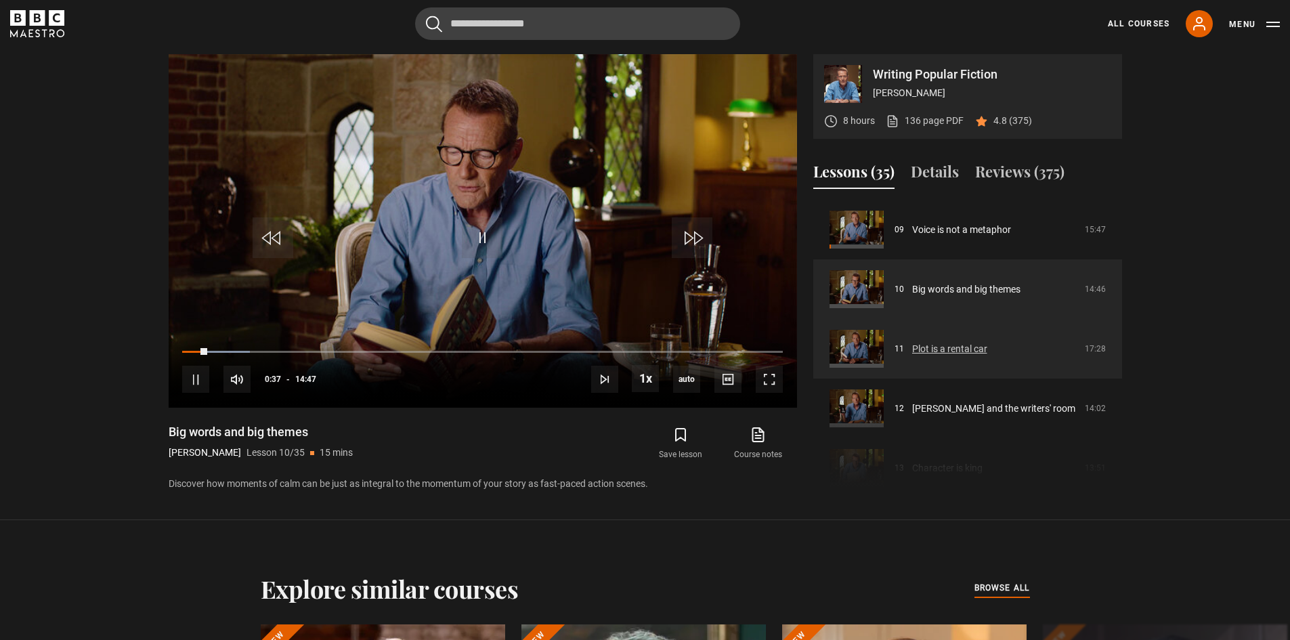
click at [987, 351] on link "Plot is a rental car" at bounding box center [949, 349] width 75 height 14
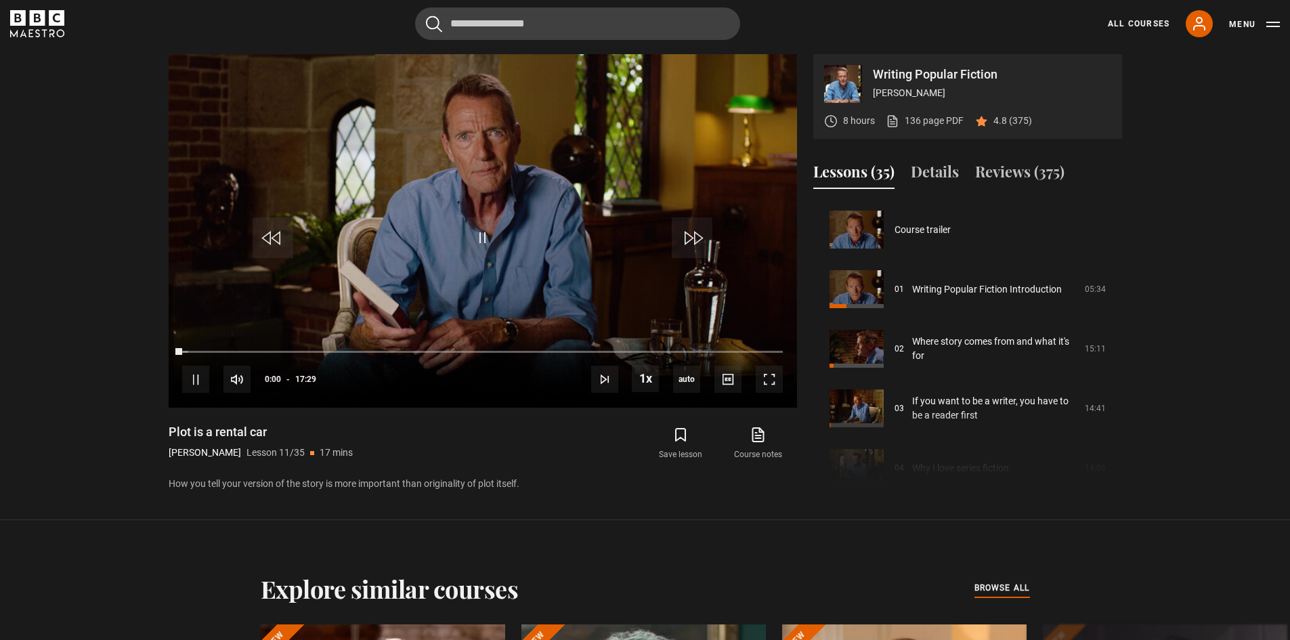
scroll to position [596, 0]
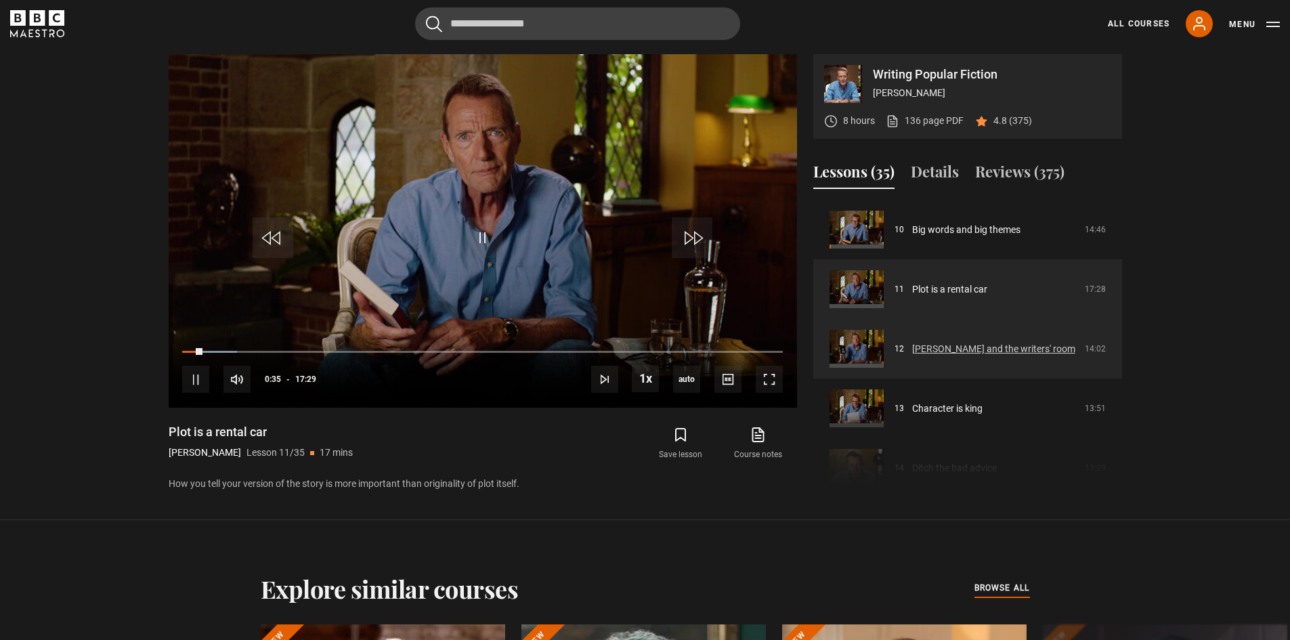
click at [996, 352] on link "[PERSON_NAME] and the writers' room" at bounding box center [993, 349] width 163 height 14
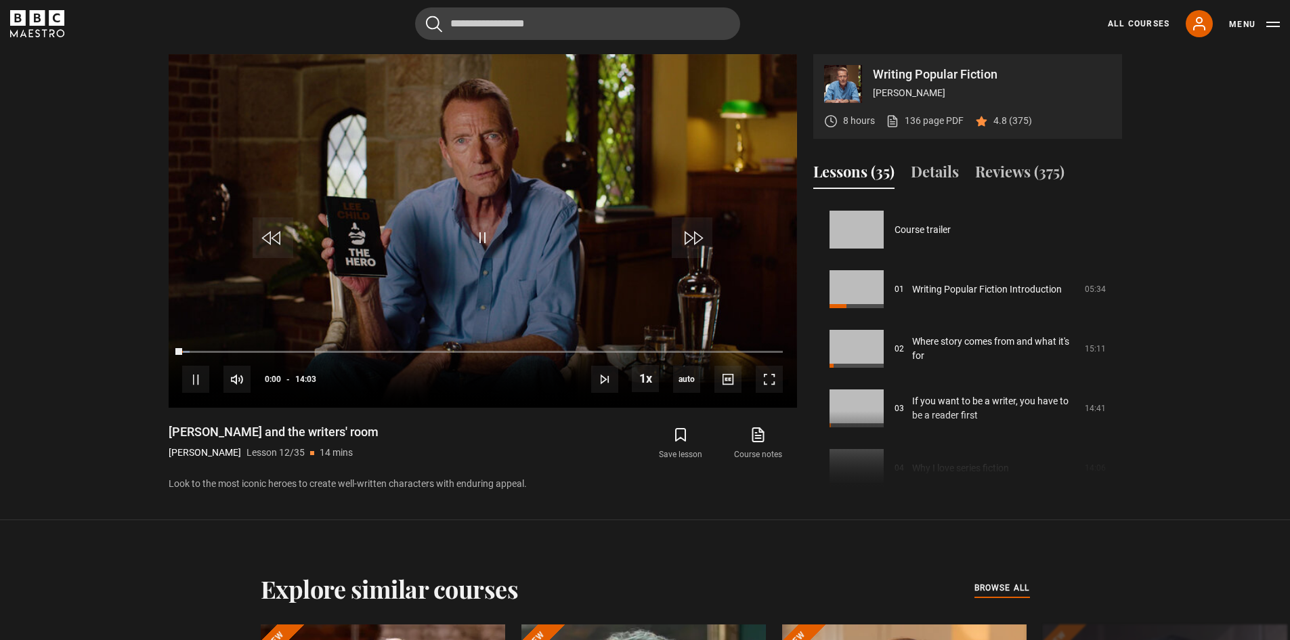
scroll to position [656, 0]
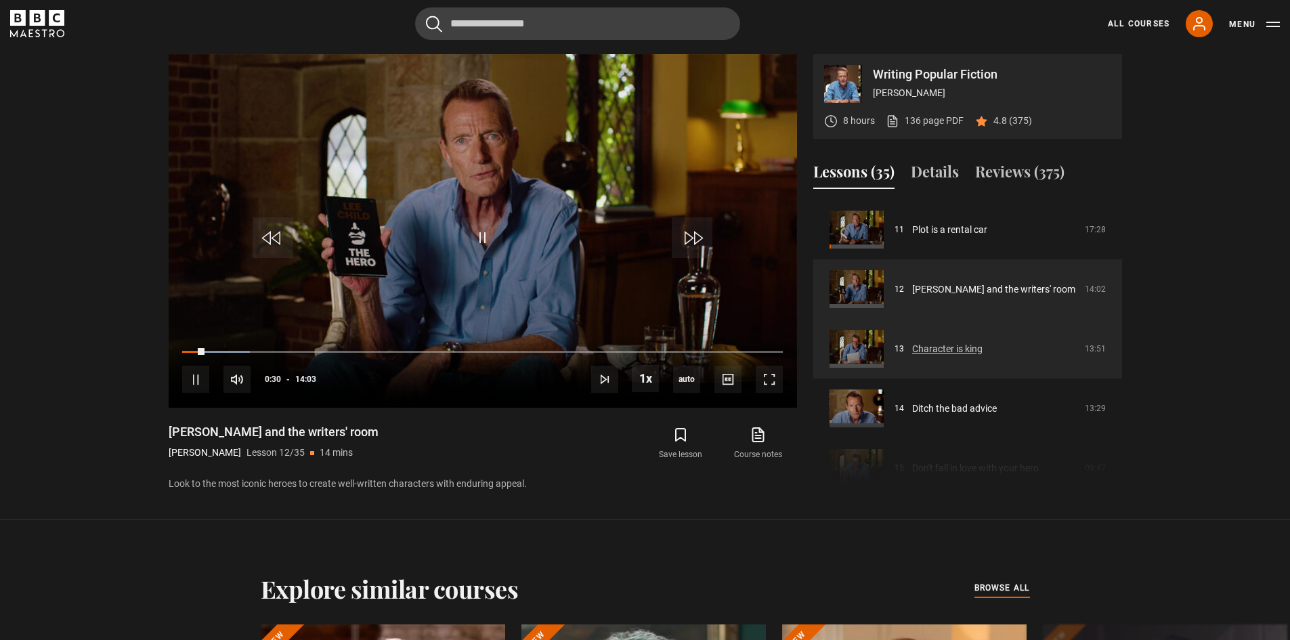
click at [957, 342] on link "Character is king" at bounding box center [947, 349] width 70 height 14
click at [959, 342] on link "Character is king" at bounding box center [947, 349] width 70 height 14
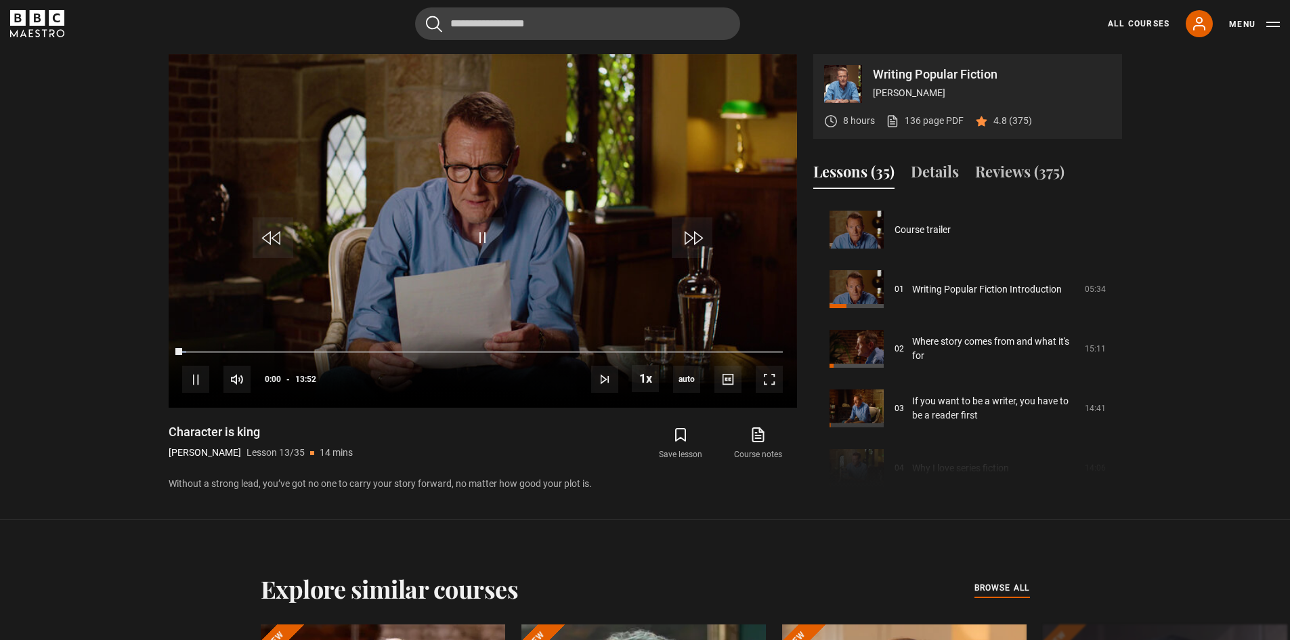
scroll to position [715, 0]
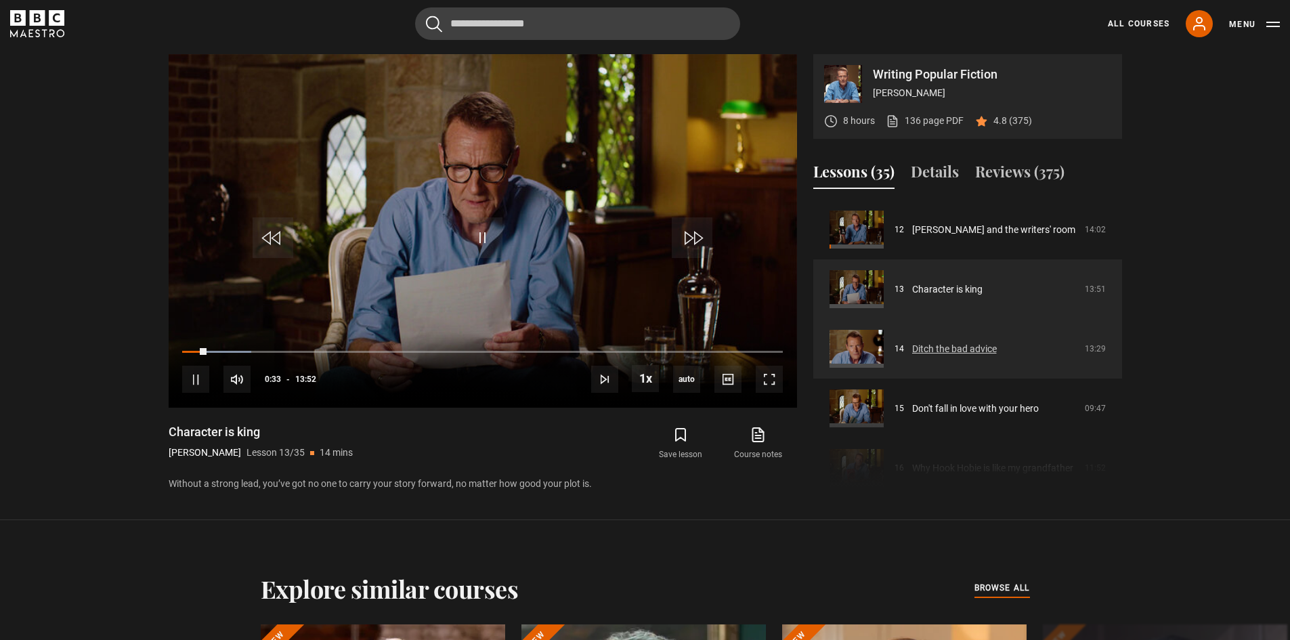
click at [937, 342] on link "Ditch the bad advice" at bounding box center [954, 349] width 85 height 14
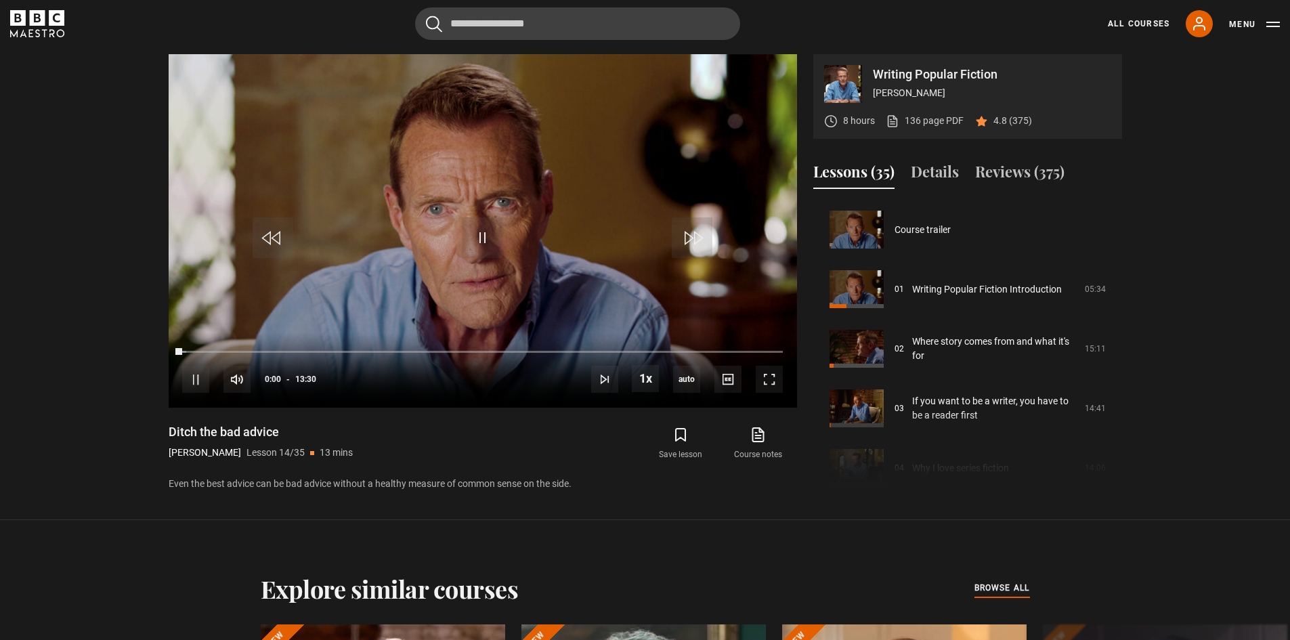
scroll to position [775, 0]
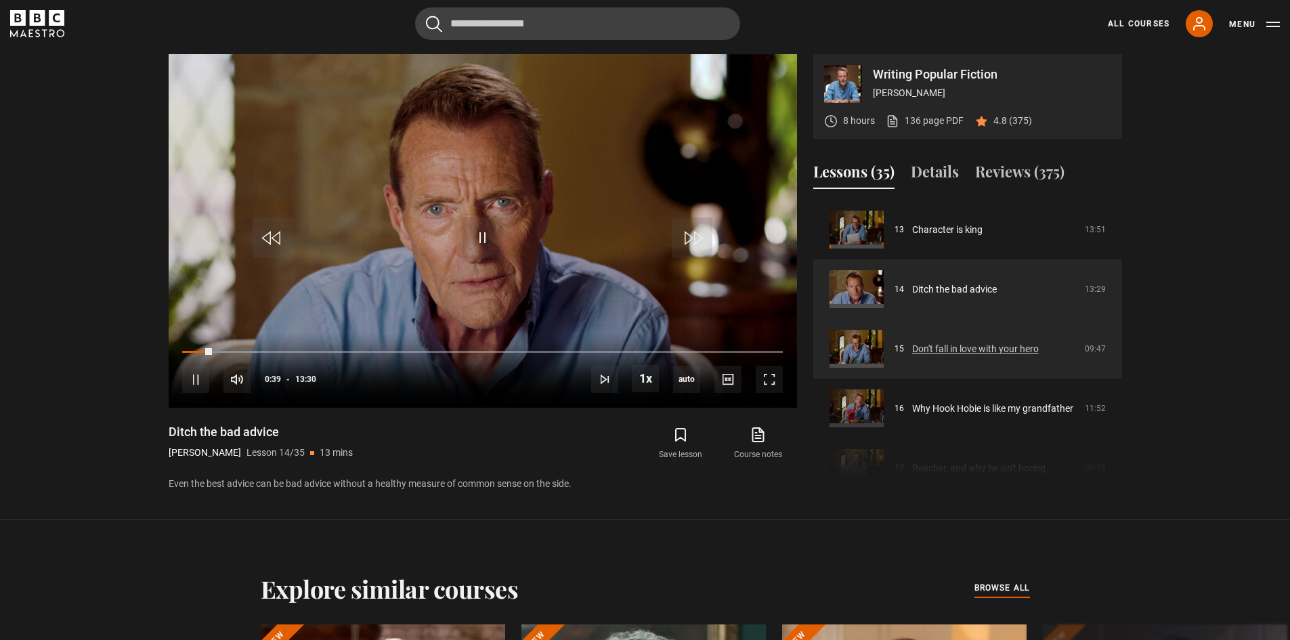
click at [1023, 351] on link "Don't fall in love with your hero" at bounding box center [975, 349] width 127 height 14
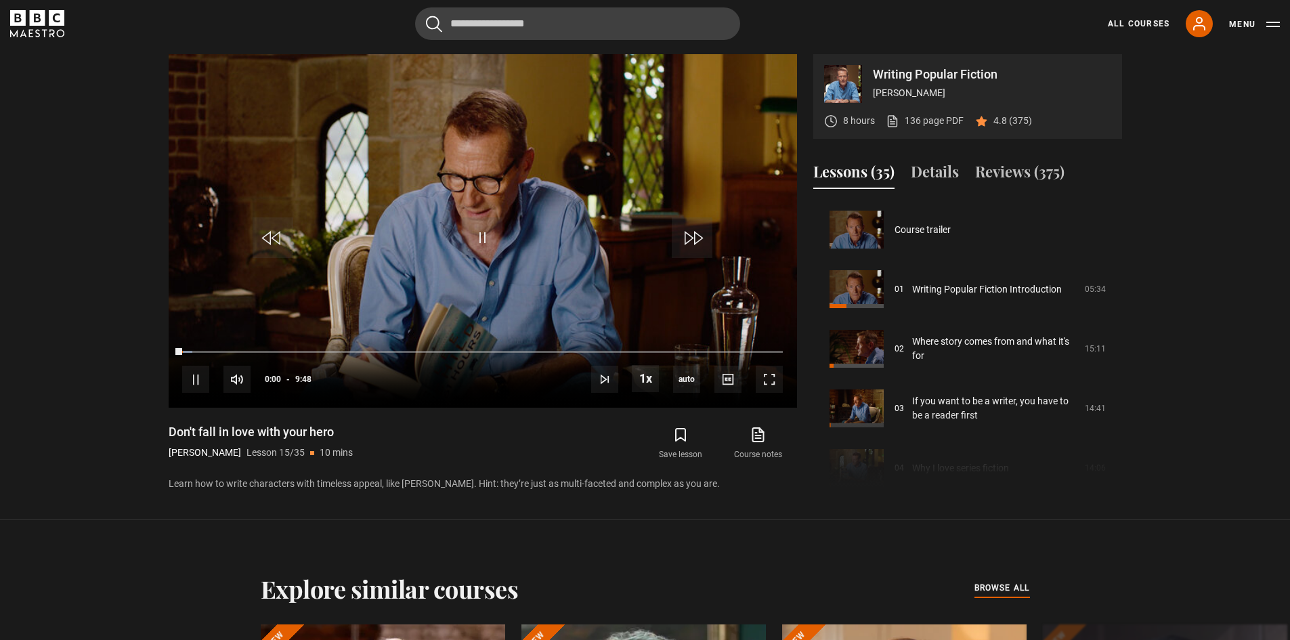
scroll to position [834, 0]
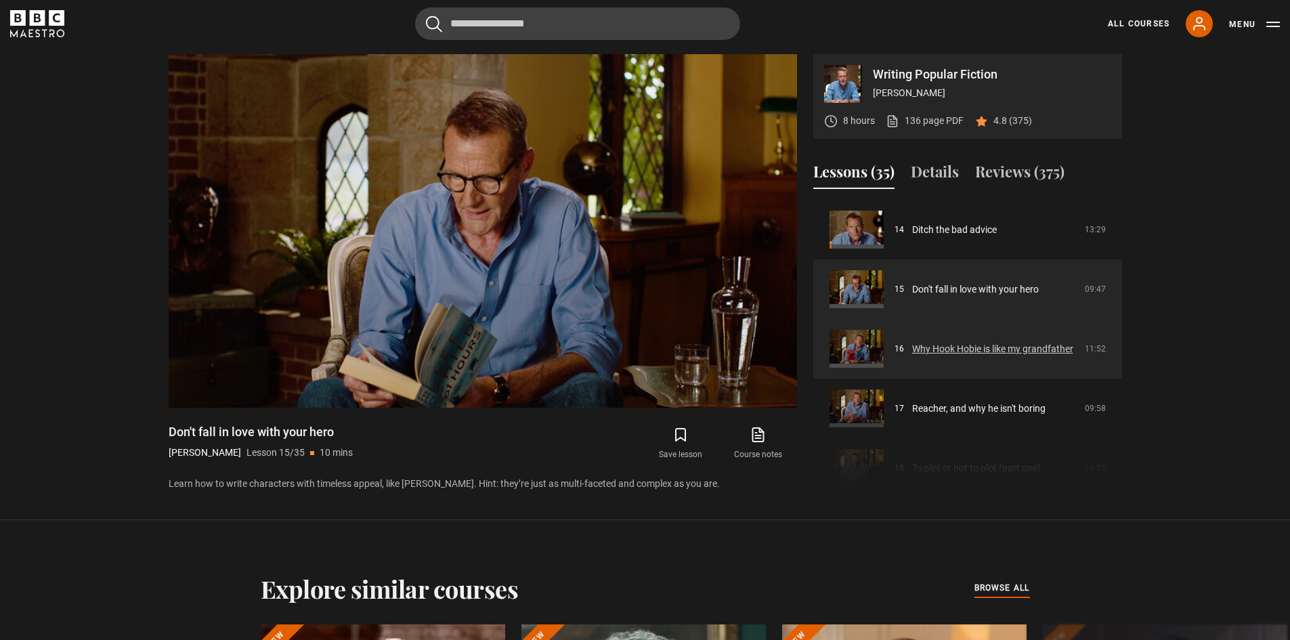
click at [941, 347] on link "Why Hook Hobie is like my grandfather" at bounding box center [992, 349] width 161 height 14
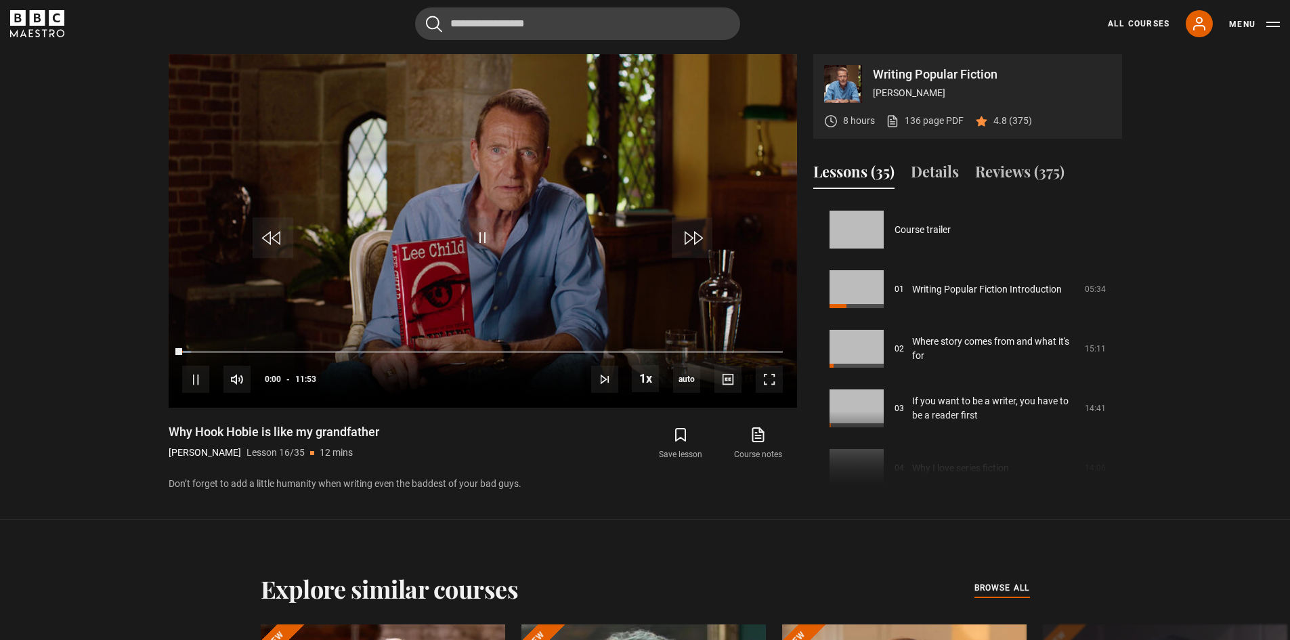
scroll to position [894, 0]
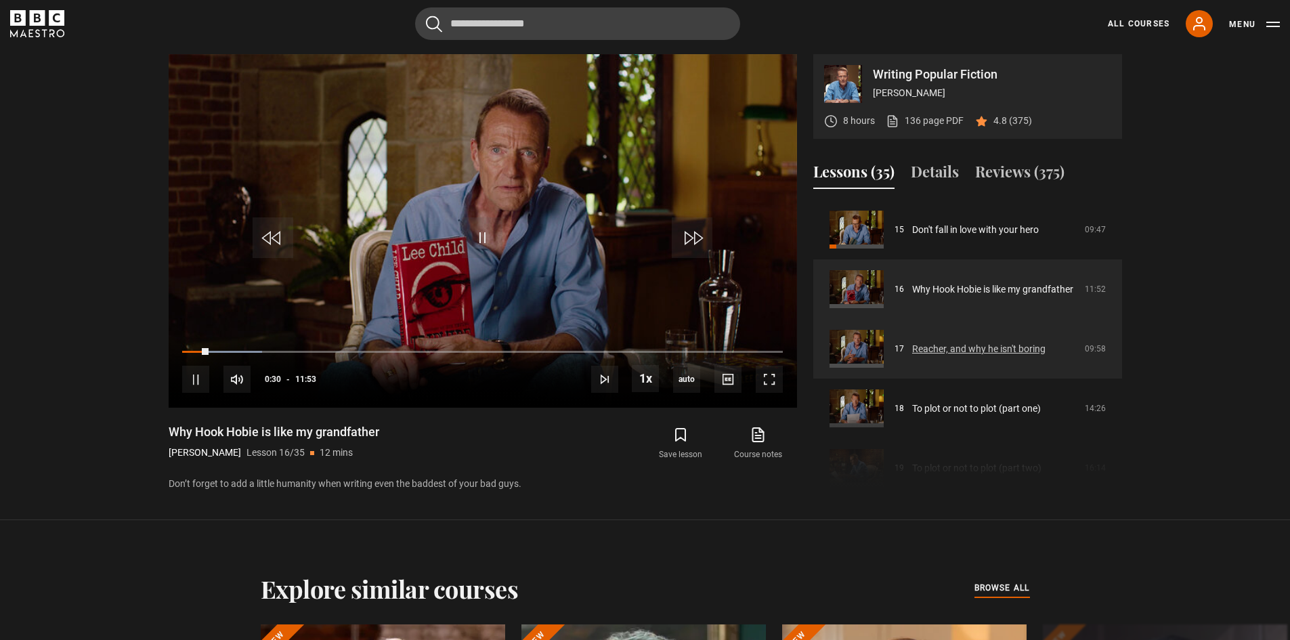
click at [979, 343] on link "Reacher, and why he isn't boring" at bounding box center [978, 349] width 133 height 14
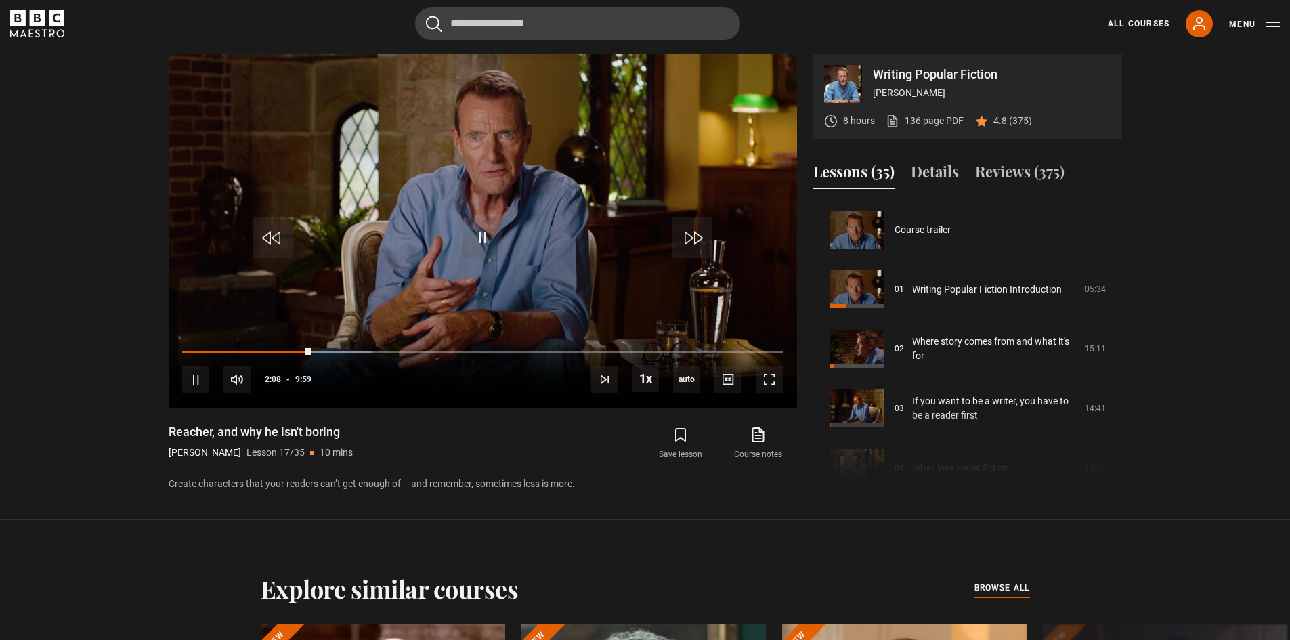
click at [95, 406] on section "Writing Popular Fiction Lee Child 8 hours 136 page PDF (opens in new tab) 4.8 (…" at bounding box center [645, 260] width 1290 height 520
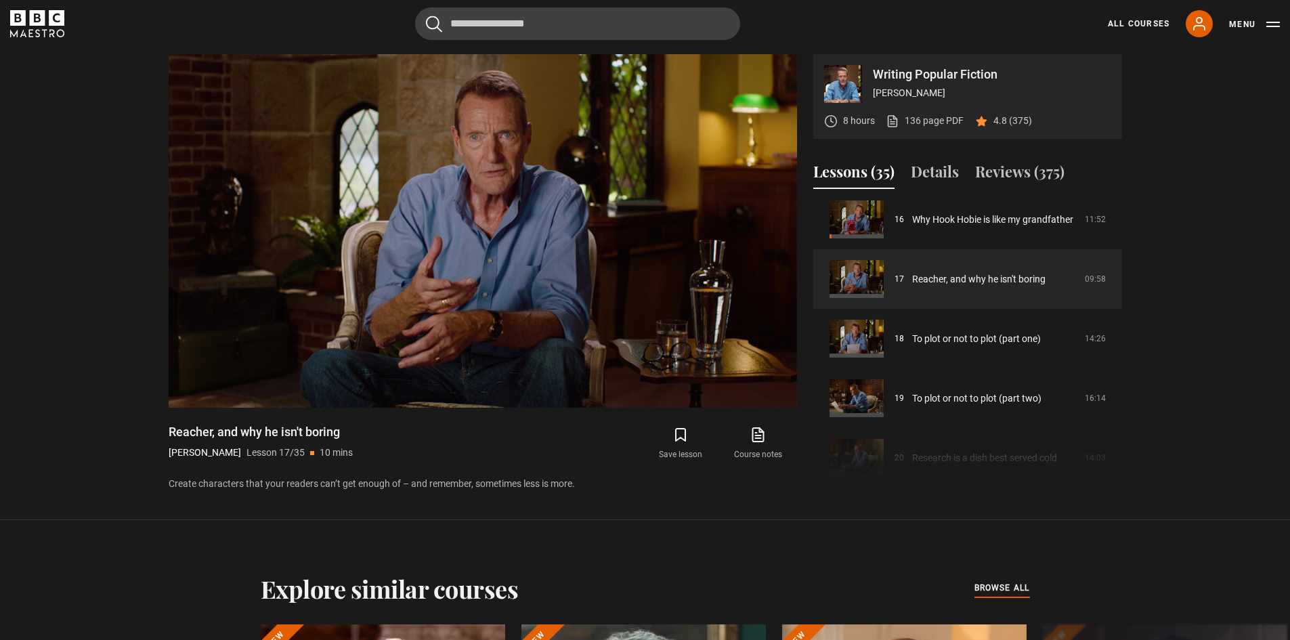
scroll to position [943, 0]
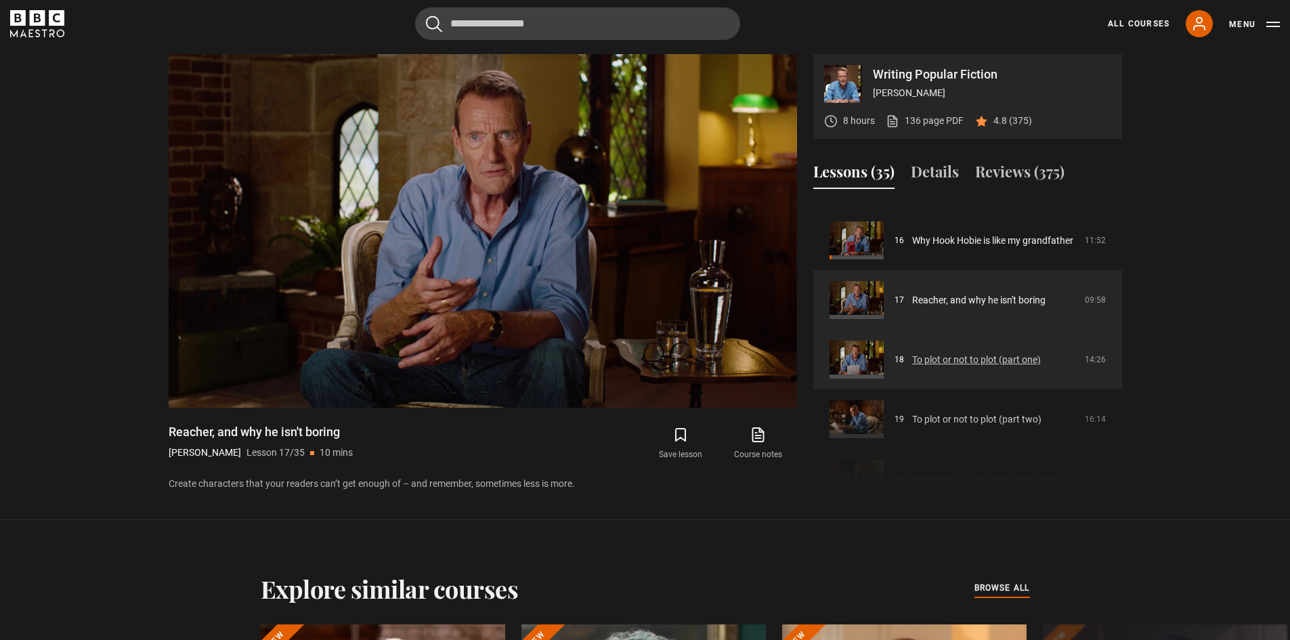
click at [968, 353] on link "To plot or not to plot (part one)" at bounding box center [976, 360] width 129 height 14
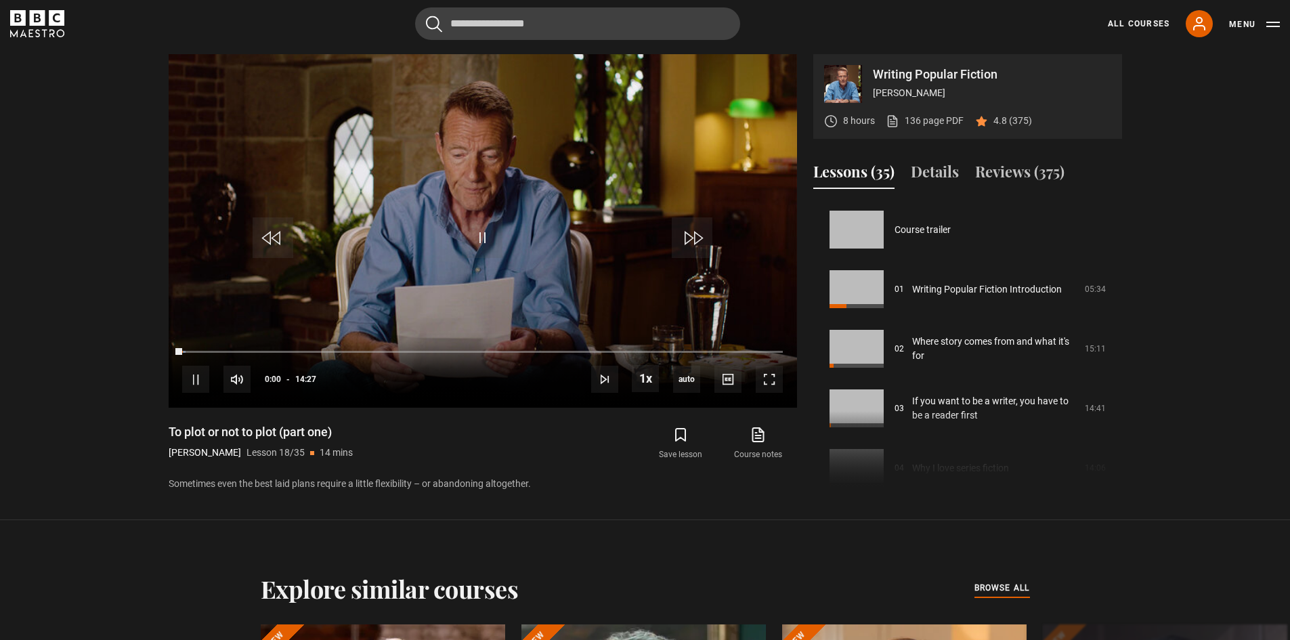
scroll to position [1013, 0]
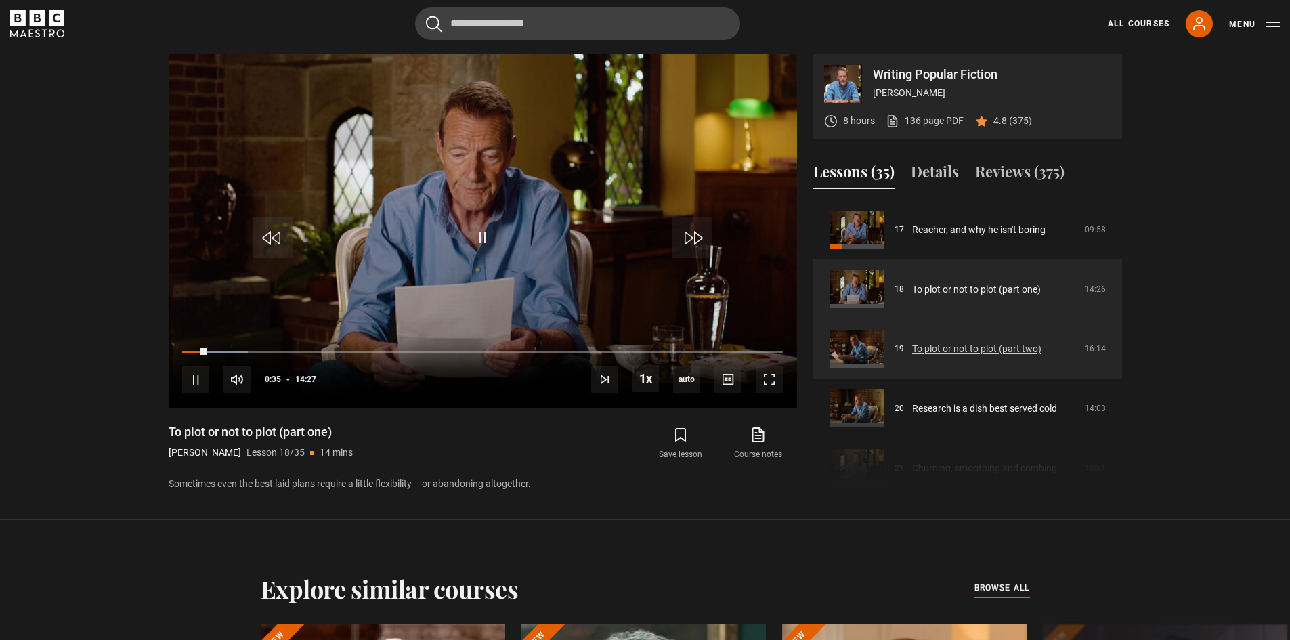
click at [973, 346] on link "To plot or not to plot (part two)" at bounding box center [976, 349] width 129 height 14
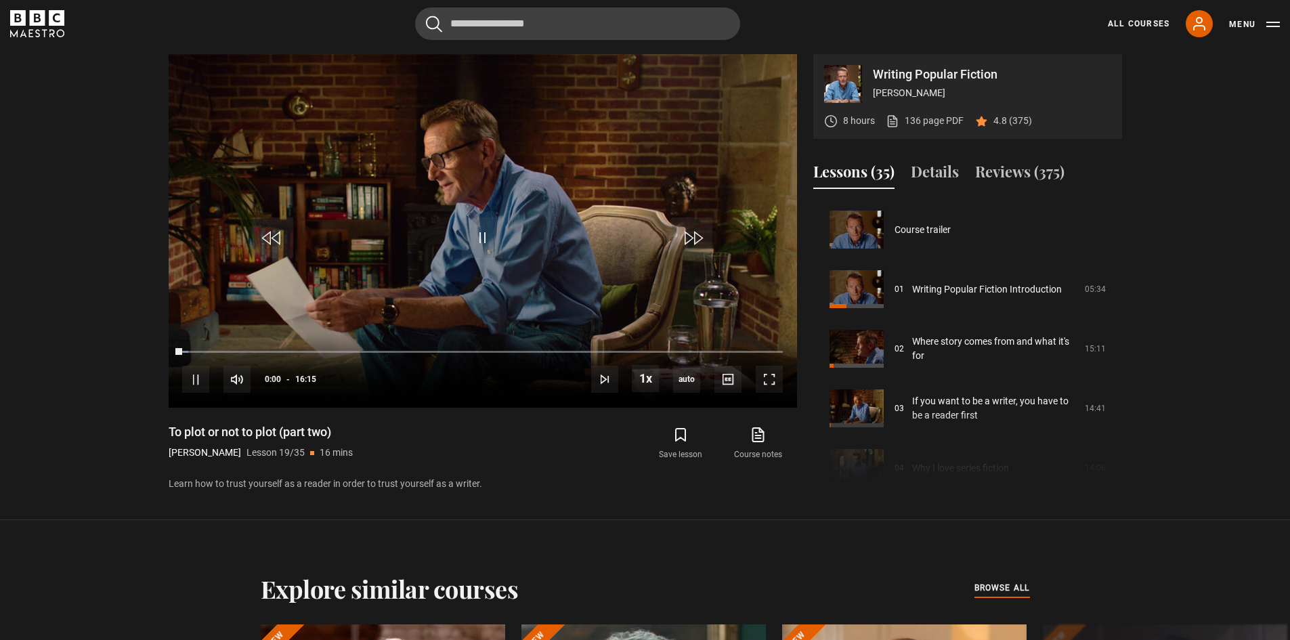
scroll to position [1073, 0]
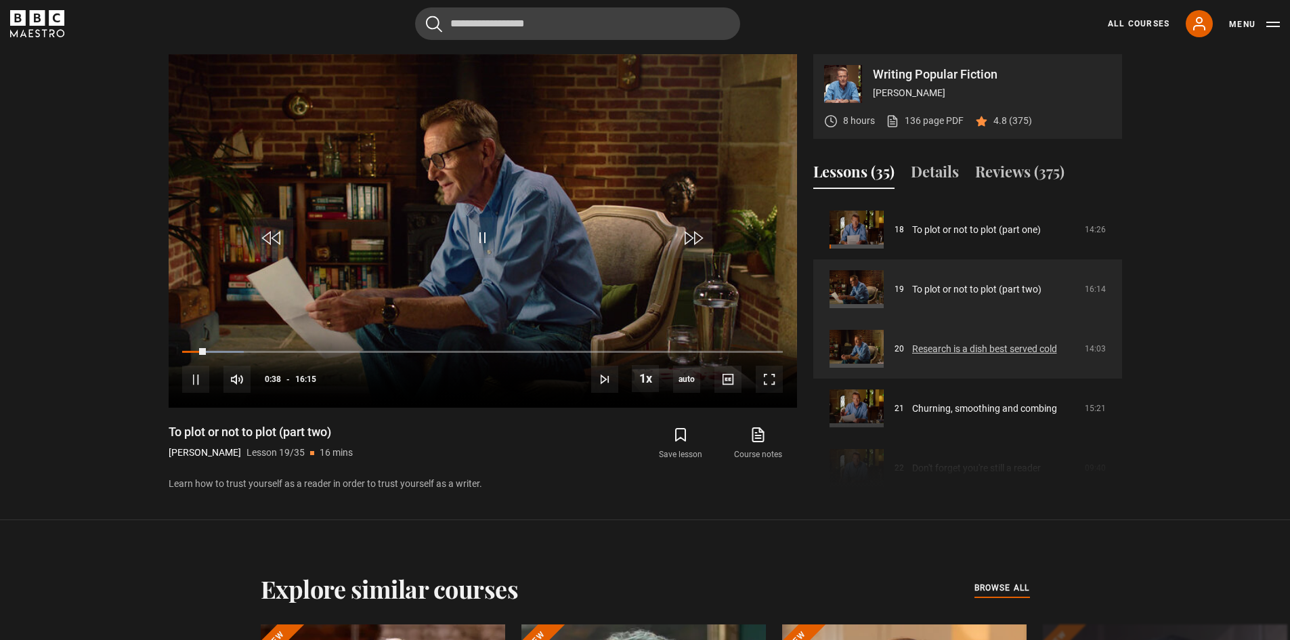
click at [943, 347] on link "Research is a dish best served cold" at bounding box center [984, 349] width 145 height 14
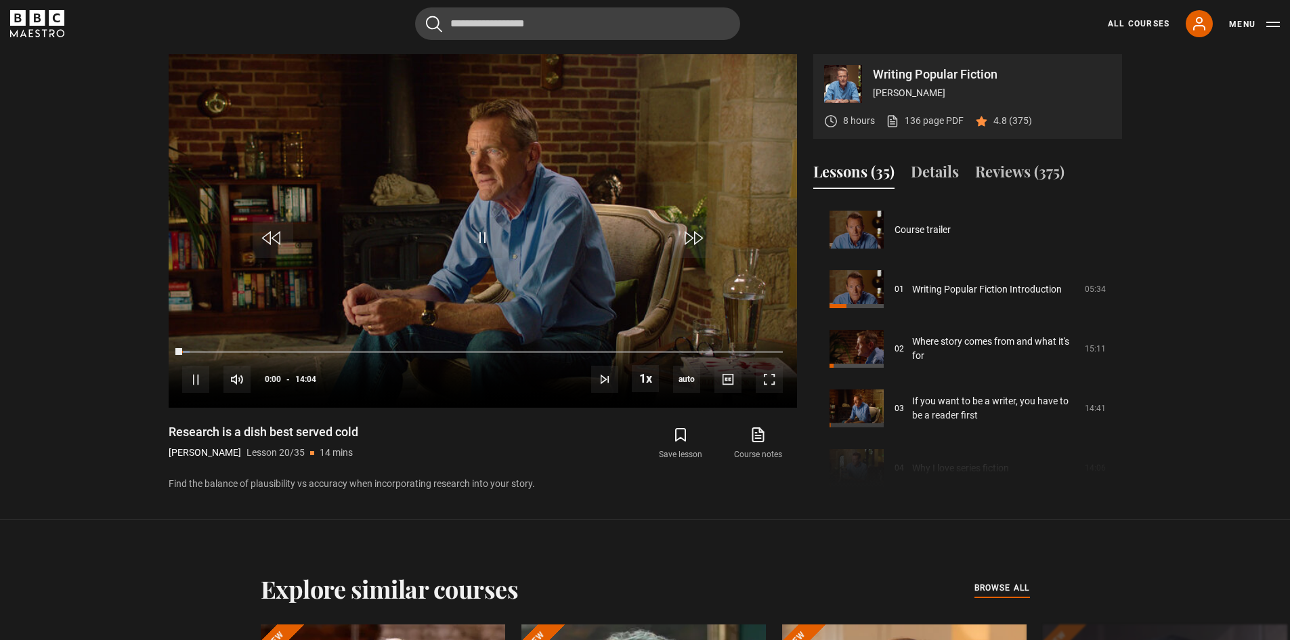
scroll to position [1132, 0]
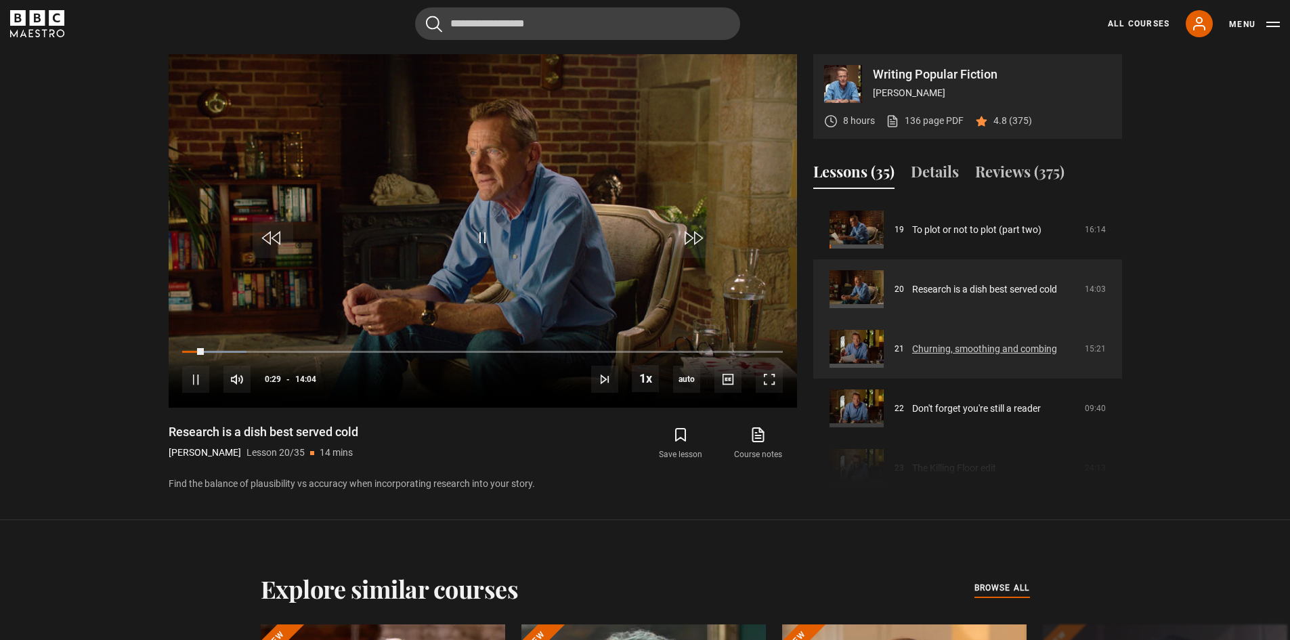
click at [959, 356] on link "Churning, smoothing and combing" at bounding box center [984, 349] width 145 height 14
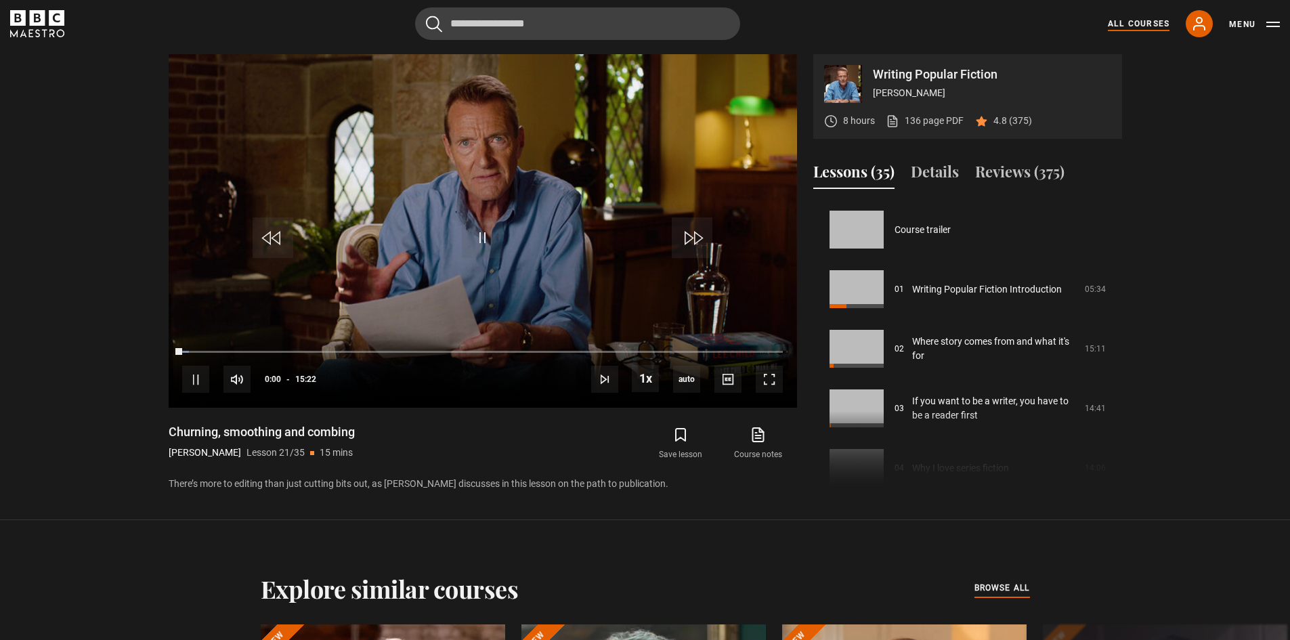
scroll to position [1192, 0]
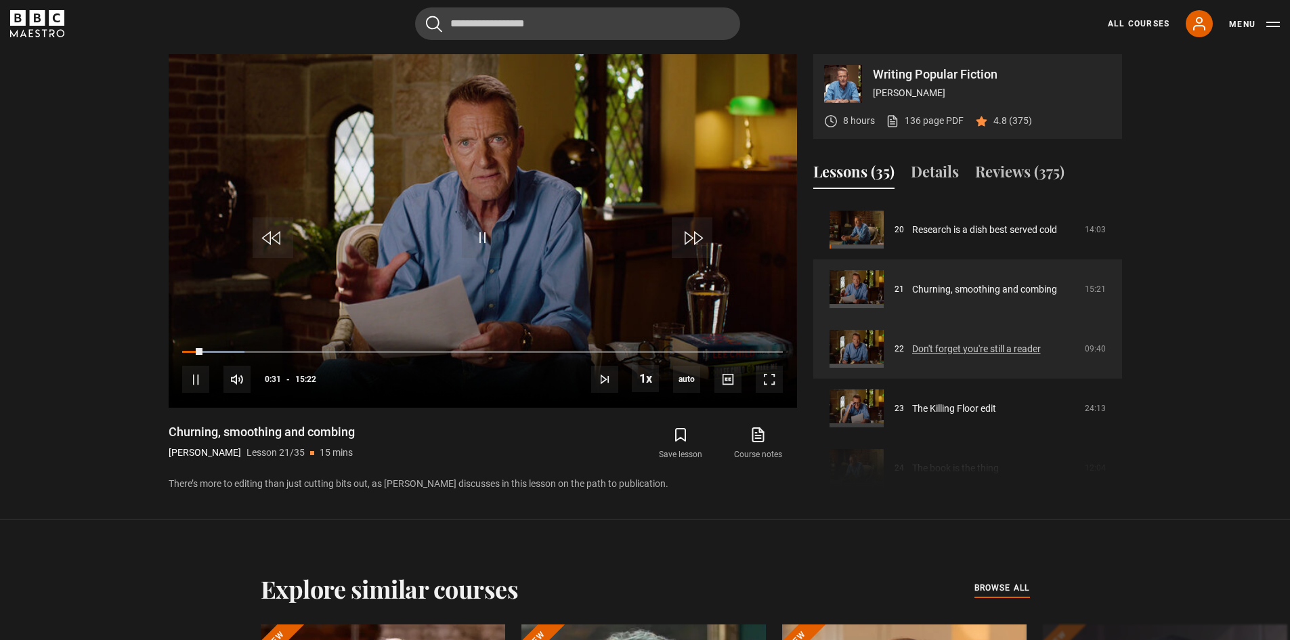
click at [939, 351] on link "Don't forget you're still a reader" at bounding box center [976, 349] width 129 height 14
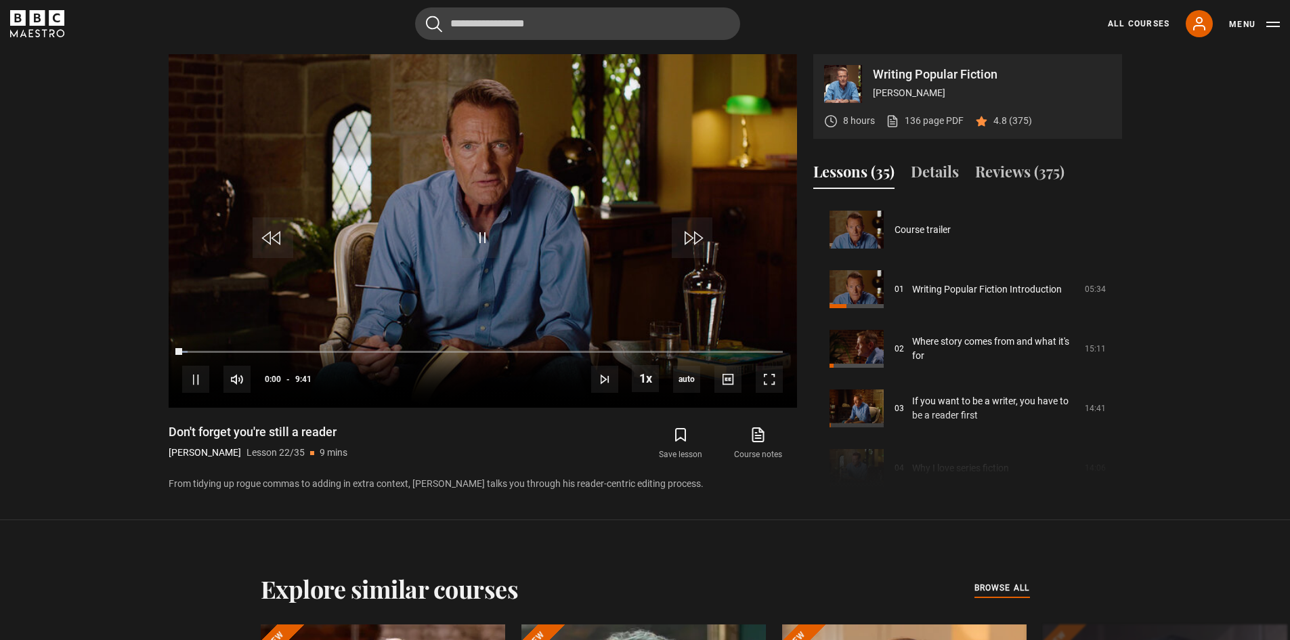
scroll to position [1252, 0]
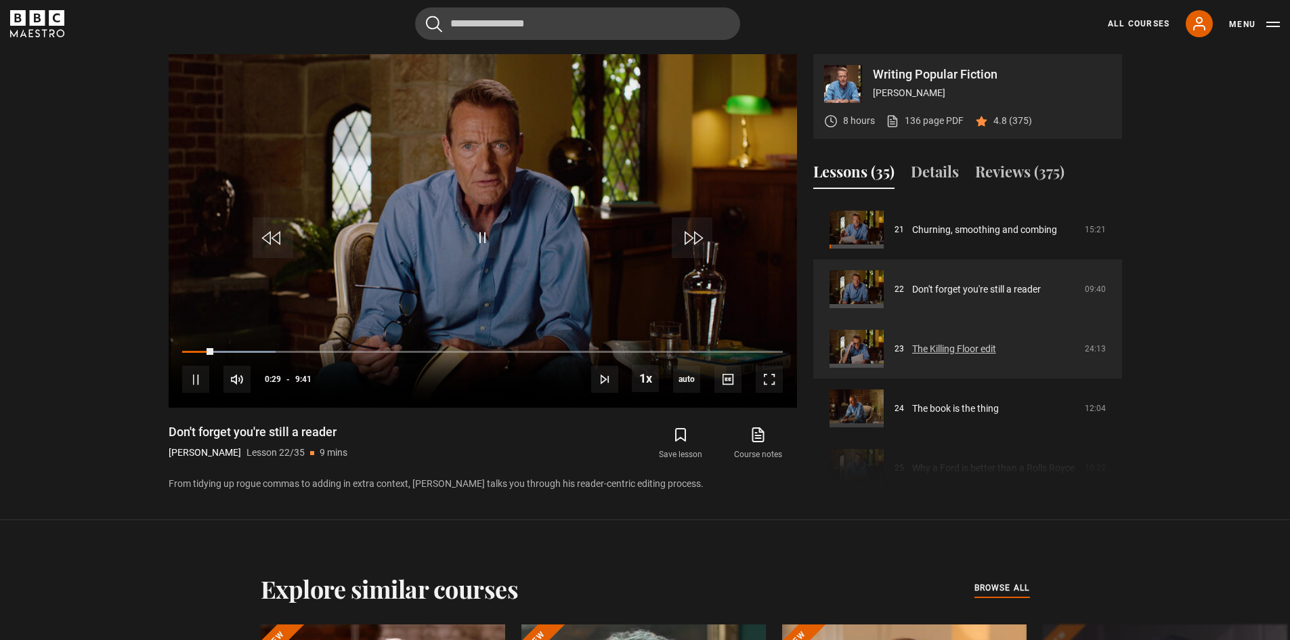
click at [927, 346] on link "The Killing Floor edit" at bounding box center [954, 349] width 84 height 14
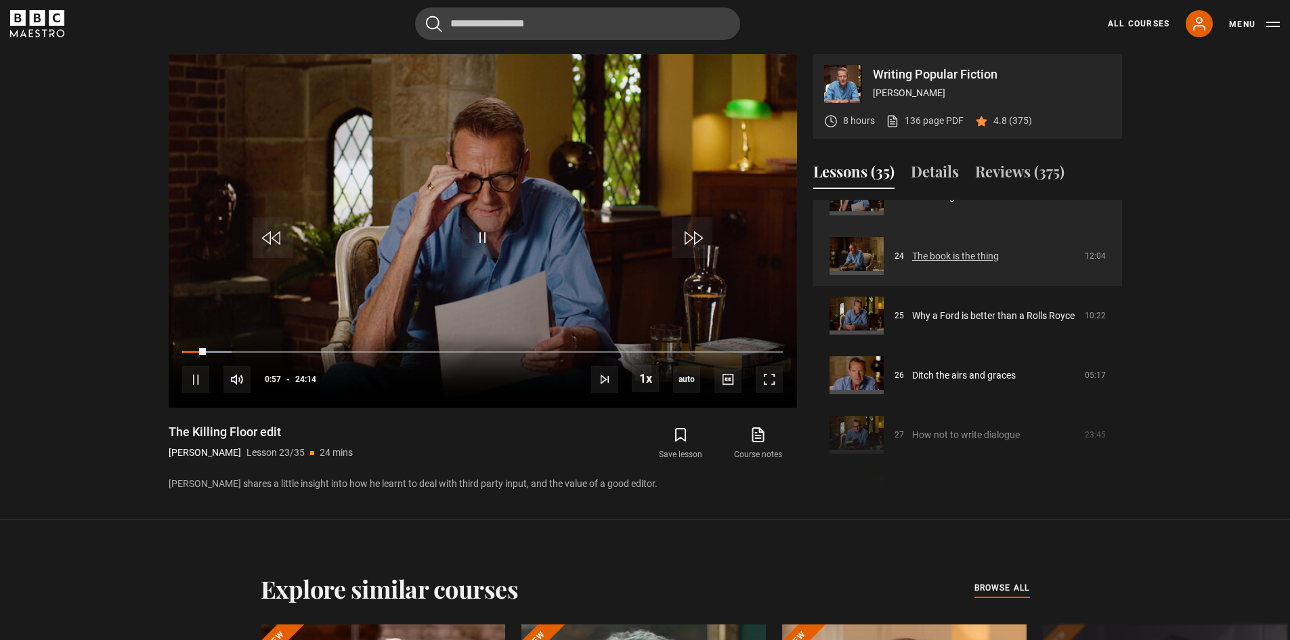
scroll to position [1356, 0]
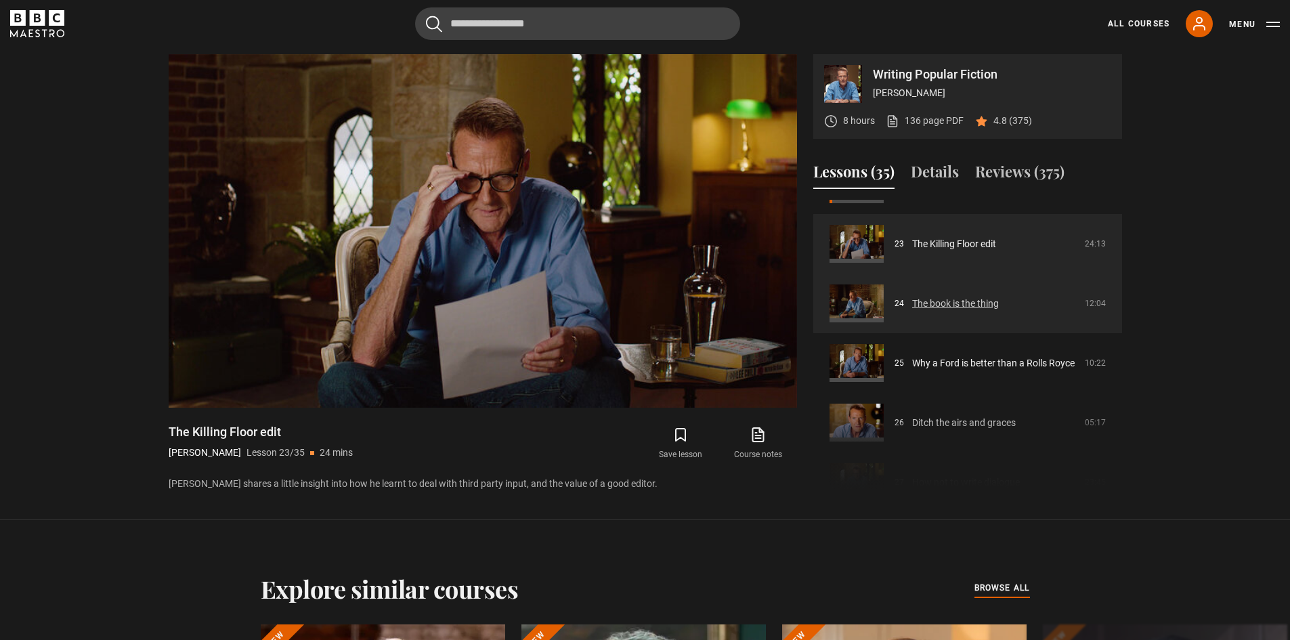
click at [959, 303] on link "The book is the thing" at bounding box center [955, 304] width 87 height 14
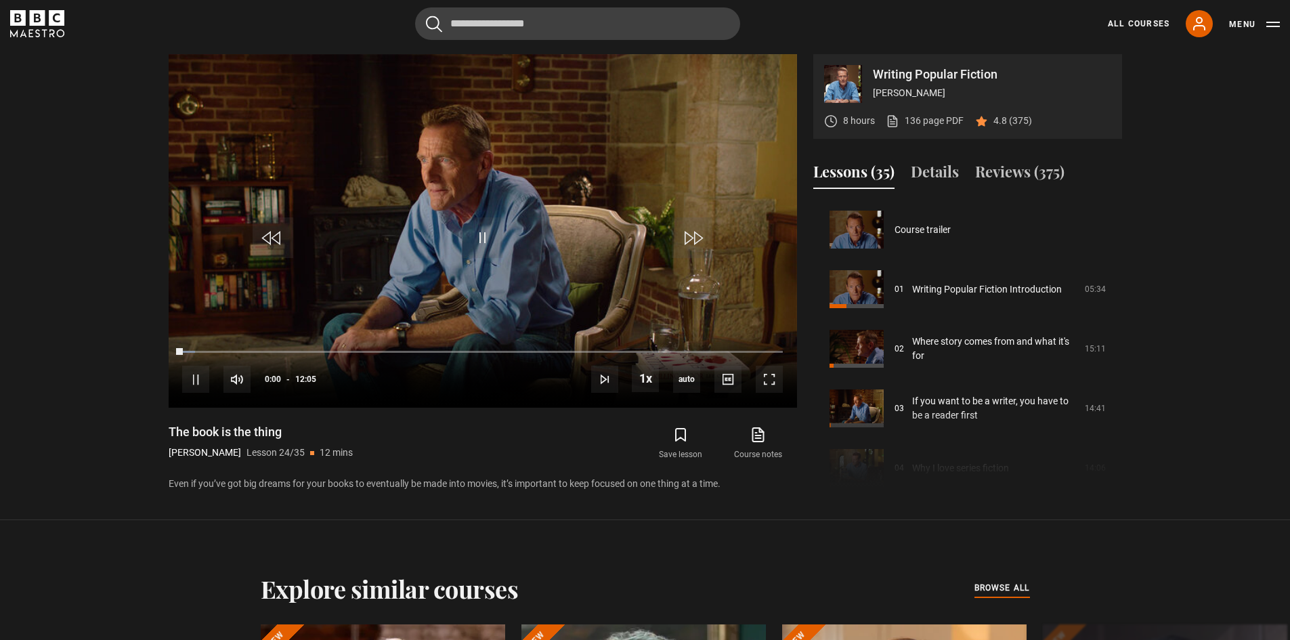
scroll to position [1371, 0]
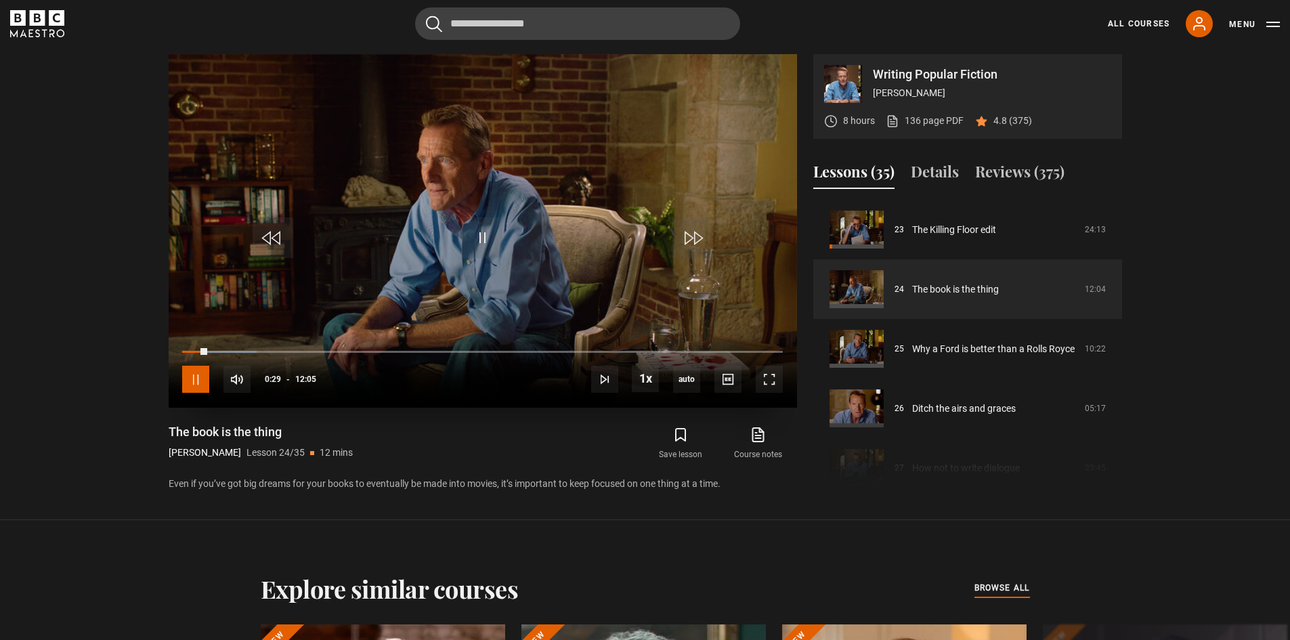
click at [202, 372] on span "Video Player" at bounding box center [195, 379] width 27 height 27
